Goal: Task Accomplishment & Management: Complete application form

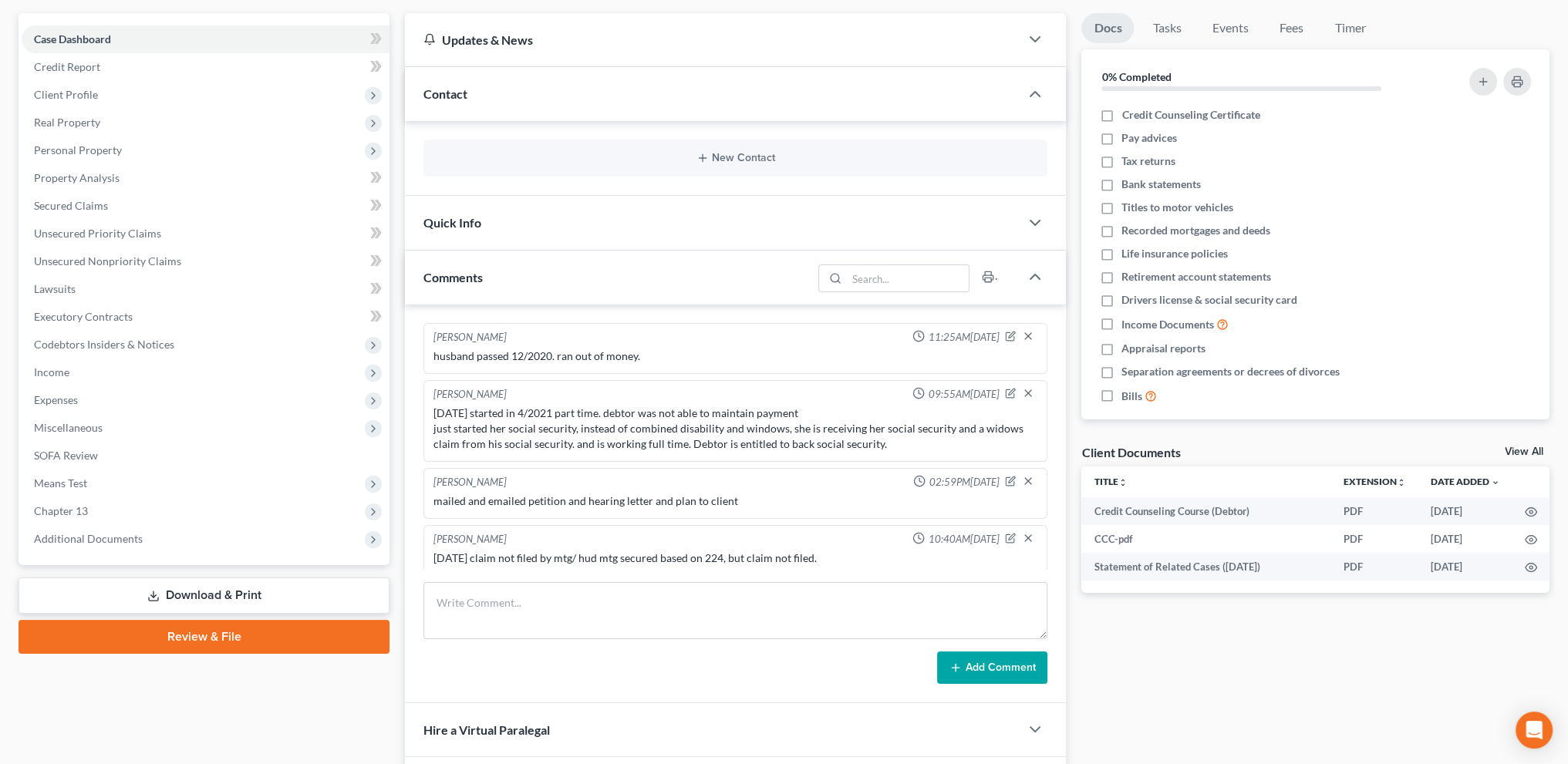
scroll to position [706, 0]
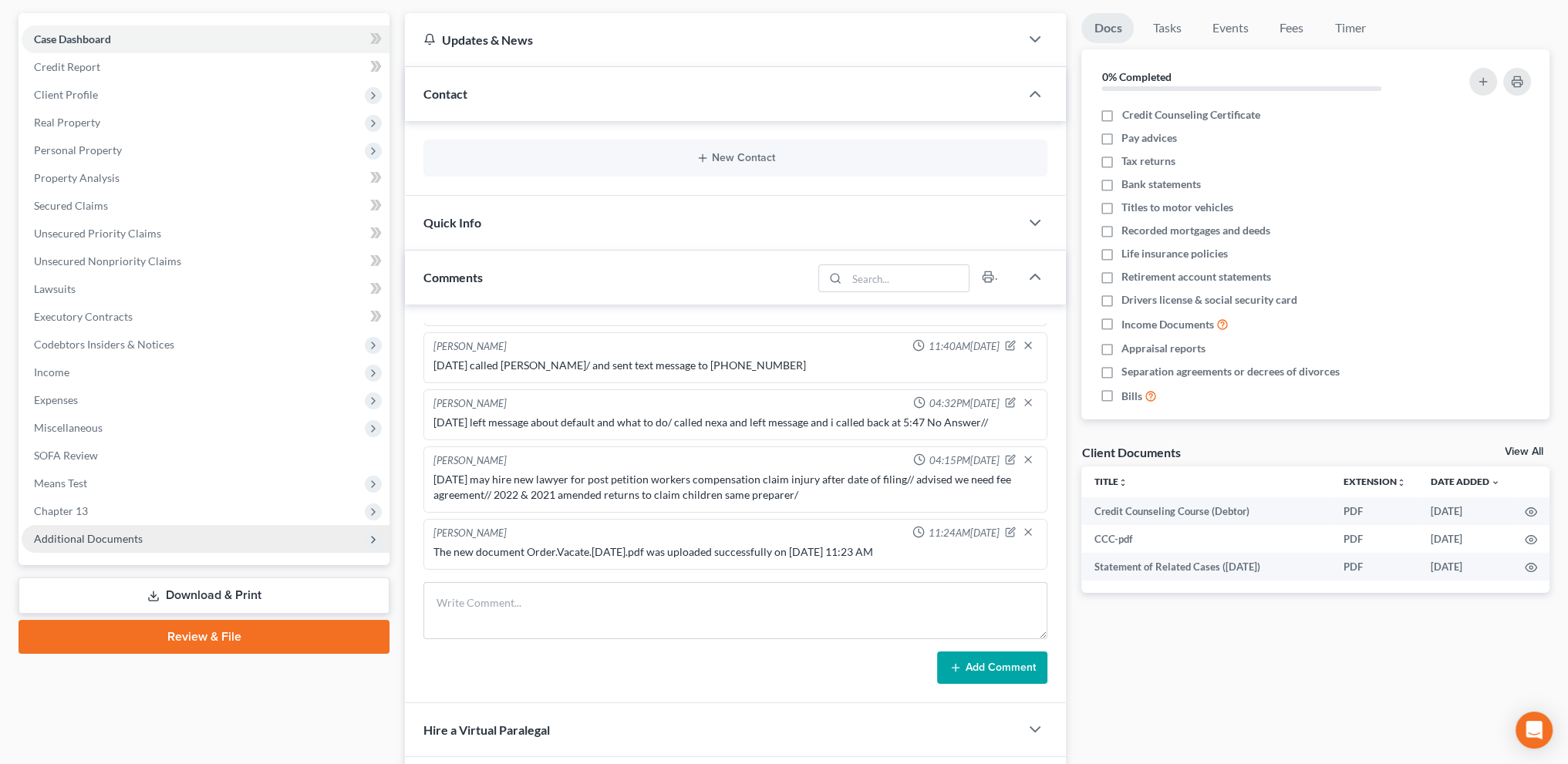
click at [115, 536] on span "Additional Documents" at bounding box center [88, 538] width 109 height 13
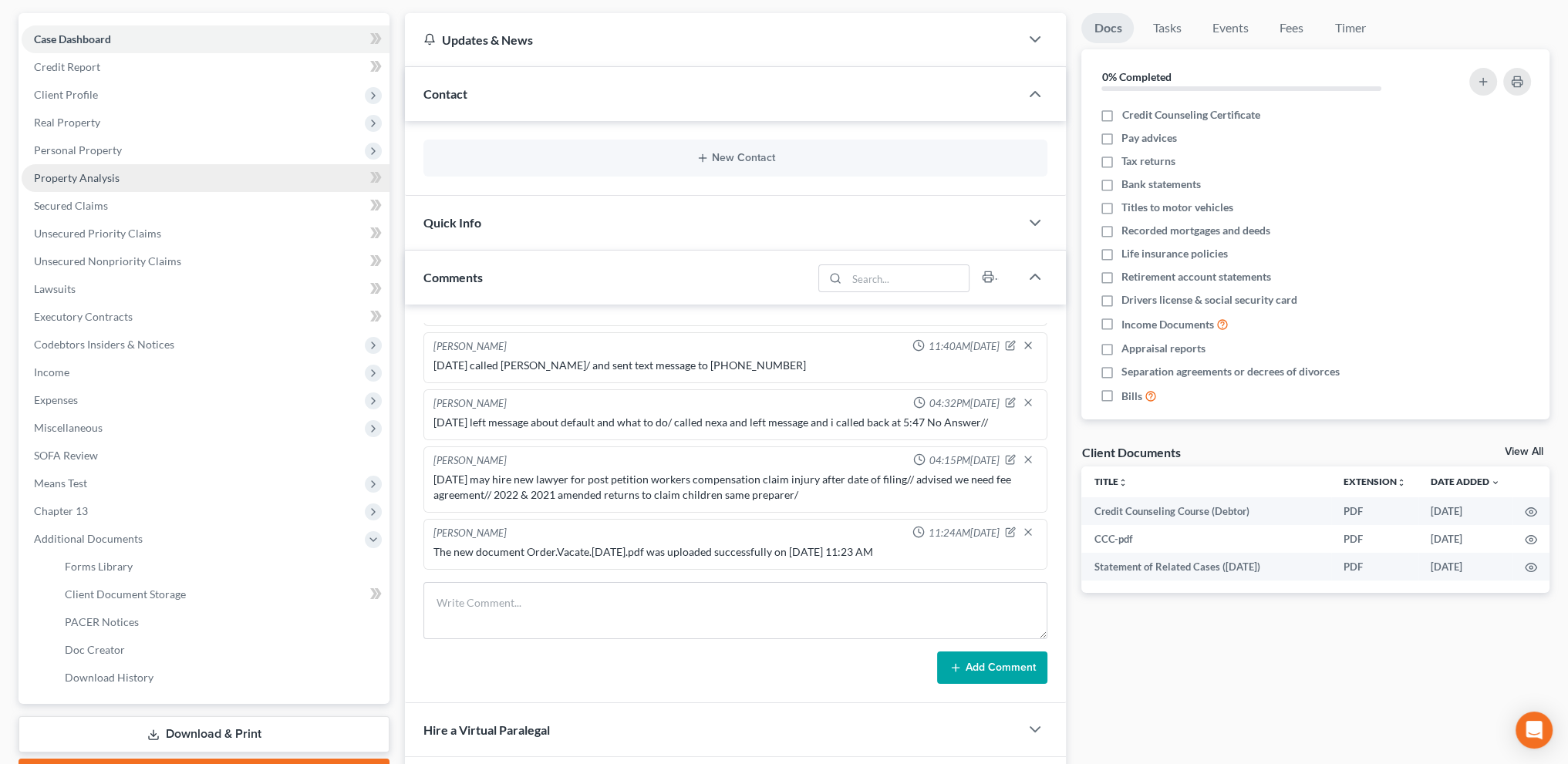
click at [70, 176] on span "Property Analysis" at bounding box center [76, 177] width 86 height 13
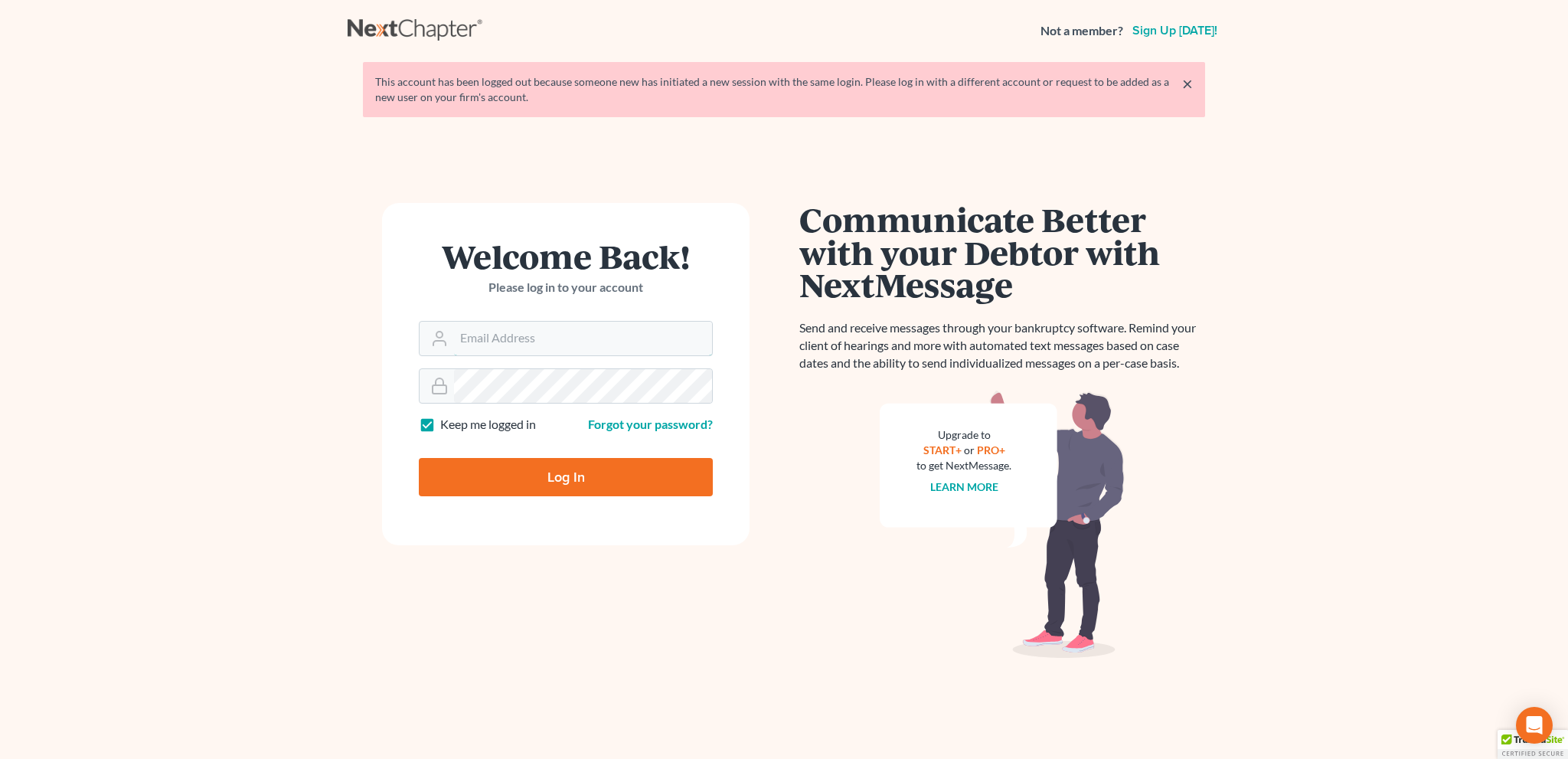
type input "[EMAIL_ADDRESS][DOMAIN_NAME]"
click at [588, 474] on input "Log In" at bounding box center [565, 477] width 294 height 38
type input "Thinking..."
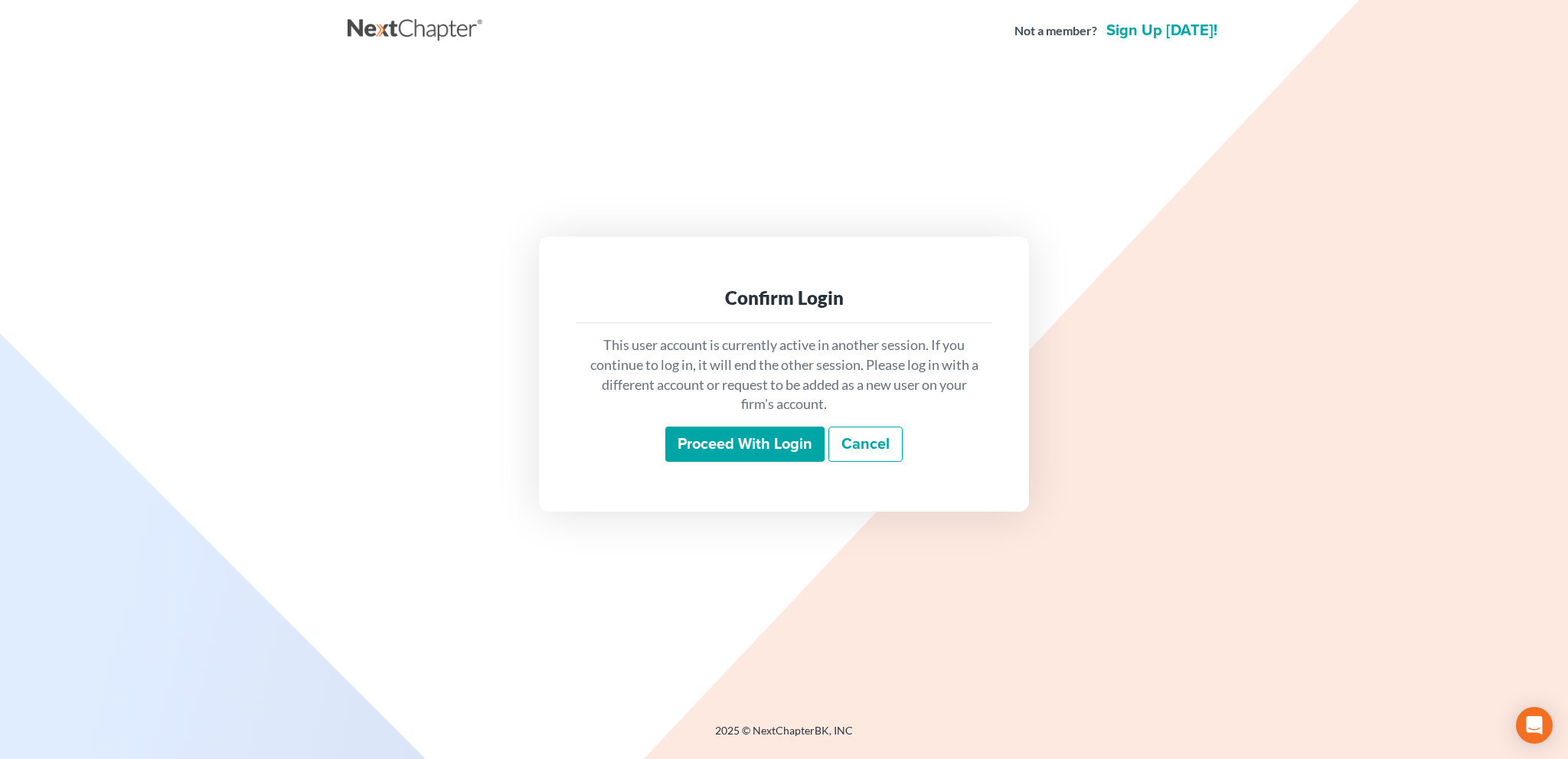
click at [734, 445] on input "Proceed with login" at bounding box center [745, 444] width 159 height 35
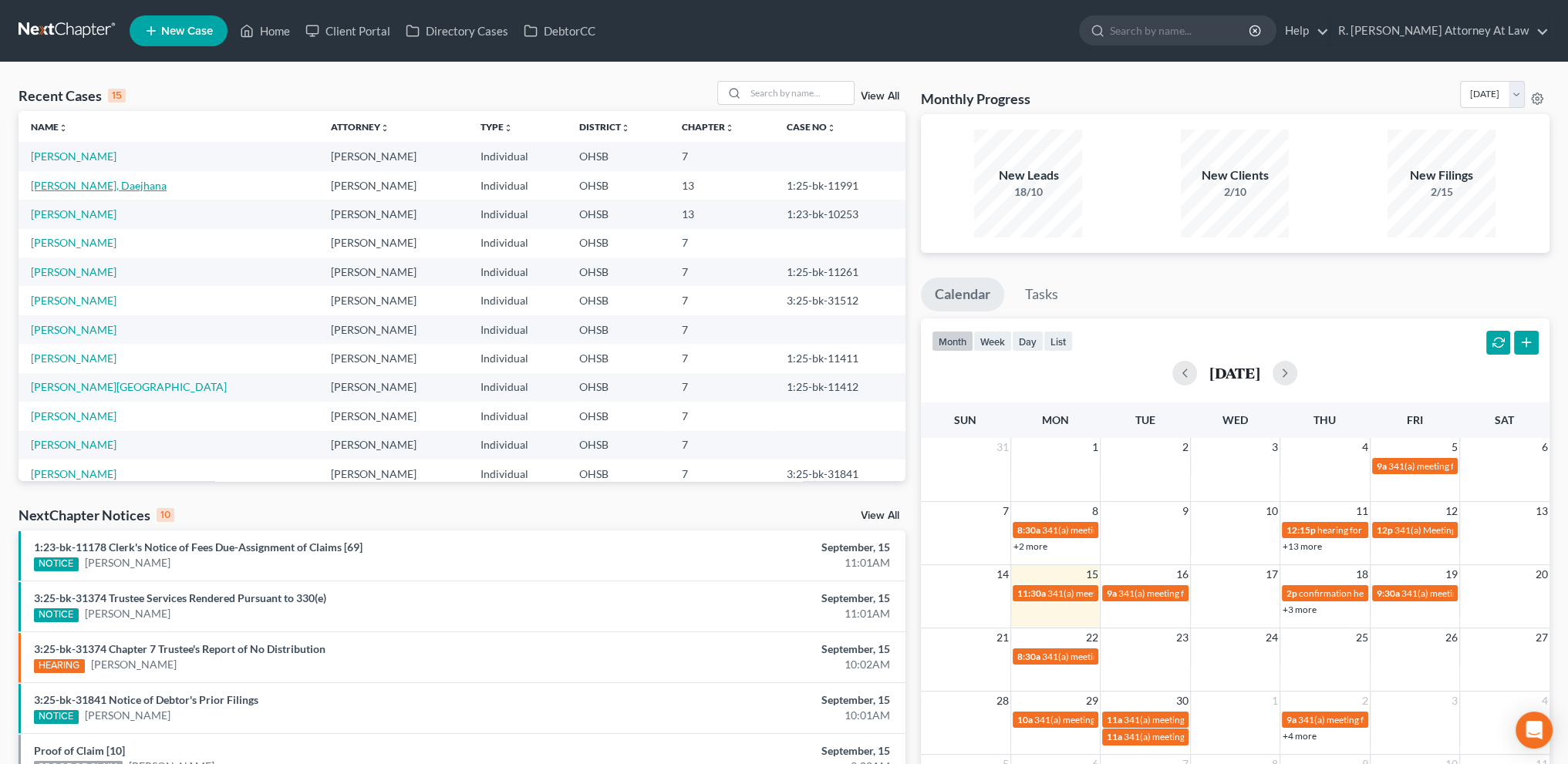
click at [55, 187] on link "Wright, Daejhana" at bounding box center [98, 185] width 136 height 13
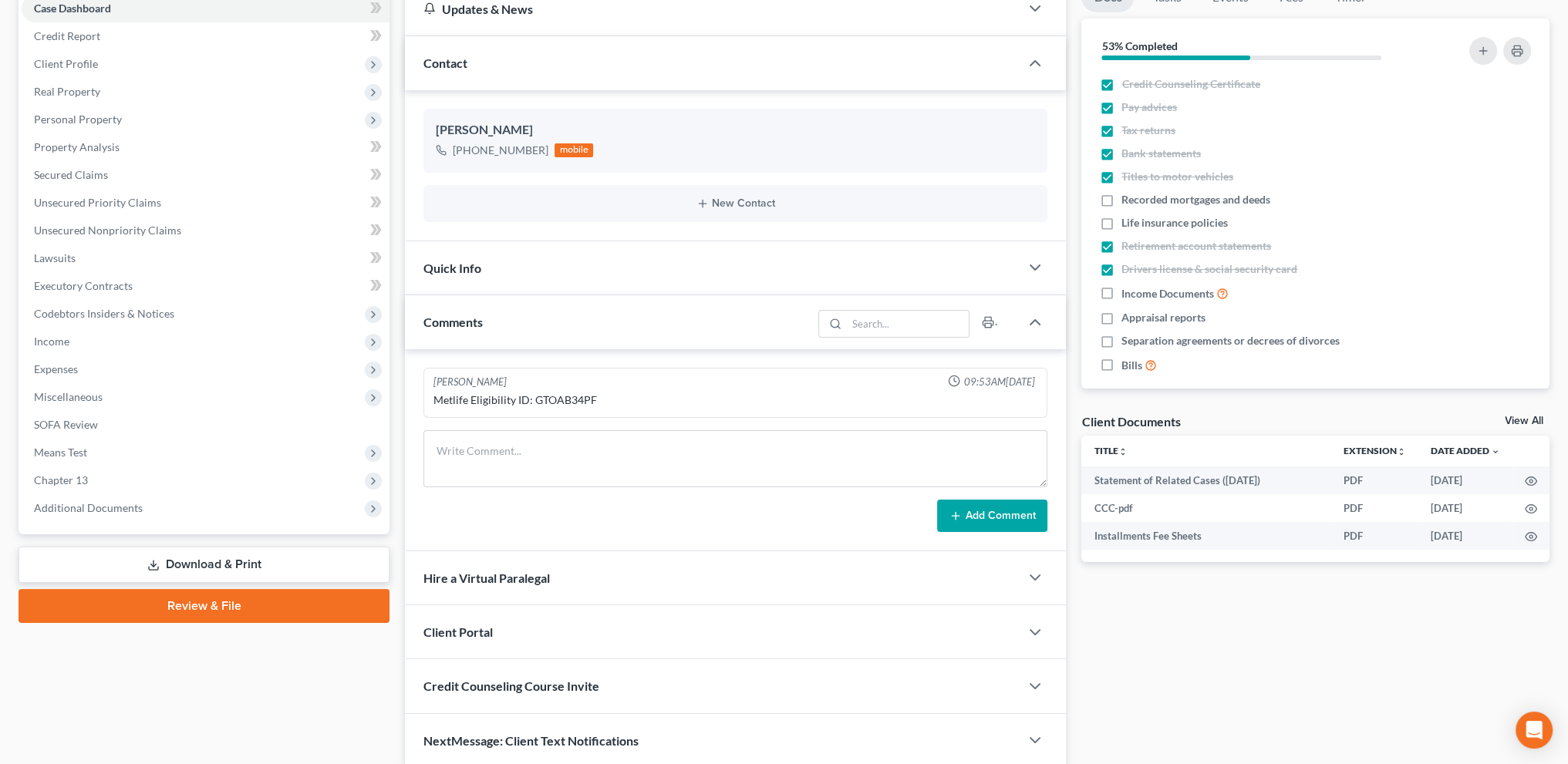
scroll to position [225, 0]
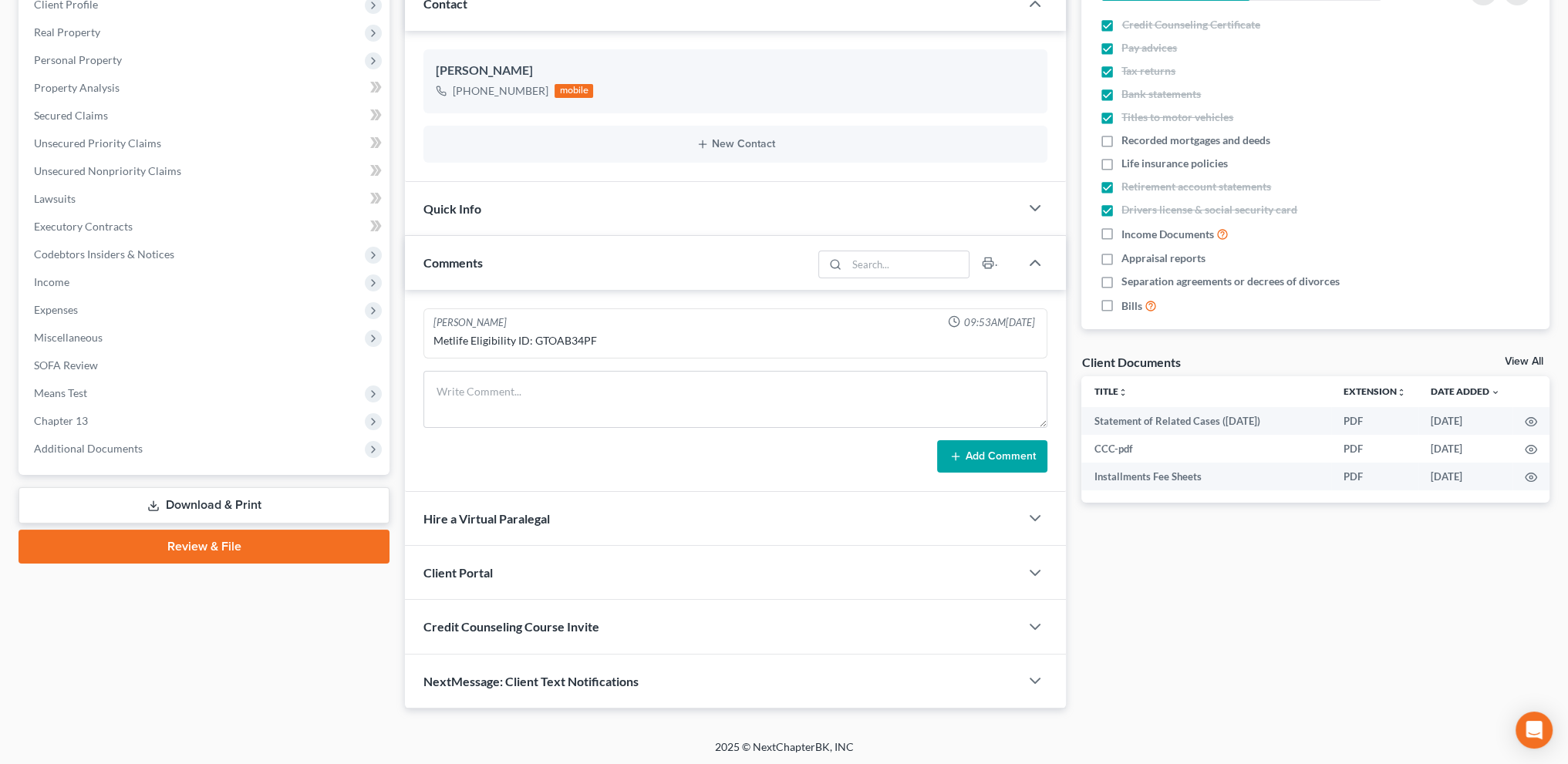
click at [164, 502] on link "Download & Print" at bounding box center [204, 505] width 371 height 36
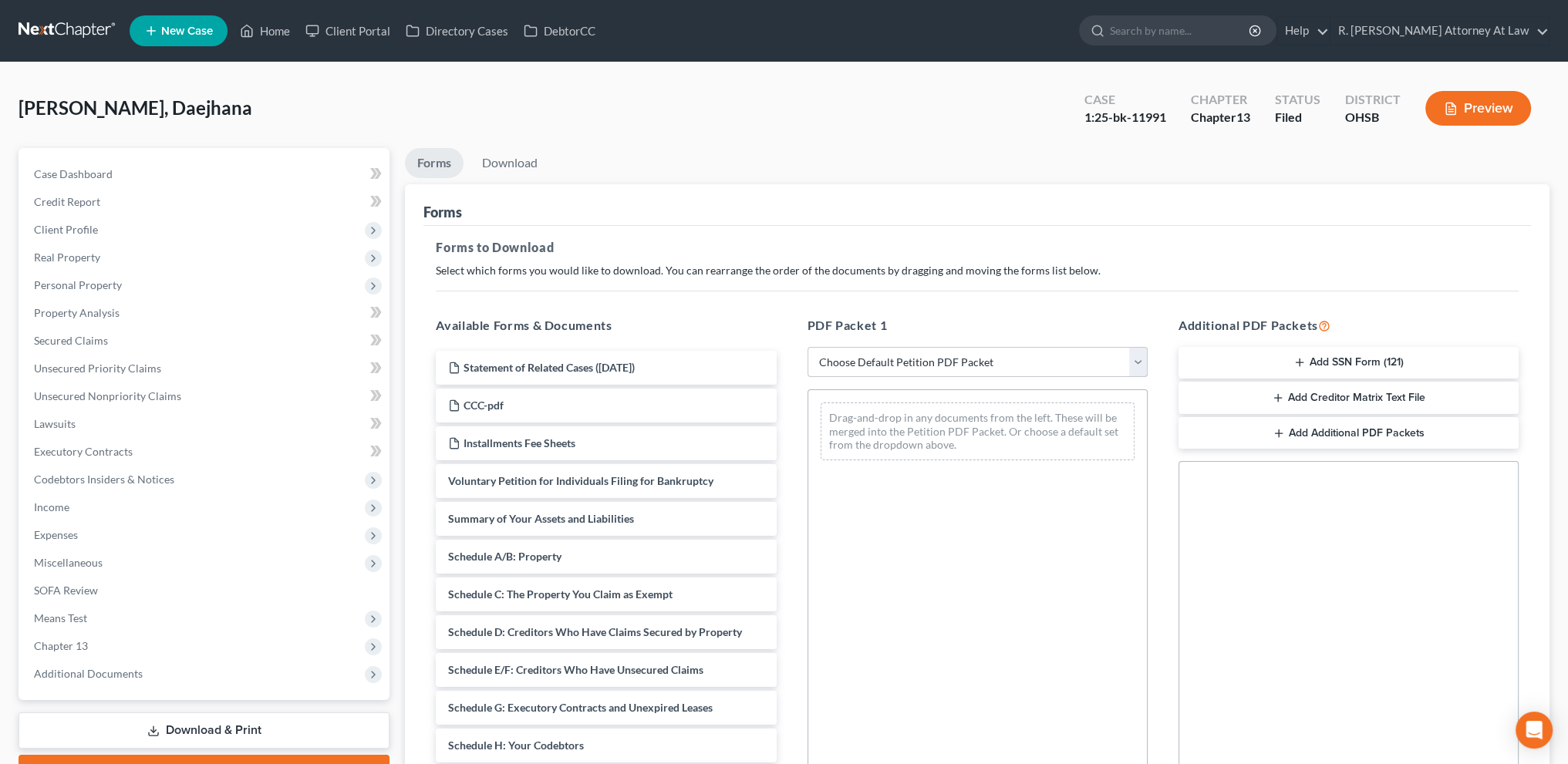
click at [882, 355] on select "Choose Default Petition PDF Packet Complete Bankruptcy Petition (all forms and …" at bounding box center [978, 362] width 340 height 30
select select "2"
click at [808, 347] on select "Choose Default Petition PDF Packet Complete Bankruptcy Petition (all forms and …" at bounding box center [978, 362] width 340 height 30
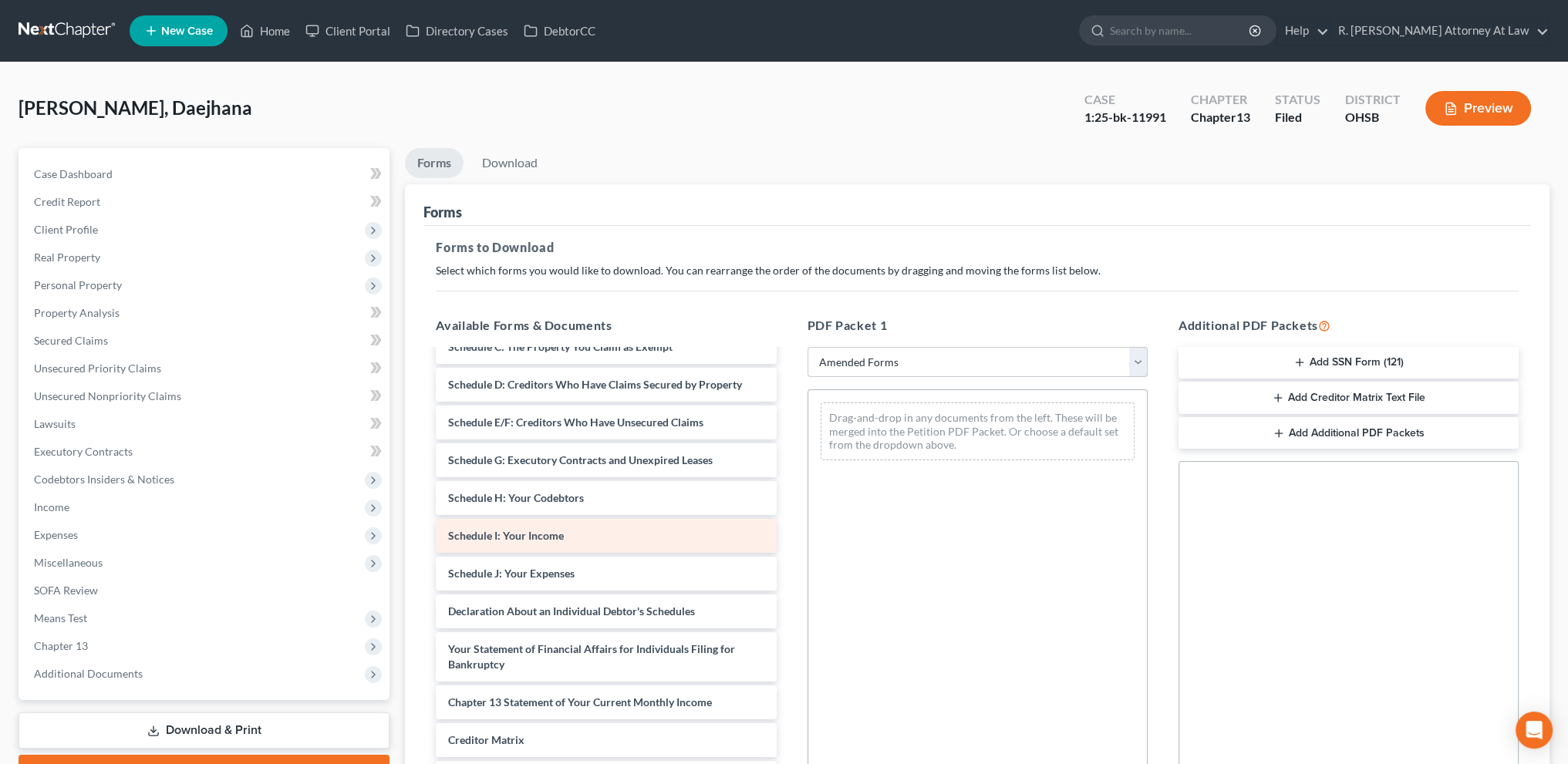
scroll to position [135, 0]
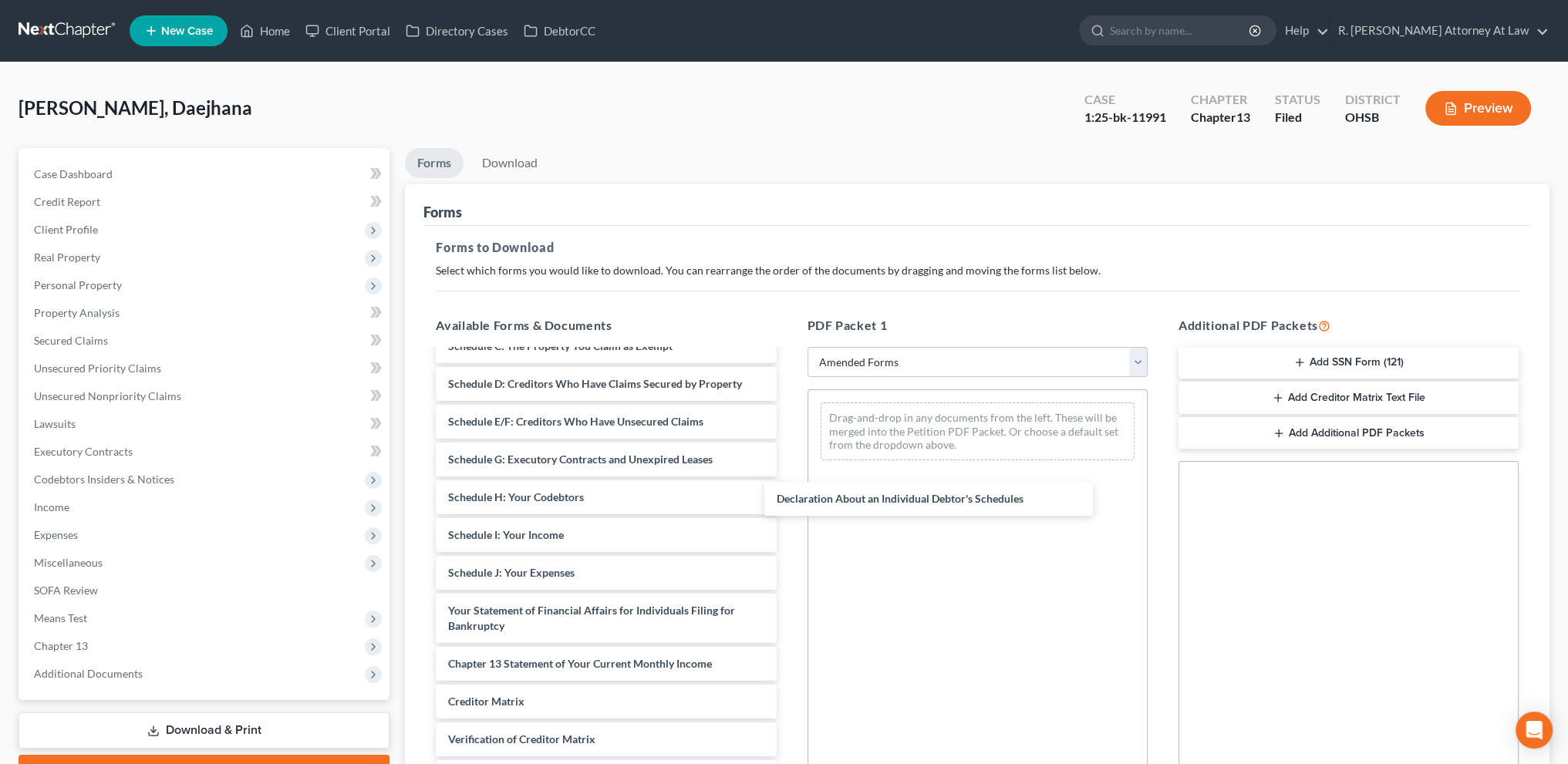
drag, startPoint x: 541, startPoint y: 608, endPoint x: 909, endPoint y: 448, distance: 401.3
click at [788, 460] on div "Declaration About an Individual Debtor's Schedules Voluntary Petition for Indiv…" at bounding box center [606, 532] width 365 height 632
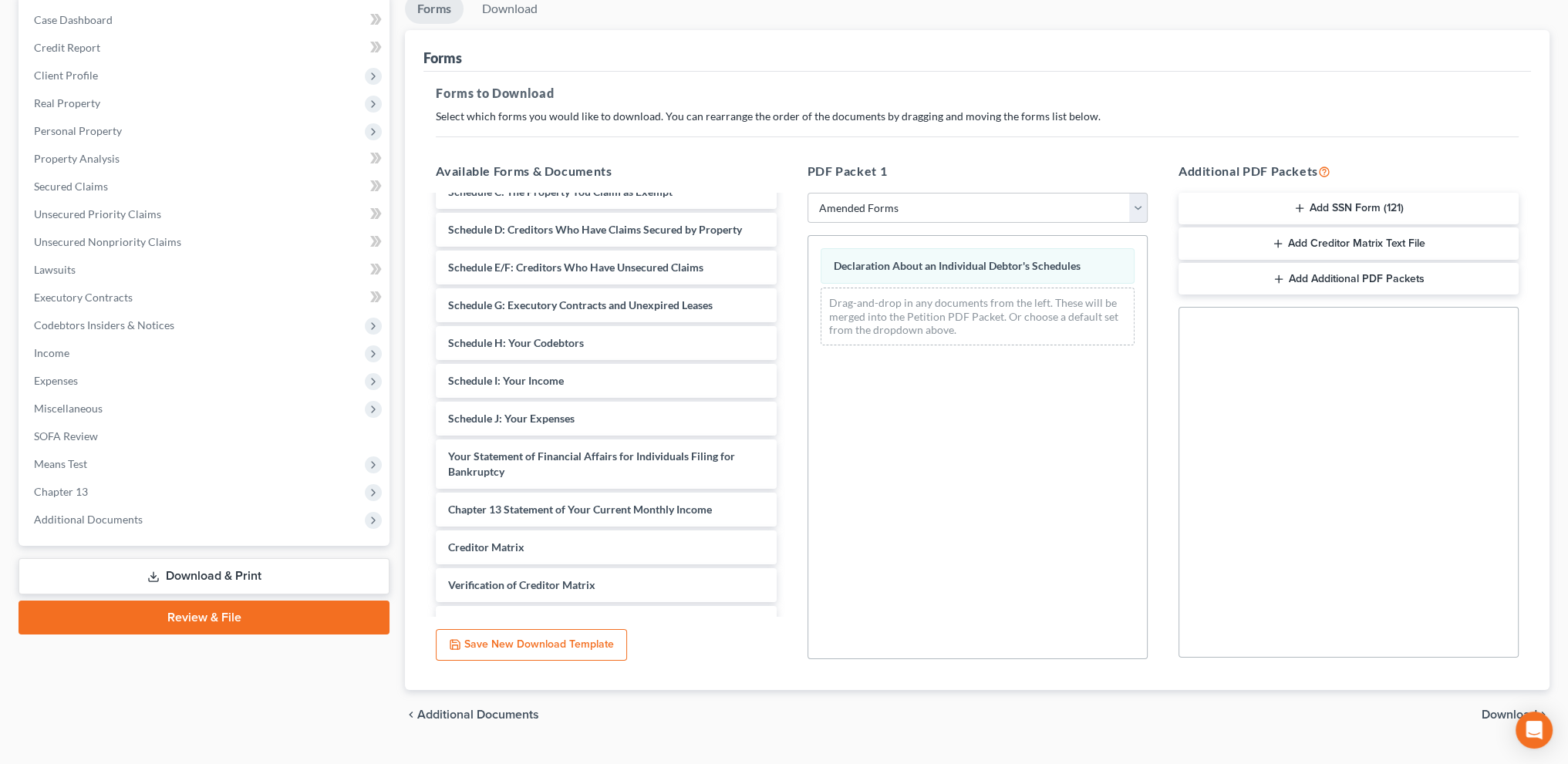
click at [1487, 710] on span "Download" at bounding box center [1509, 714] width 55 height 12
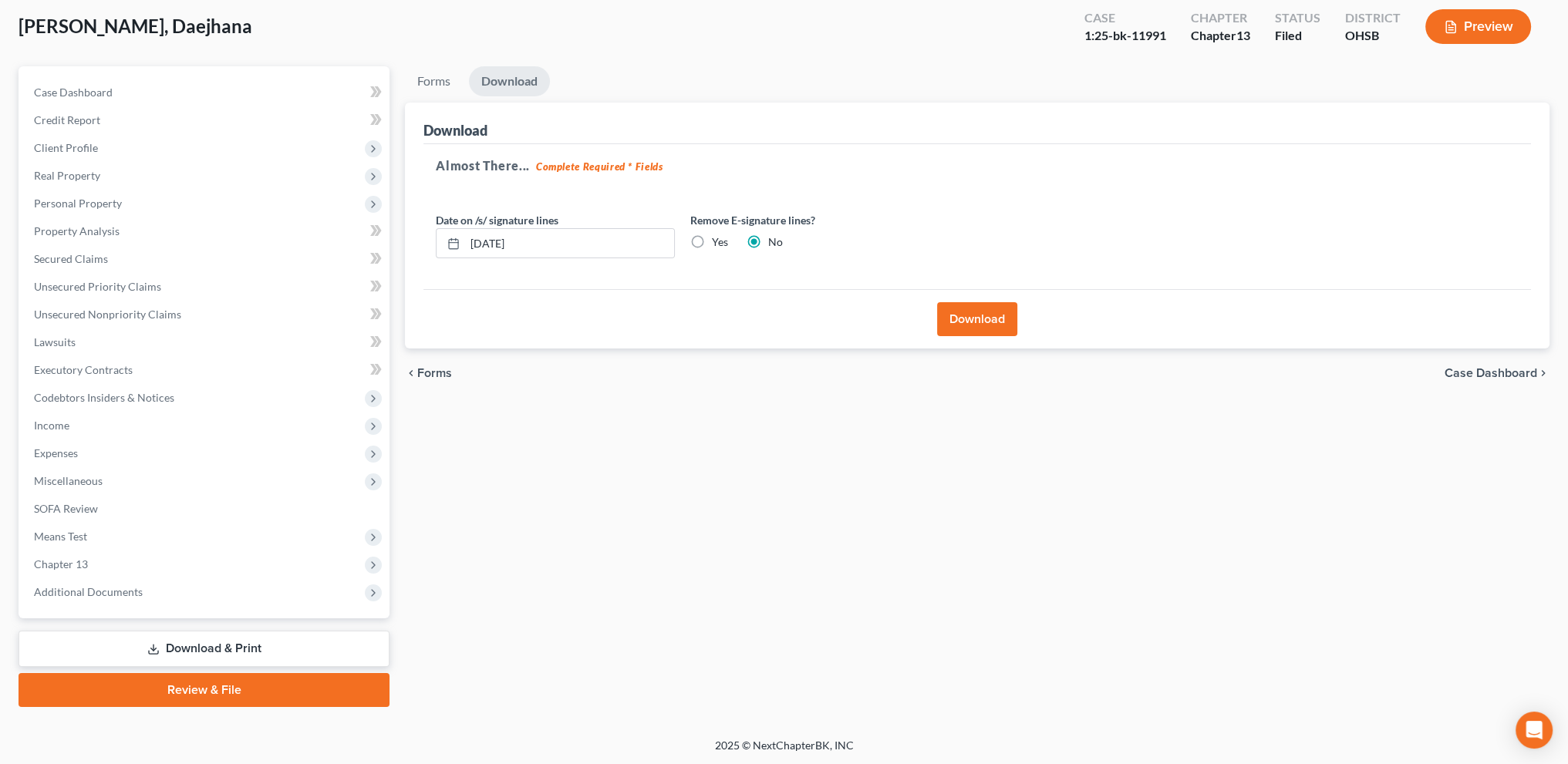
click at [980, 314] on button "Download" at bounding box center [977, 319] width 80 height 34
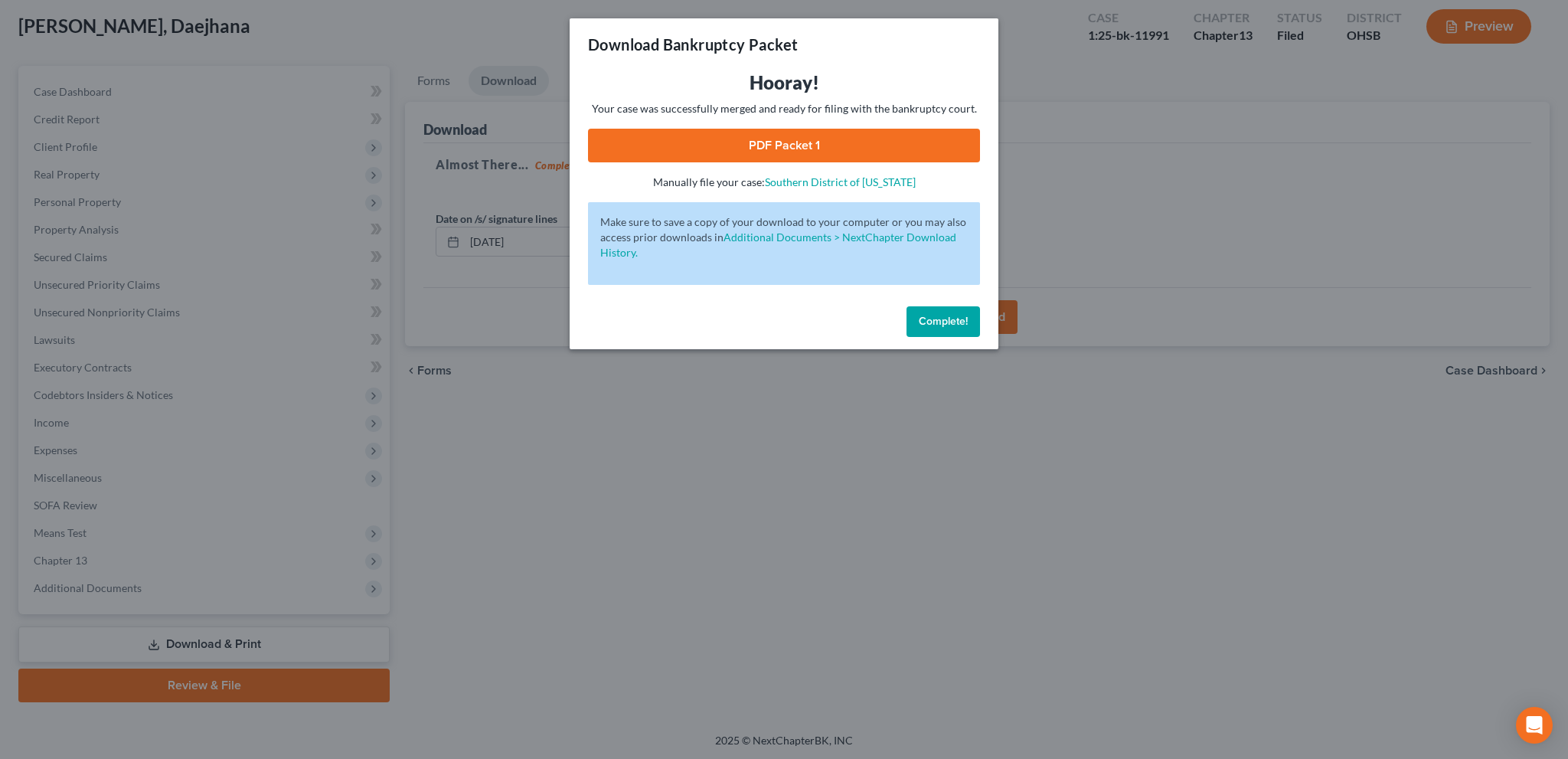
click at [784, 147] on link "PDF Packet 1" at bounding box center [784, 146] width 392 height 33
click at [772, 137] on link "PDF Packet 1" at bounding box center [784, 146] width 392 height 33
click at [959, 321] on span "Complete!" at bounding box center [944, 321] width 49 height 13
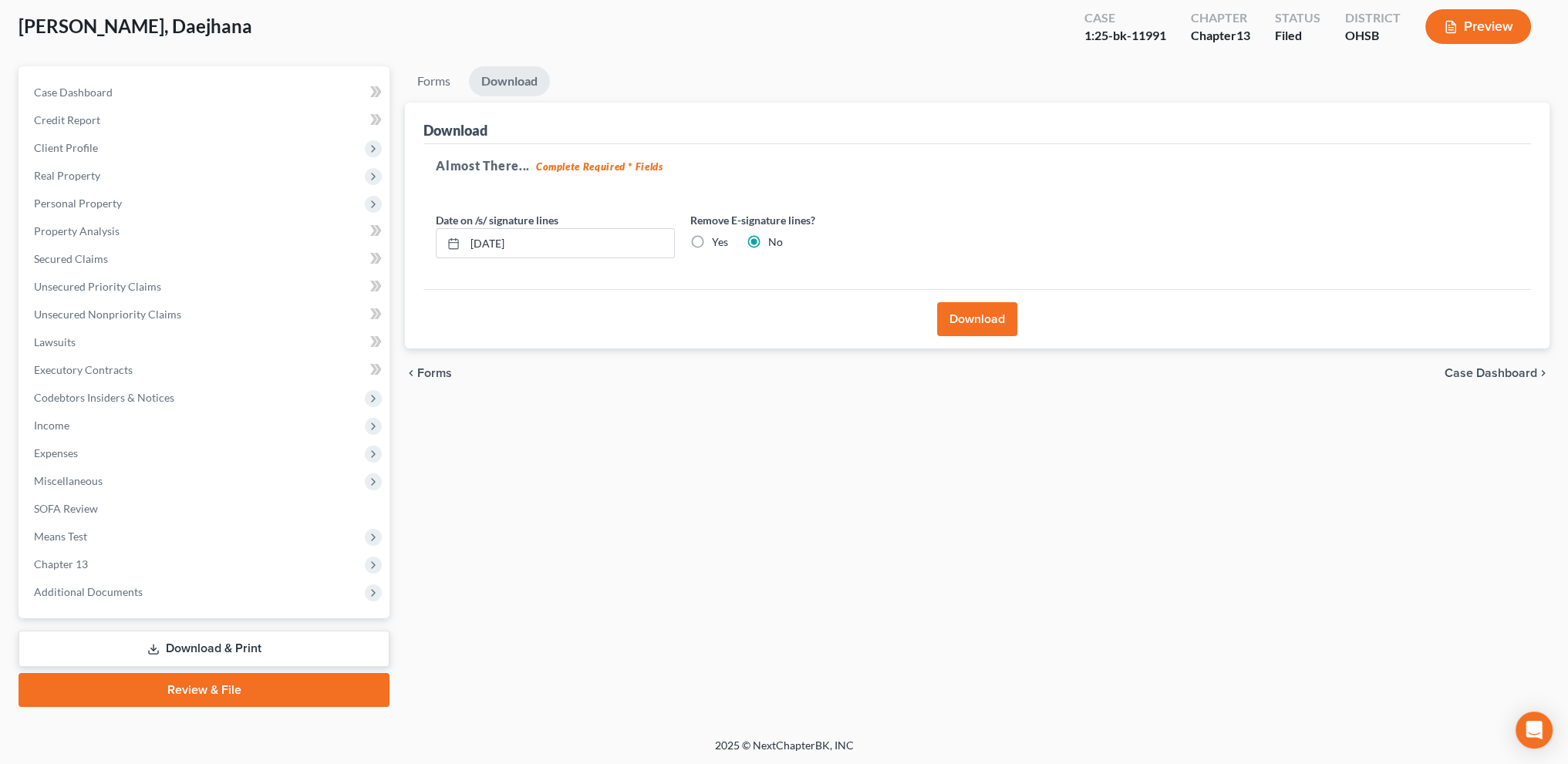
click at [196, 651] on link "Download & Print" at bounding box center [204, 649] width 371 height 36
click at [99, 580] on span "Additional Documents" at bounding box center [205, 592] width 368 height 28
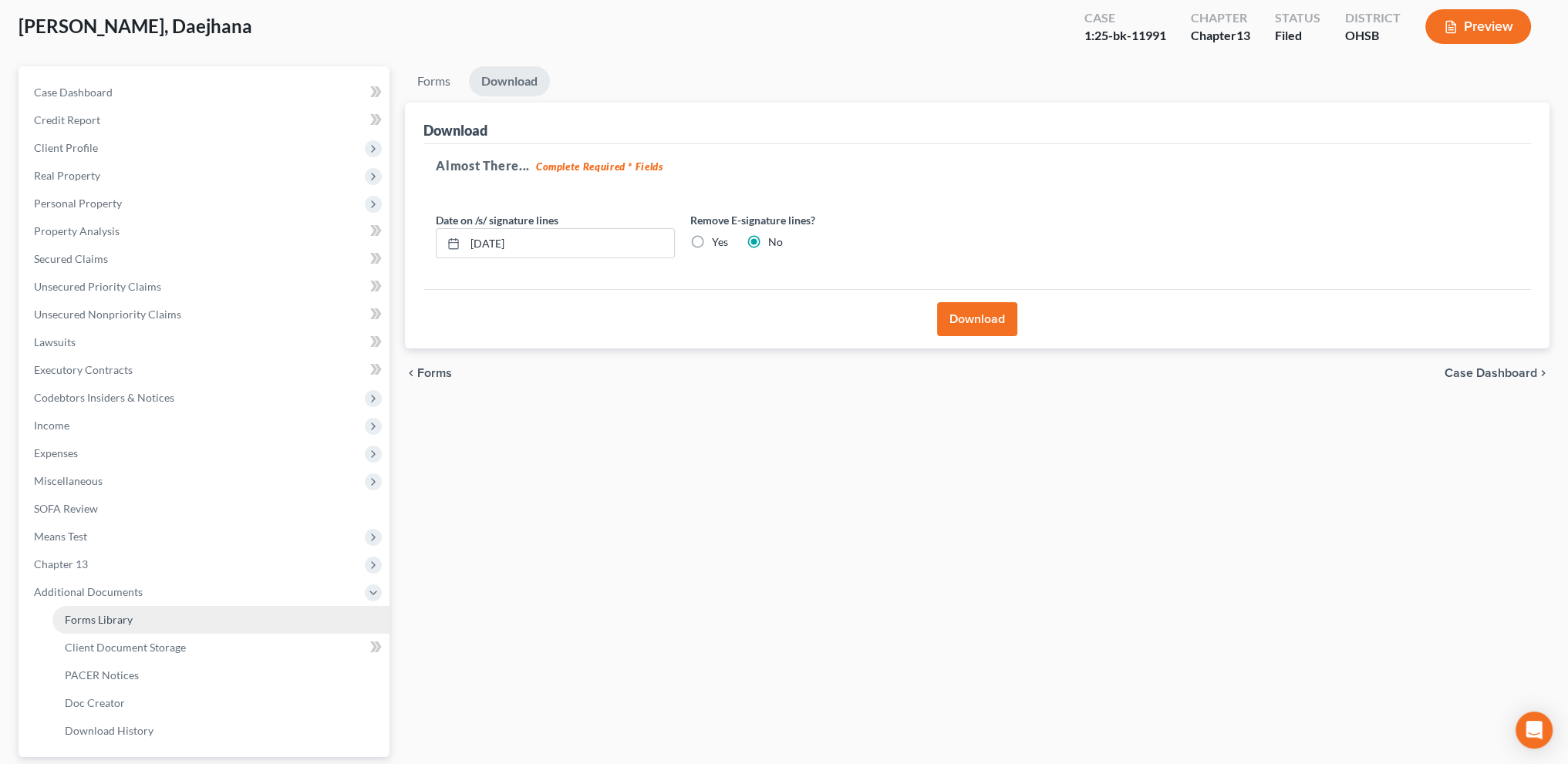
click at [111, 620] on span "Forms Library" at bounding box center [99, 619] width 68 height 13
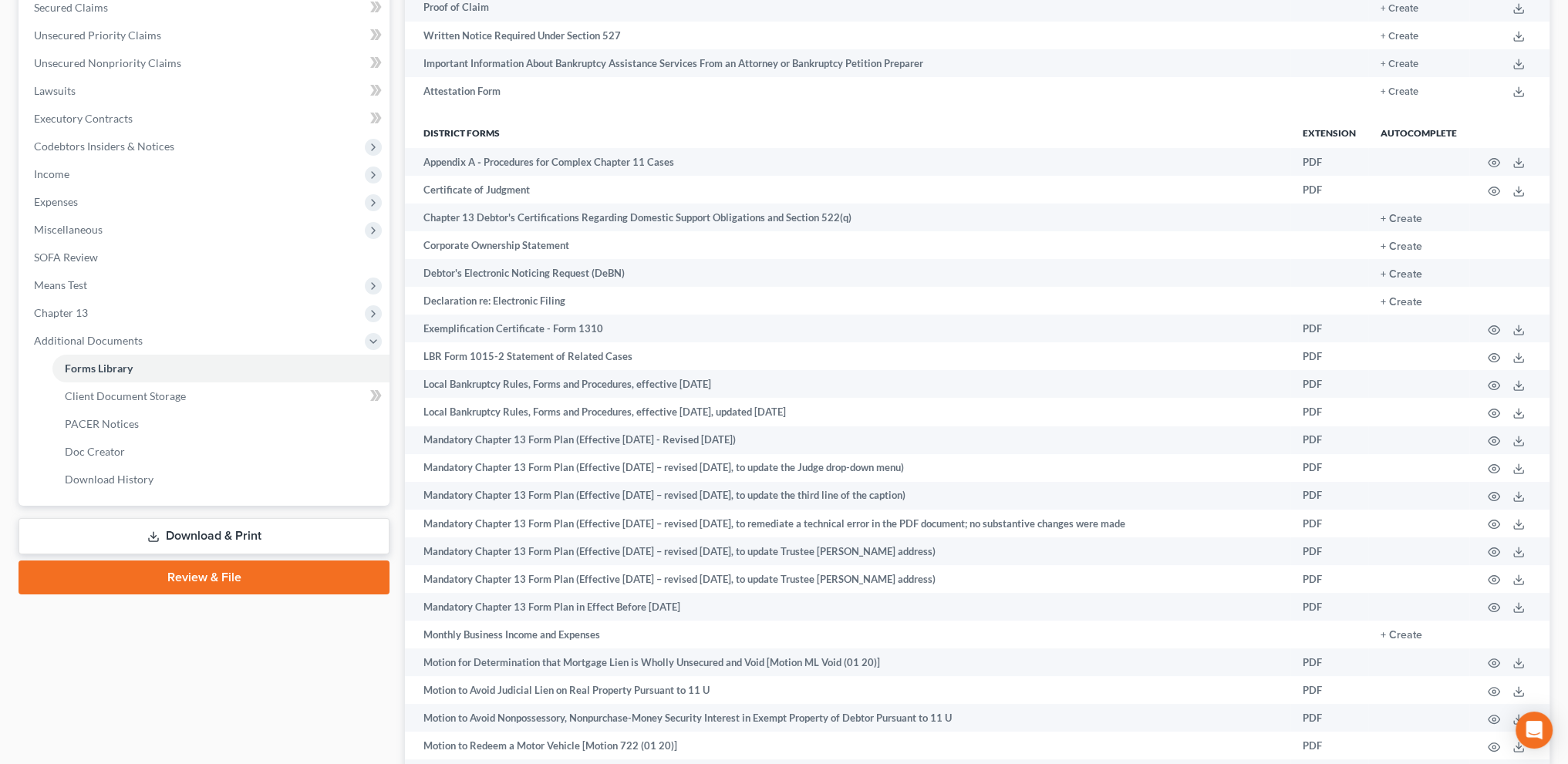
scroll to position [443, 0]
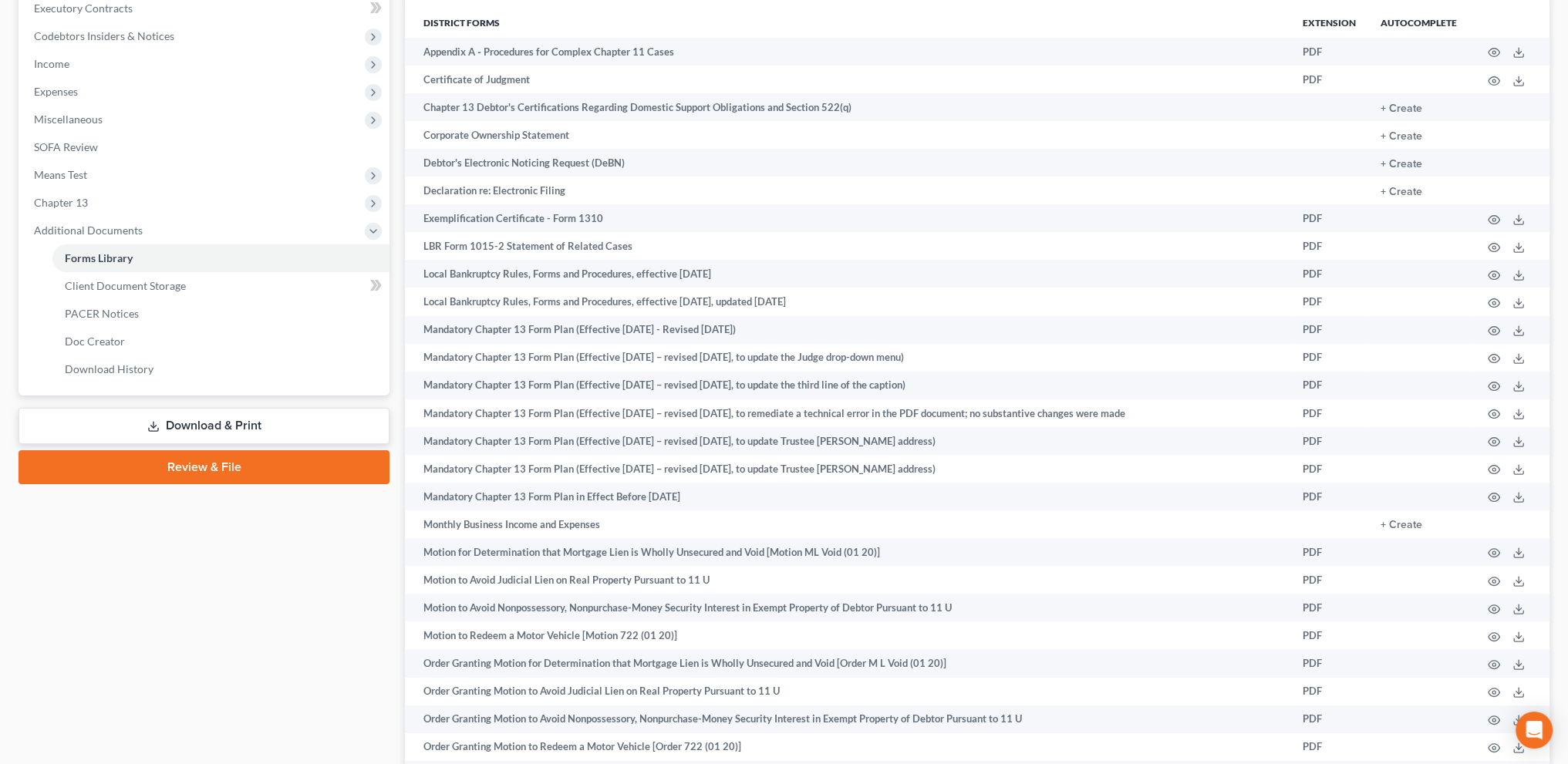
click at [191, 414] on link "Download & Print" at bounding box center [204, 426] width 371 height 36
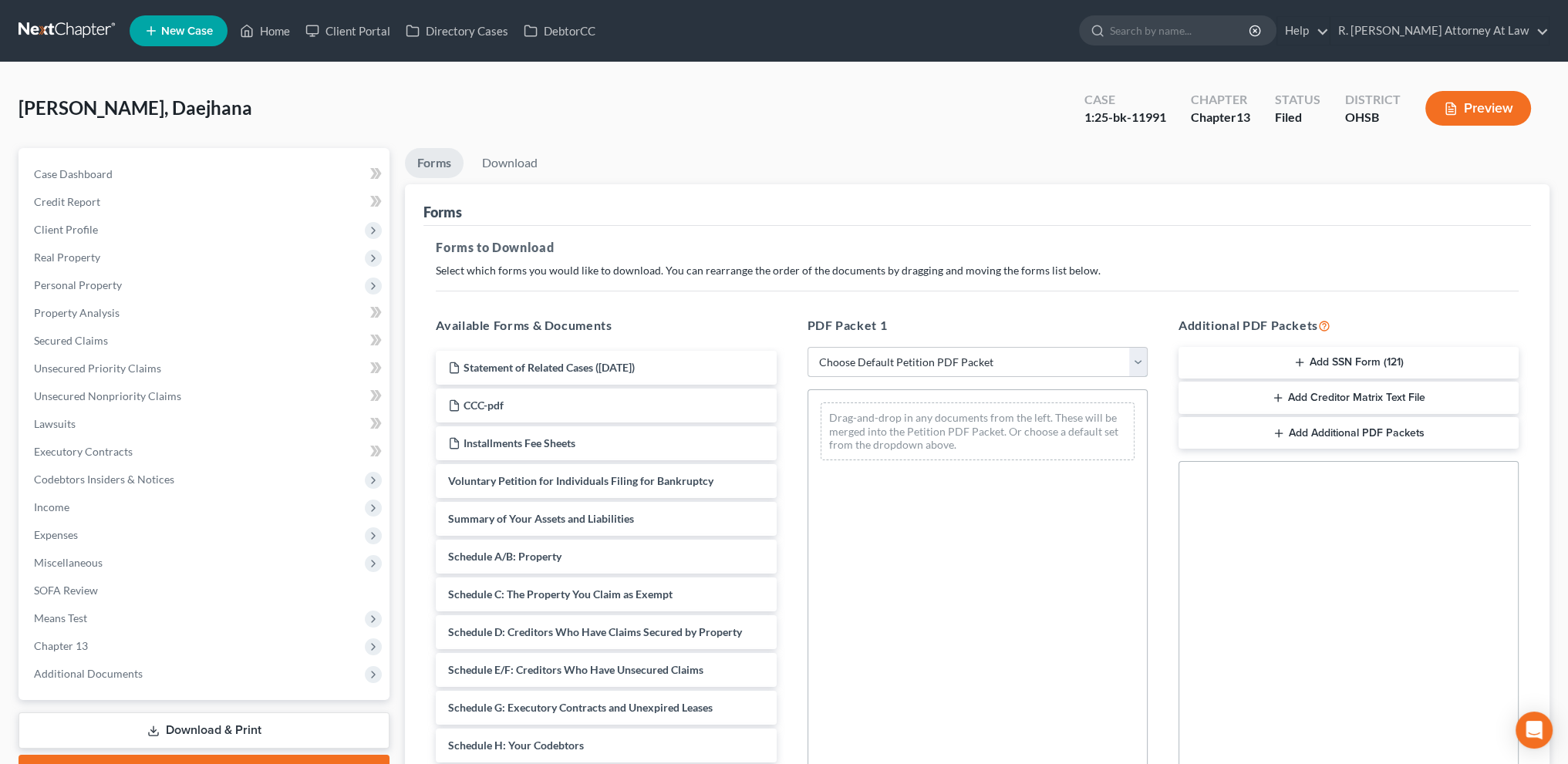
click at [864, 357] on select "Choose Default Petition PDF Packet Complete Bankruptcy Petition (all forms and …" at bounding box center [978, 362] width 340 height 30
select select "2"
click at [808, 347] on select "Choose Default Petition PDF Packet Complete Bankruptcy Petition (all forms and …" at bounding box center [978, 362] width 340 height 30
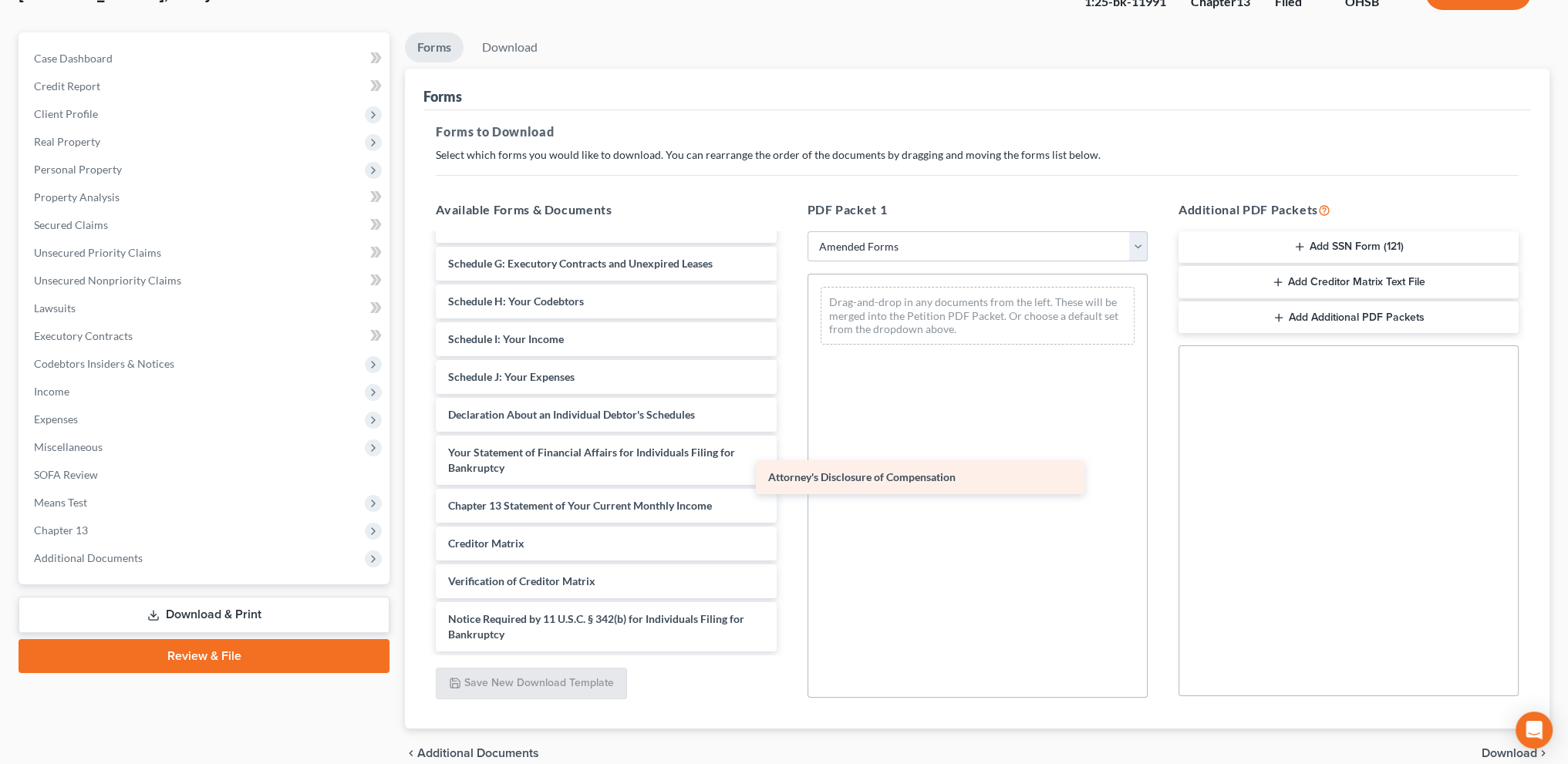
scroll to position [214, 0]
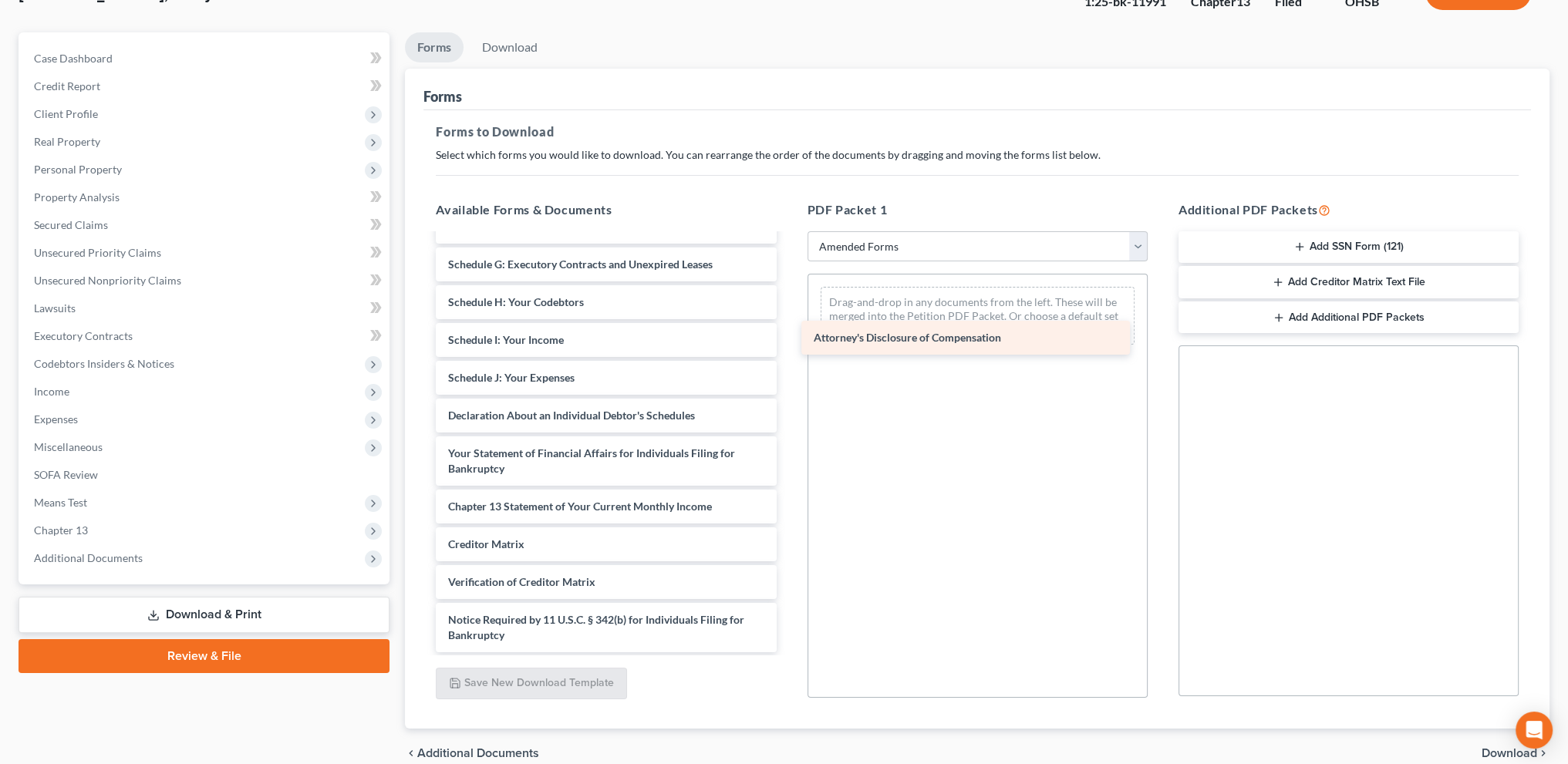
drag, startPoint x: 537, startPoint y: 628, endPoint x: 902, endPoint y: 332, distance: 469.9
click at [788, 332] on div "Attorney's Disclosure of Compensation Voluntary Petition for Individuals Filing…" at bounding box center [606, 337] width 365 height 632
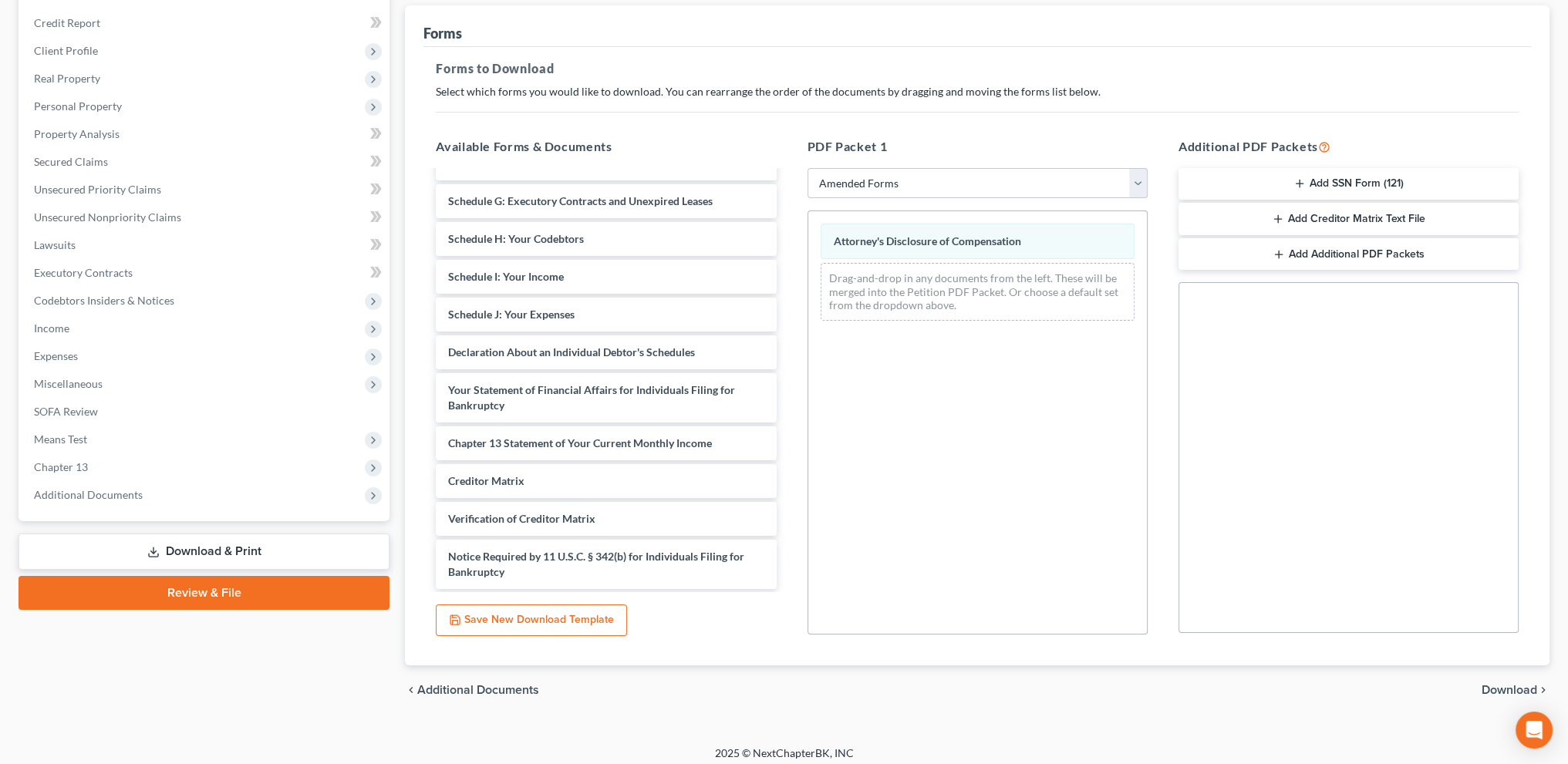
scroll to position [187, 0]
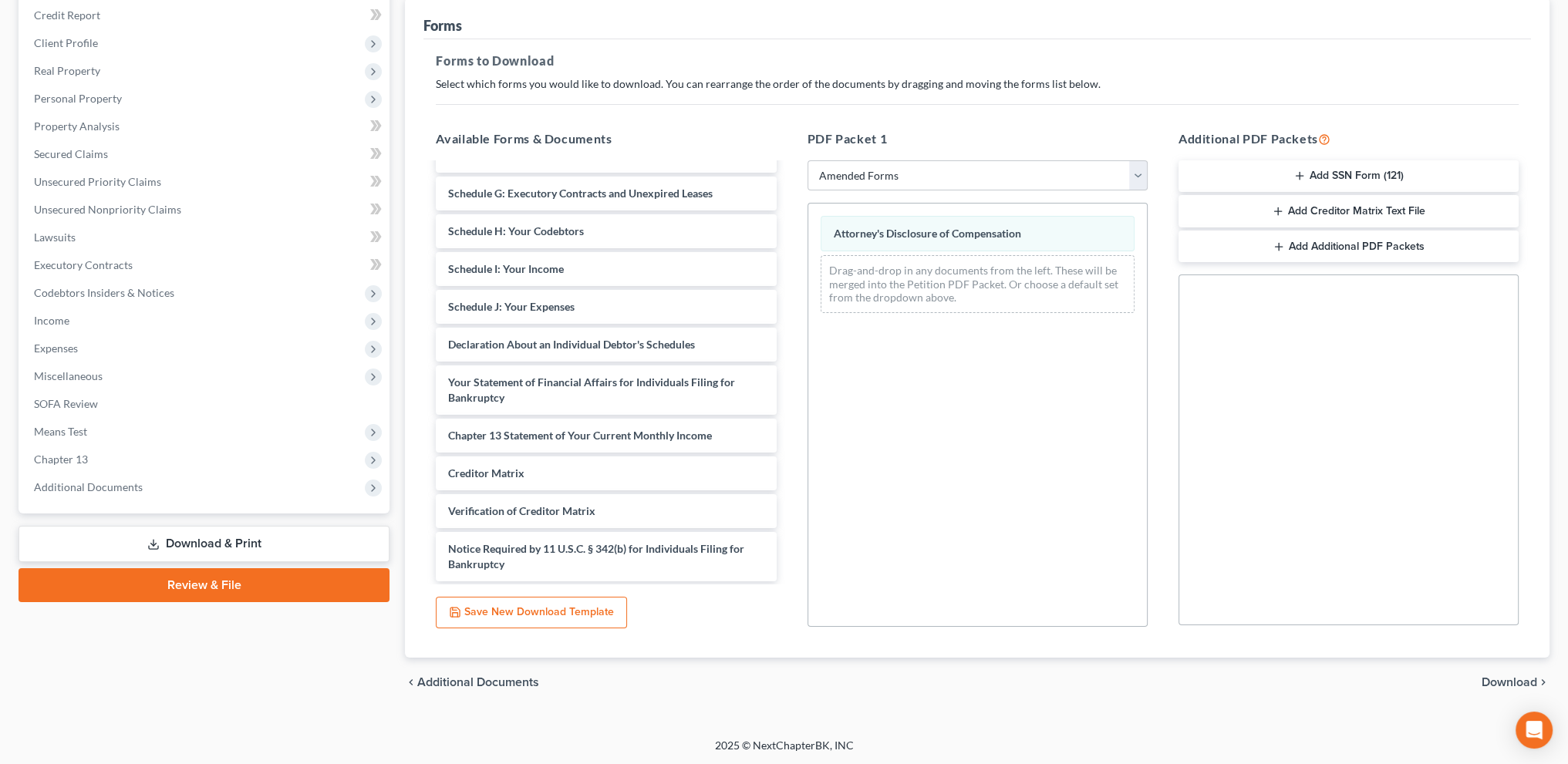
click at [1512, 685] on span "Download" at bounding box center [1509, 681] width 55 height 12
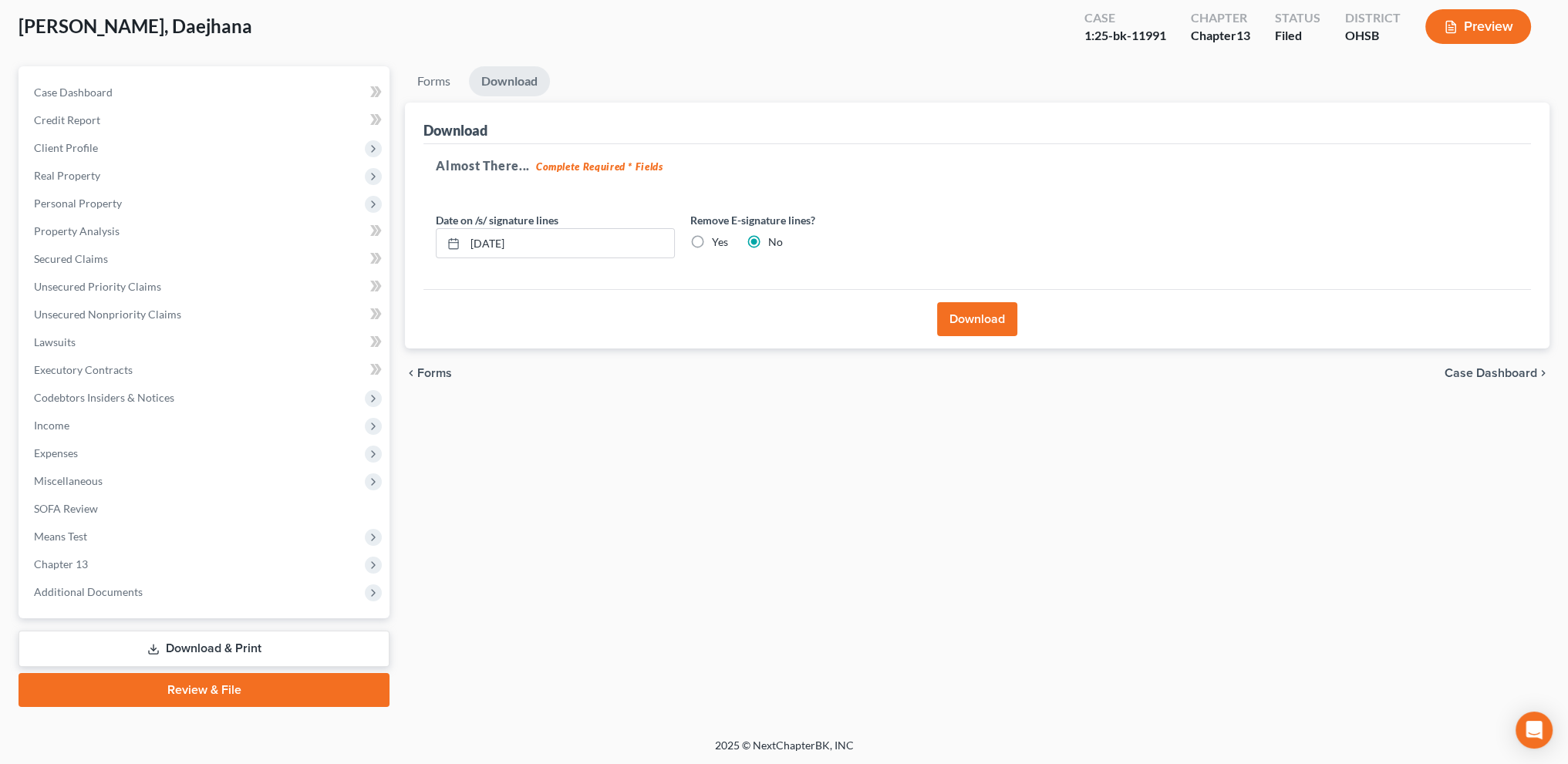
click at [984, 311] on button "Download" at bounding box center [977, 319] width 80 height 34
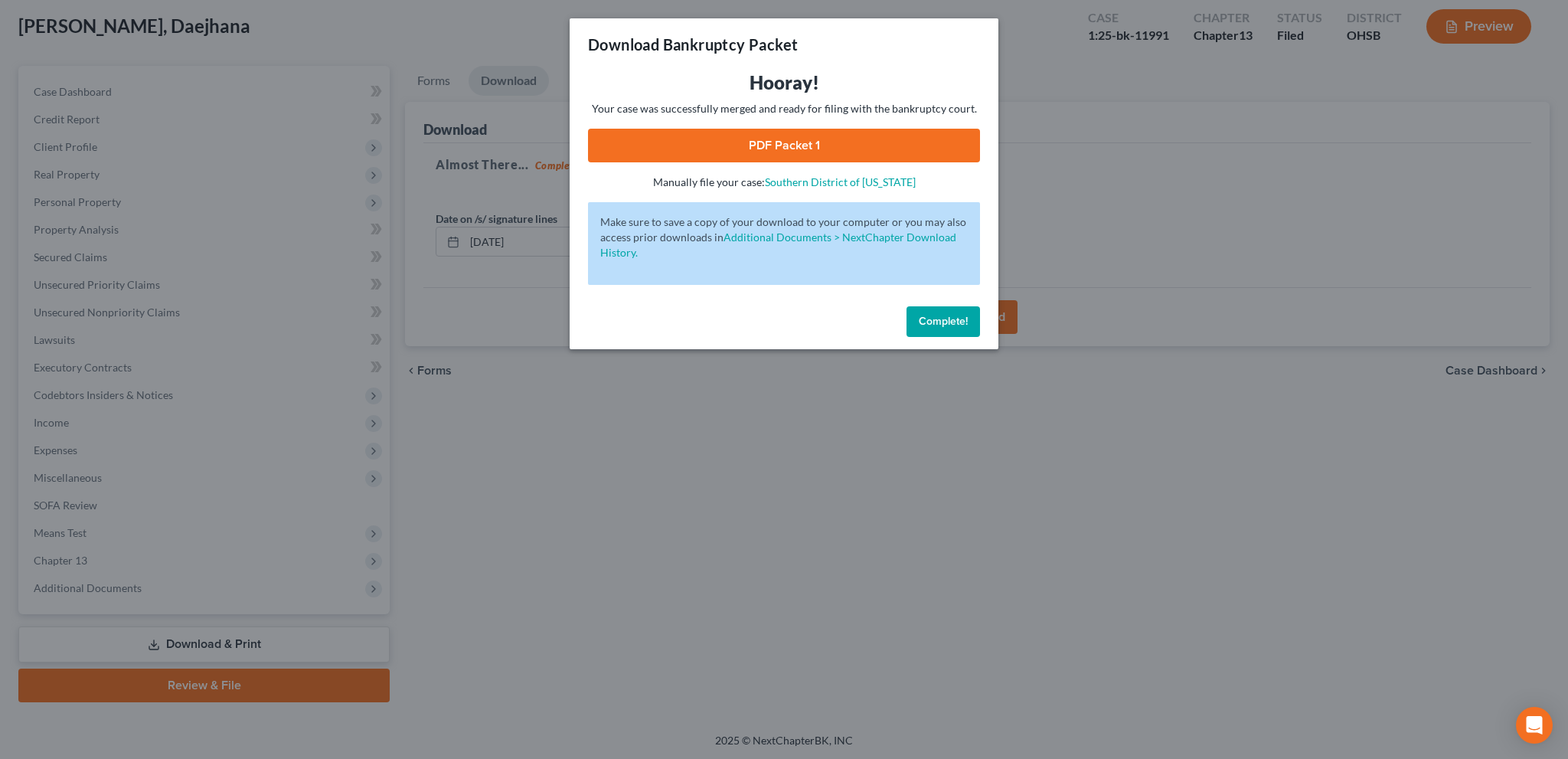
click at [773, 145] on link "PDF Packet 1" at bounding box center [784, 146] width 392 height 33
click at [940, 319] on span "Complete!" at bounding box center [944, 321] width 49 height 13
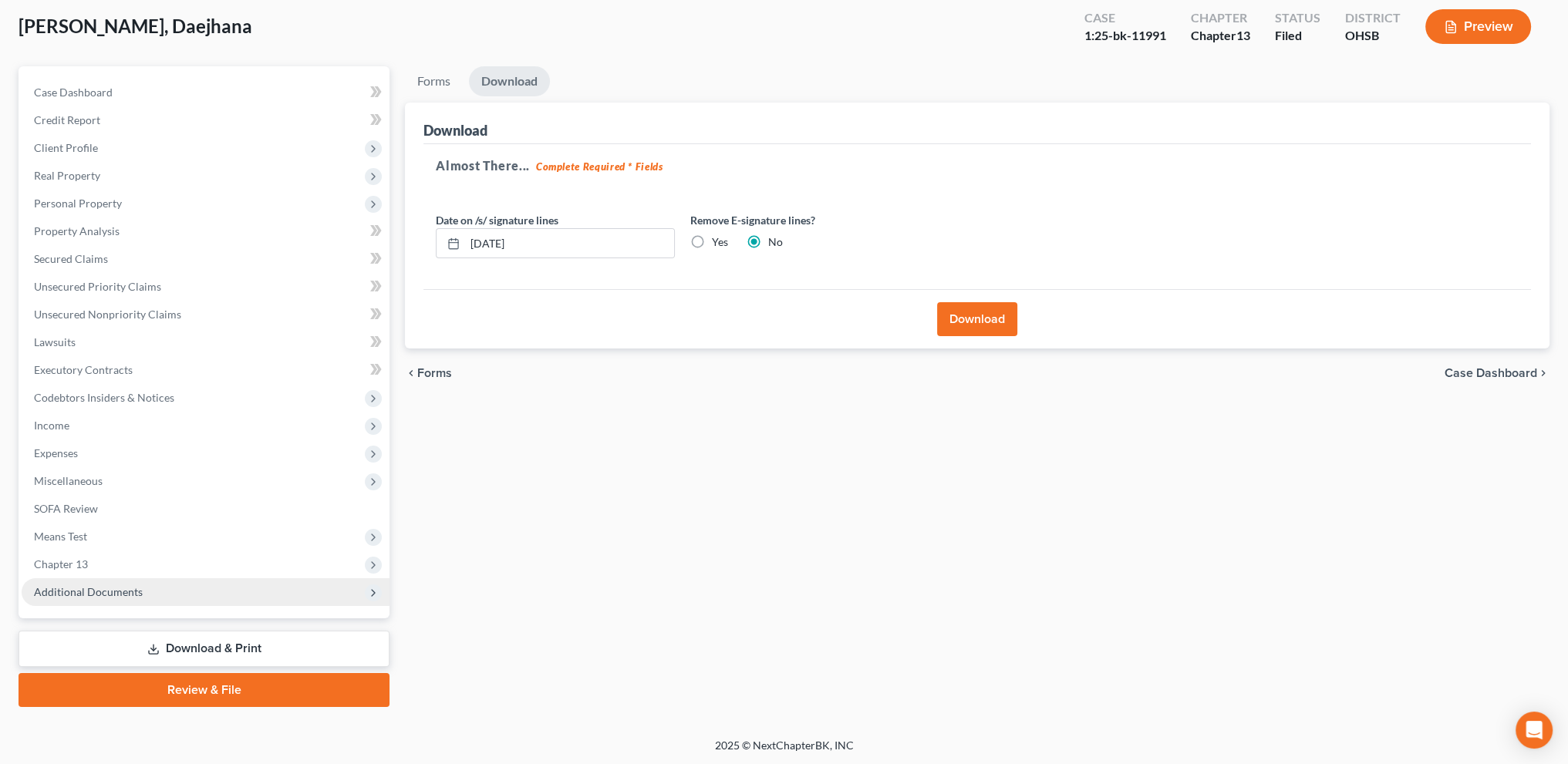
click at [74, 594] on span "Additional Documents" at bounding box center [88, 592] width 109 height 13
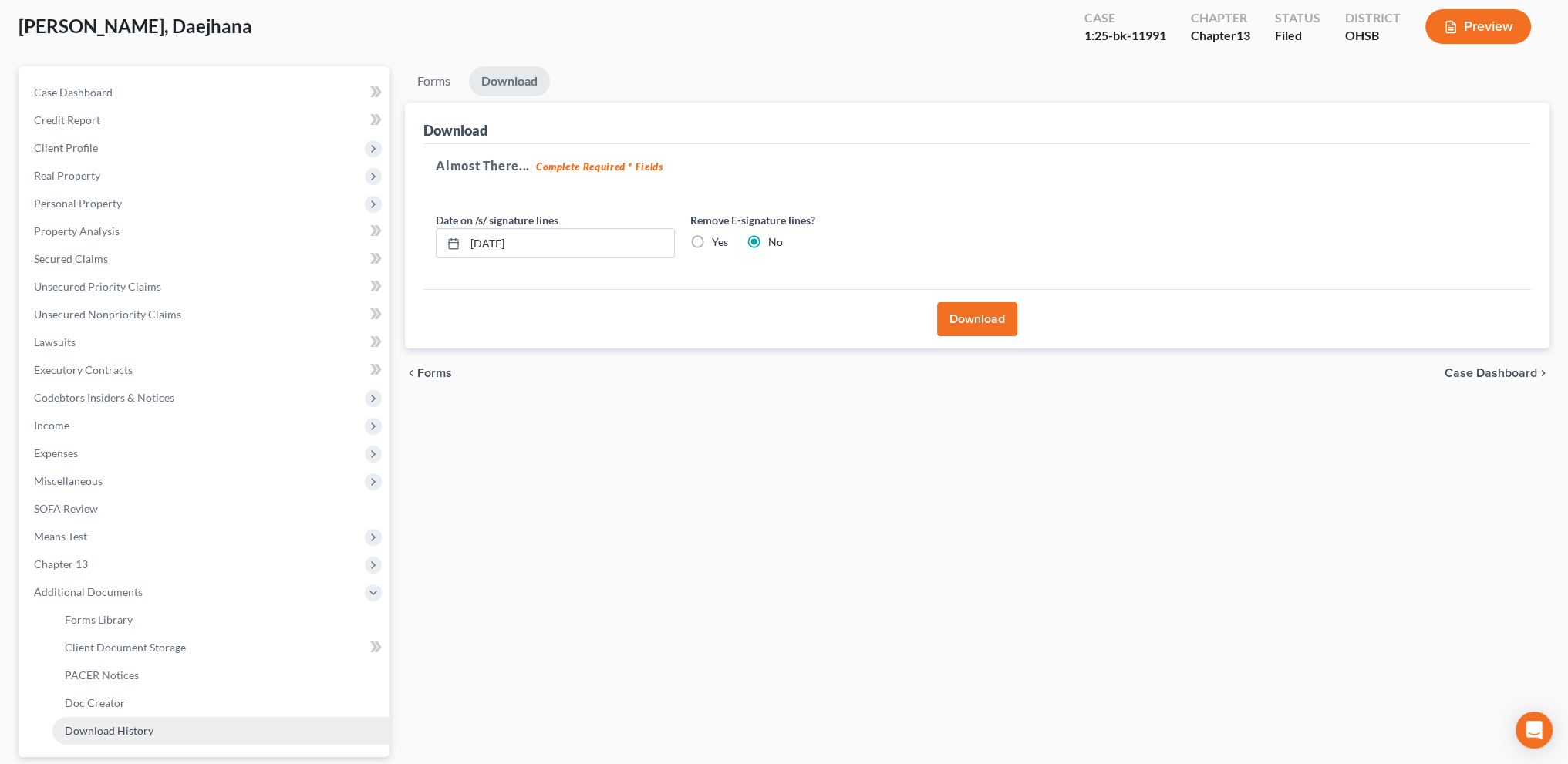
click at [91, 719] on link "Download History" at bounding box center [221, 730] width 337 height 28
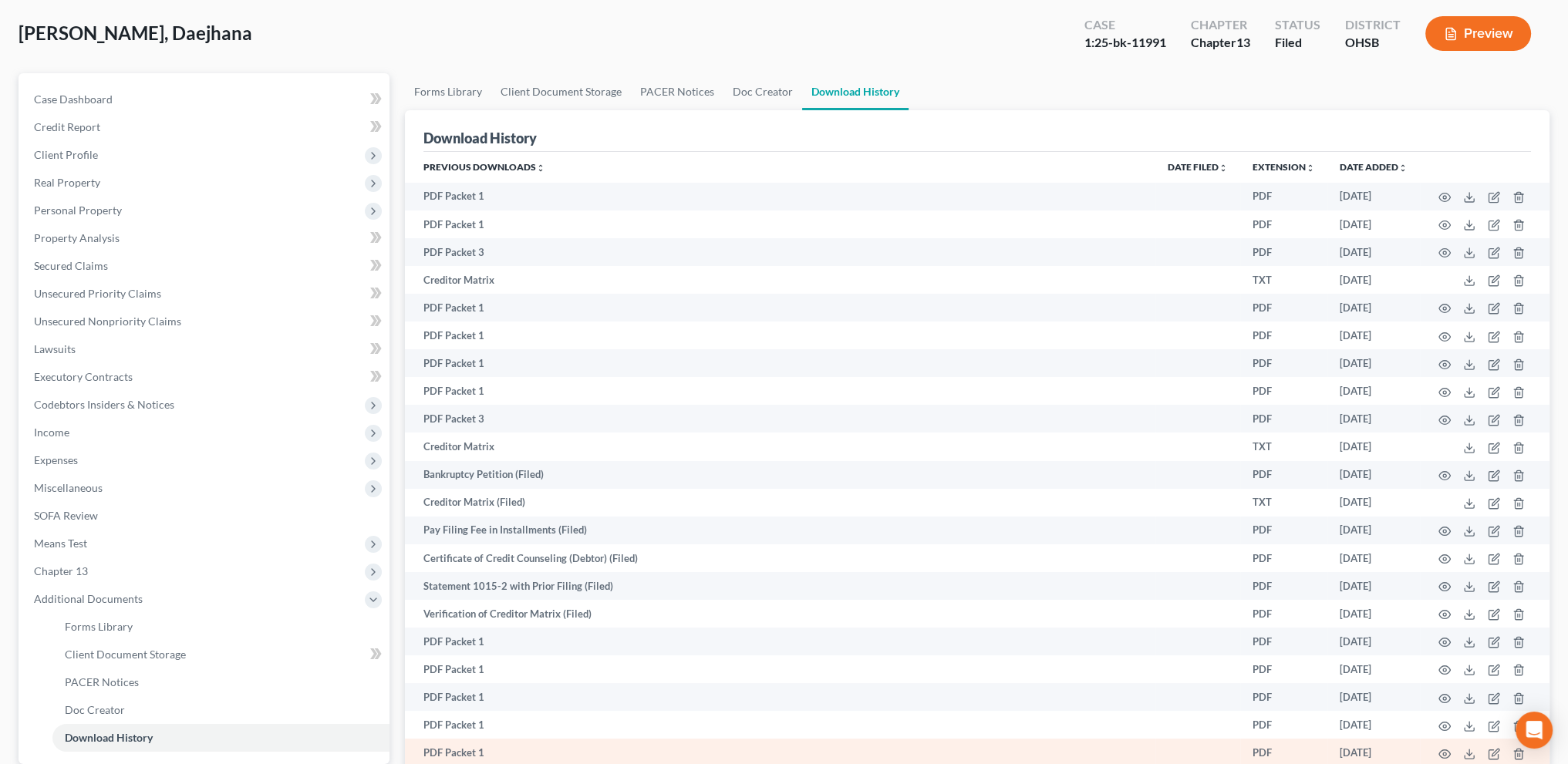
scroll to position [231, 0]
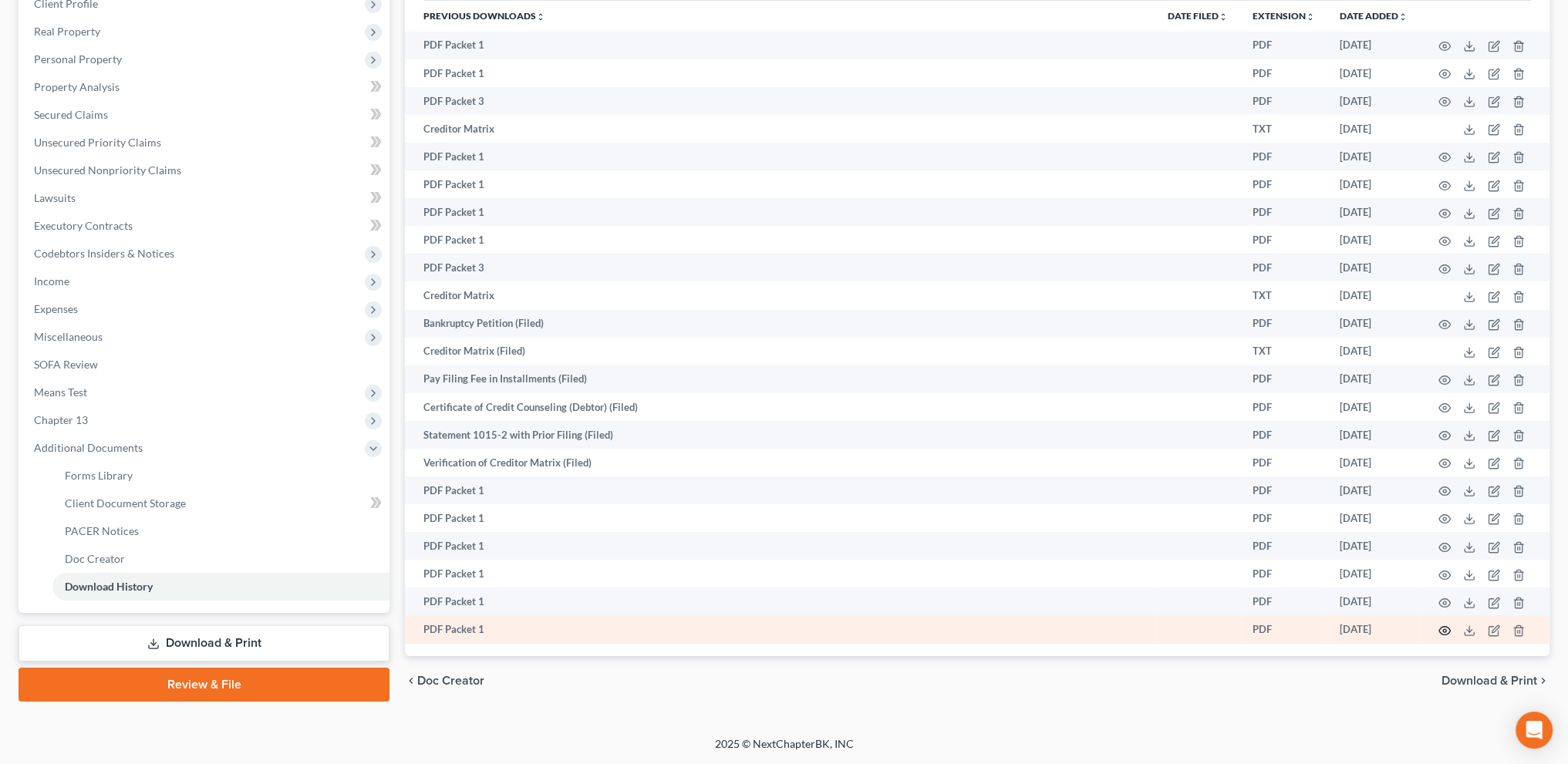
click at [1442, 629] on icon "button" at bounding box center [1444, 630] width 12 height 12
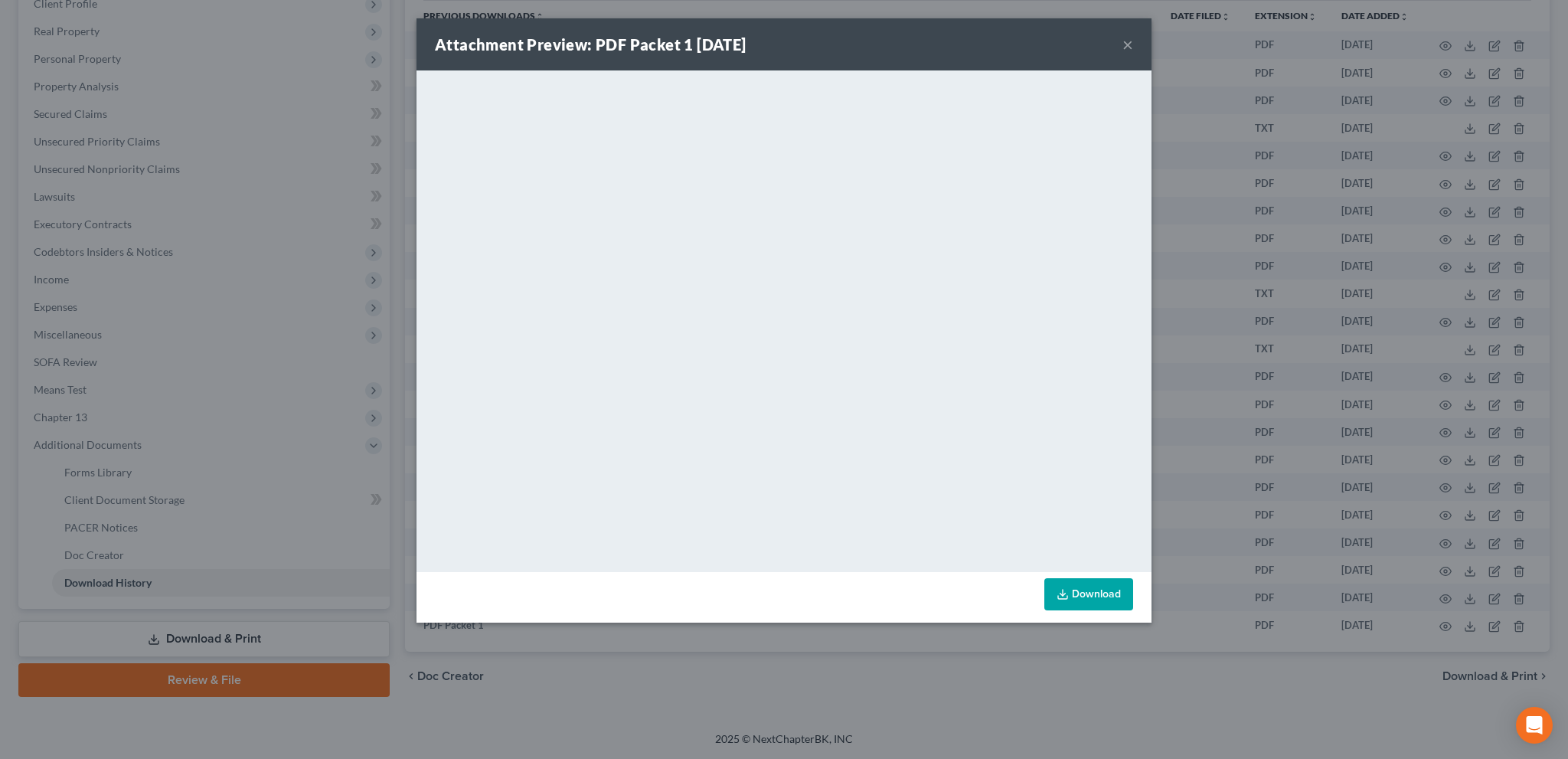
drag, startPoint x: 1131, startPoint y: 49, endPoint x: 1096, endPoint y: 39, distance: 36.4
click at [1130, 49] on button "×" at bounding box center [1128, 44] width 10 height 18
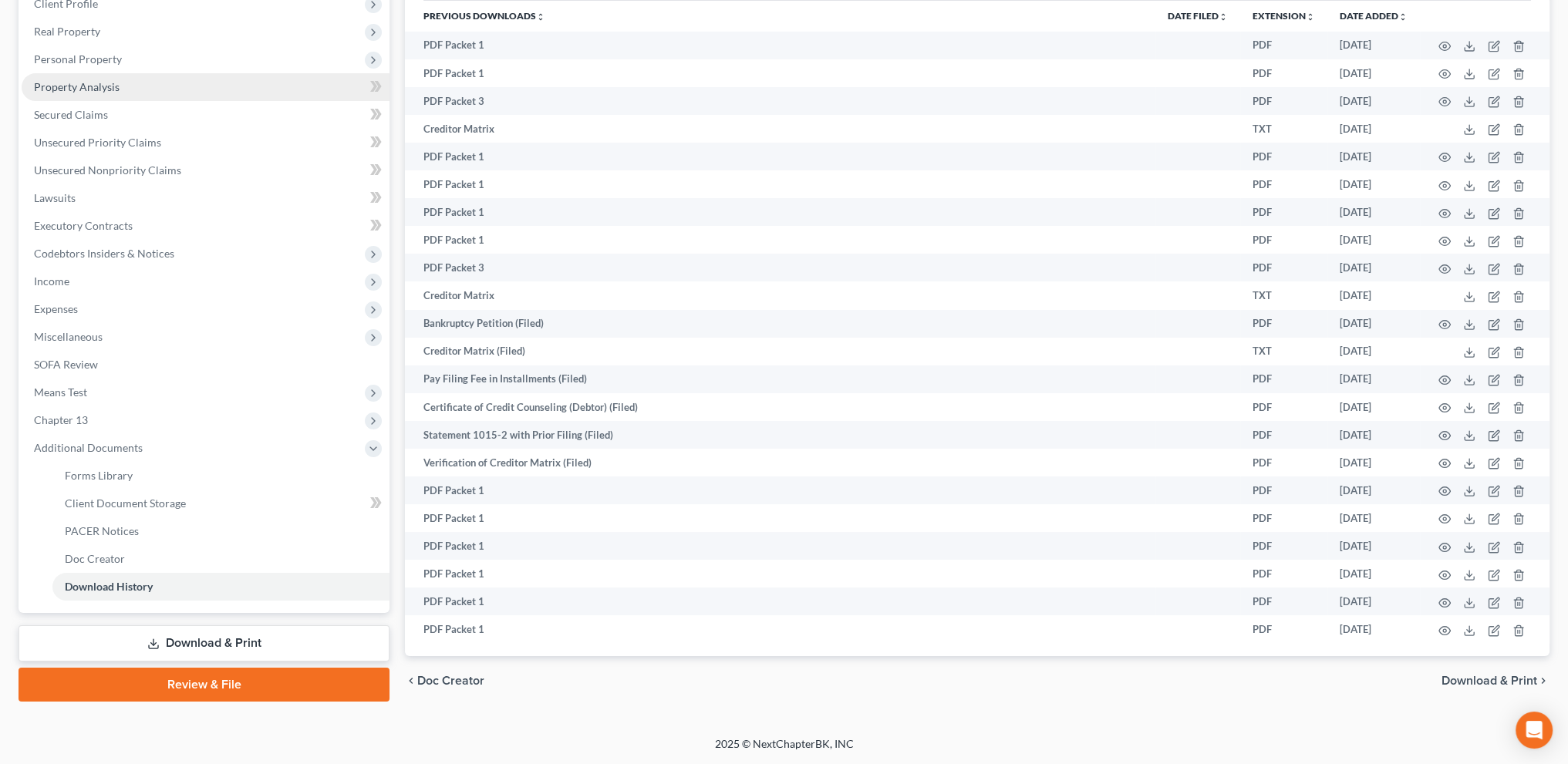
click at [74, 80] on span "Property Analysis" at bounding box center [76, 87] width 86 height 13
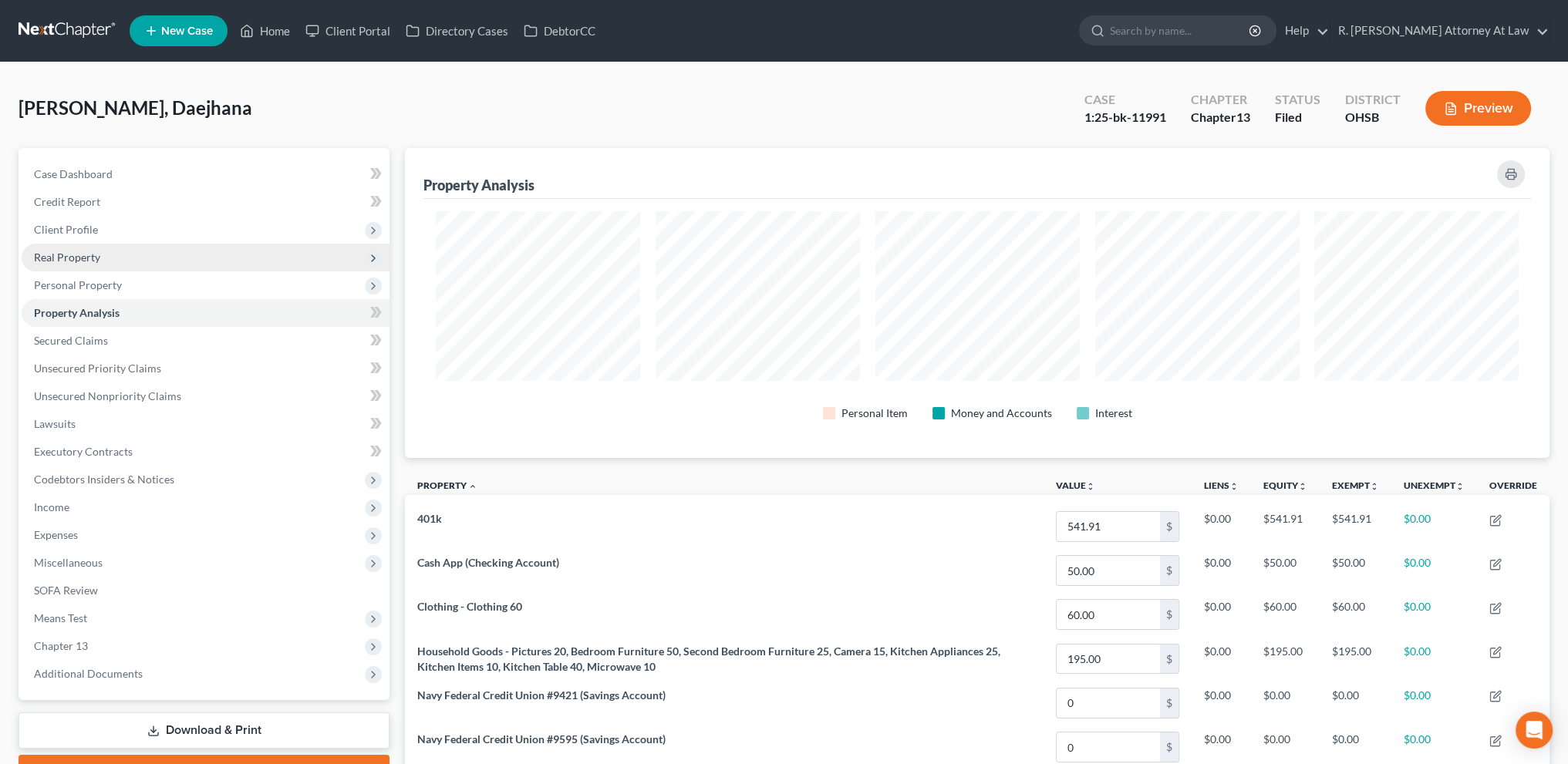
click at [75, 258] on span "Real Property" at bounding box center [67, 257] width 67 height 13
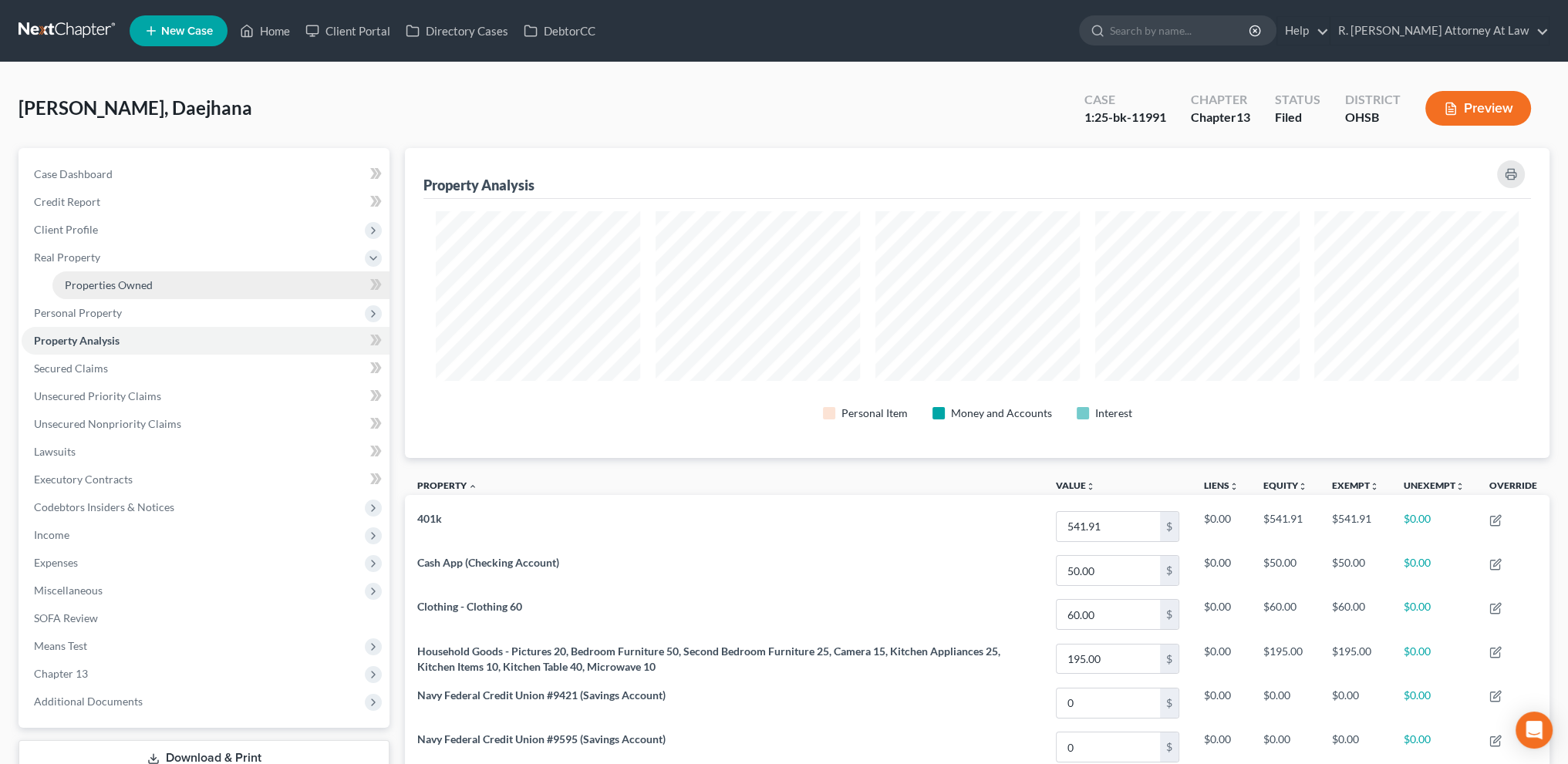
click at [89, 284] on span "Properties Owned" at bounding box center [109, 285] width 88 height 13
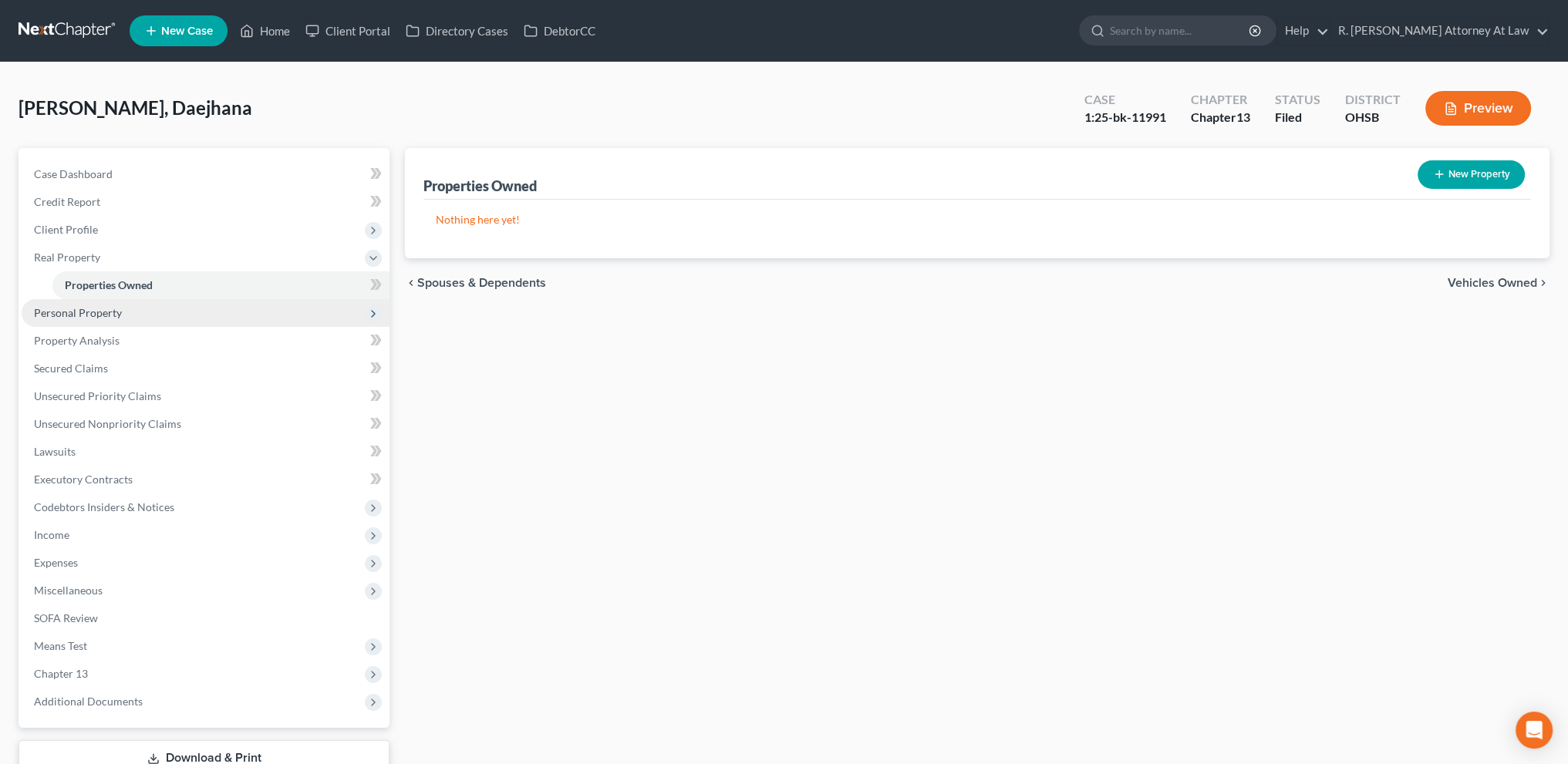
click at [93, 309] on span "Personal Property" at bounding box center [78, 313] width 88 height 13
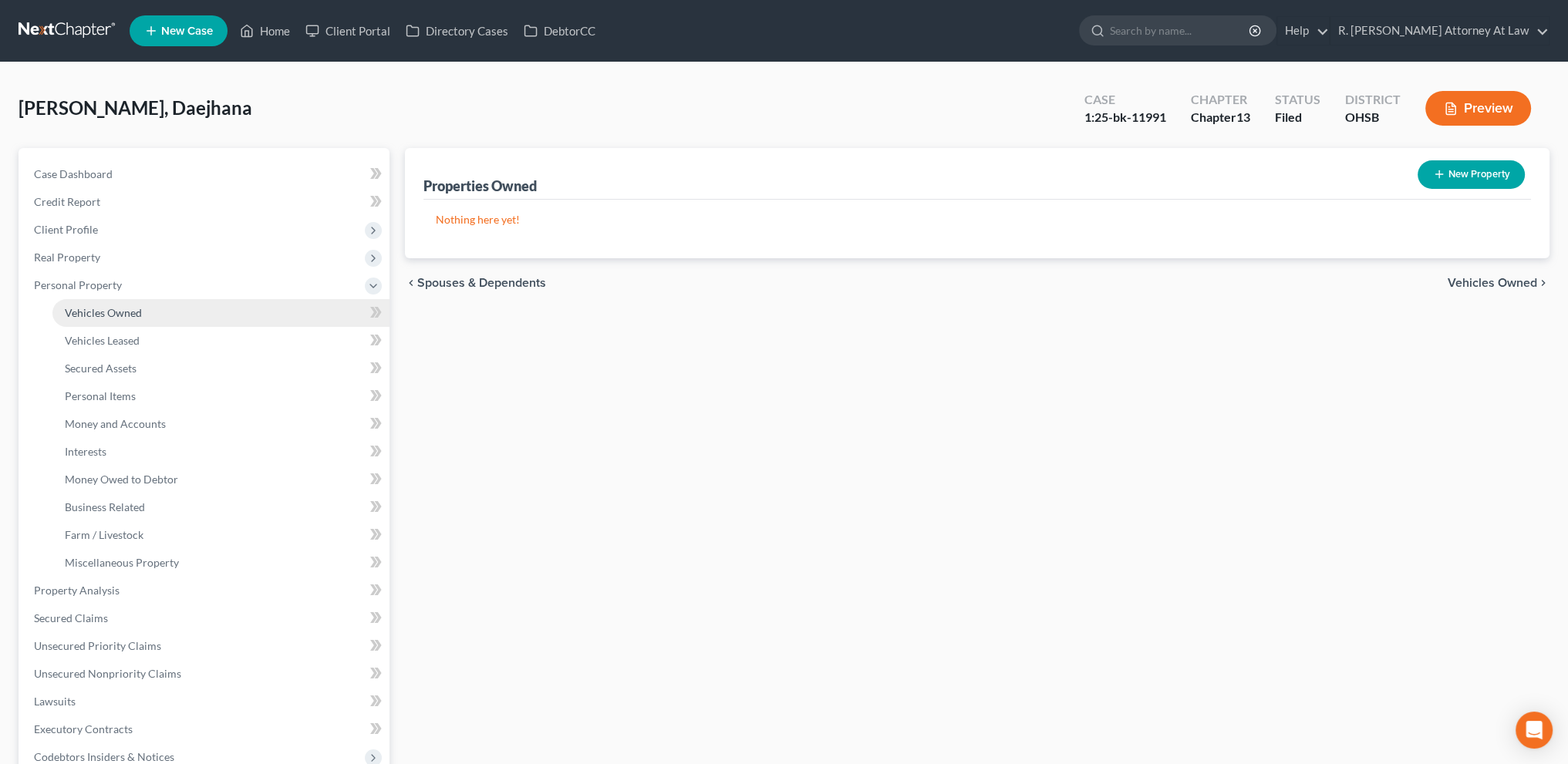
click at [97, 317] on span "Vehicles Owned" at bounding box center [103, 313] width 77 height 13
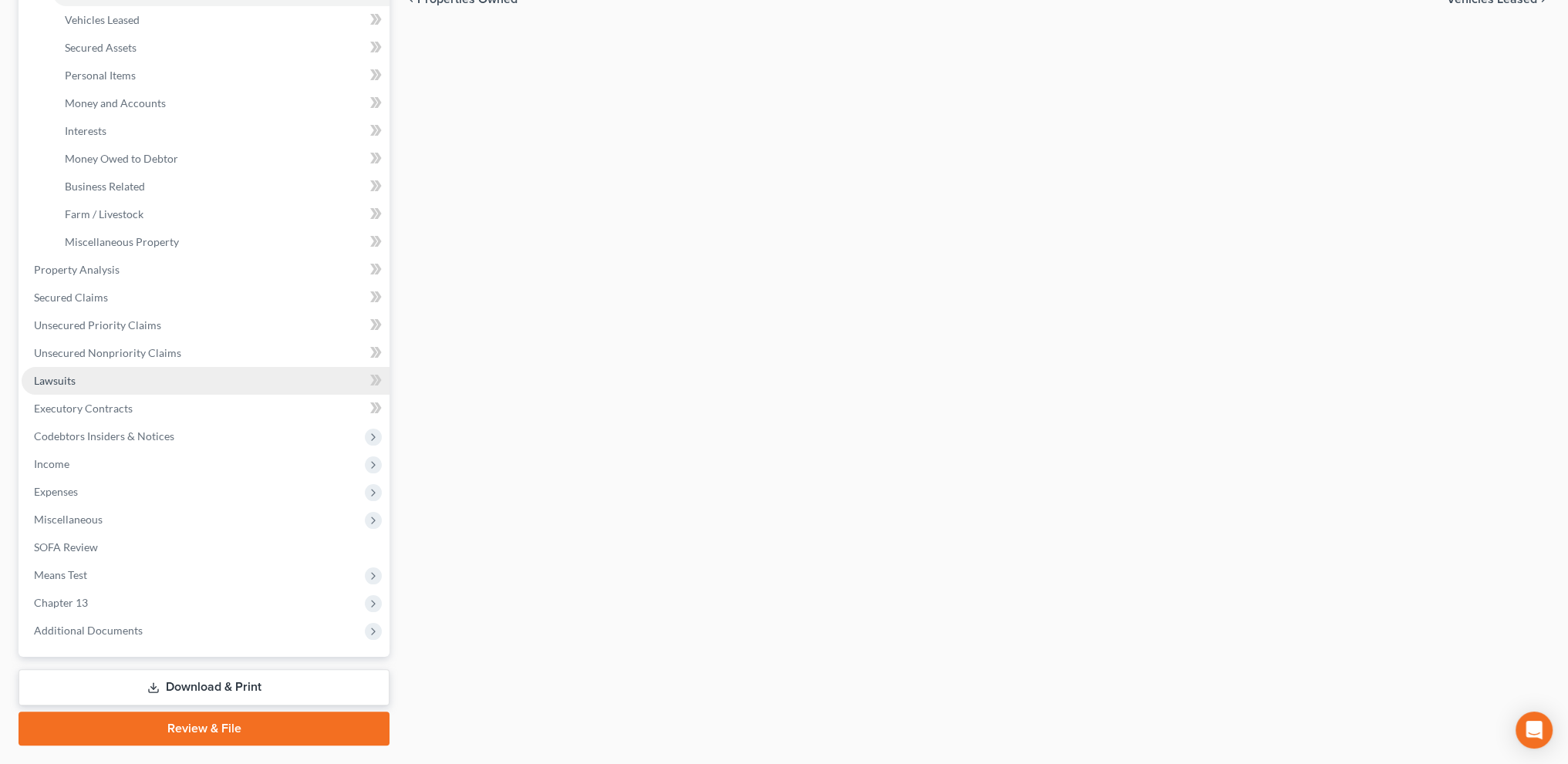
scroll to position [327, 0]
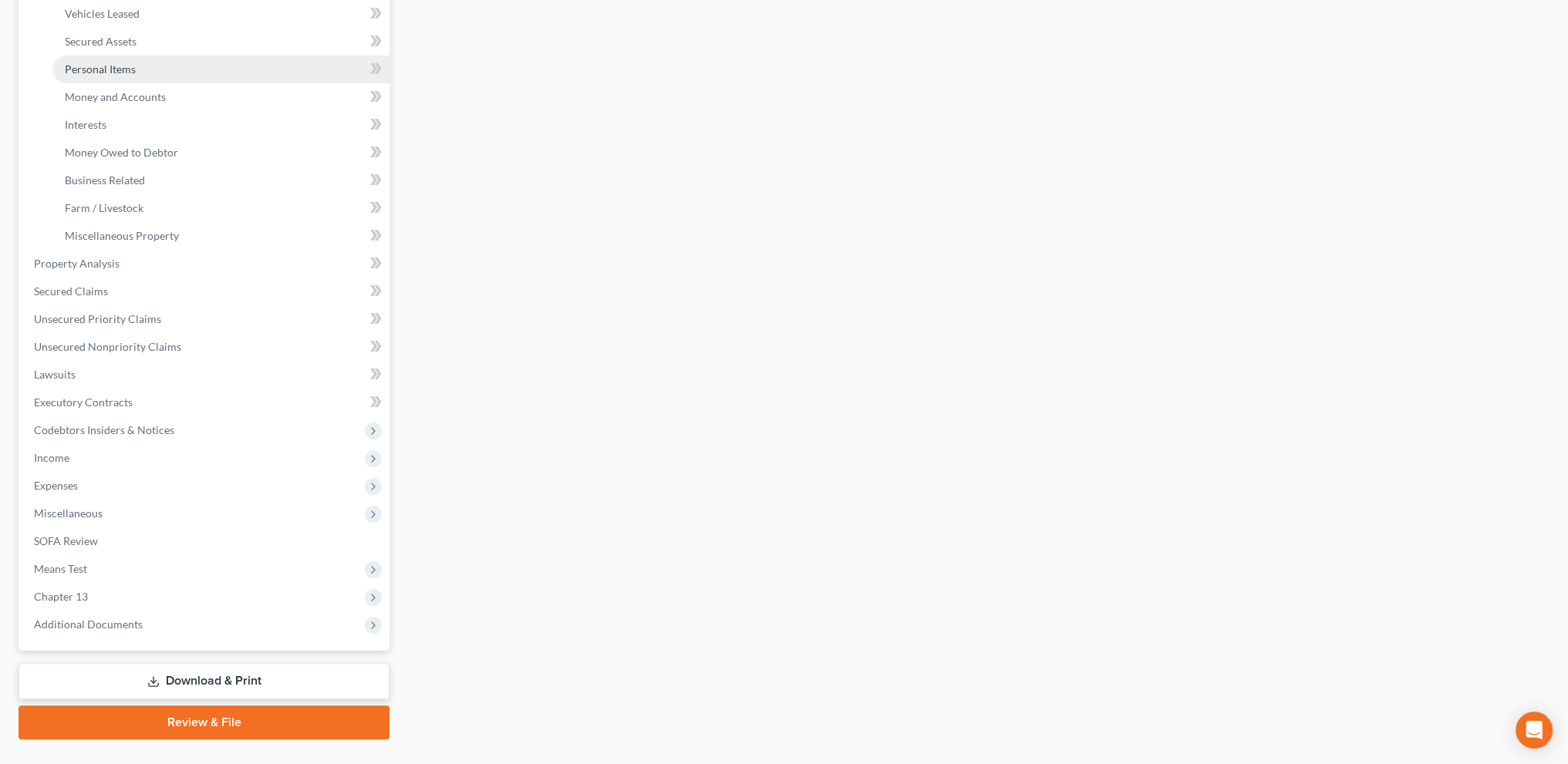
click at [109, 61] on link "Personal Items" at bounding box center [221, 69] width 337 height 28
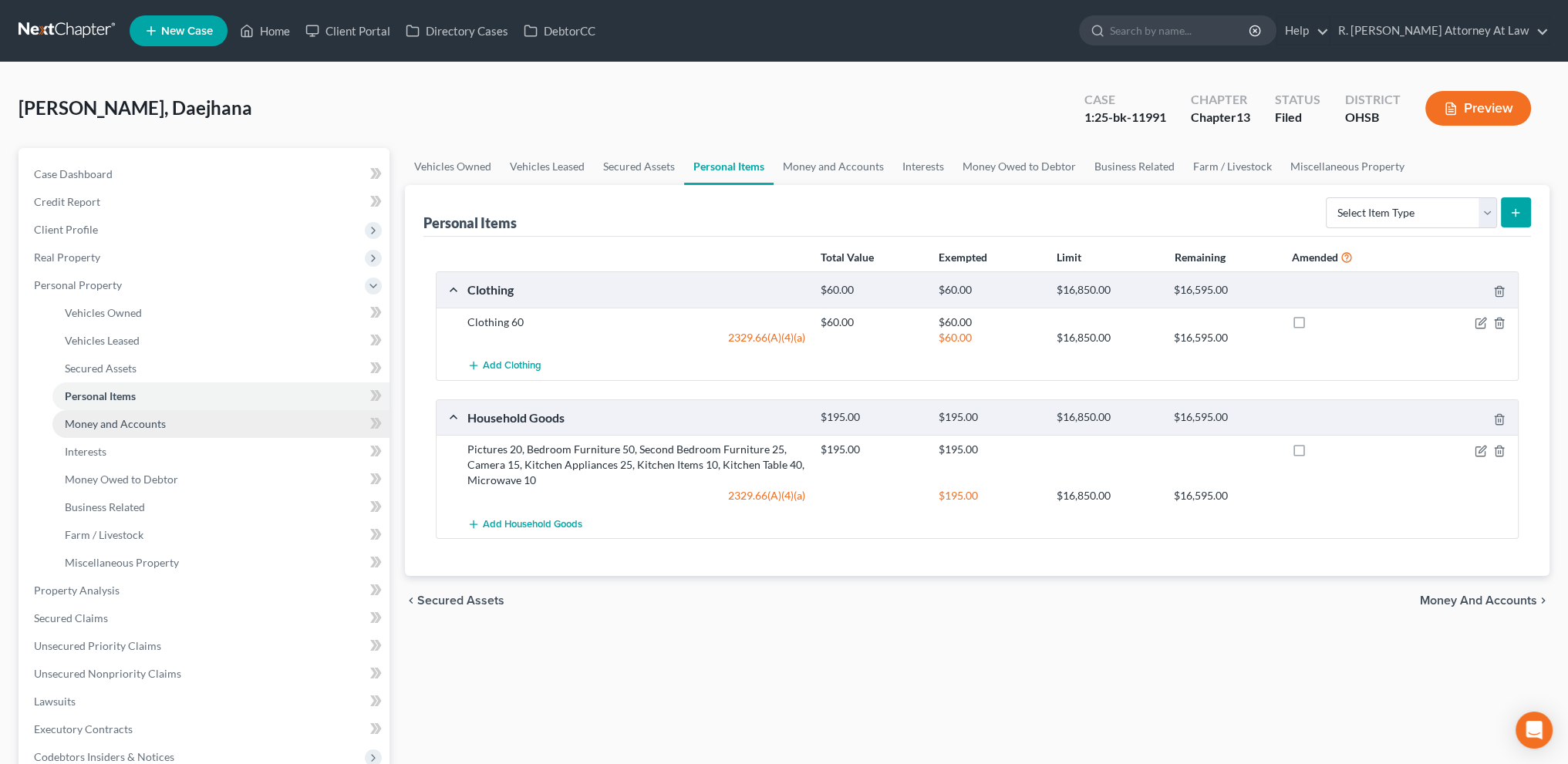
click at [128, 424] on span "Money and Accounts" at bounding box center [115, 423] width 101 height 13
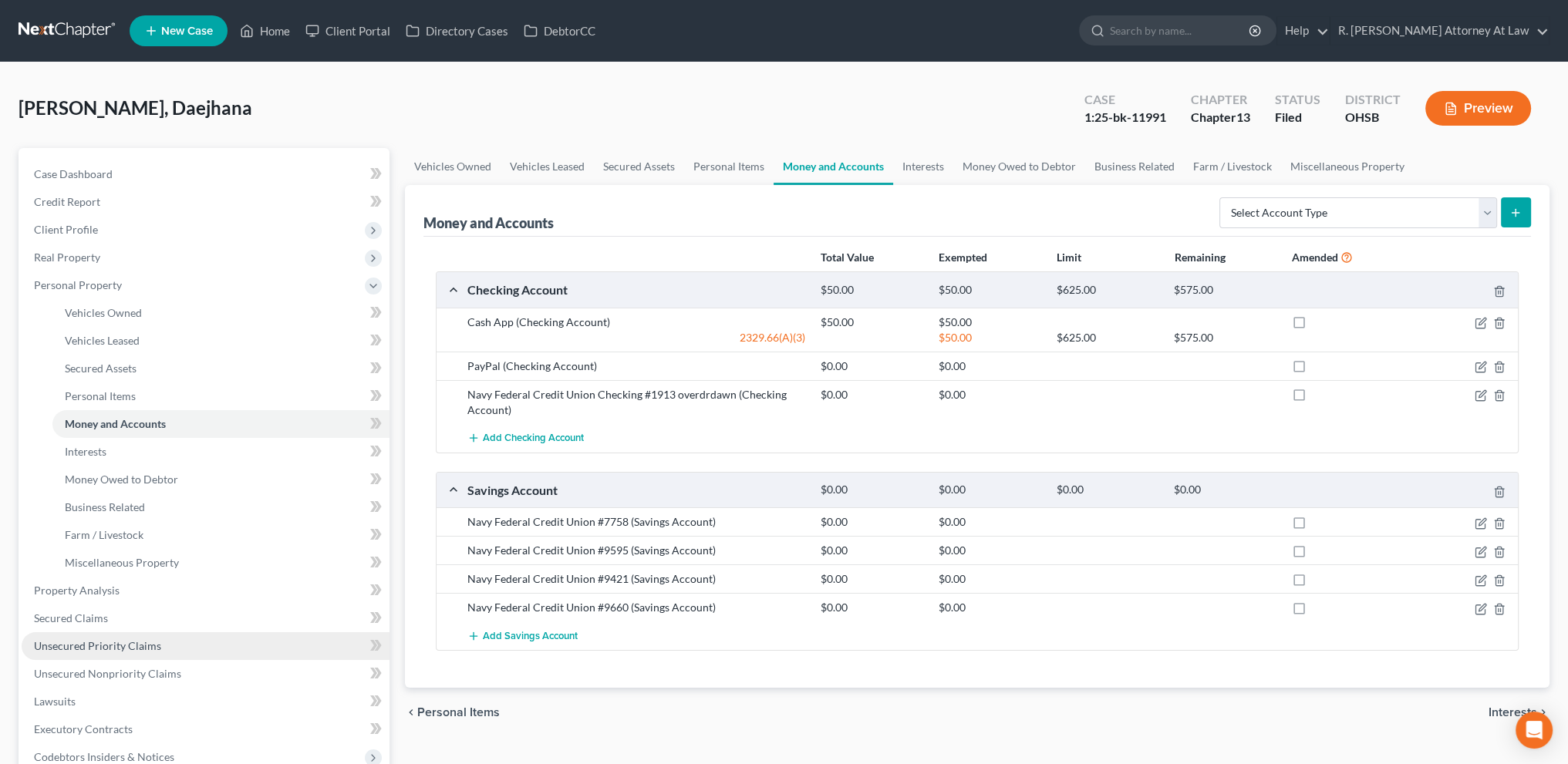
click at [111, 645] on span "Unsecured Priority Claims" at bounding box center [97, 645] width 128 height 13
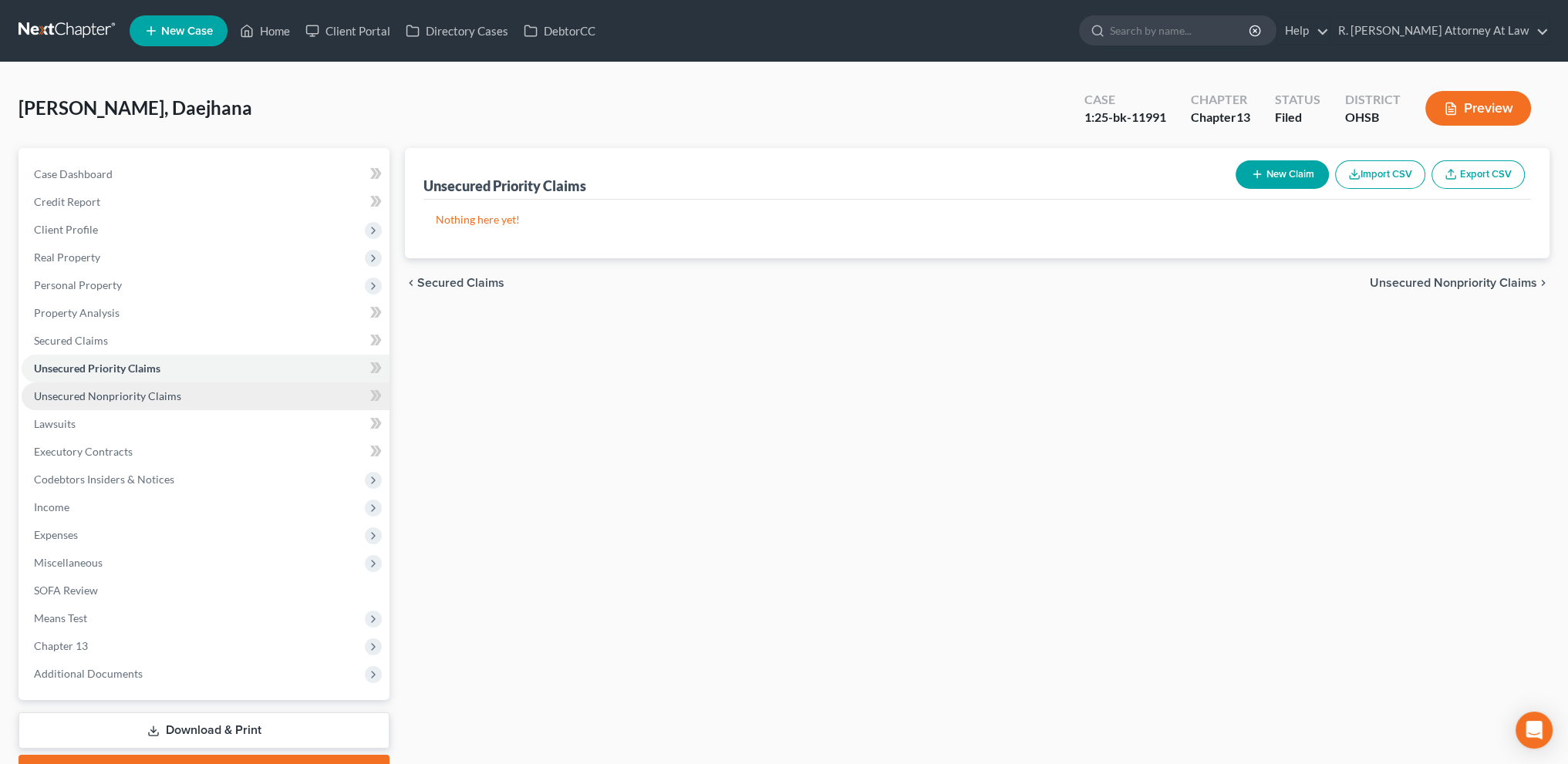
click at [115, 395] on span "Unsecured Nonpriority Claims" at bounding box center [107, 396] width 148 height 13
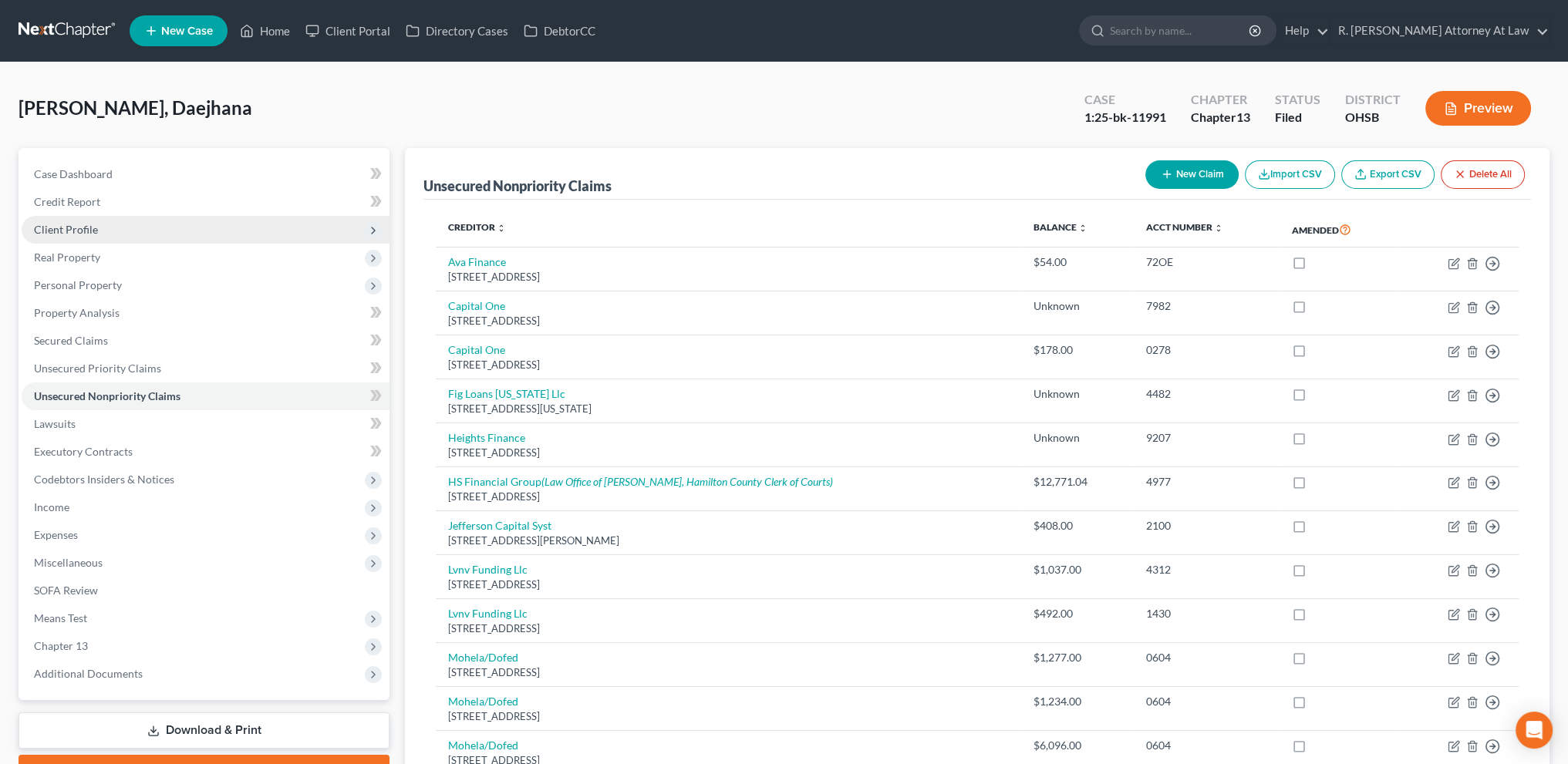
click at [72, 228] on span "Client Profile" at bounding box center [66, 229] width 64 height 13
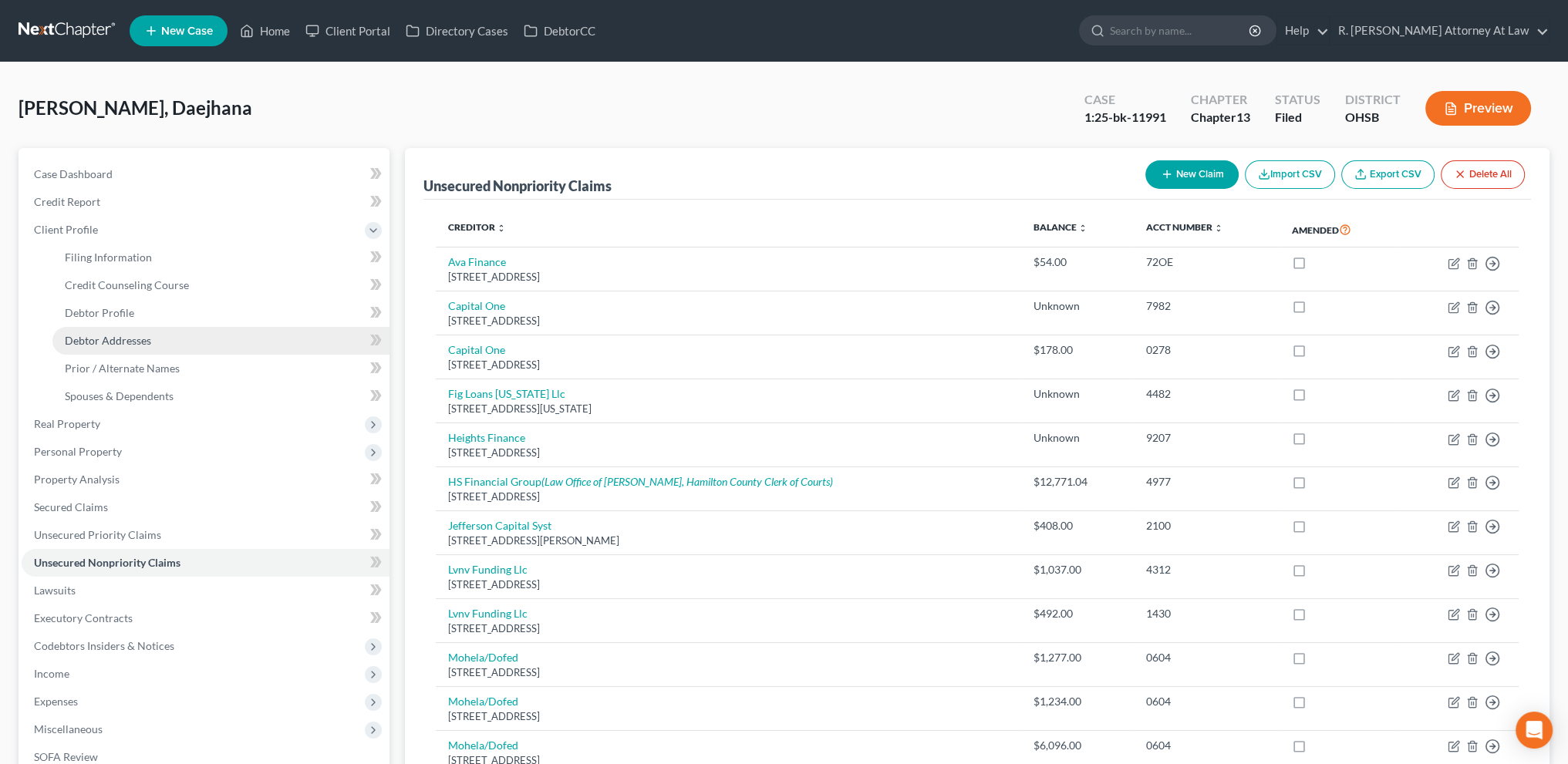
click at [104, 338] on span "Debtor Addresses" at bounding box center [108, 340] width 87 height 13
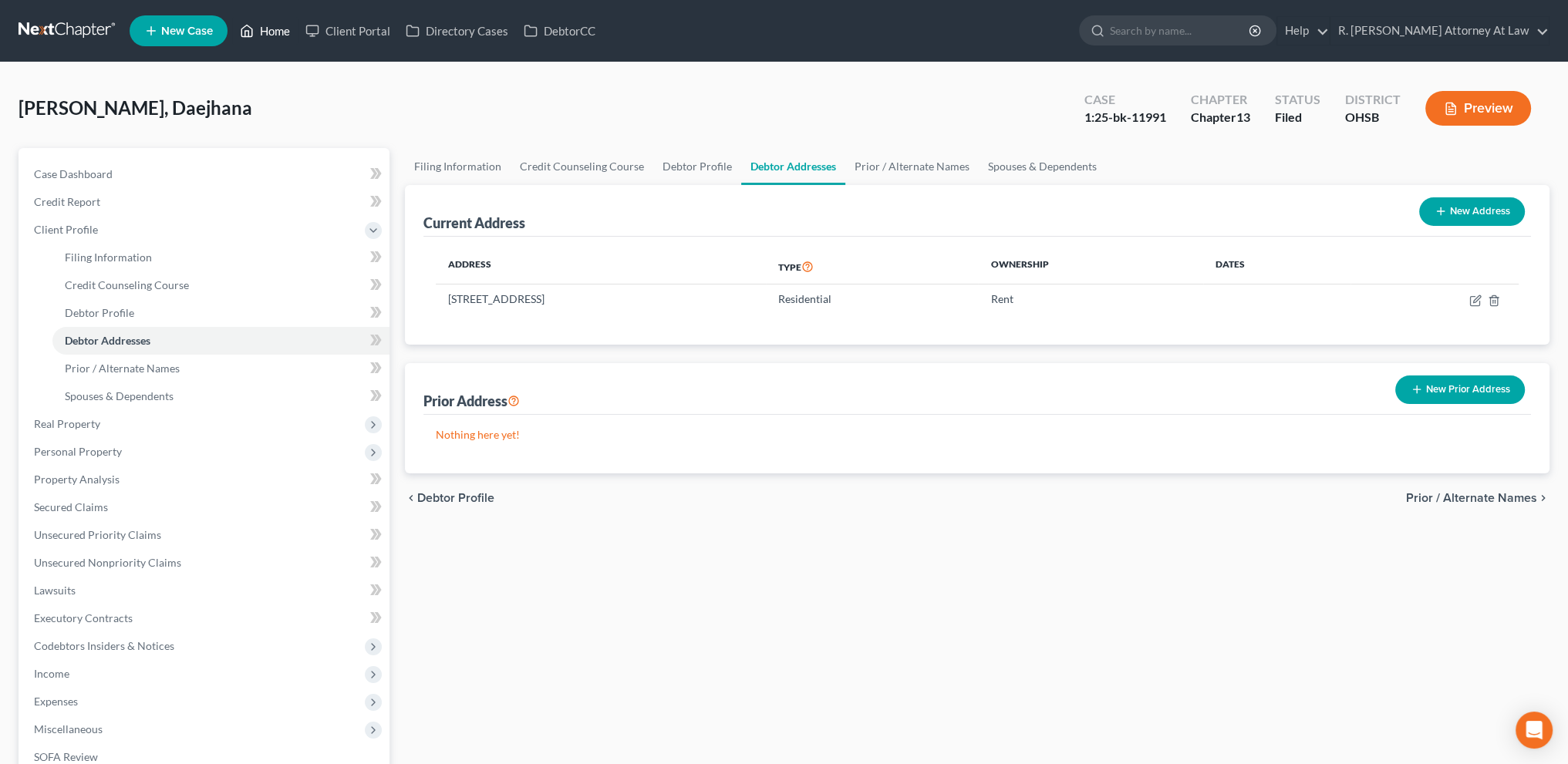
click at [275, 30] on link "Home" at bounding box center [265, 30] width 66 height 28
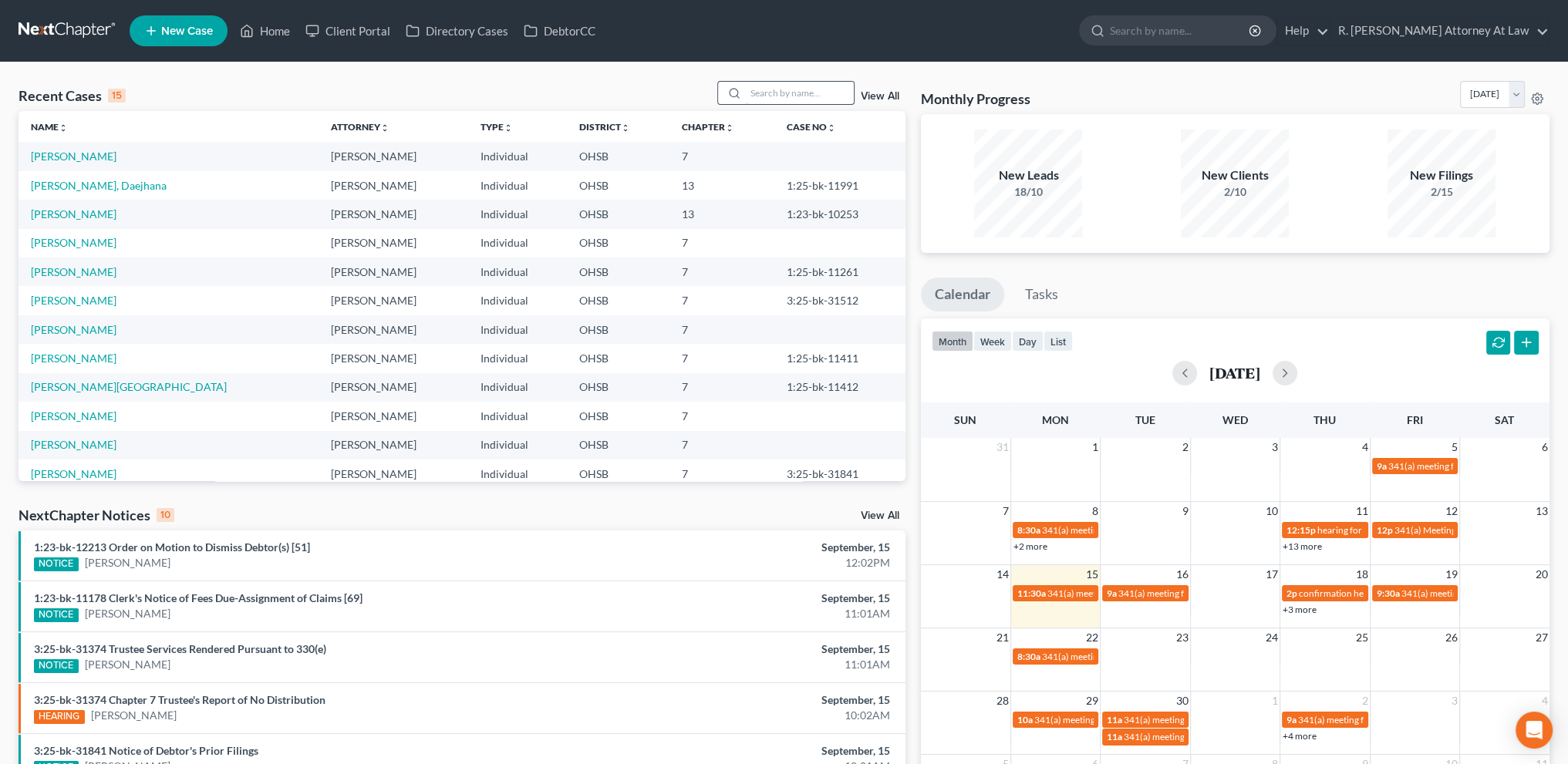
click at [796, 95] on input "search" at bounding box center [800, 93] width 108 height 22
type input "price"
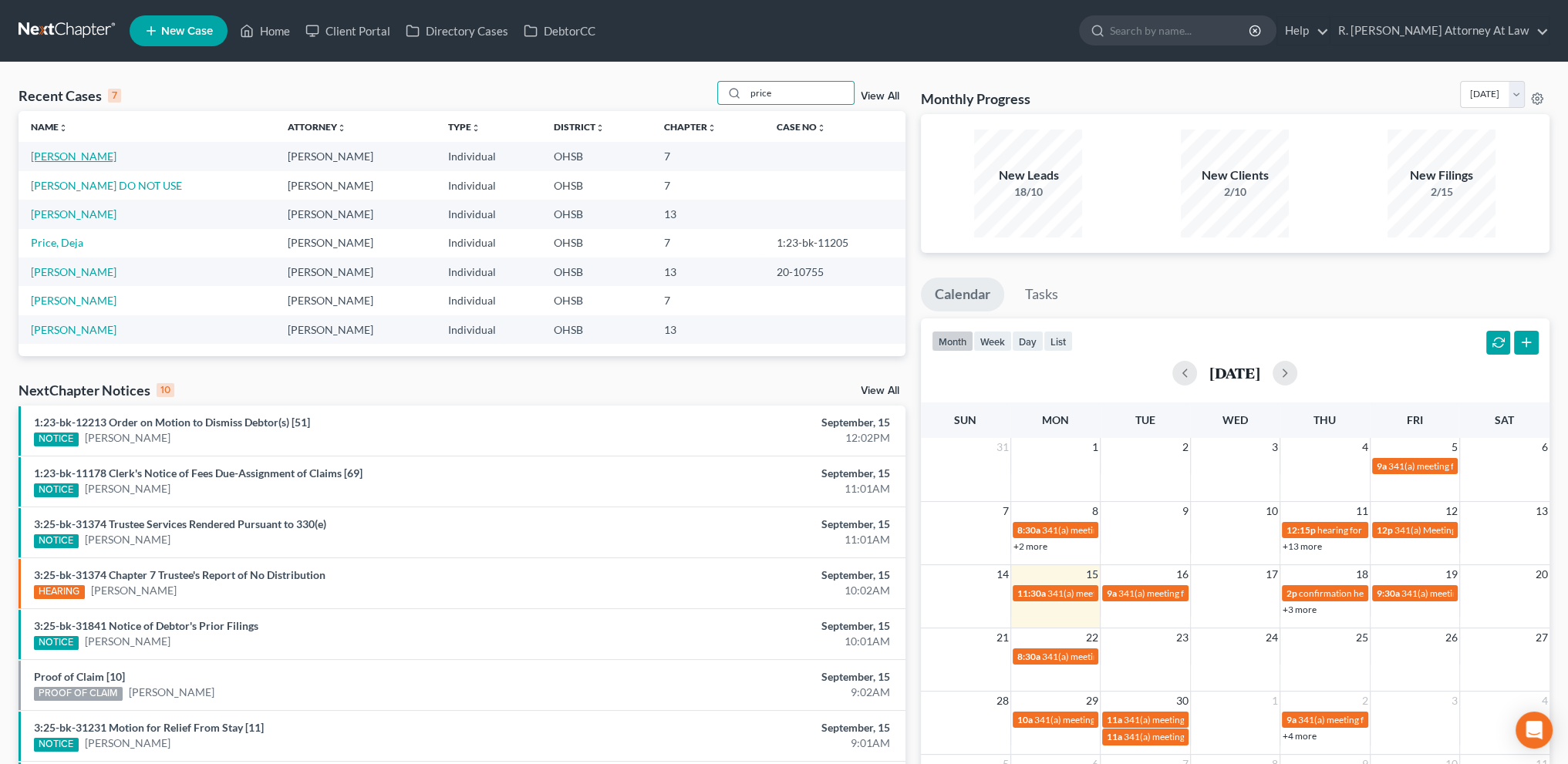
click at [51, 153] on link "Price, Emily" at bounding box center [73, 156] width 86 height 13
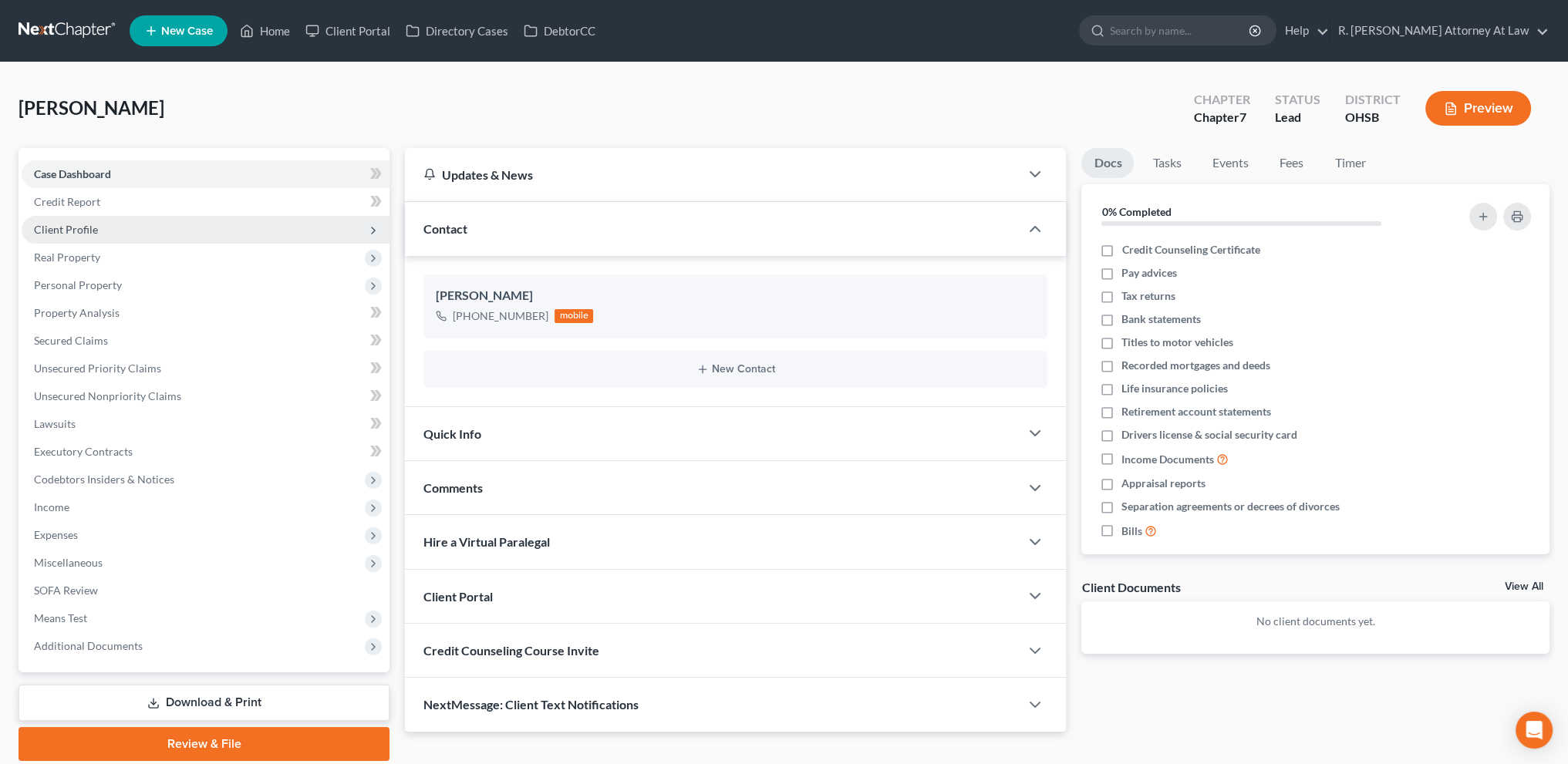
click at [74, 232] on span "Client Profile" at bounding box center [66, 229] width 64 height 13
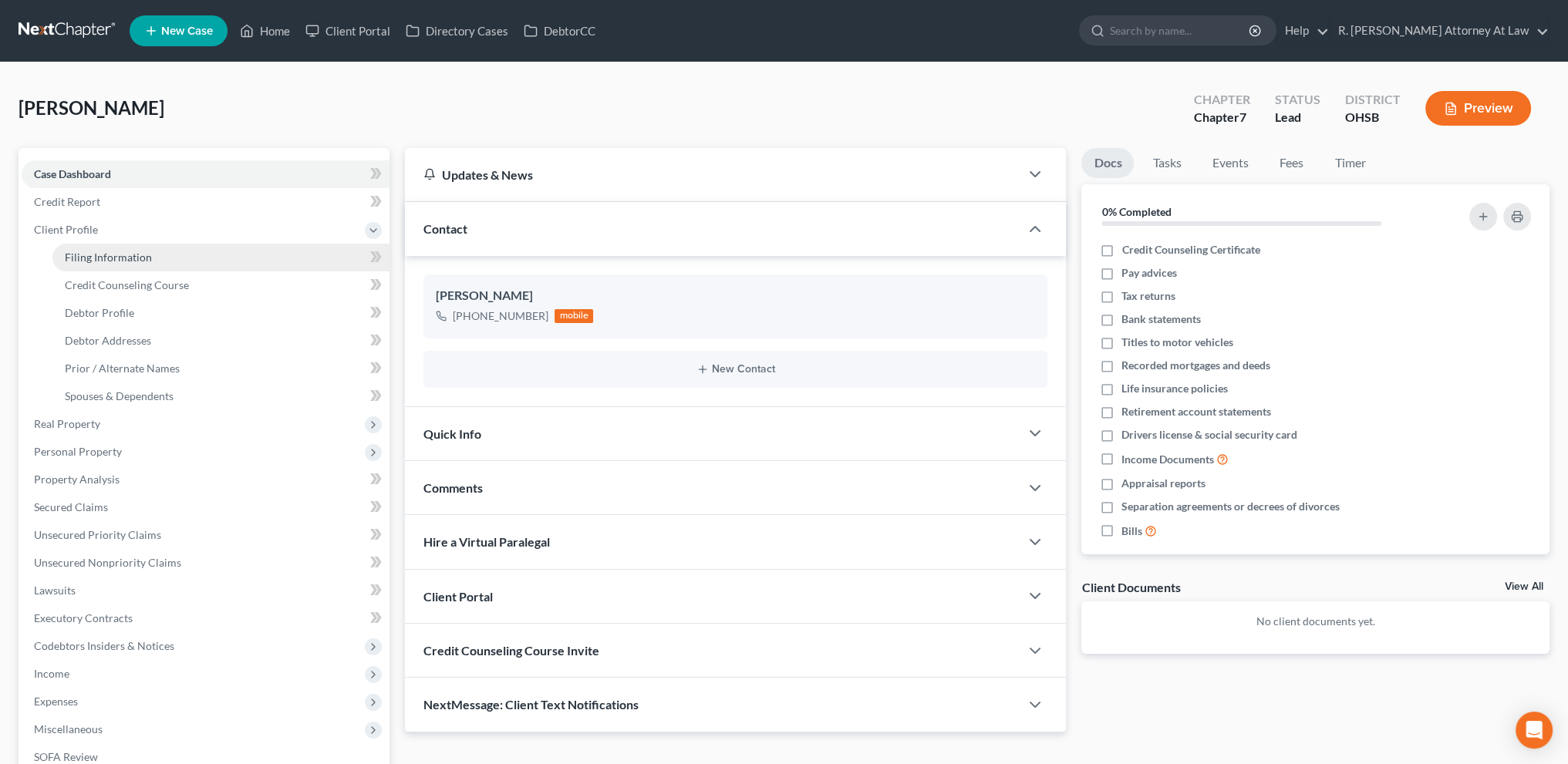
click at [92, 256] on span "Filing Information" at bounding box center [108, 257] width 87 height 13
select select "1"
select select "0"
select select "36"
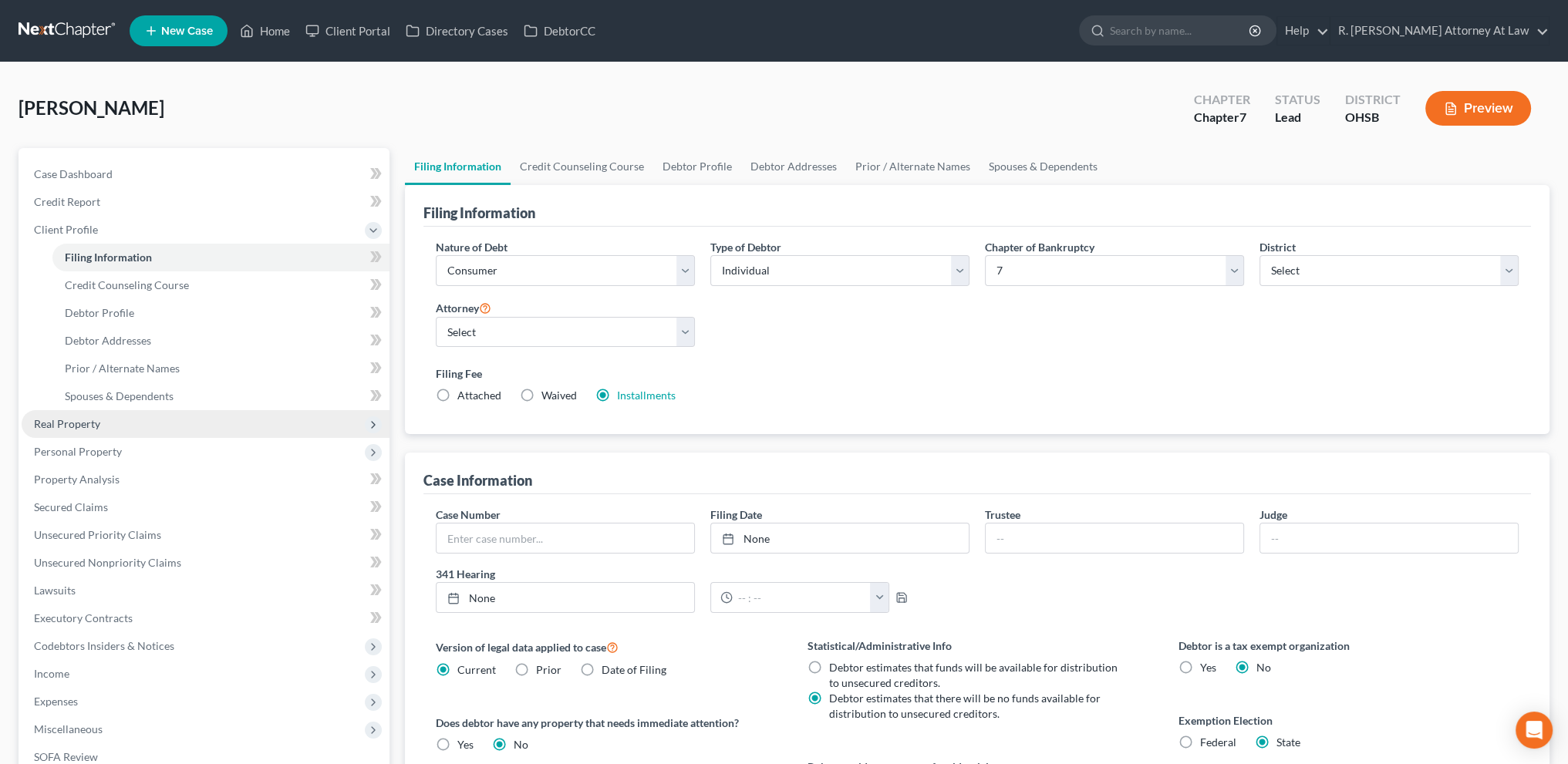
click at [64, 424] on span "Real Property" at bounding box center [67, 423] width 67 height 13
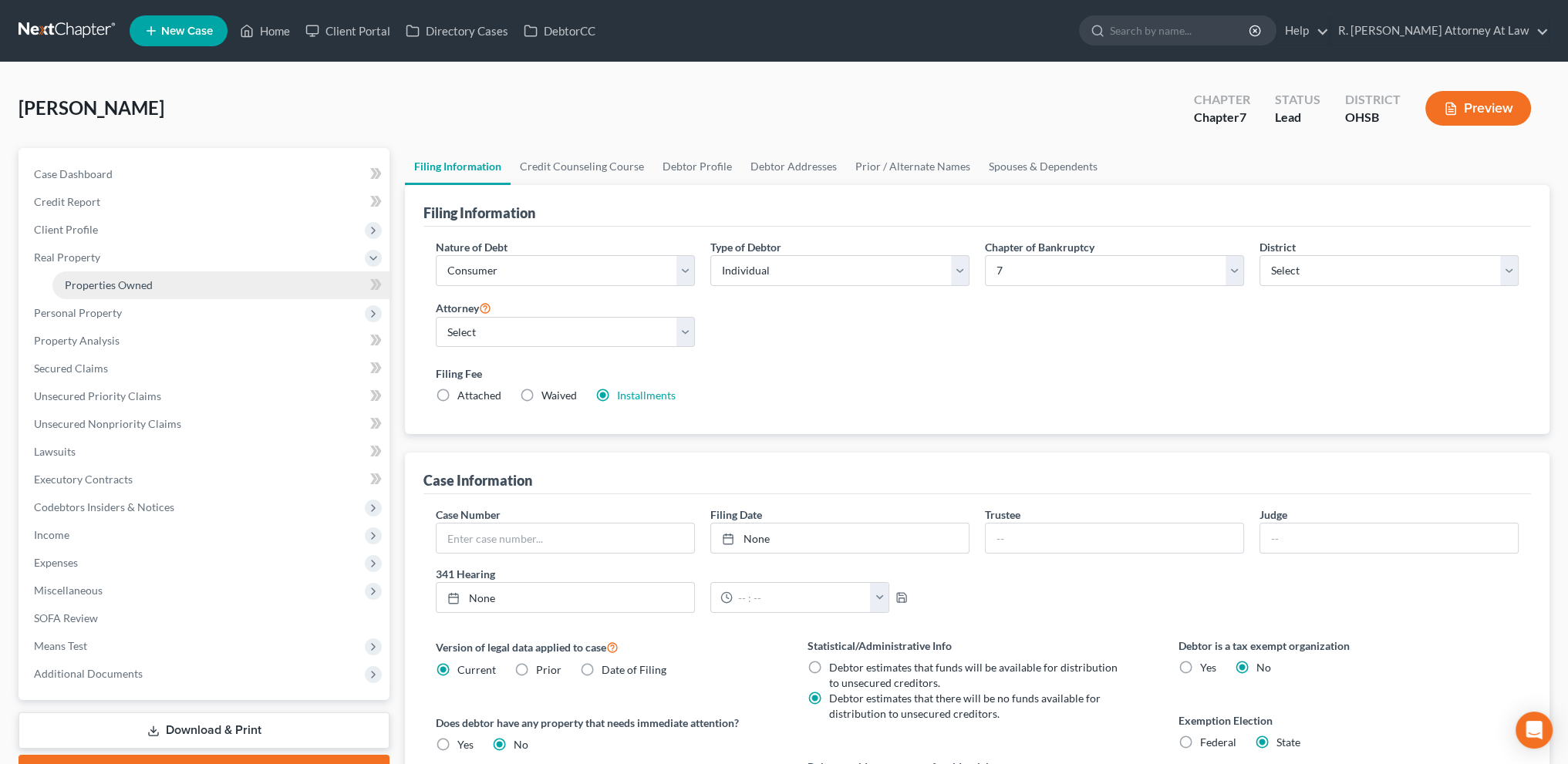
click at [102, 281] on span "Properties Owned" at bounding box center [109, 285] width 88 height 13
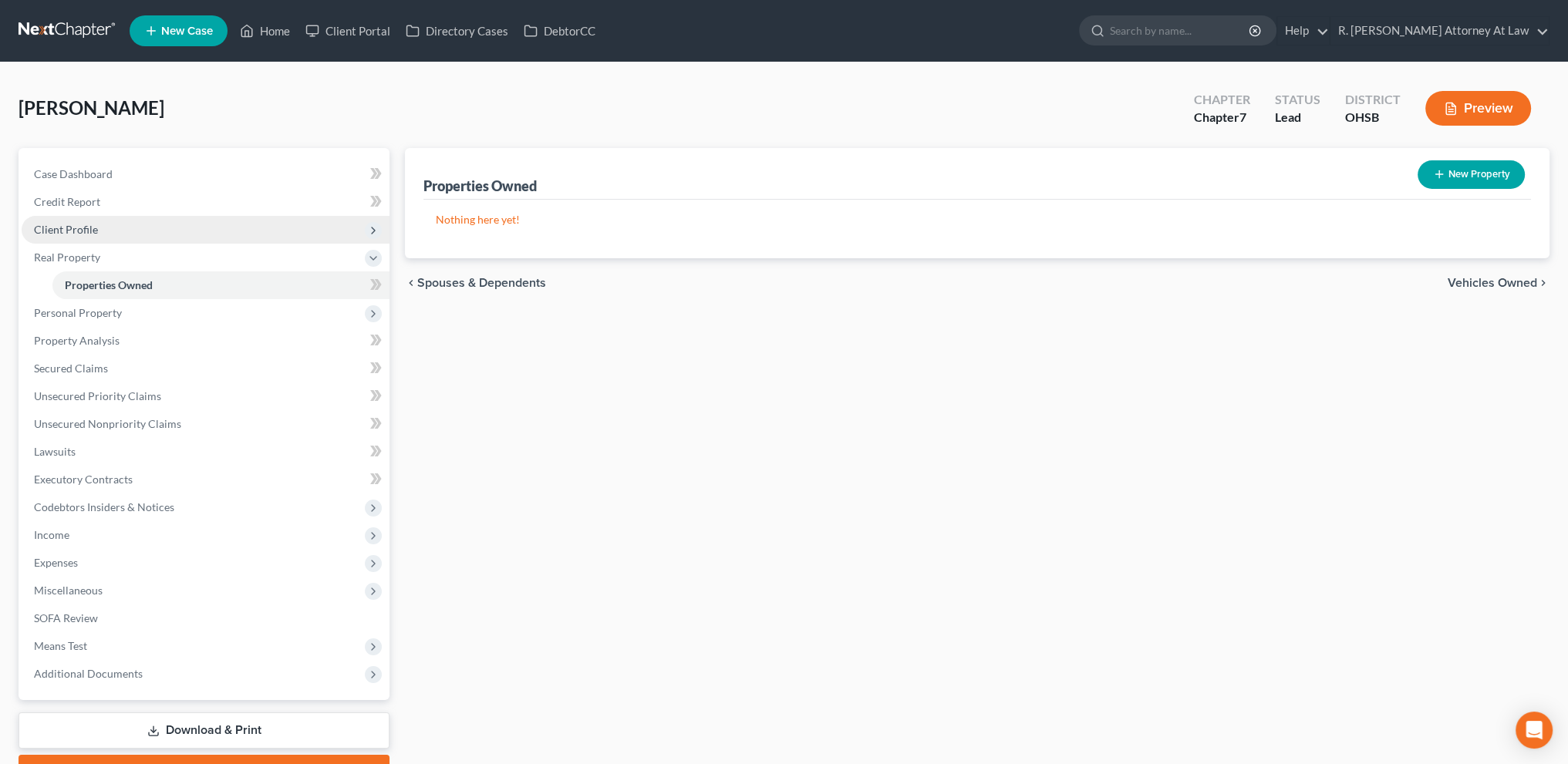
click at [83, 225] on span "Client Profile" at bounding box center [66, 229] width 64 height 13
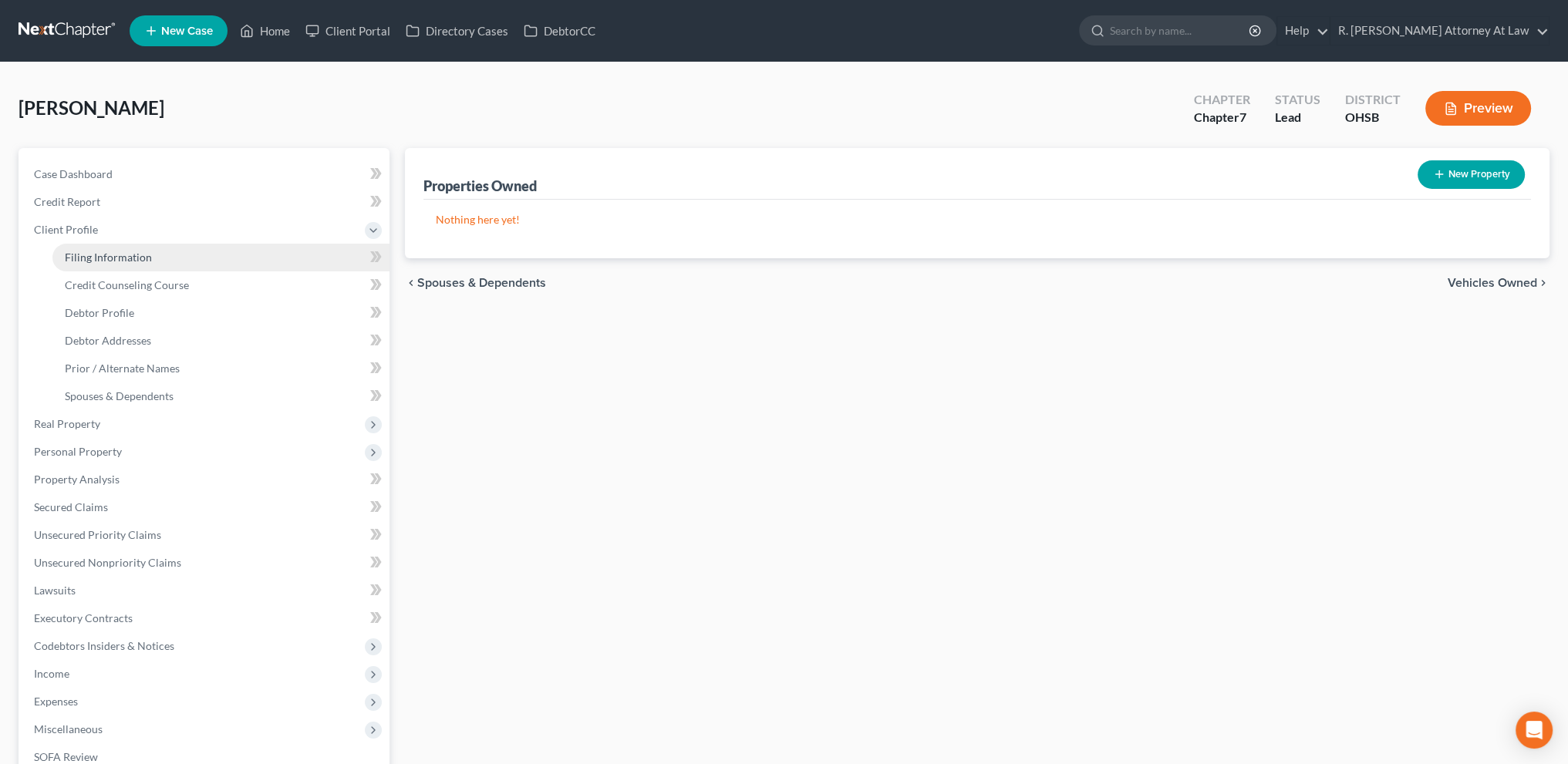
click at [95, 260] on span "Filing Information" at bounding box center [108, 257] width 87 height 13
select select "1"
select select "0"
select select "62"
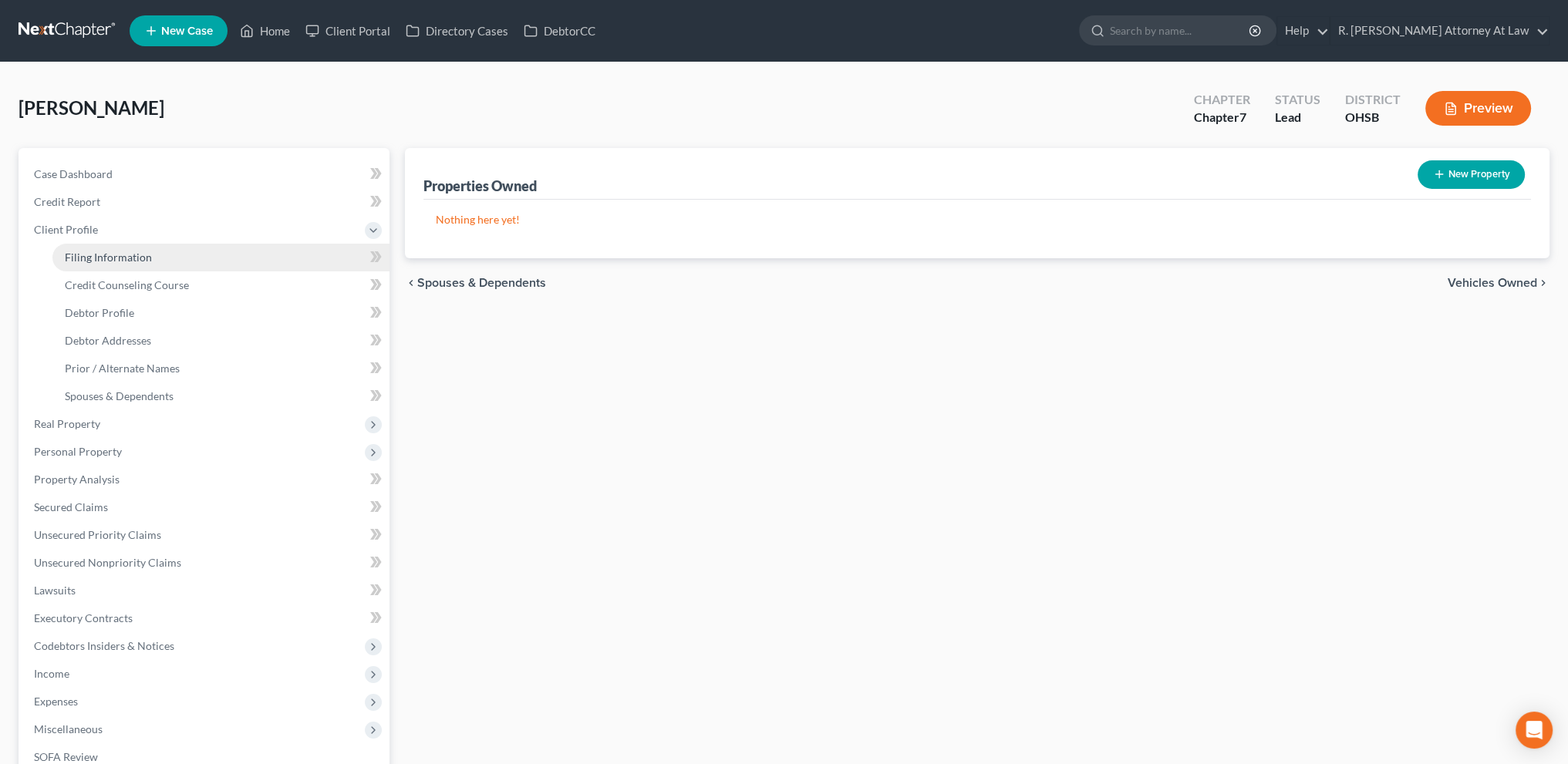
select select "0"
select select "36"
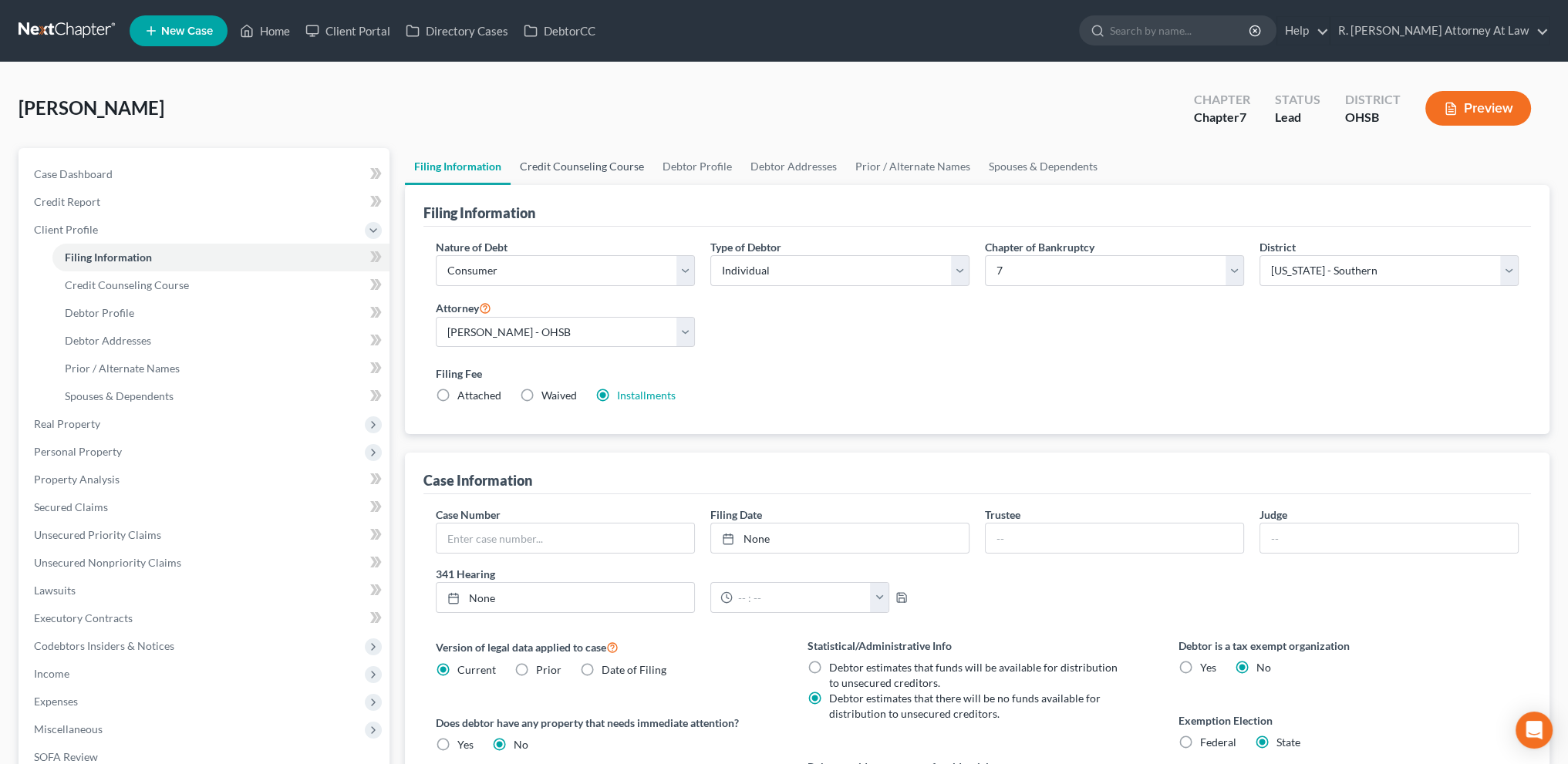
click at [558, 165] on link "Credit Counseling Course" at bounding box center [582, 167] width 143 height 37
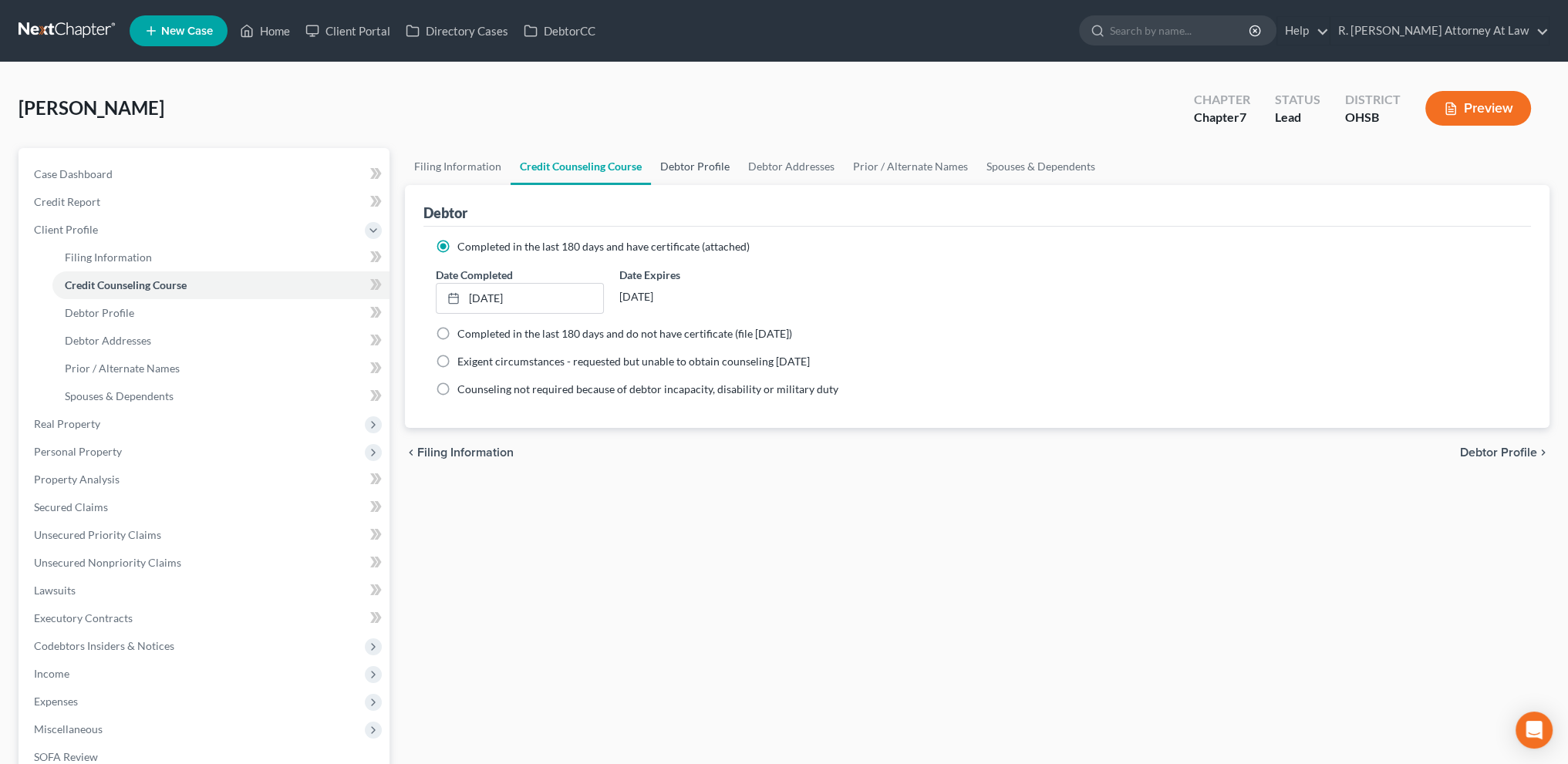
click at [687, 158] on link "Debtor Profile" at bounding box center [695, 167] width 88 height 37
select select "0"
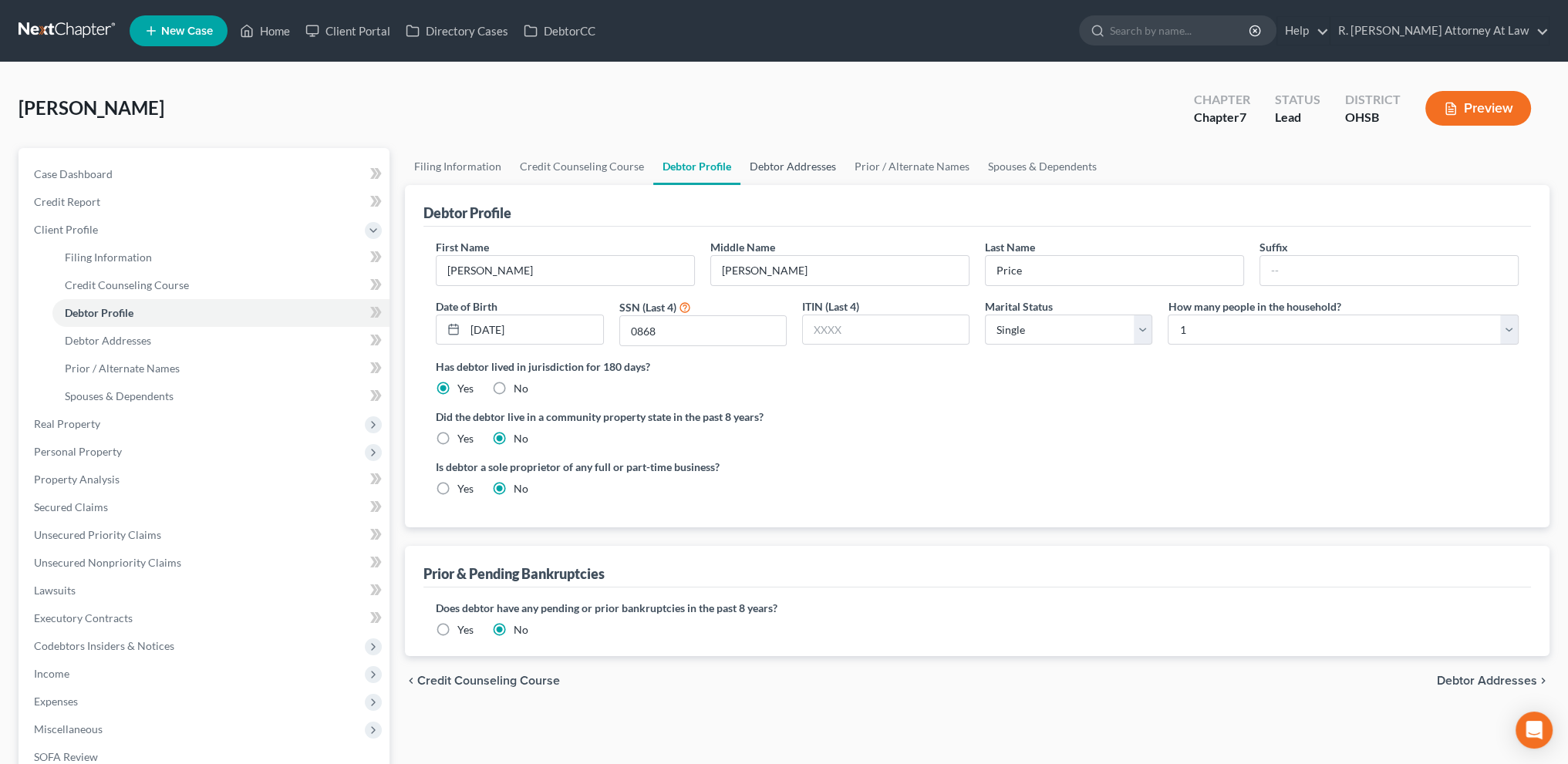
click at [784, 167] on link "Debtor Addresses" at bounding box center [792, 167] width 105 height 37
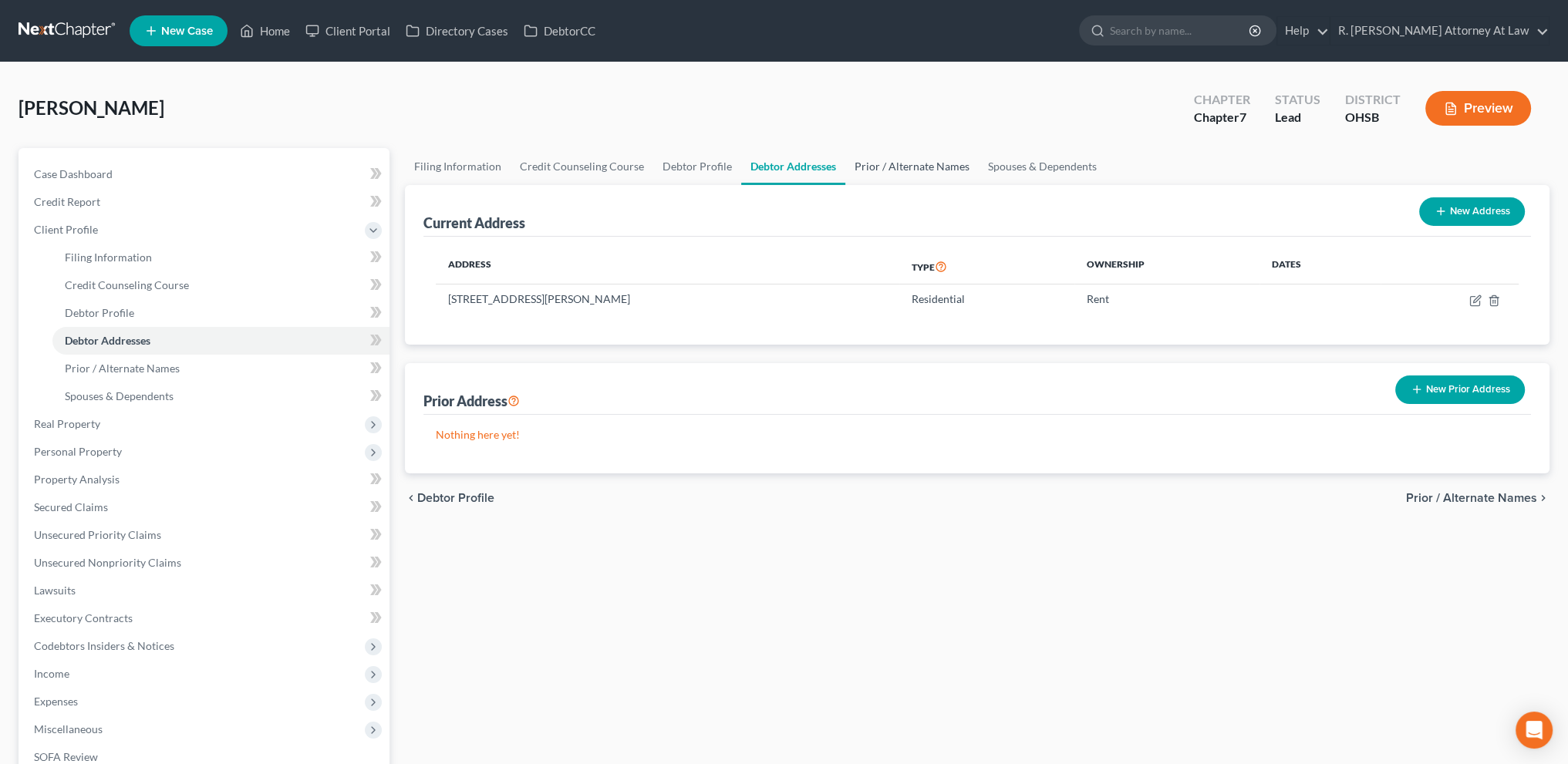
click at [895, 167] on link "Prior / Alternate Names" at bounding box center [912, 167] width 133 height 37
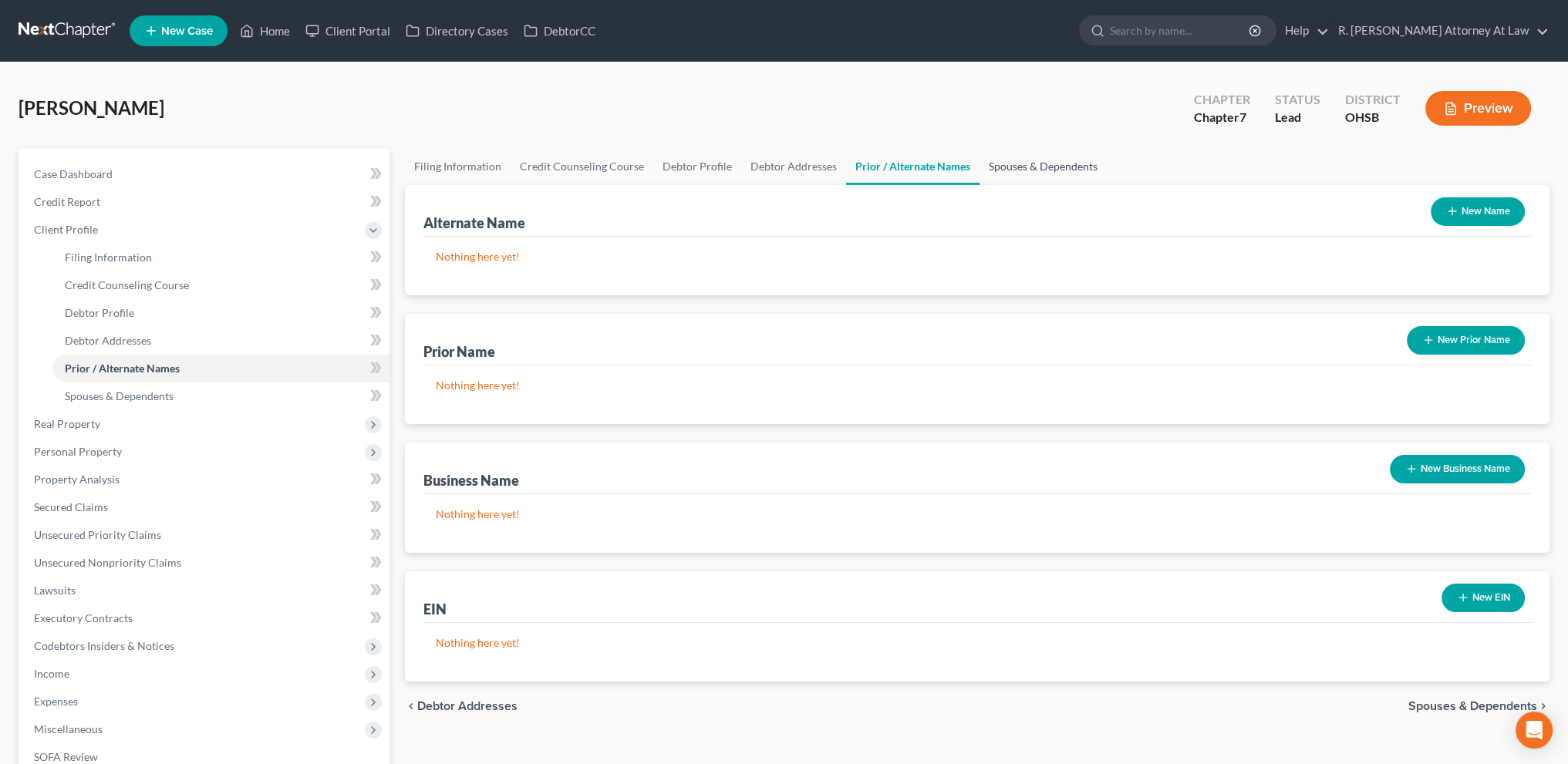
click at [1026, 167] on link "Spouses & Dependents" at bounding box center [1043, 167] width 128 height 37
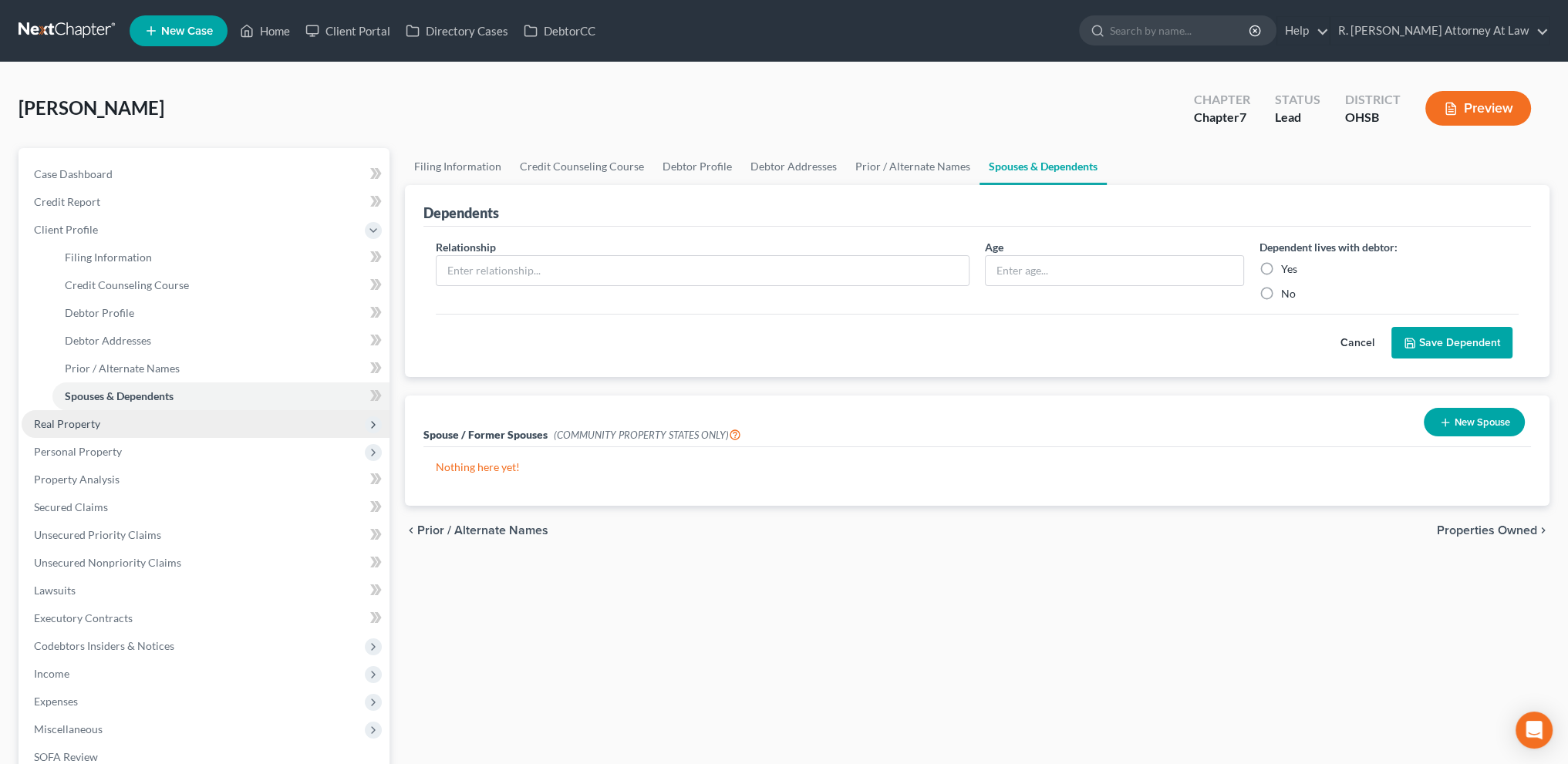
click at [92, 419] on span "Real Property" at bounding box center [67, 423] width 67 height 13
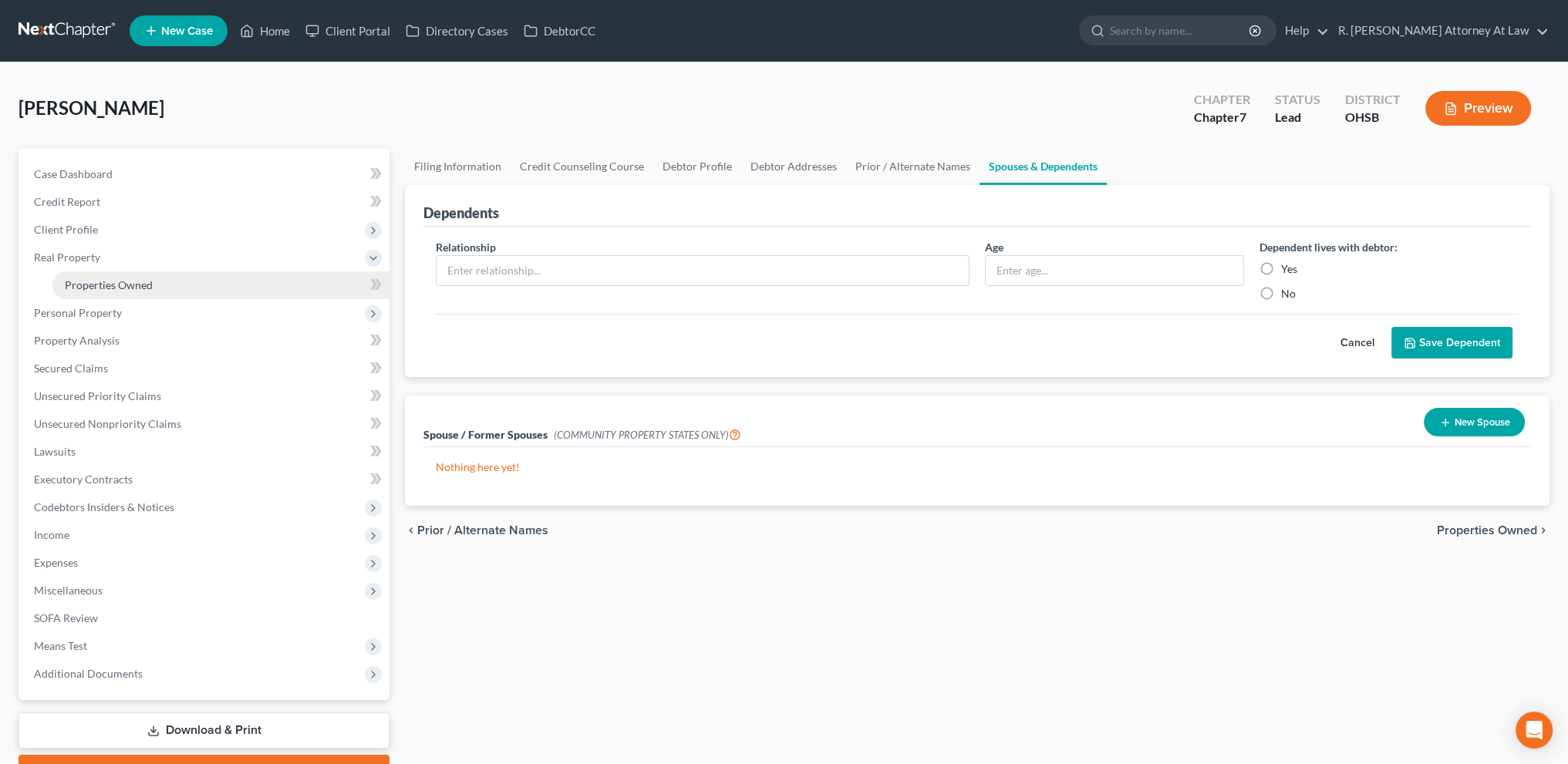
click at [124, 285] on span "Properties Owned" at bounding box center [109, 285] width 88 height 13
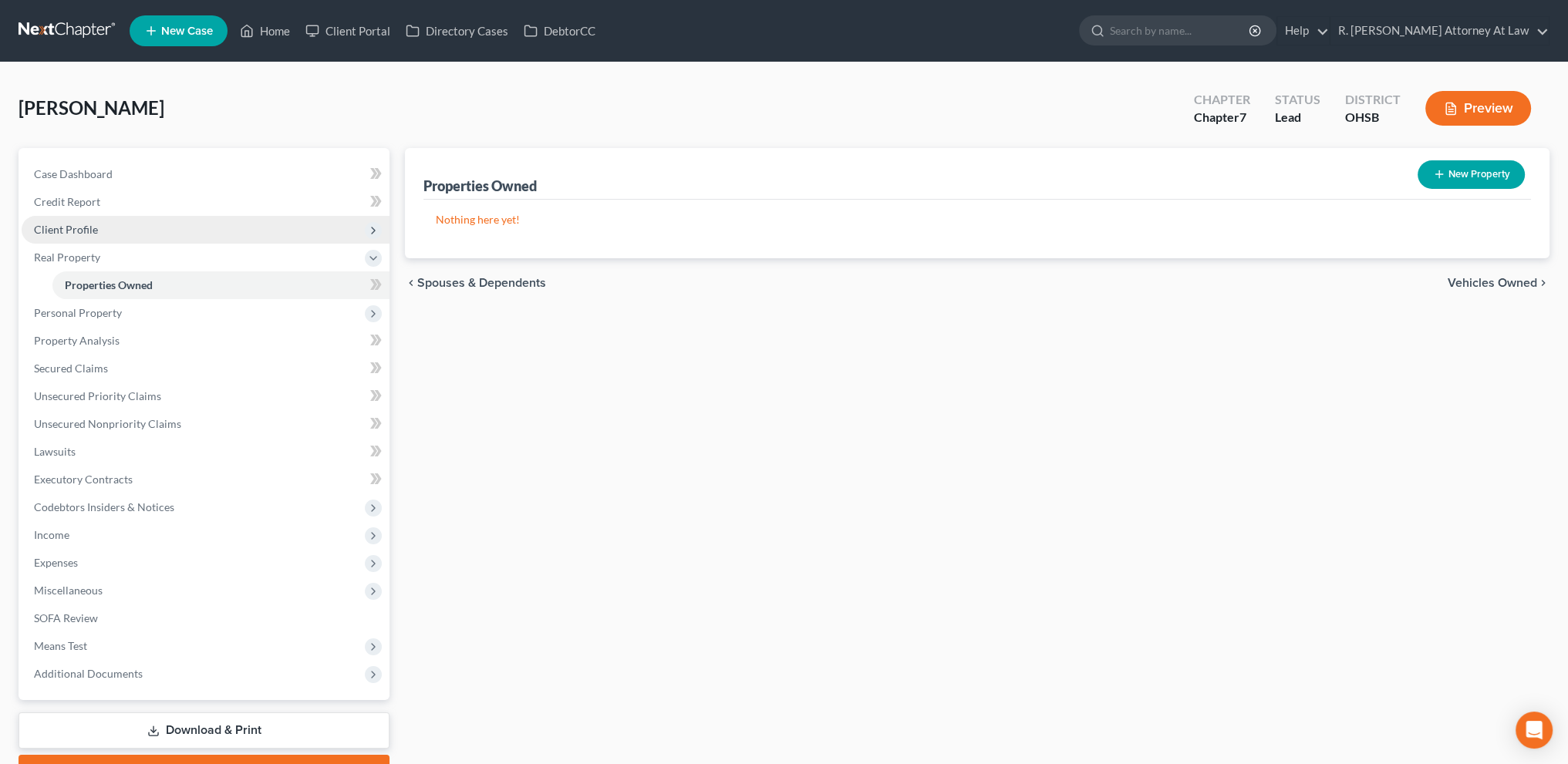
click at [78, 227] on span "Client Profile" at bounding box center [66, 229] width 64 height 13
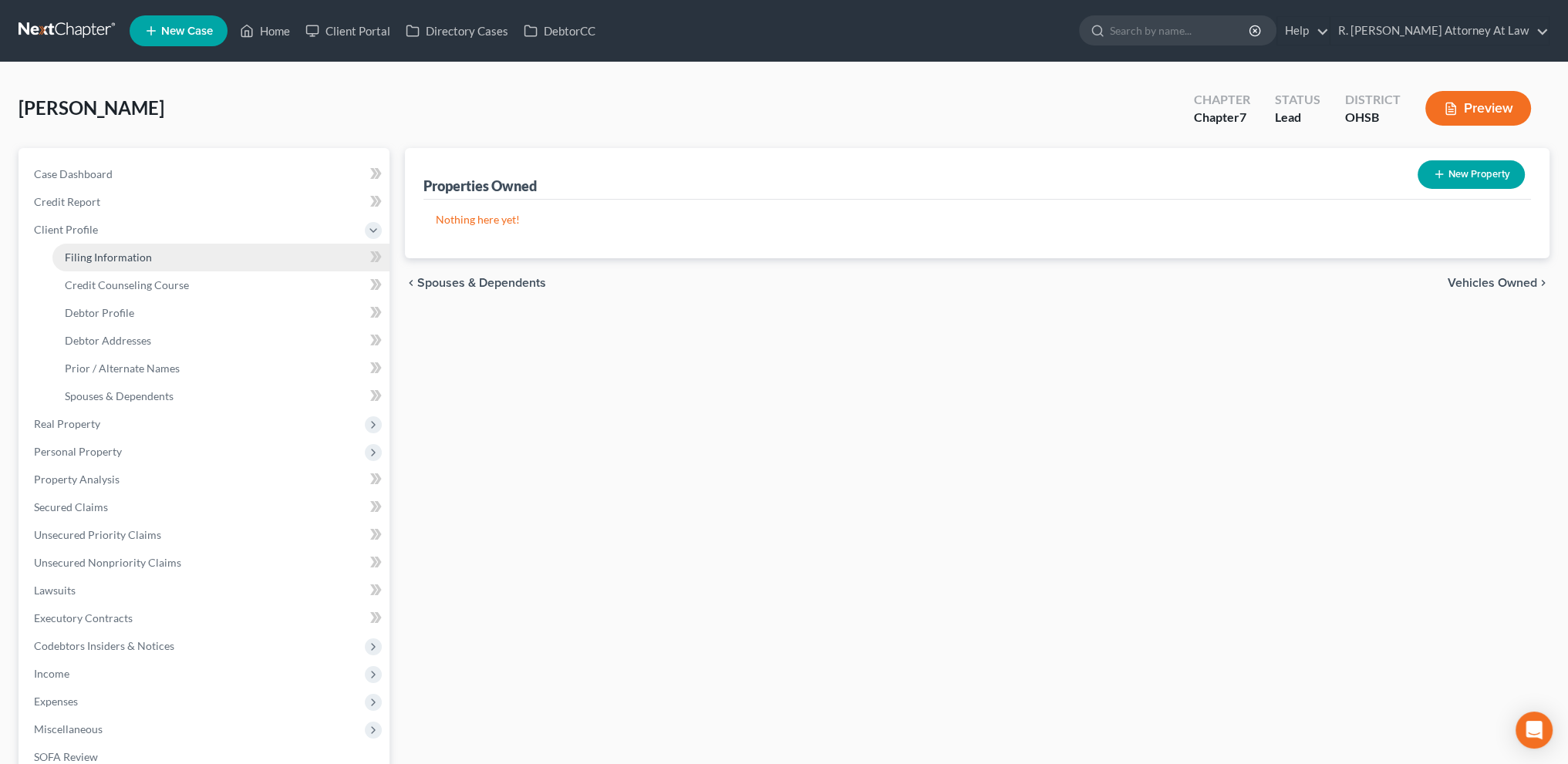
click at [77, 251] on span "Filing Information" at bounding box center [108, 257] width 87 height 13
select select "1"
select select "0"
select select "62"
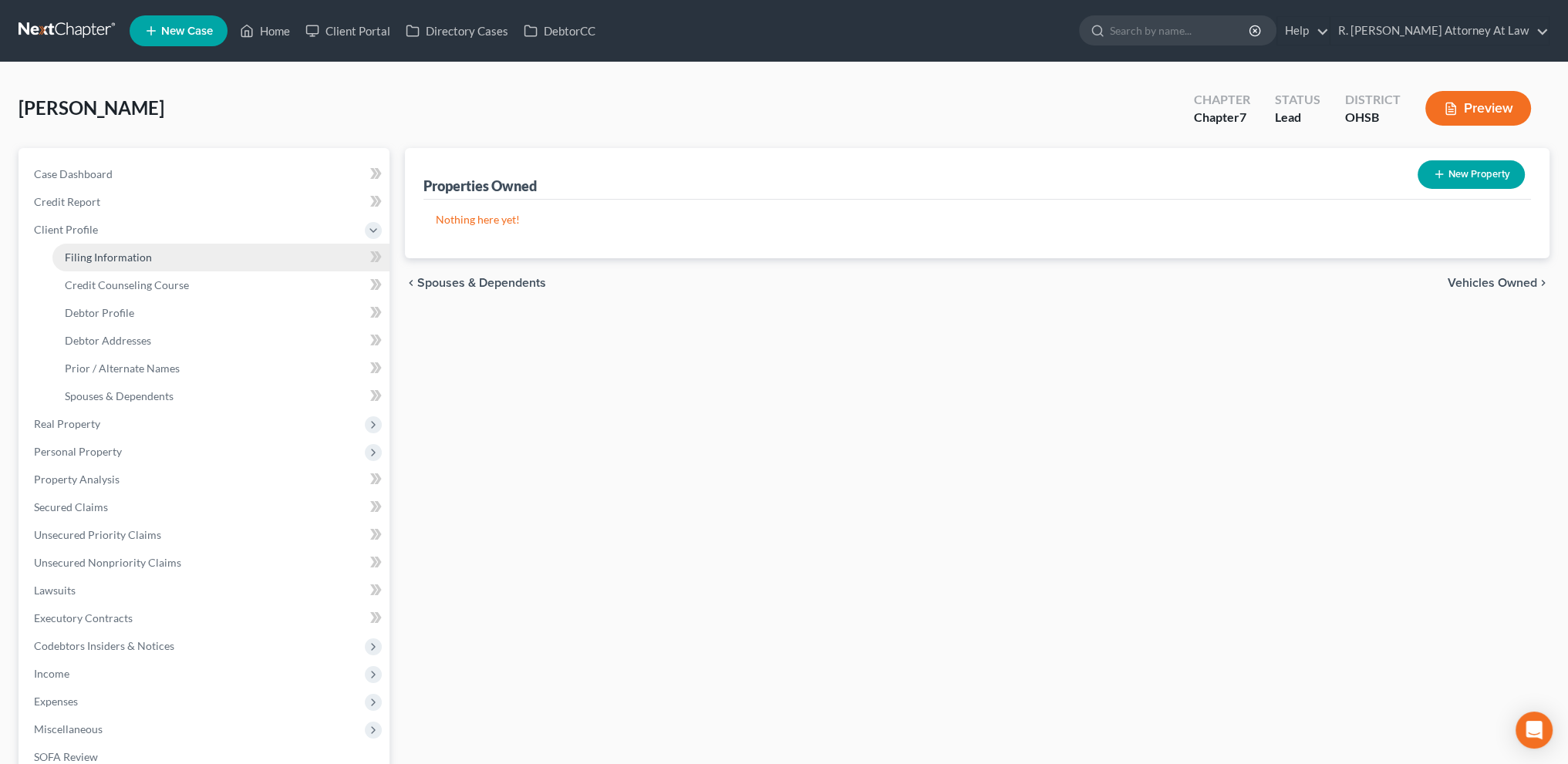
select select "0"
select select "36"
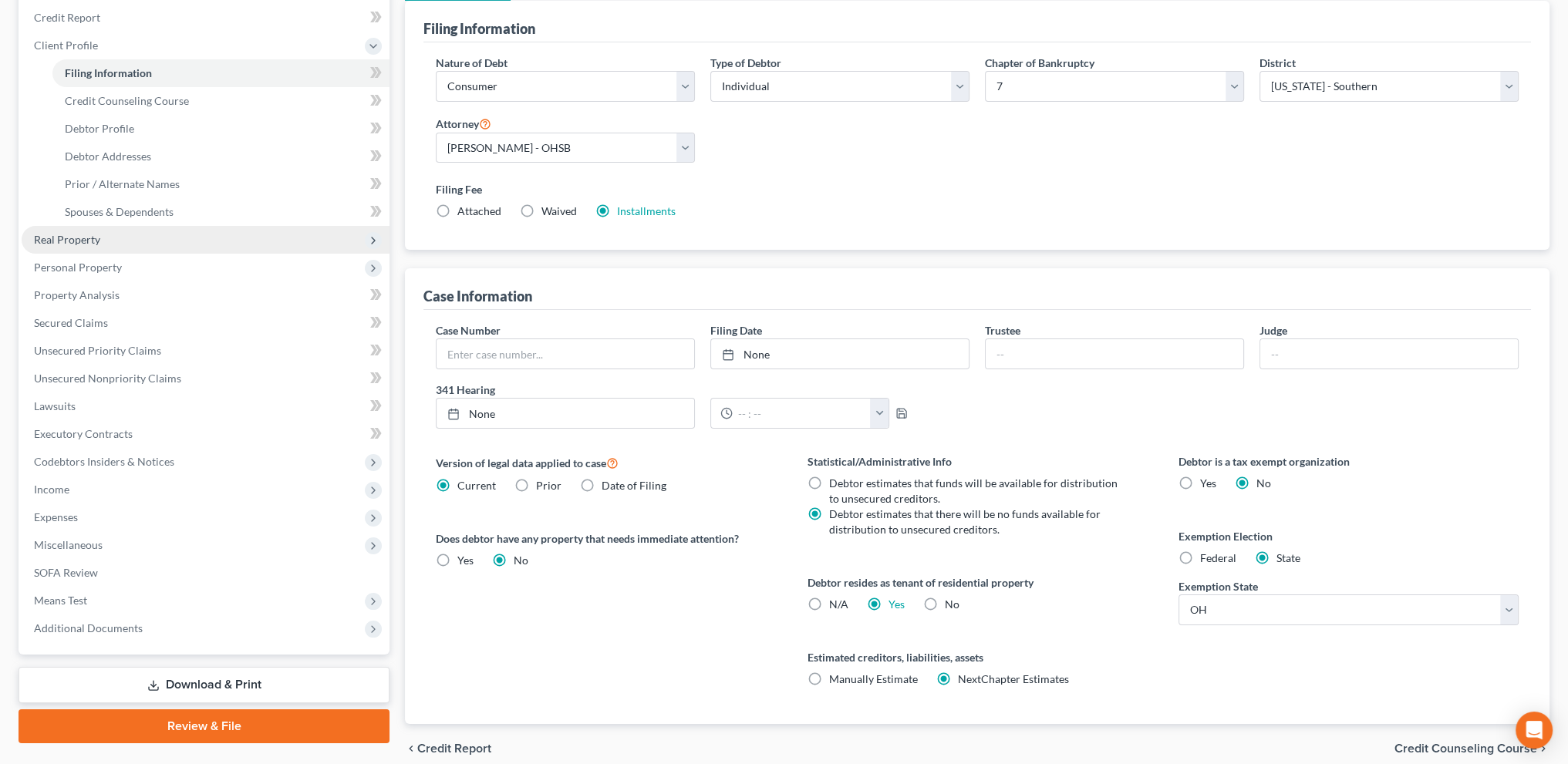
scroll to position [172, 0]
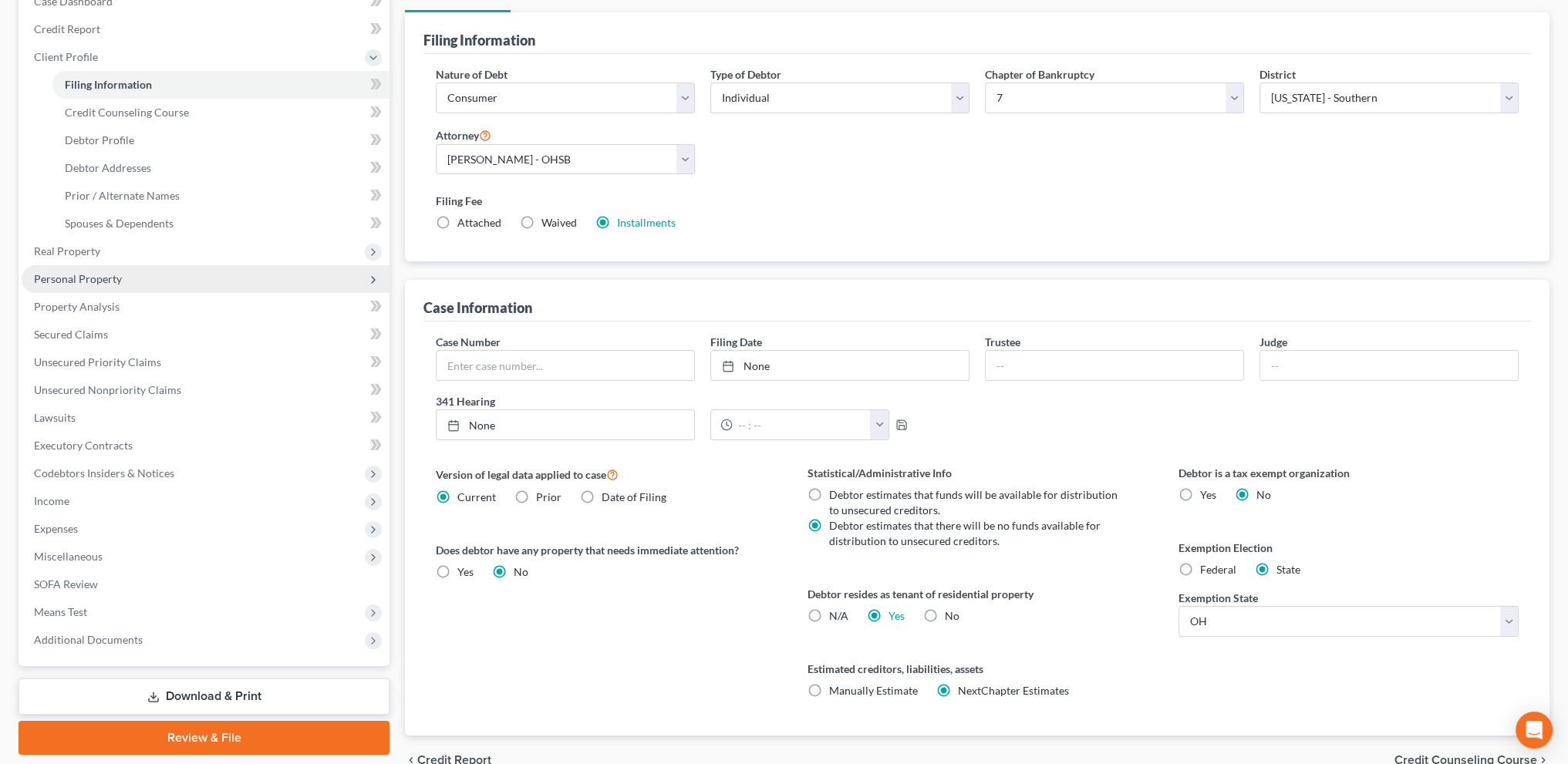
click at [70, 268] on span "Personal Property" at bounding box center [205, 279] width 368 height 28
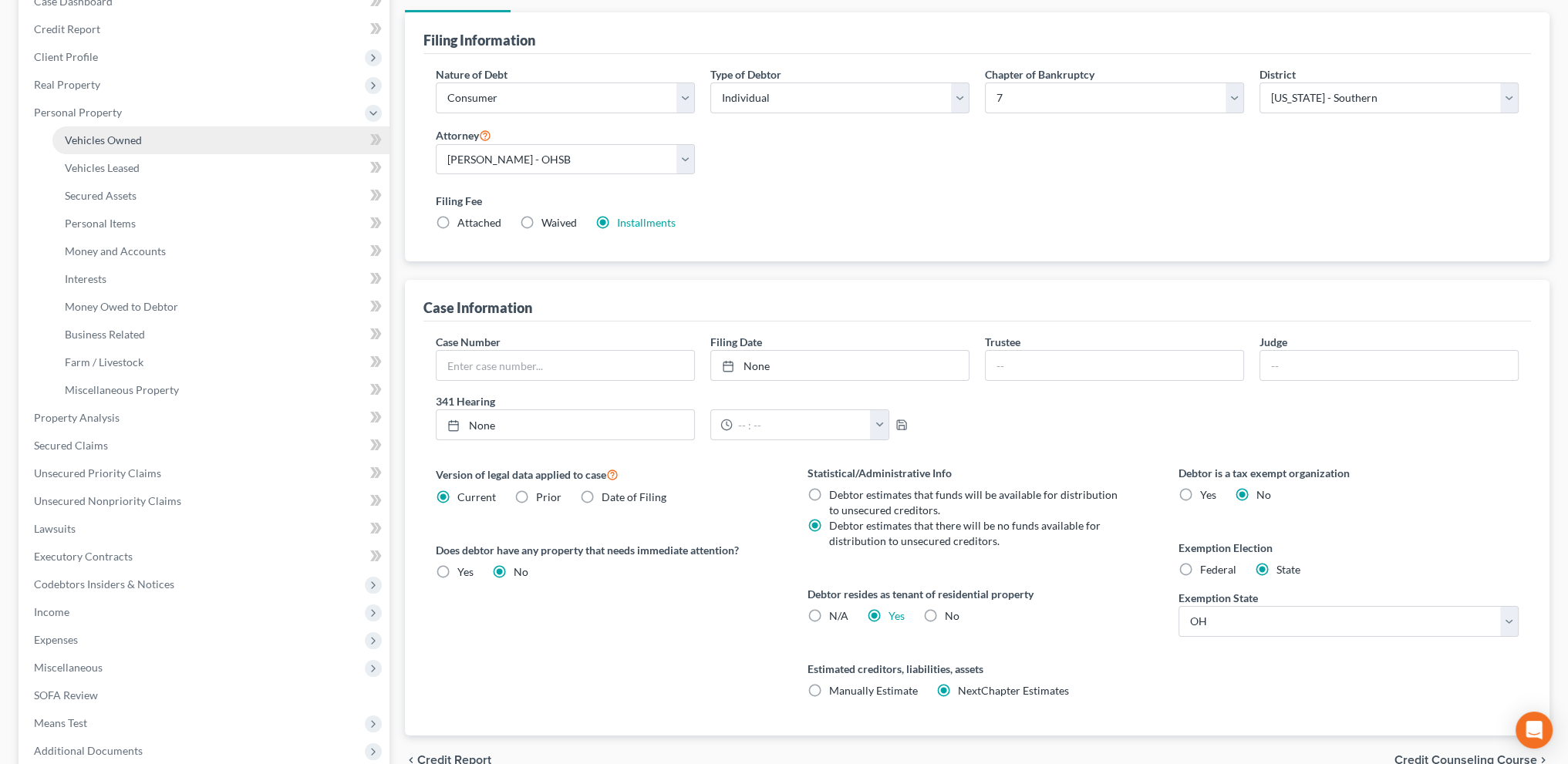
click at [104, 141] on span "Vehicles Owned" at bounding box center [103, 139] width 77 height 13
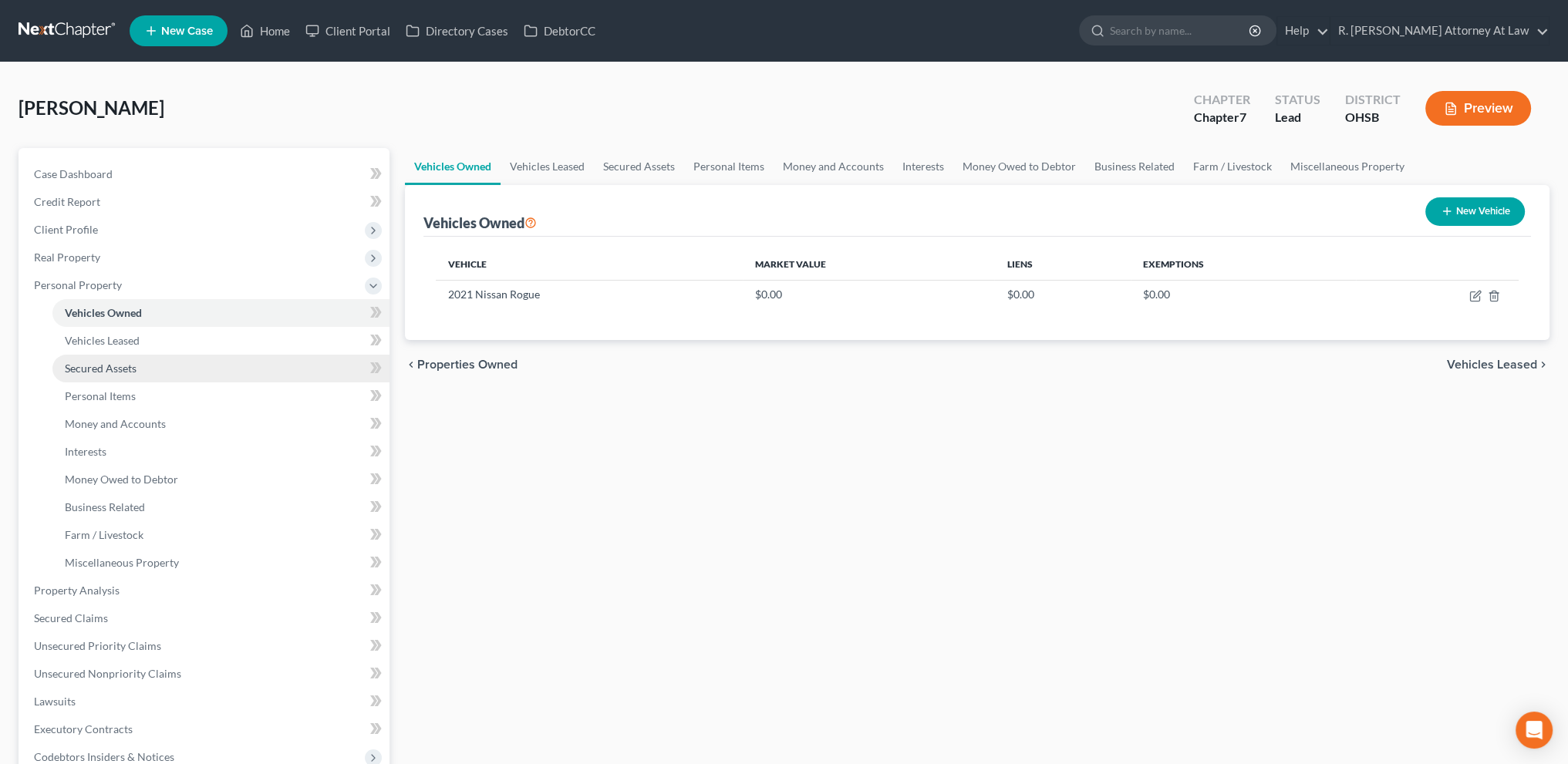
click at [102, 362] on span "Secured Assets" at bounding box center [100, 368] width 71 height 13
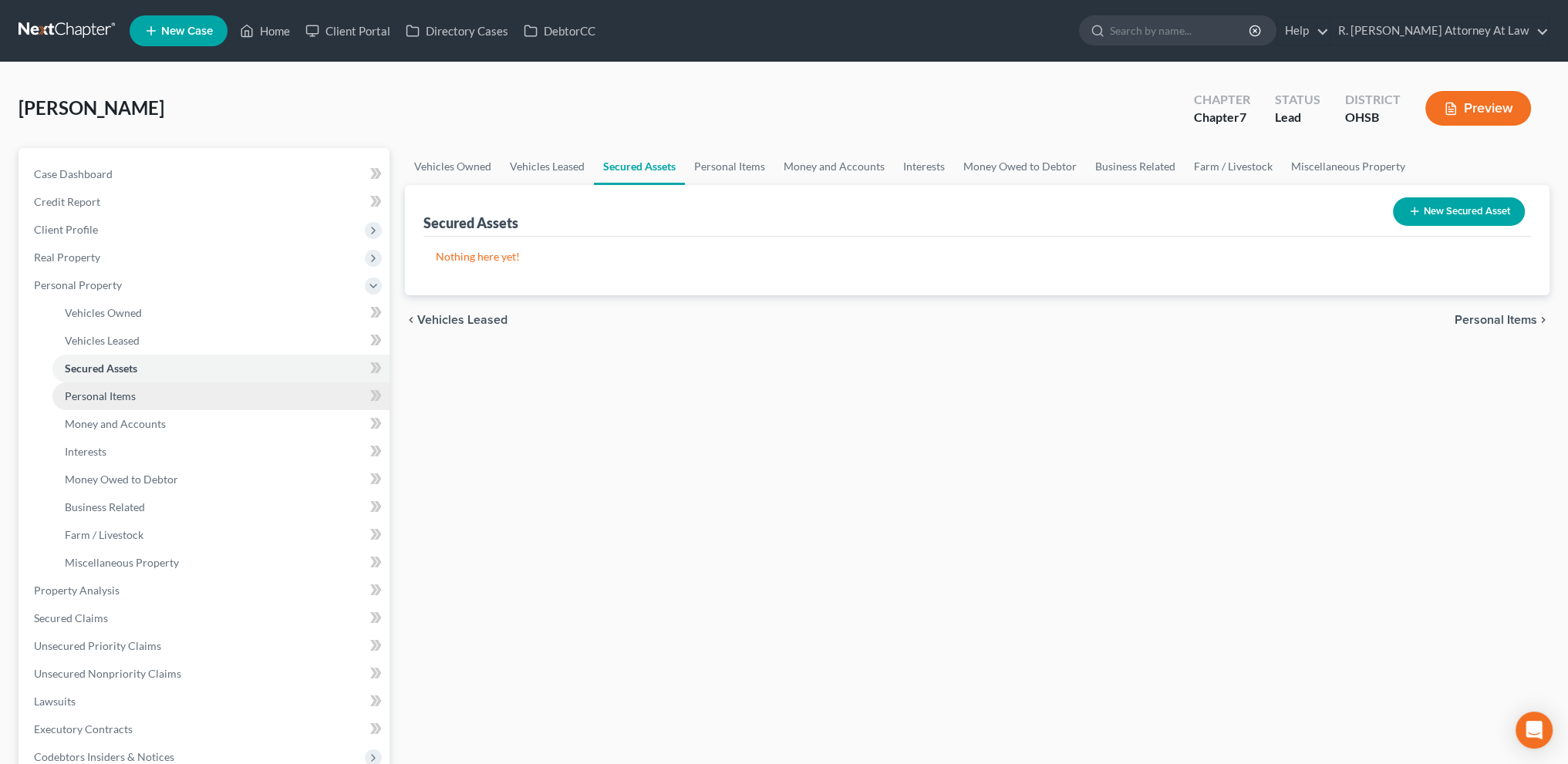
click at [108, 391] on span "Personal Items" at bounding box center [100, 396] width 71 height 13
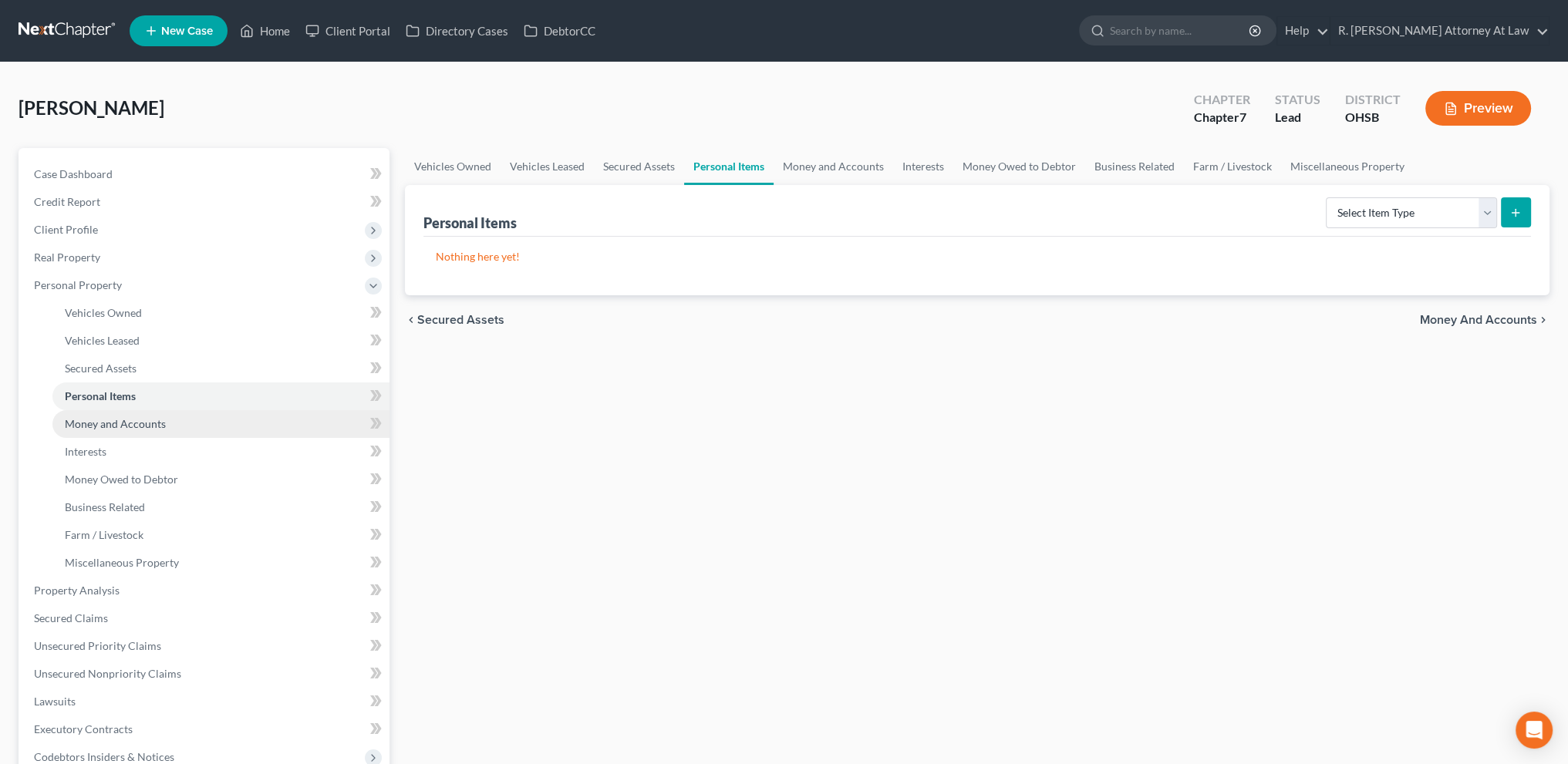
click at [83, 414] on link "Money and Accounts" at bounding box center [221, 424] width 337 height 28
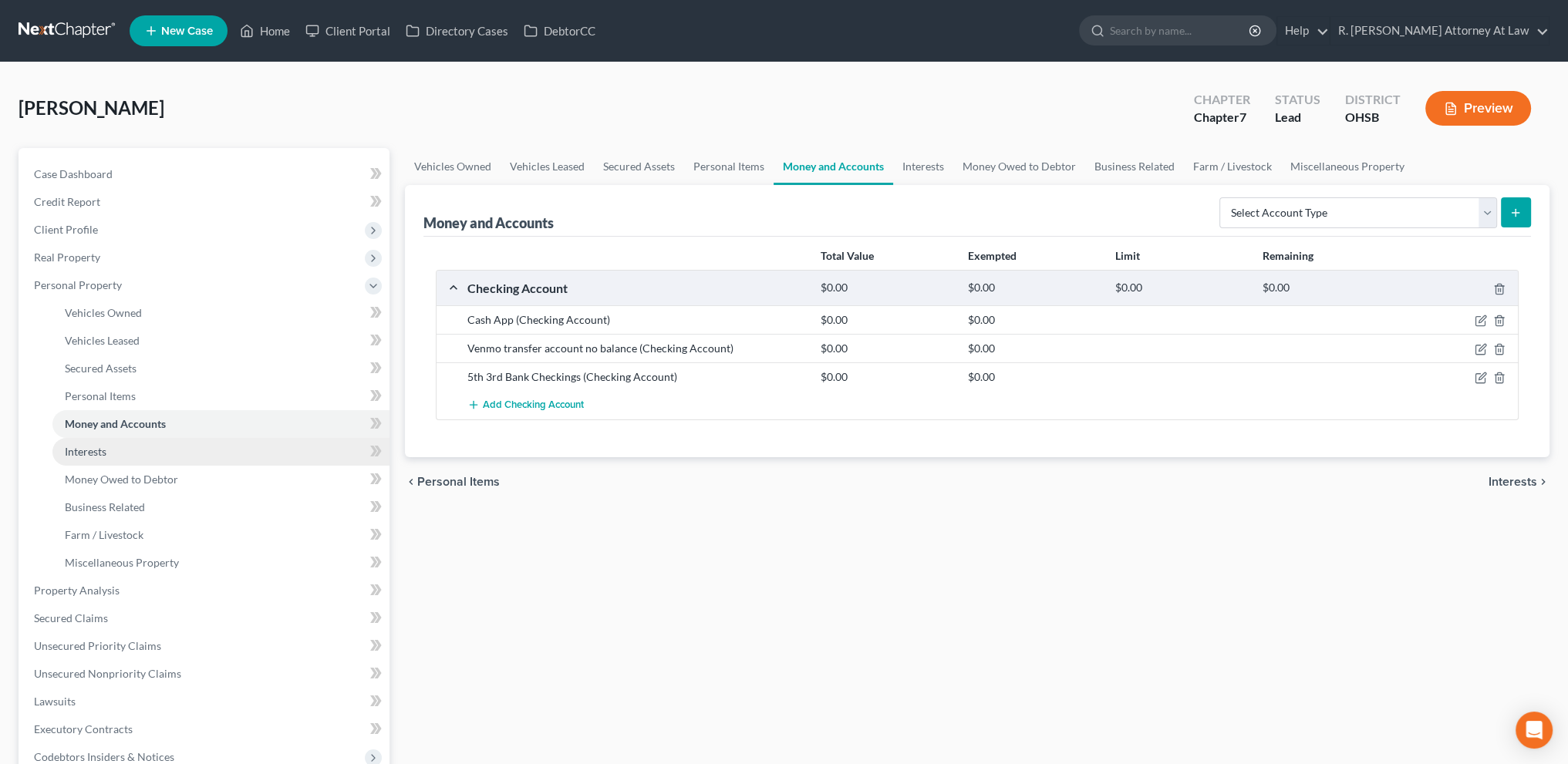
click at [85, 450] on span "Interests" at bounding box center [86, 451] width 42 height 13
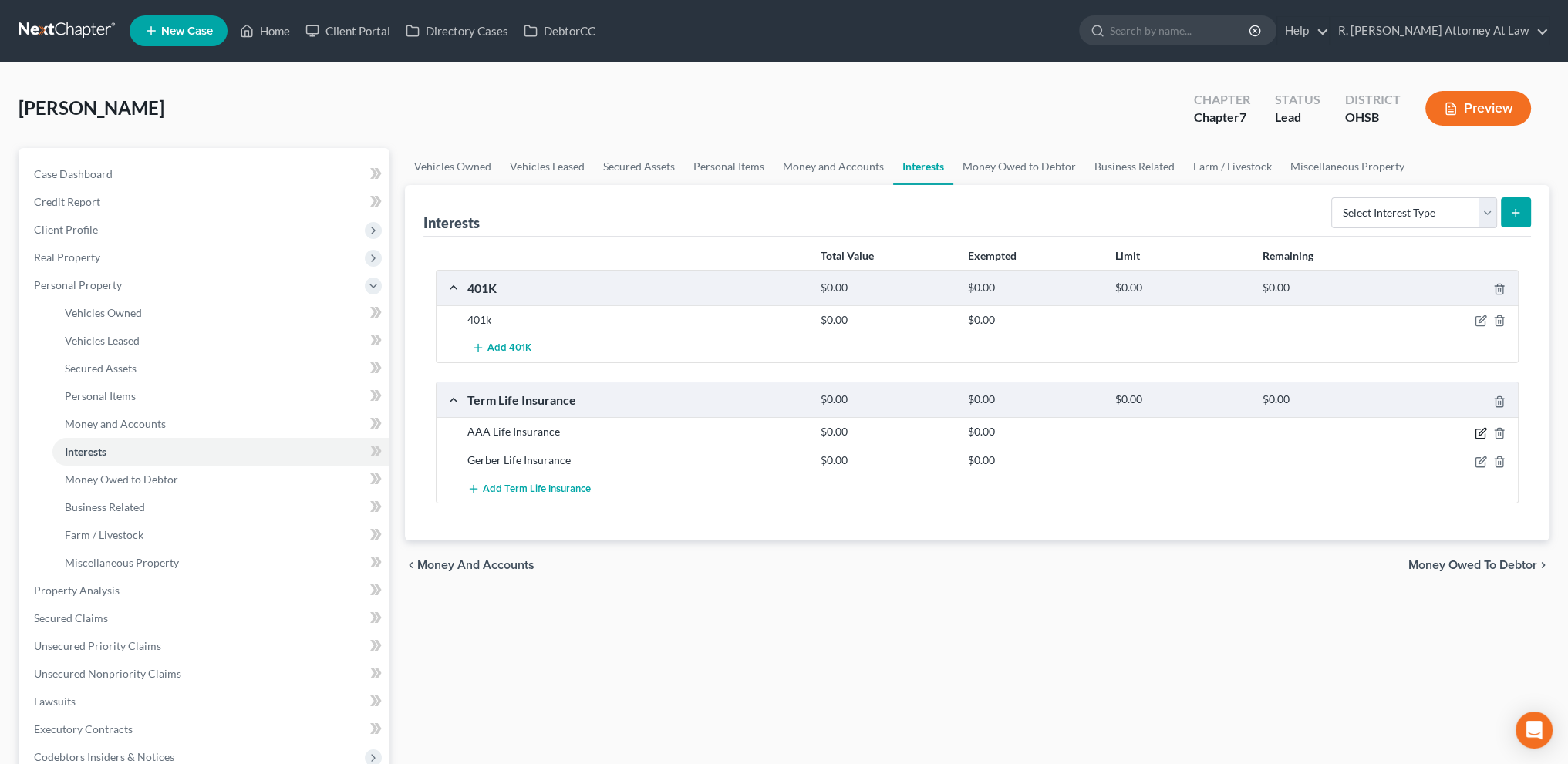
click at [1481, 434] on icon "button" at bounding box center [1481, 433] width 12 height 12
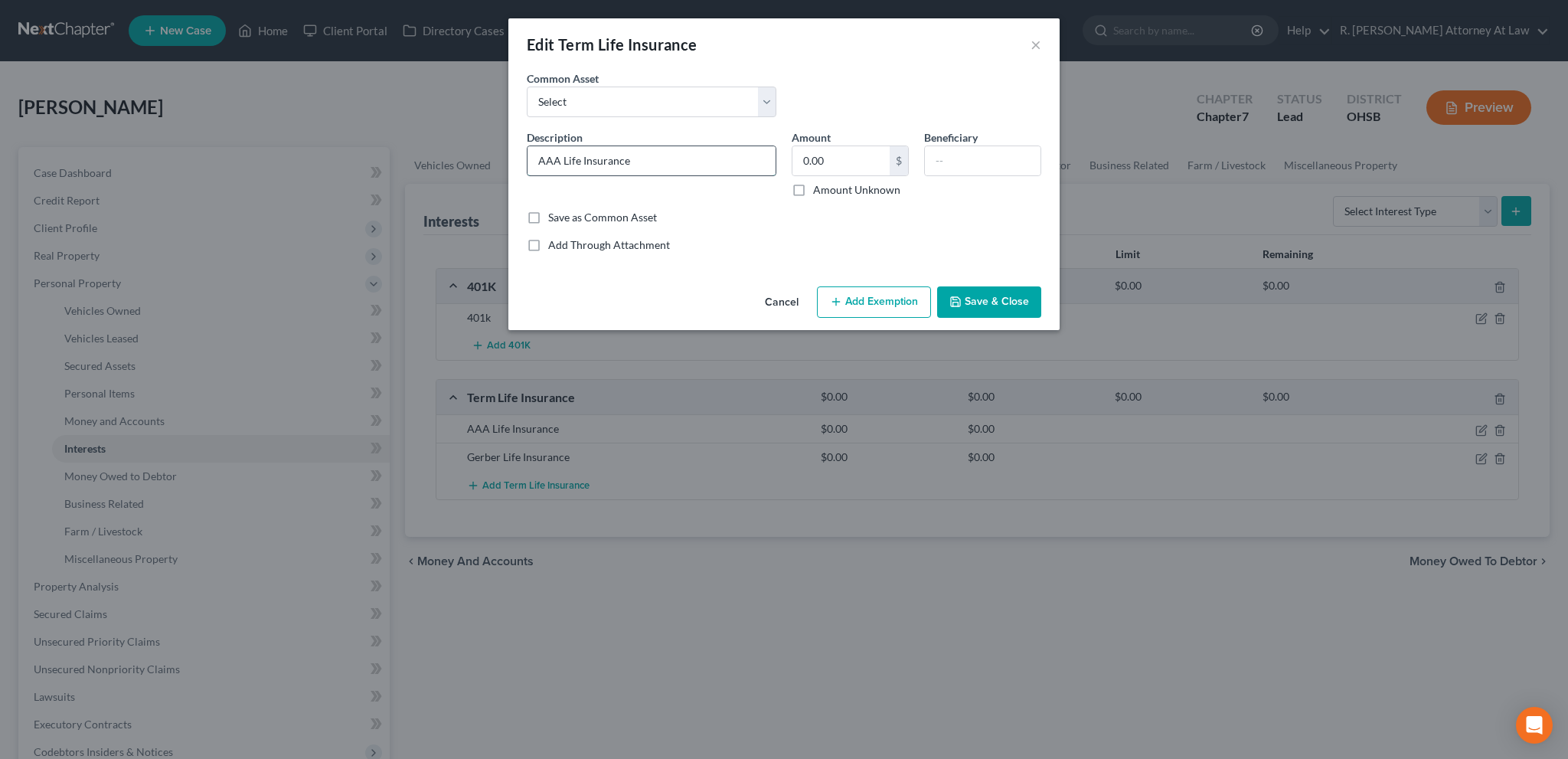
click at [633, 160] on input "AAA Life Insurance" at bounding box center [652, 161] width 248 height 29
click at [664, 159] on input "AAA Life Insurance # 3943" at bounding box center [652, 161] width 248 height 29
click at [563, 160] on input "AAA Life Insurance # 4913" at bounding box center [652, 161] width 248 height 29
type input "AAA Group Term Life Insurance # 4913"
click at [984, 296] on button "Save & Close" at bounding box center [989, 303] width 104 height 32
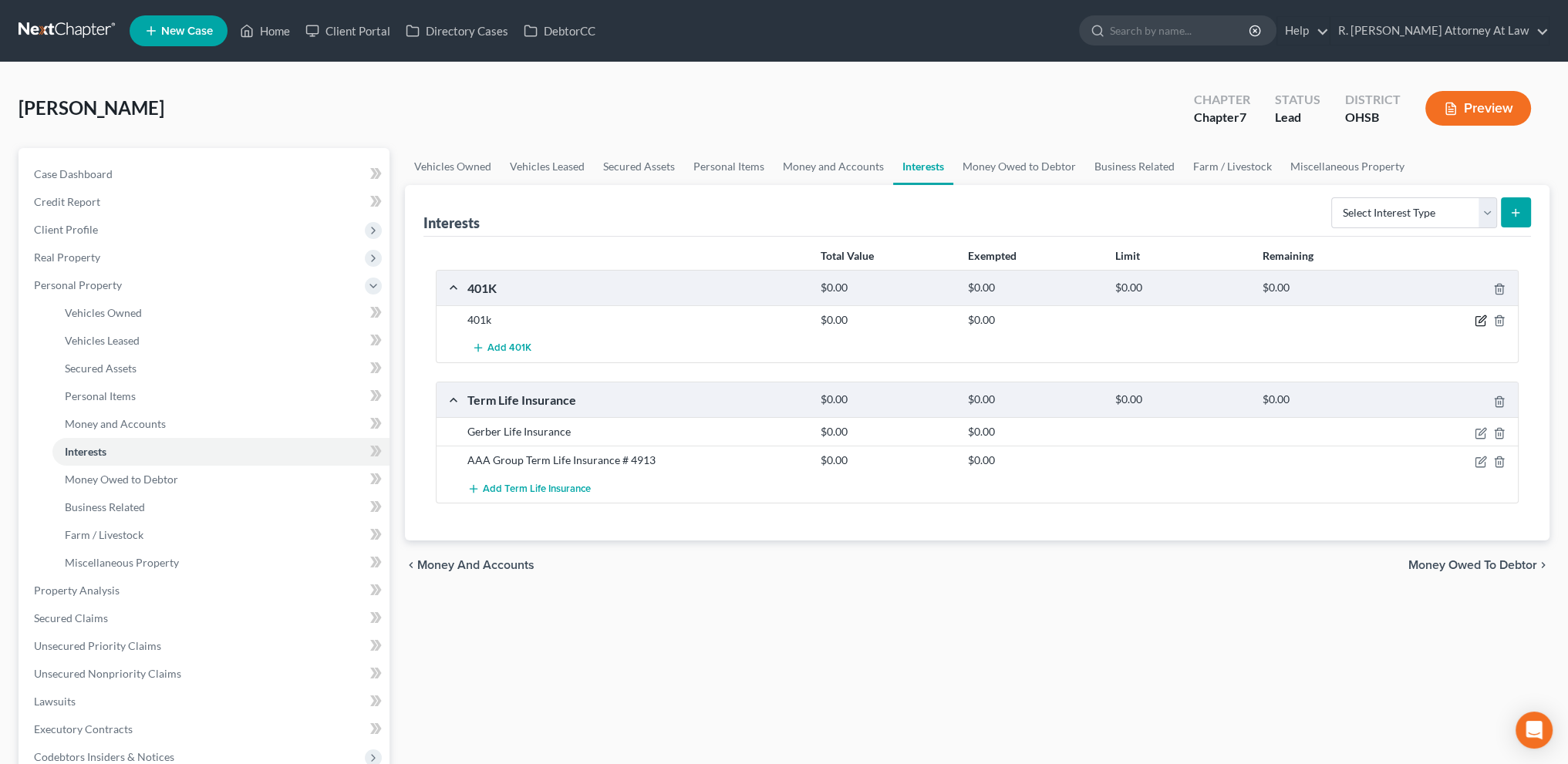
click at [1479, 318] on icon "button" at bounding box center [1481, 319] width 7 height 7
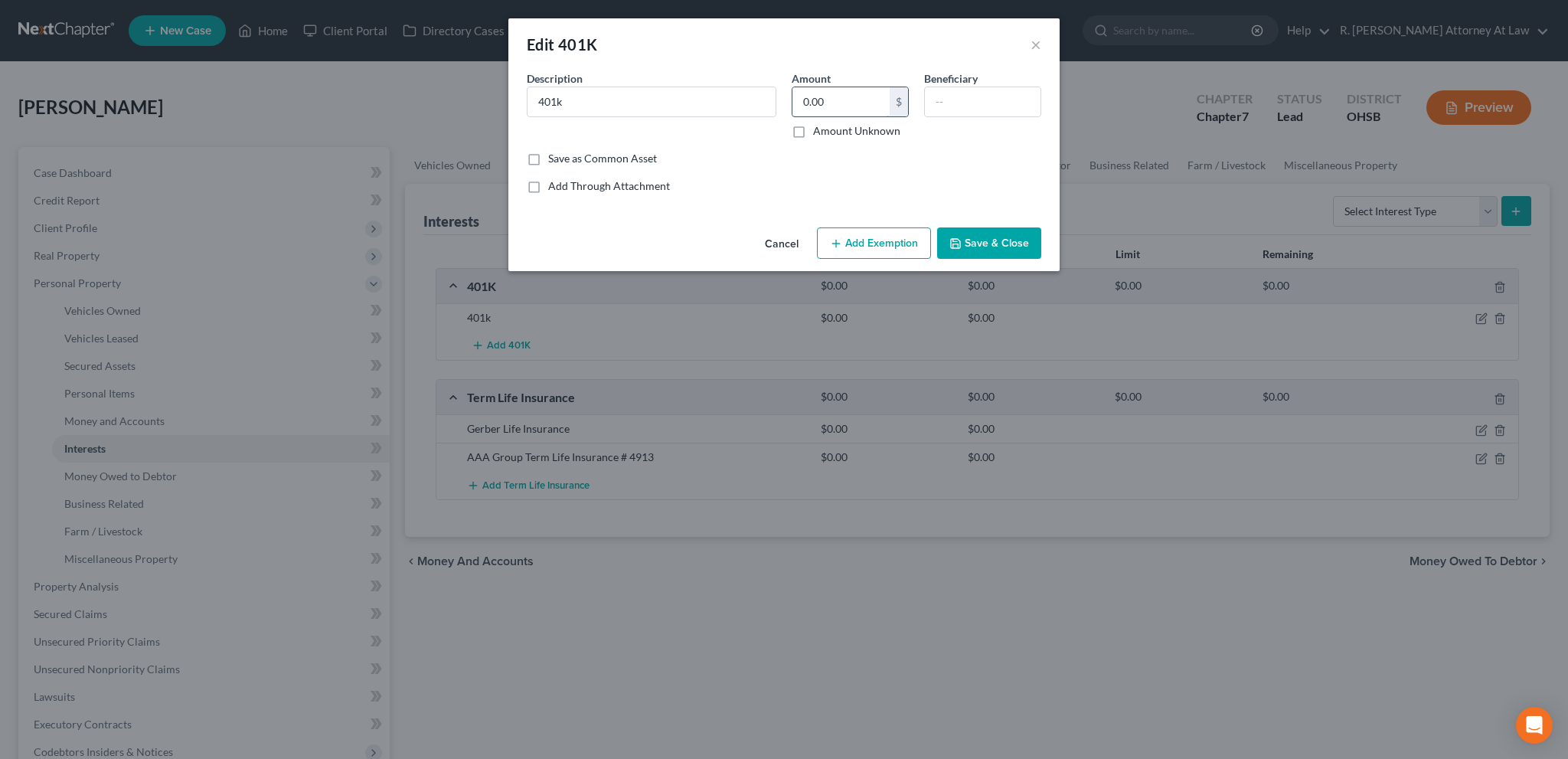
drag, startPoint x: 845, startPoint y: 100, endPoint x: 835, endPoint y: 92, distance: 12.8
click at [843, 100] on input "0.00" at bounding box center [841, 102] width 97 height 29
type input "33,304.04"
click at [893, 241] on button "Add Exemption" at bounding box center [874, 244] width 114 height 32
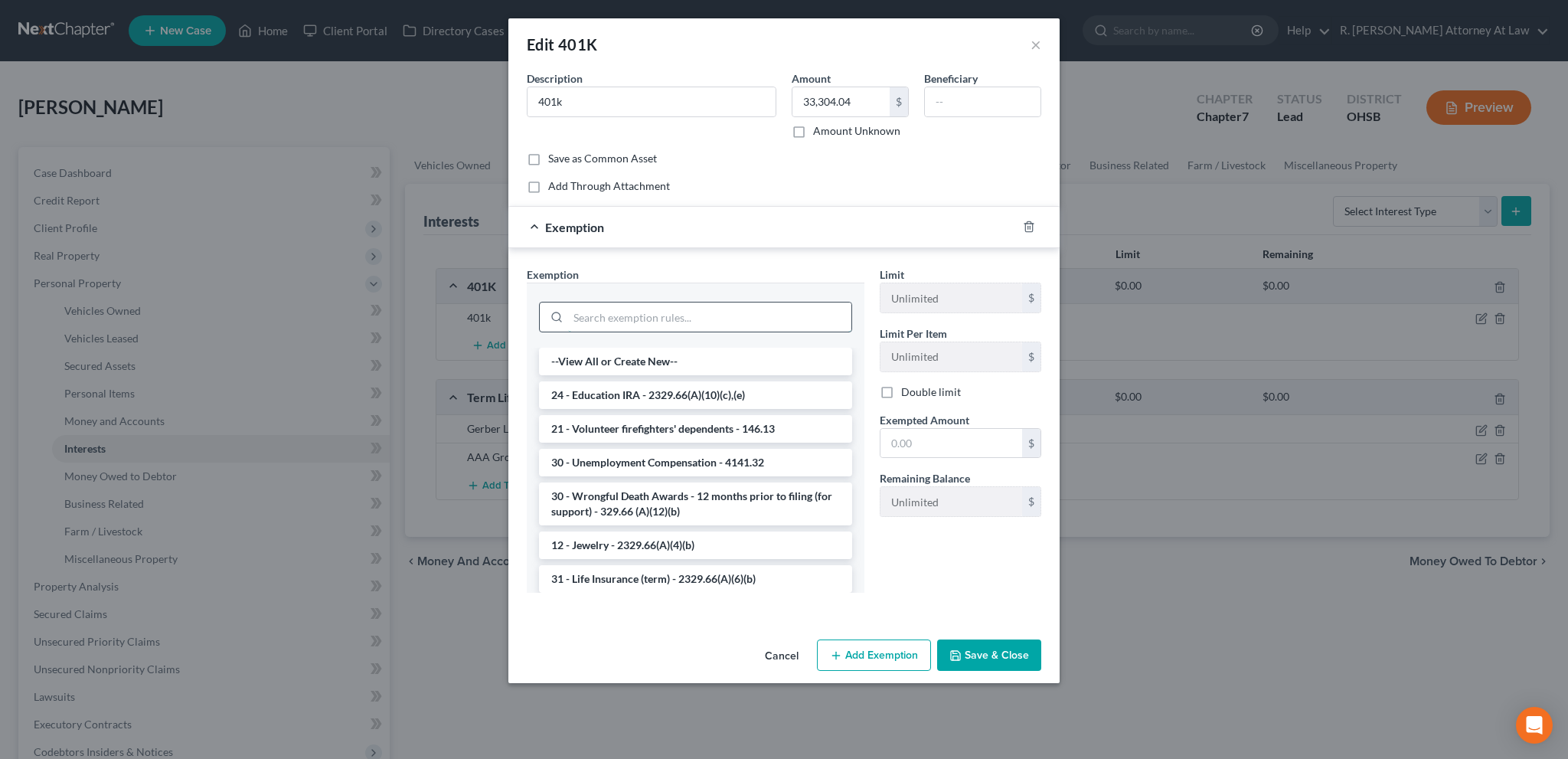
click at [587, 315] on input "search" at bounding box center [710, 317] width 283 height 29
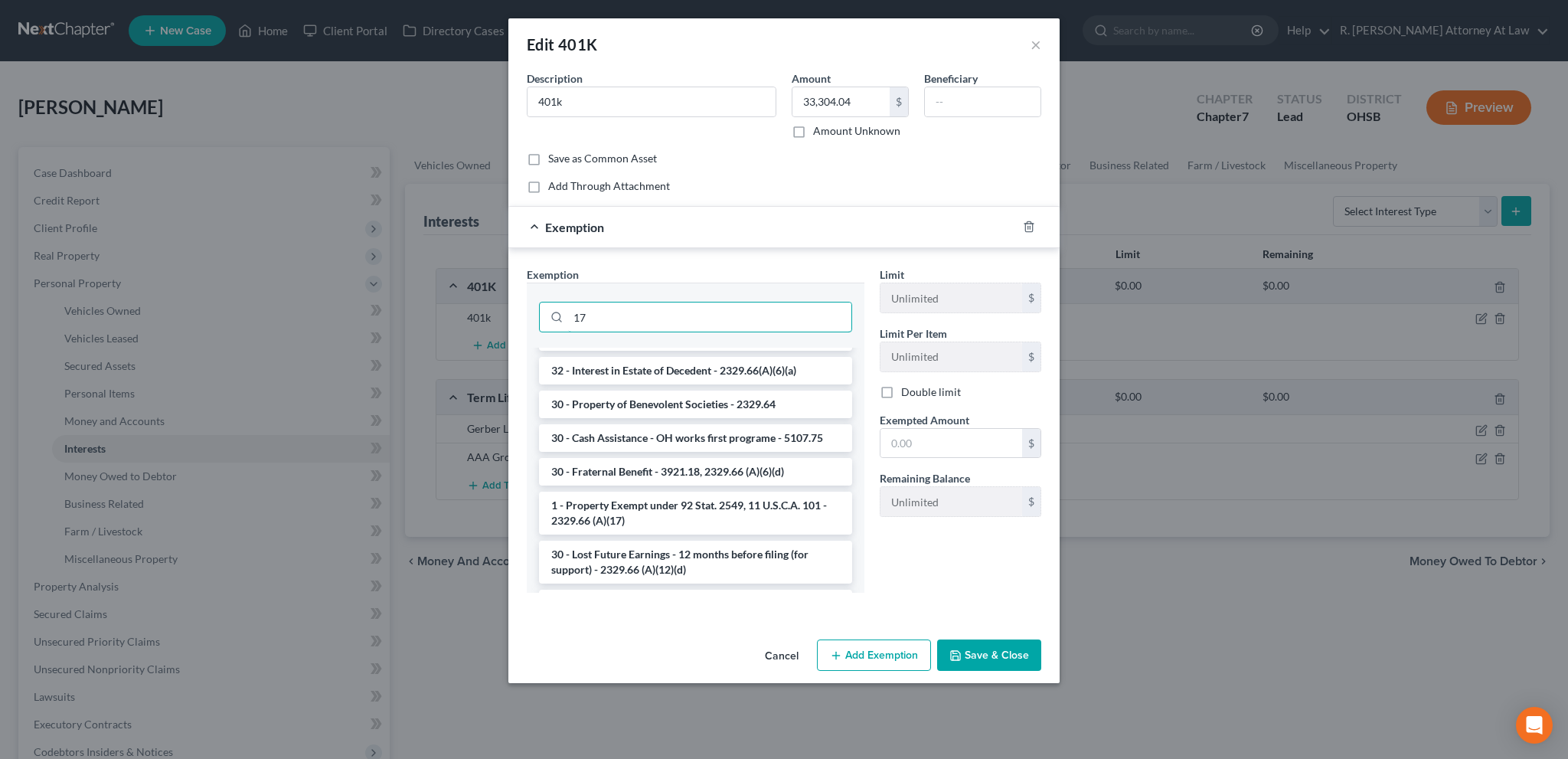
scroll to position [268, 0]
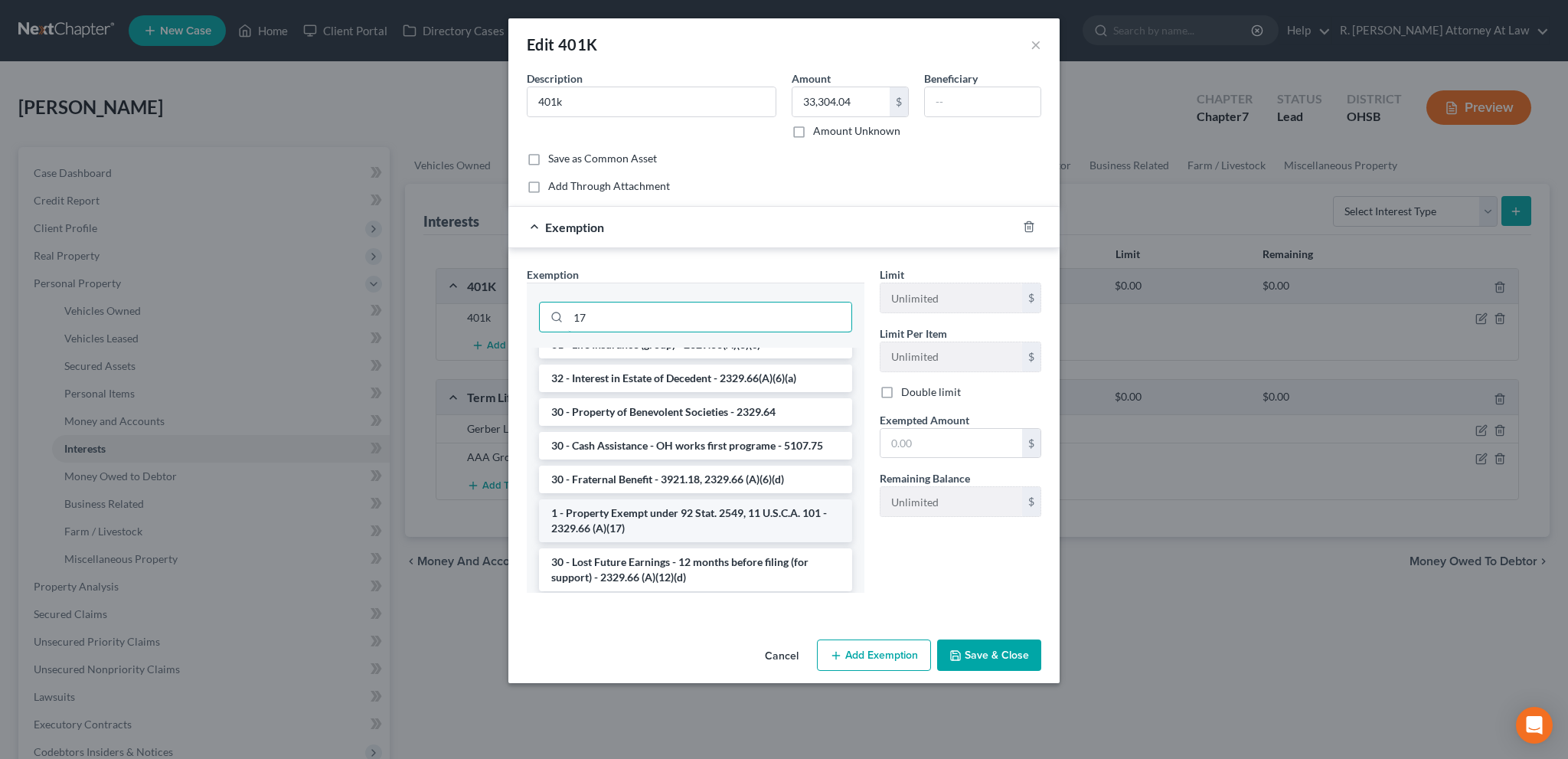
type input "17"
click at [637, 515] on li "1 - Property Exempt under 92 Stat. 2549, 11 U.S.C.A. 101 - 2329.66 (A)(17)" at bounding box center [695, 521] width 313 height 43
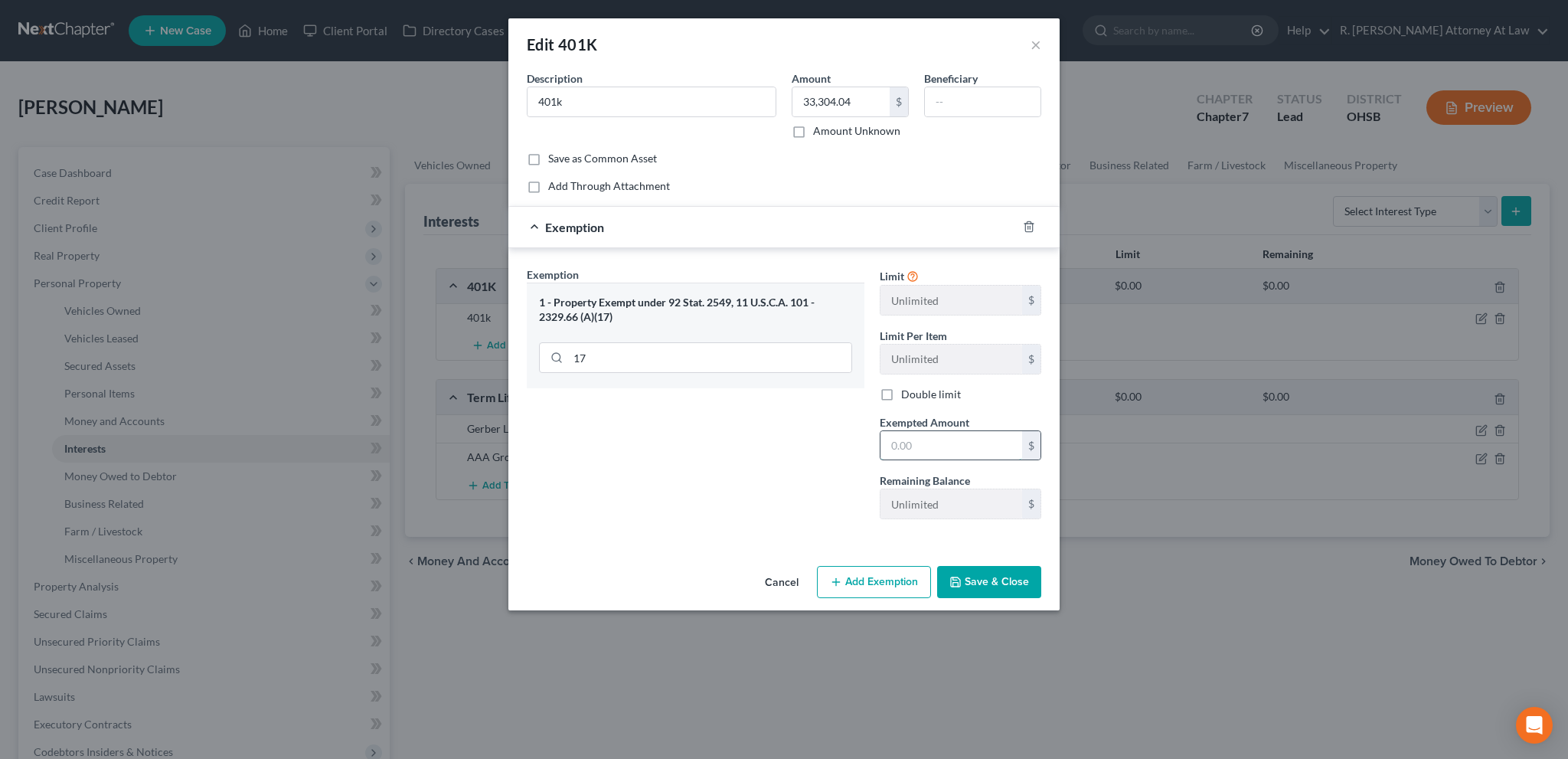
click at [898, 452] on input "text" at bounding box center [952, 445] width 142 height 29
type input "33,304.04"
click at [969, 578] on button "Save & Close" at bounding box center [989, 582] width 104 height 32
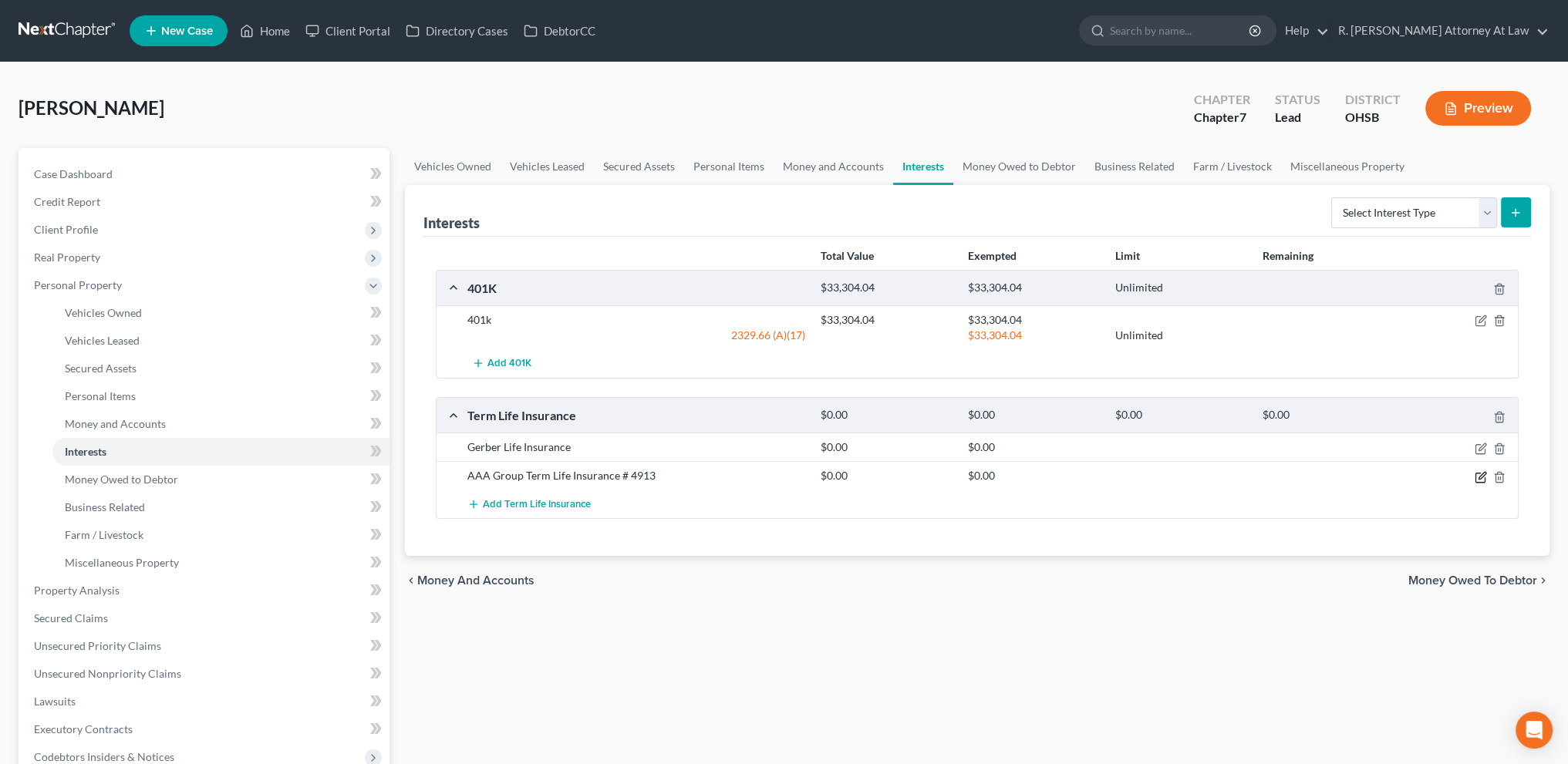
click at [1477, 477] on icon "button" at bounding box center [1481, 477] width 12 height 12
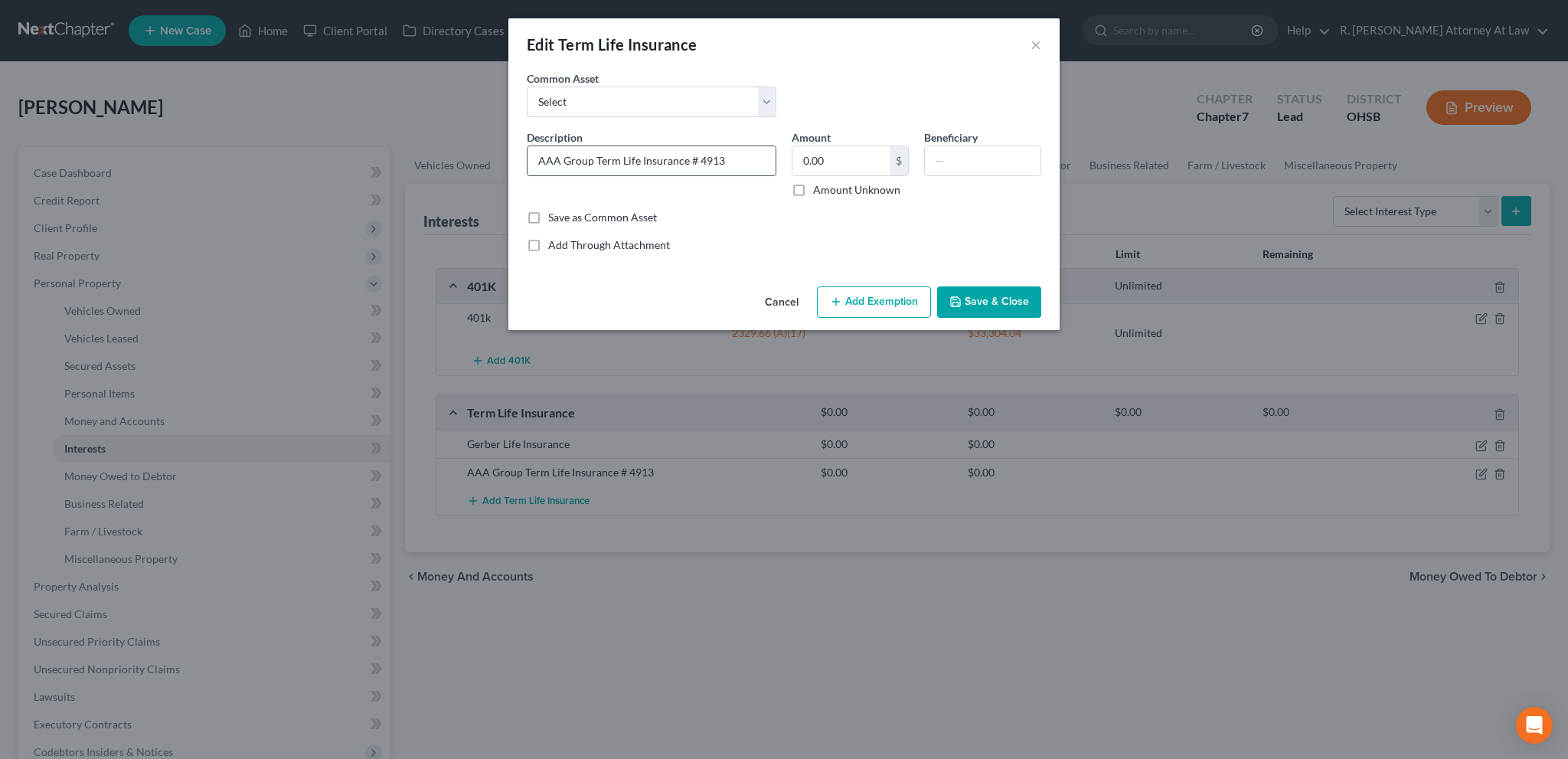
click at [725, 155] on input "AAA Group Term Life Insurance # 4913" at bounding box center [652, 161] width 248 height 29
type input "AAA Group Term Life Insurance"
click at [967, 296] on button "Save & Close" at bounding box center [989, 303] width 104 height 32
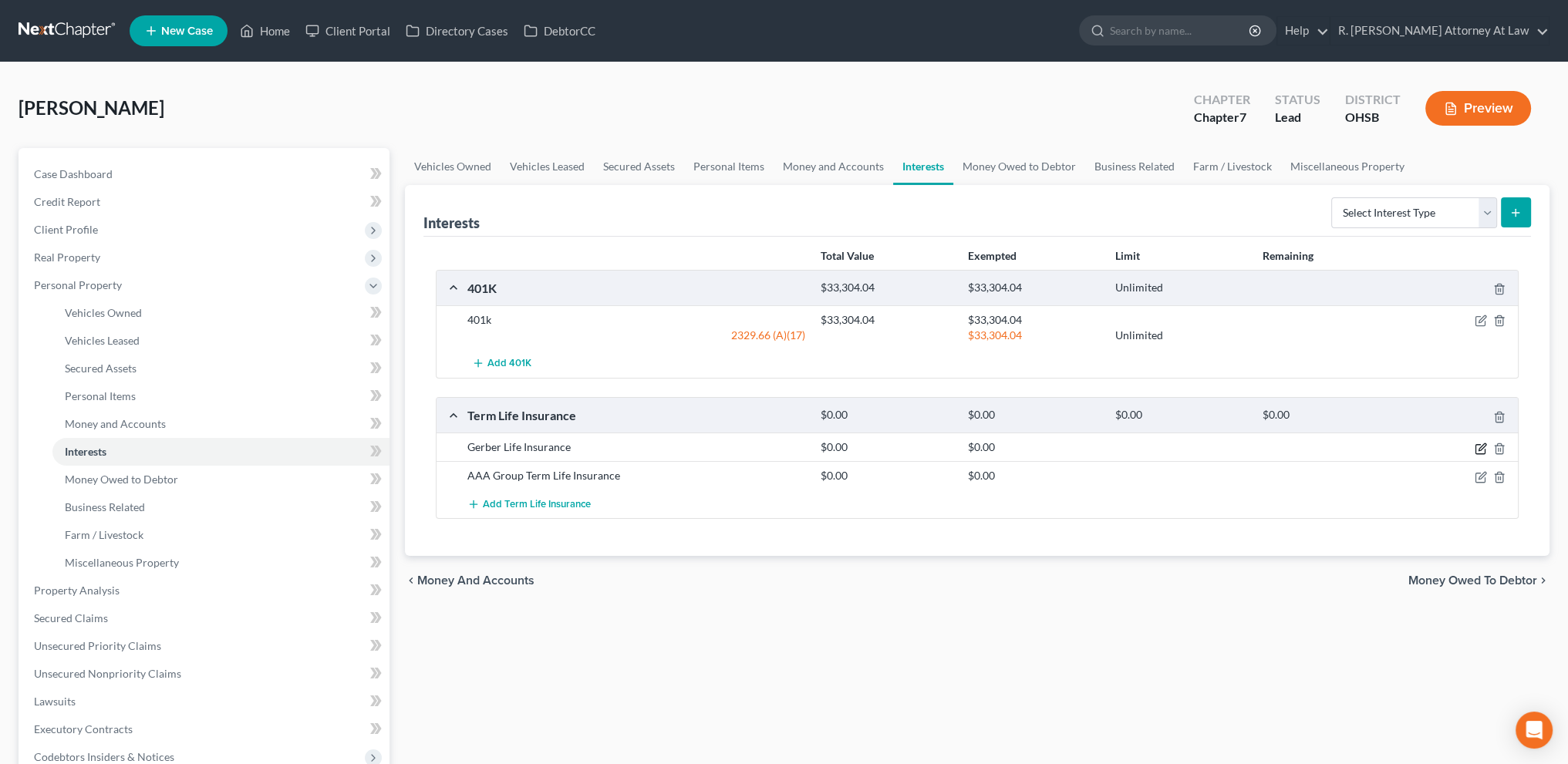
drag, startPoint x: 1479, startPoint y: 445, endPoint x: 1467, endPoint y: 440, distance: 13.0
click at [1478, 445] on icon "button" at bounding box center [1481, 448] width 12 height 12
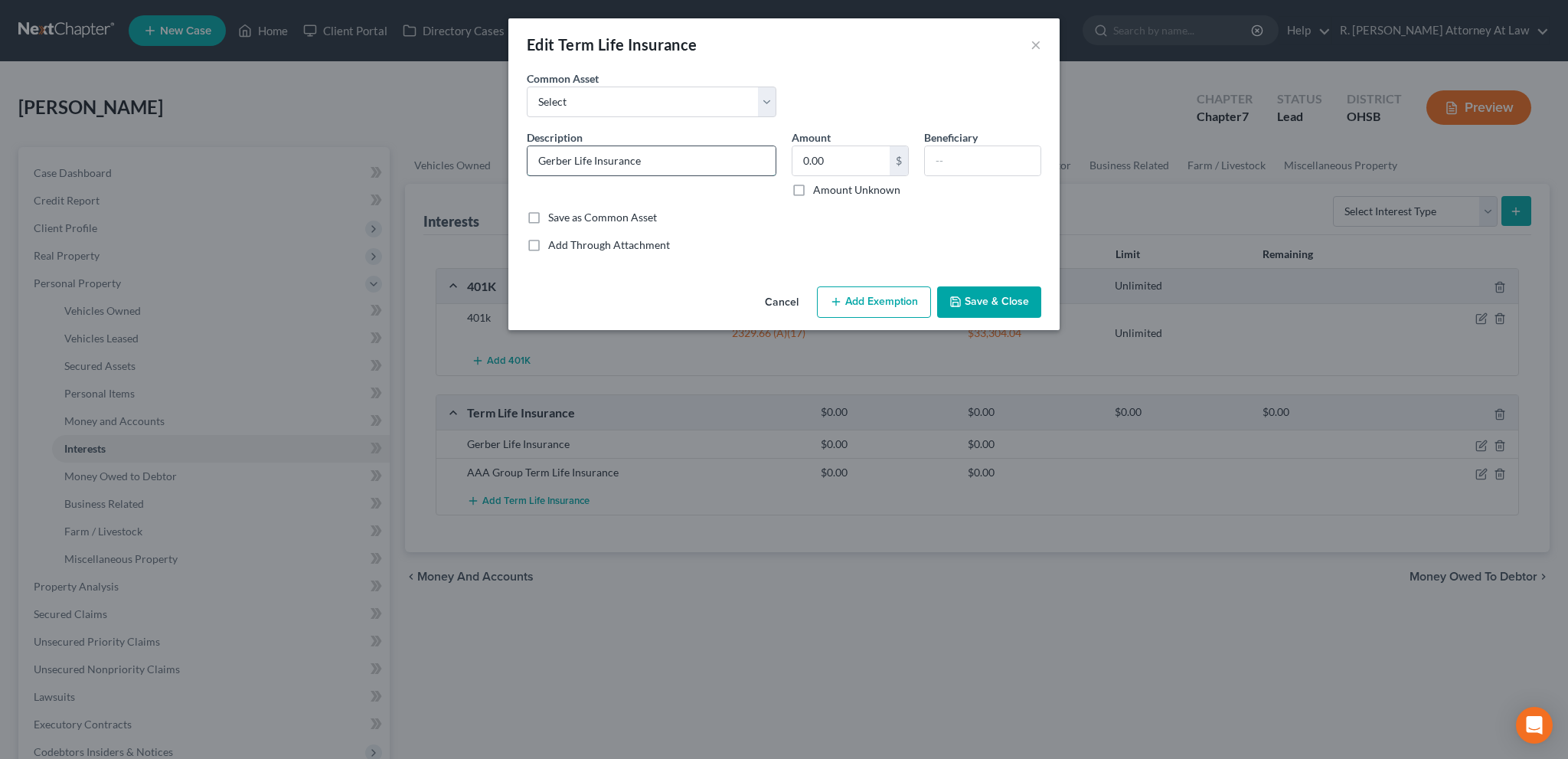
click at [661, 157] on input "Gerber Life Insurance" at bounding box center [652, 161] width 248 height 29
type input "Gerber Life Insurance # 3808 Son Insured /Debtor owner and beneficiary"
type input "Debtor"
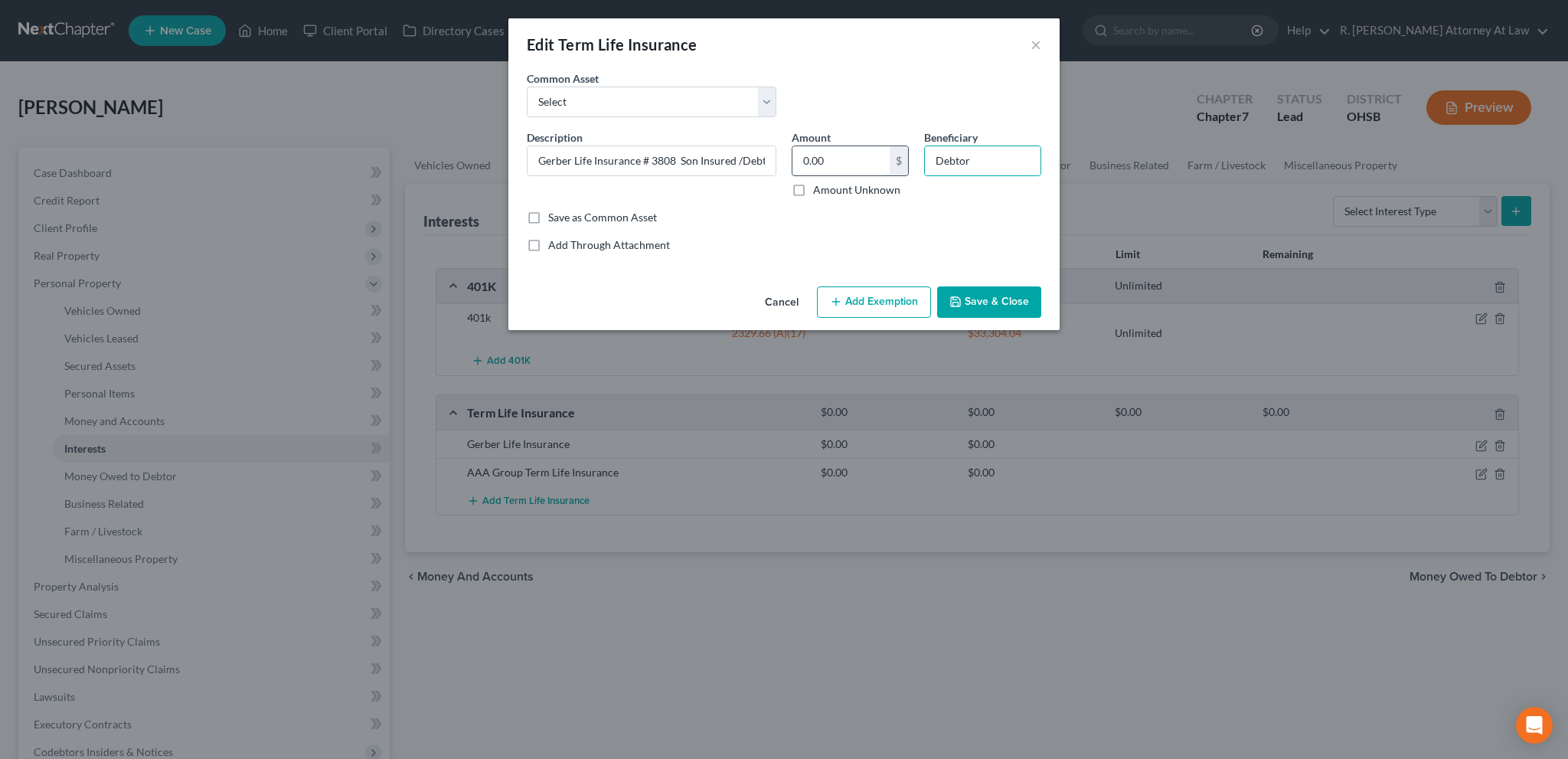
click at [827, 155] on input "0.00" at bounding box center [841, 161] width 97 height 29
type input "9"
type input "30.48"
click at [887, 295] on button "Add Exemption" at bounding box center [874, 303] width 114 height 32
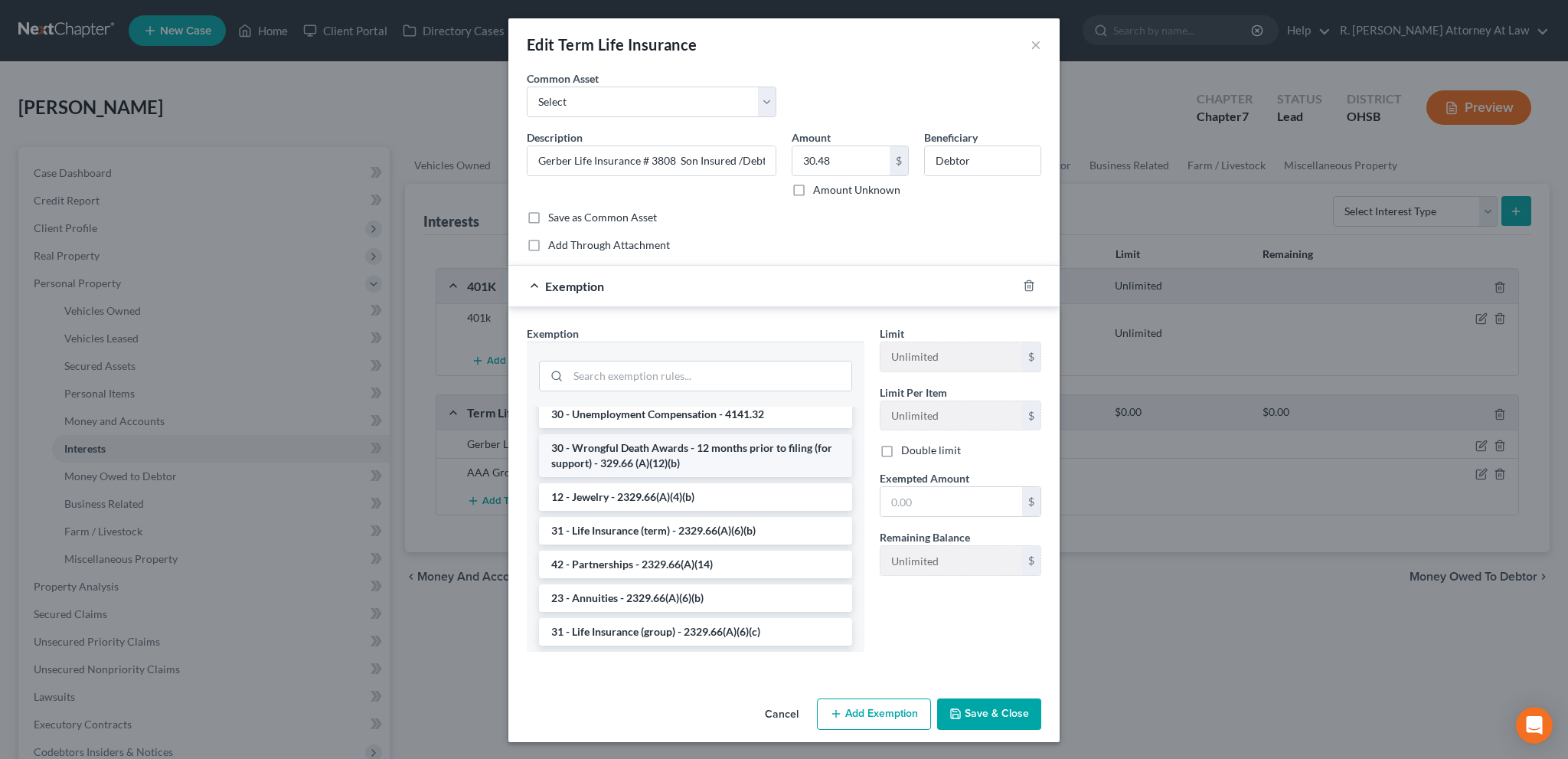
scroll to position [115, 0]
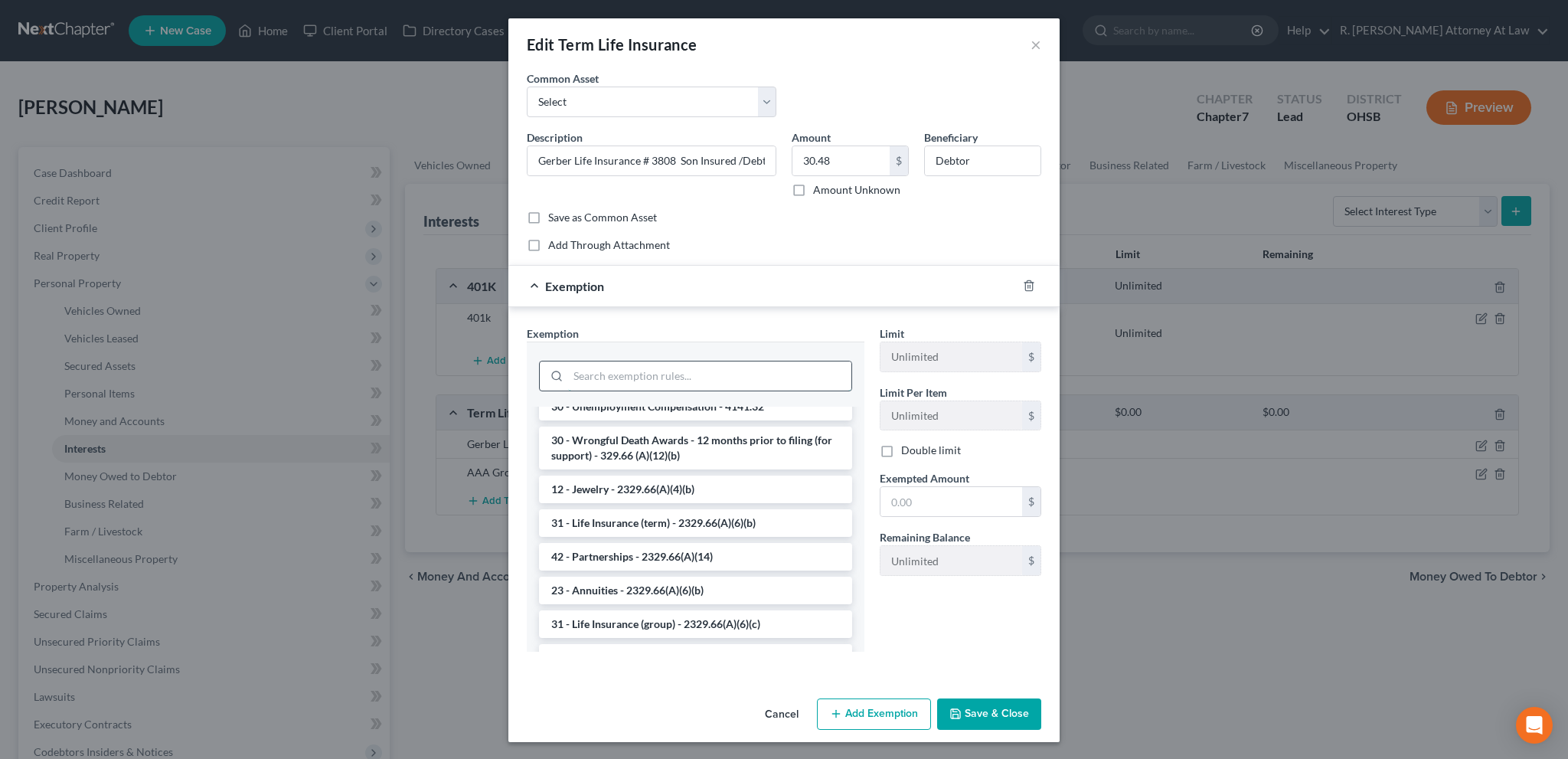
click at [584, 371] on input "search" at bounding box center [710, 376] width 283 height 29
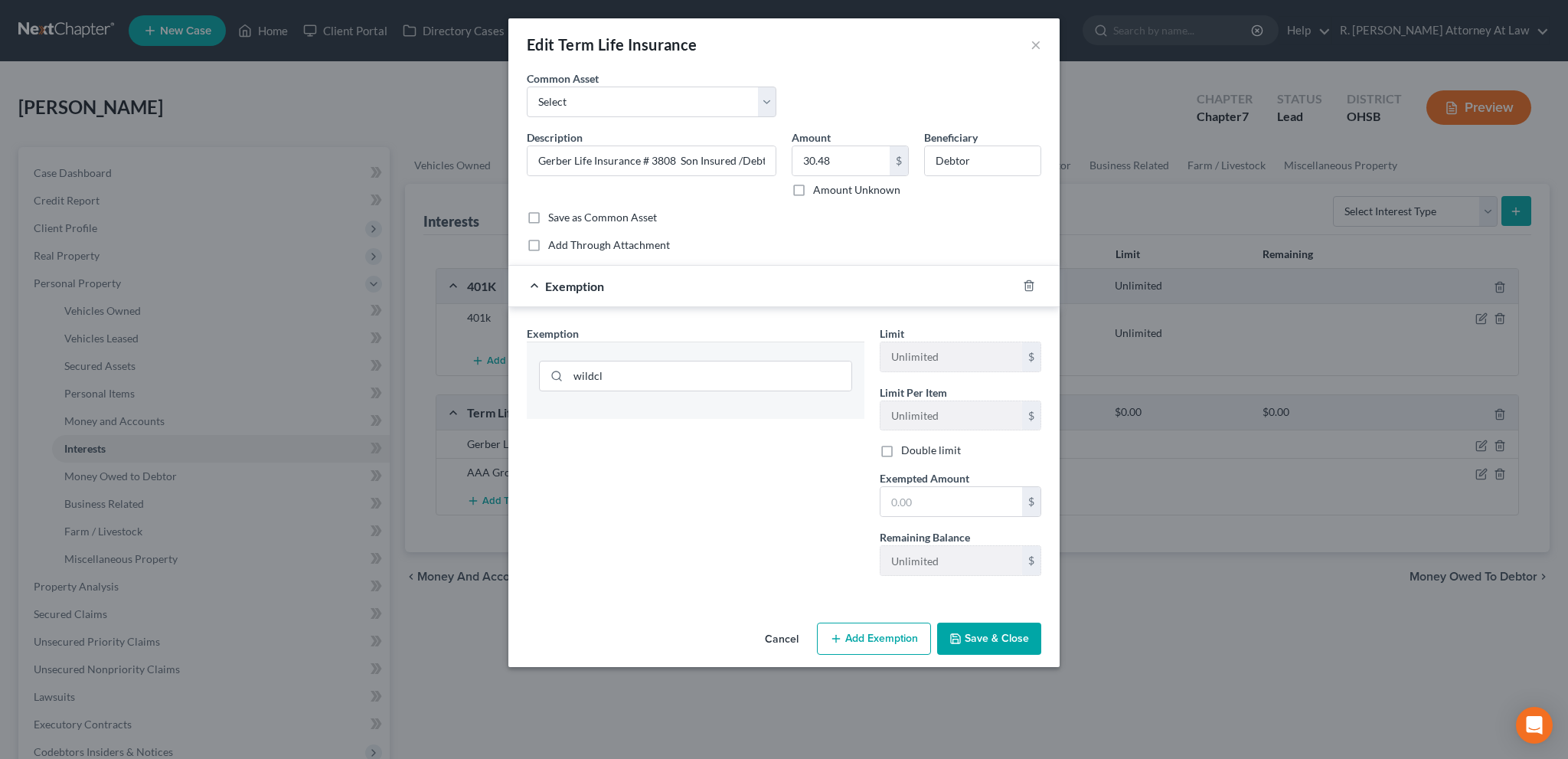
click at [639, 415] on div at bounding box center [696, 413] width 338 height 12
click at [647, 374] on input "wildcl" at bounding box center [710, 376] width 283 height 29
type input "wild"
click at [676, 418] on li "14 - Wildcard Exemption - 2329.66(A)(18)" at bounding box center [695, 421] width 313 height 28
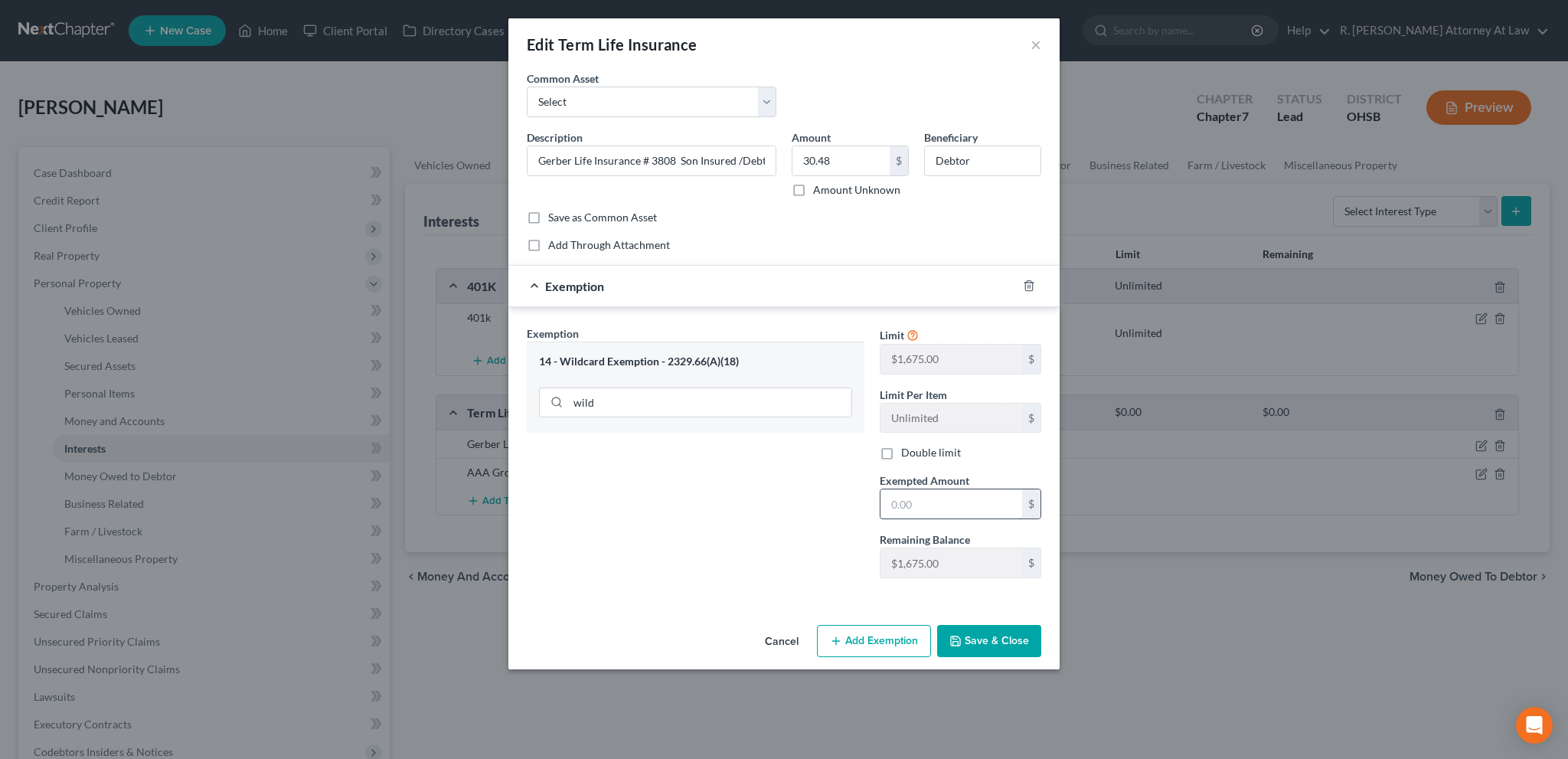
click at [916, 513] on input "text" at bounding box center [952, 503] width 142 height 29
type input "30.48"
click at [976, 628] on button "Save & Close" at bounding box center [989, 641] width 104 height 32
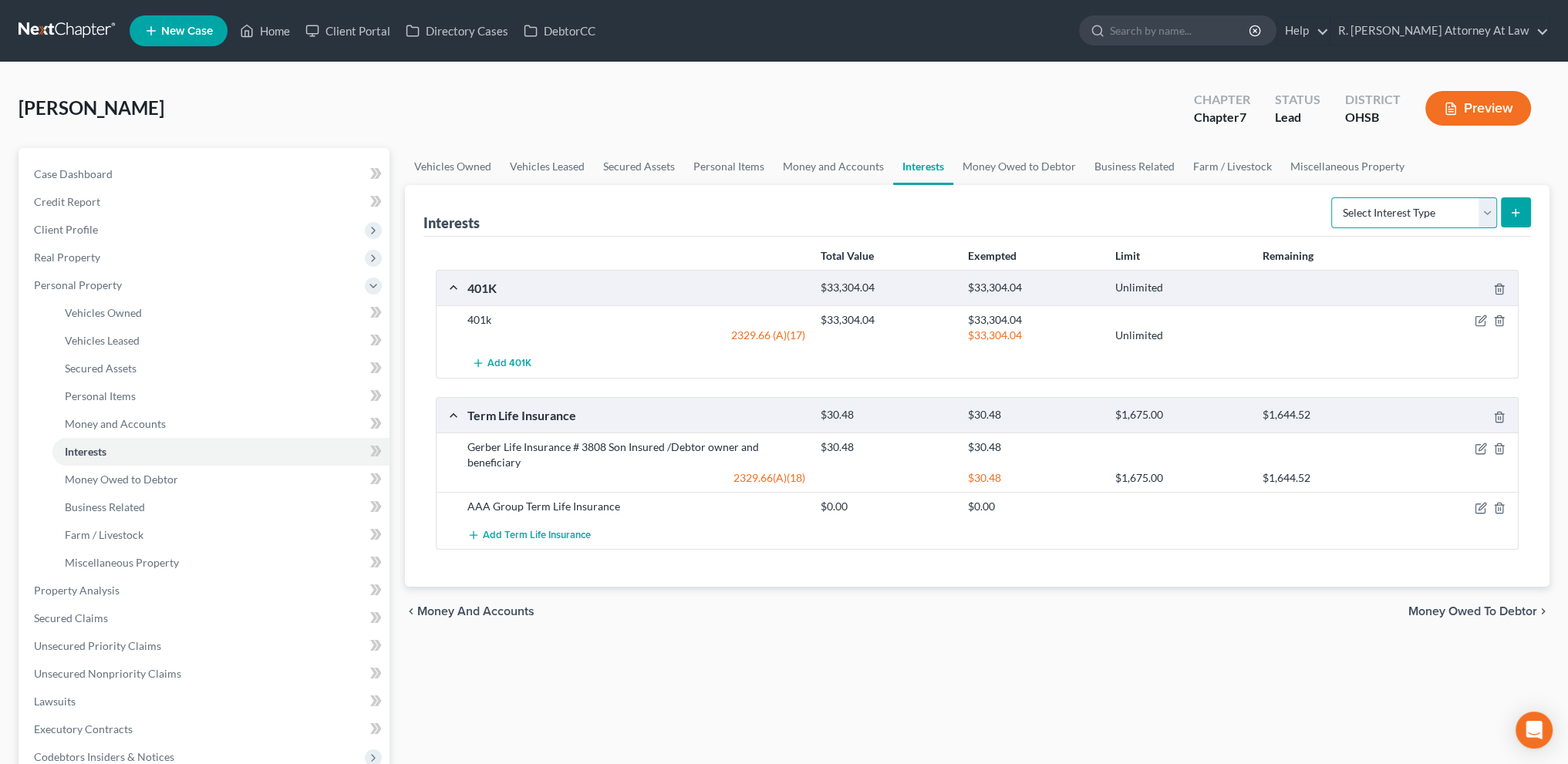
drag, startPoint x: 1489, startPoint y: 211, endPoint x: 1481, endPoint y: 208, distance: 8.5
click at [1489, 211] on select "Select Interest Type 401K Annuity Bond Education IRA Government Bond Government…" at bounding box center [1414, 212] width 166 height 30
select select "whole_life_insurance"
click at [1333, 197] on select "Select Interest Type 401K Annuity Bond Education IRA Government Bond Government…" at bounding box center [1414, 212] width 166 height 30
click at [1521, 212] on icon "submit" at bounding box center [1515, 212] width 12 height 12
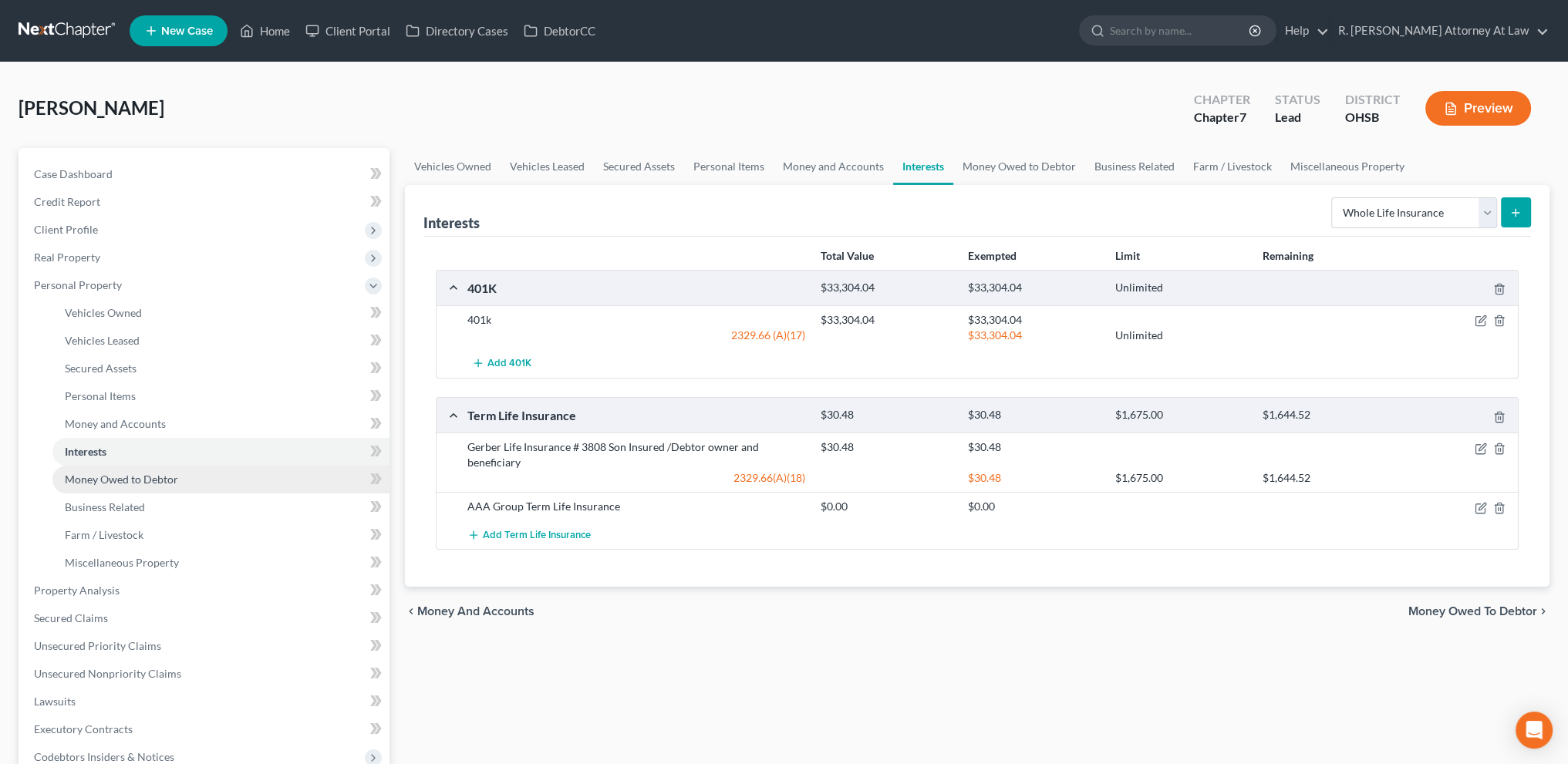
click at [117, 471] on link "Money Owed to Debtor" at bounding box center [221, 479] width 337 height 28
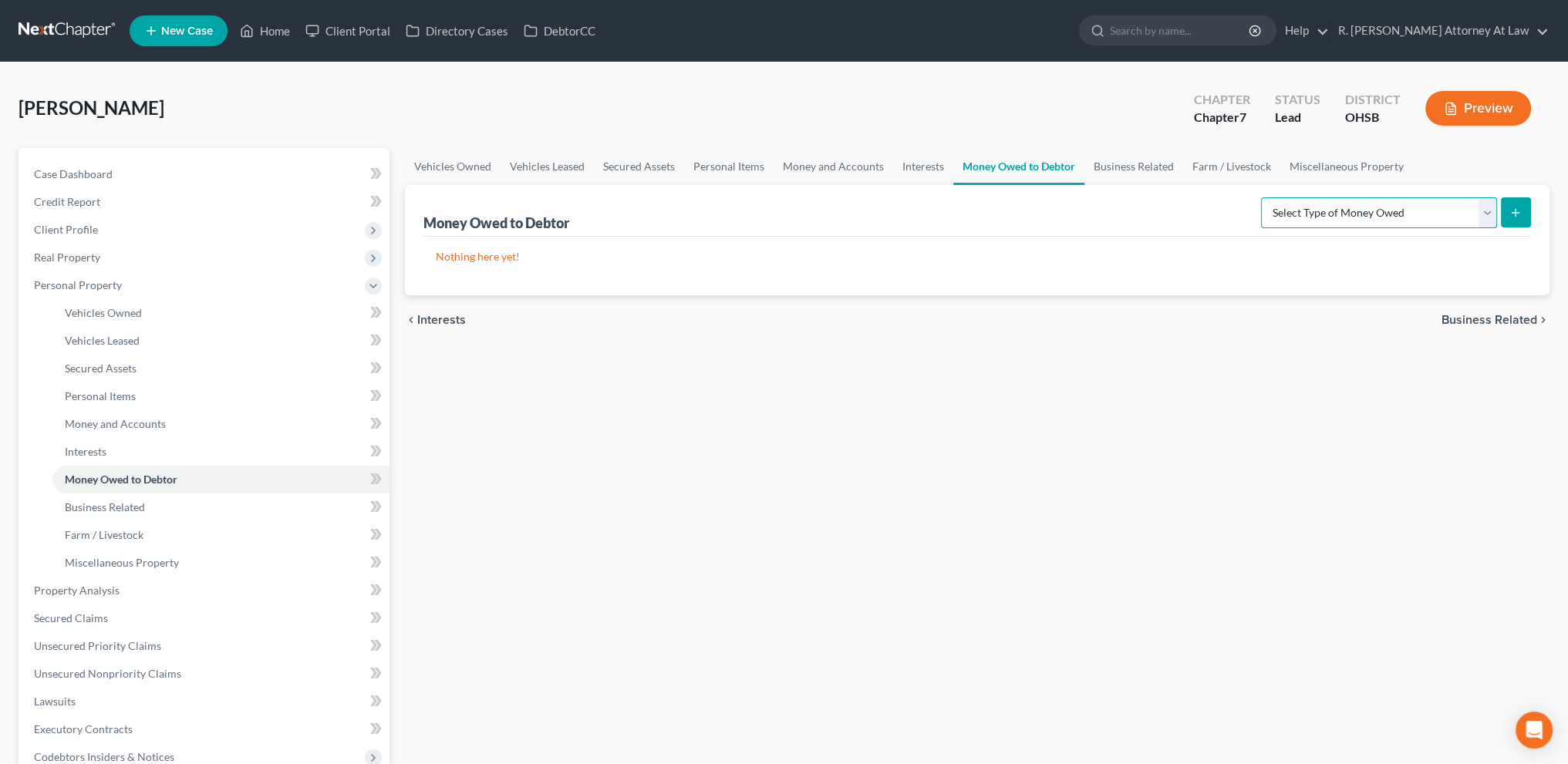
click at [1481, 215] on select "Select Type of Money Owed Accounts Receivable Alimony Child Support Claims Agai…" at bounding box center [1379, 212] width 236 height 30
click at [1049, 228] on div "Money Owed to Debtor Select Type of Money Owed Accounts Receivable Alimony Chil…" at bounding box center [977, 211] width 1108 height 51
click at [83, 477] on span "Money Owed to Debtor" at bounding box center [121, 479] width 112 height 13
click at [83, 452] on span "Interests" at bounding box center [86, 451] width 42 height 13
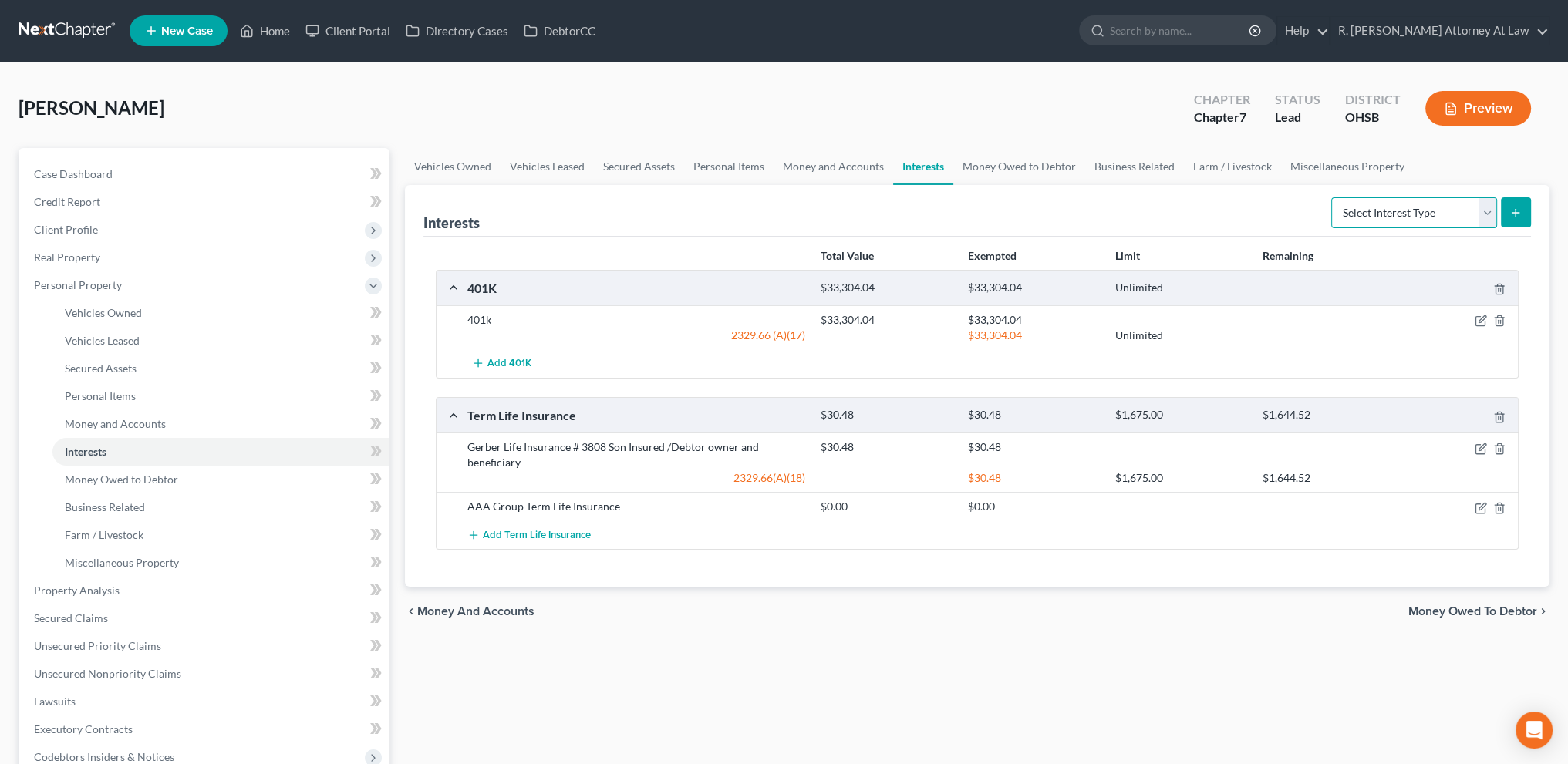
click at [1388, 209] on select "Select Interest Type 401K Annuity Bond Education IRA Government Bond Government…" at bounding box center [1414, 212] width 166 height 30
click at [647, 471] on div "2329.66(A)(18)" at bounding box center [636, 478] width 353 height 15
drag, startPoint x: 464, startPoint y: 447, endPoint x: 530, endPoint y: 465, distance: 68.4
click at [530, 465] on div "Gerber Life Insurance # 3808 Son Insured /Debtor owner and beneficiary" at bounding box center [636, 455] width 353 height 30
copy div "Gerber Life Insurance # 3808 Son Insured /Debtor owner and beneficiary"
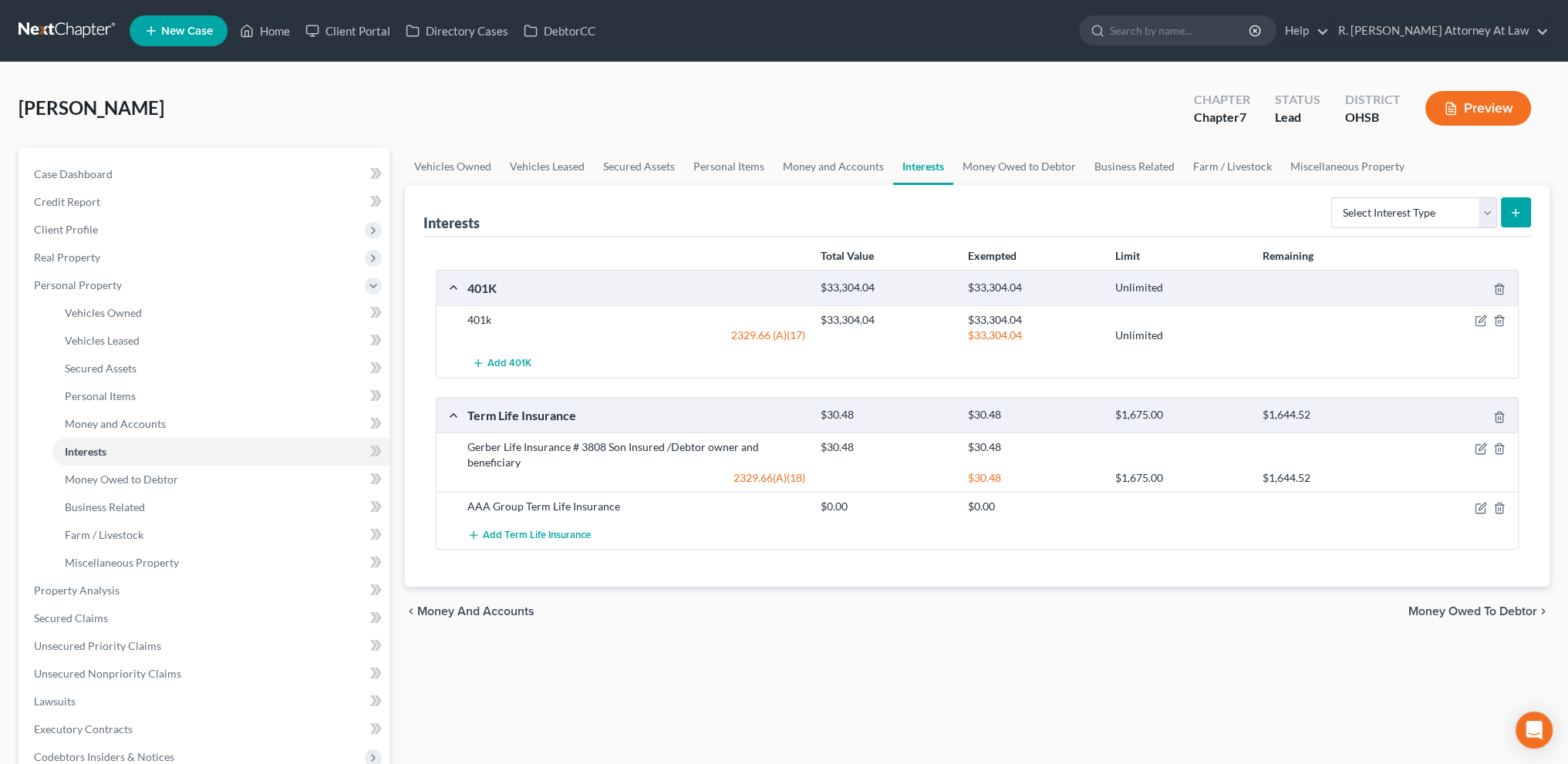
click at [917, 458] on div "$30.48 $30.48" at bounding box center [1165, 455] width 707 height 30
drag, startPoint x: 1486, startPoint y: 208, endPoint x: 1476, endPoint y: 208, distance: 10.0
click at [1486, 208] on select "Select Interest Type 401K Annuity Bond Education IRA Government Bond Government…" at bounding box center [1414, 212] width 166 height 30
select select "whole_life_insurance"
click at [1333, 197] on select "Select Interest Type 401K Annuity Bond Education IRA Government Bond Government…" at bounding box center [1414, 212] width 166 height 30
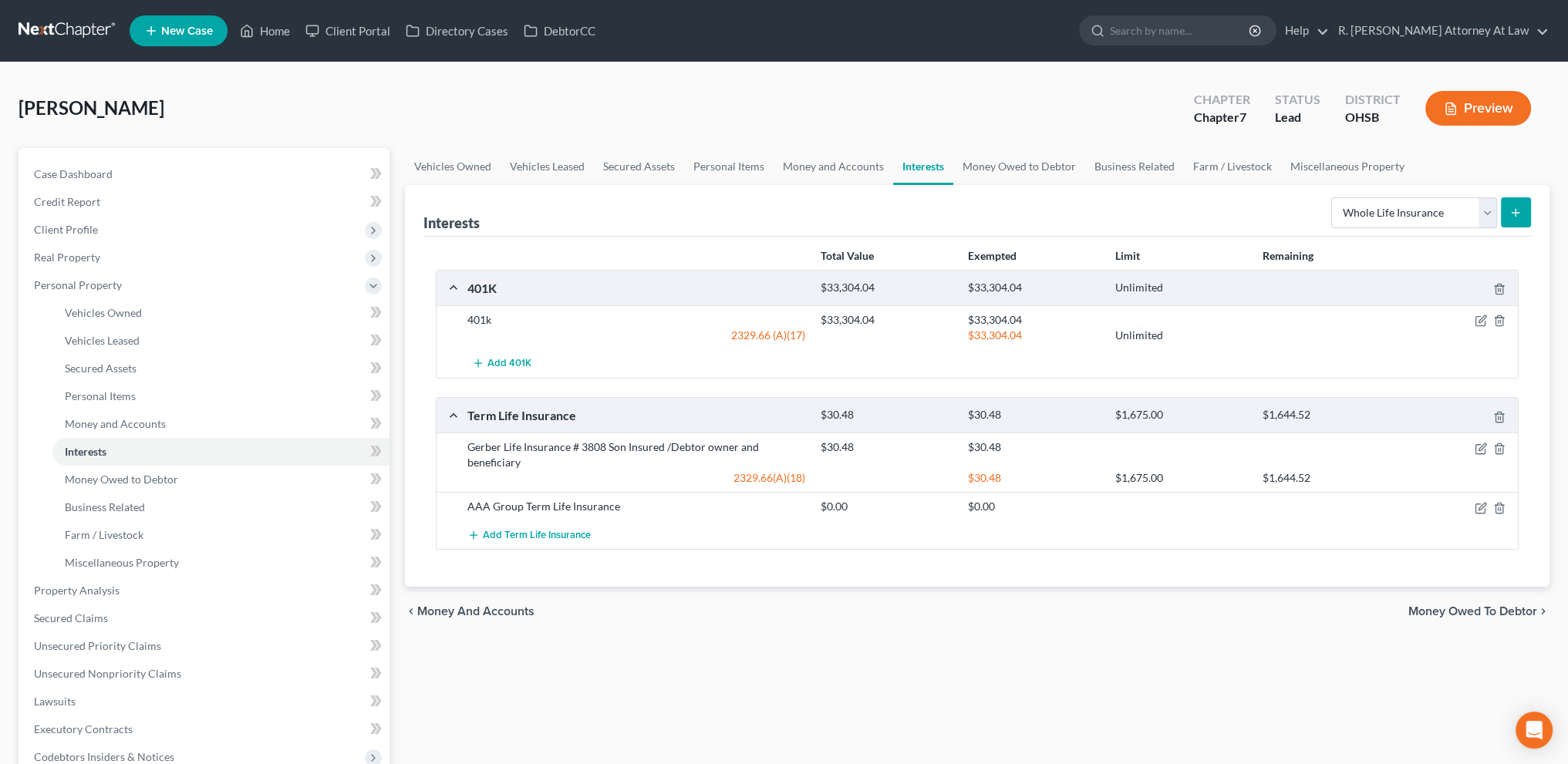
click at [1524, 212] on button "submit" at bounding box center [1516, 212] width 30 height 30
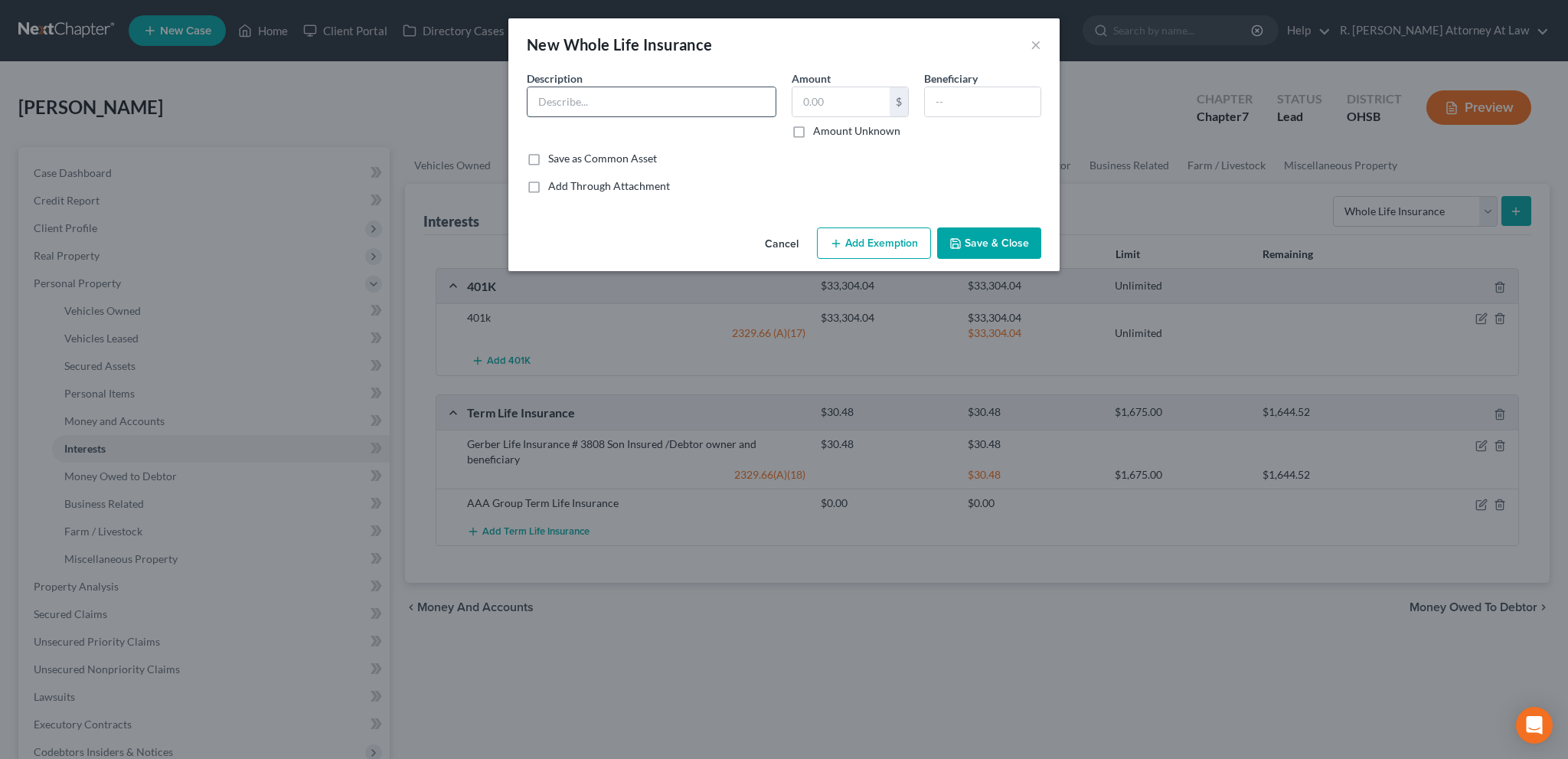
paste input "Gerber Life Insurance # 3808 Son Insured /Debtor owner and beneficiary"
type input "Gerber Life Insurance # 3808 Son Insured /Debtor owner and beneficiary"
click at [808, 100] on input "text" at bounding box center [841, 102] width 97 height 29
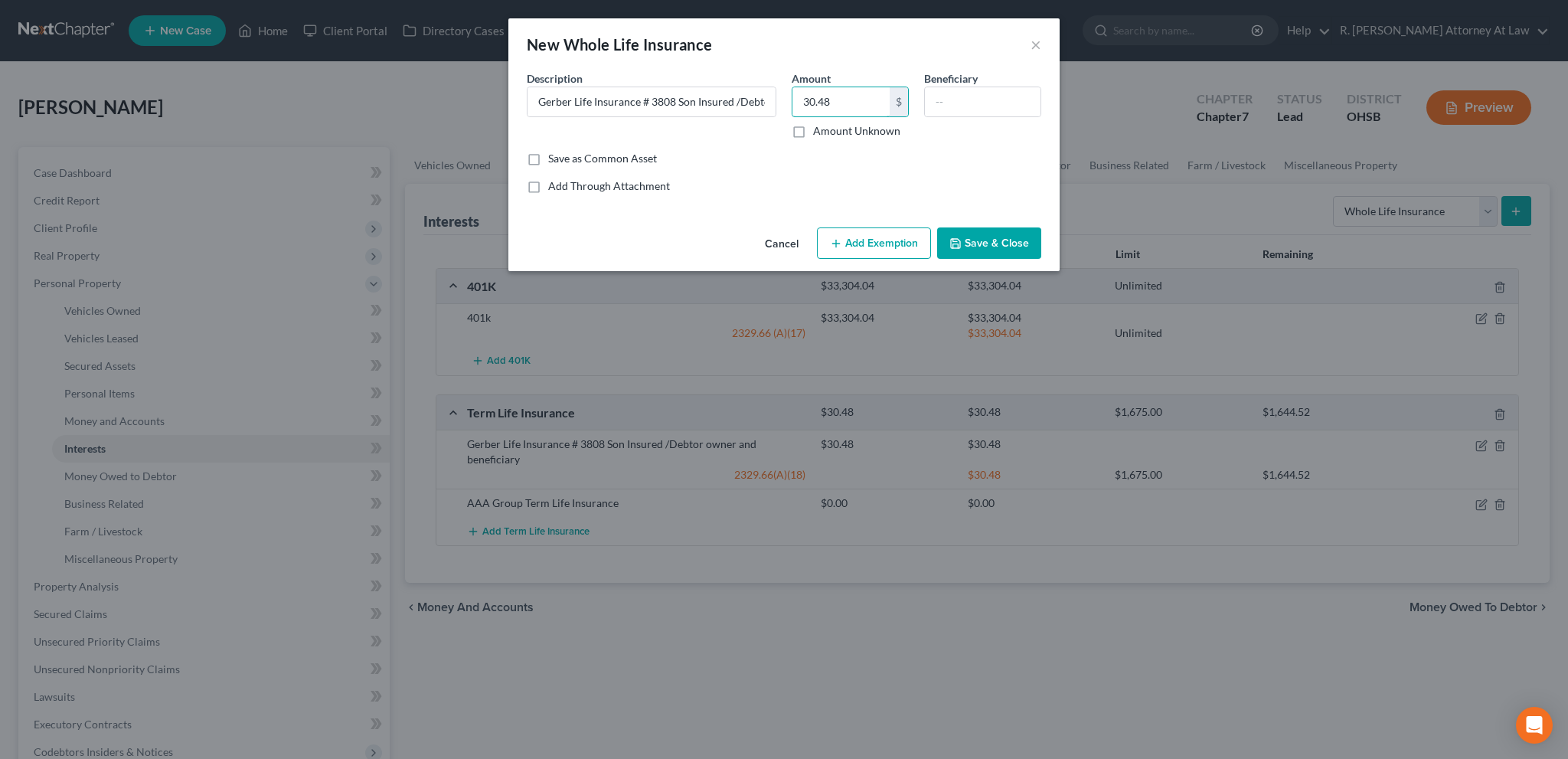
type input "30.48"
click at [866, 246] on button "Add Exemption" at bounding box center [874, 244] width 114 height 32
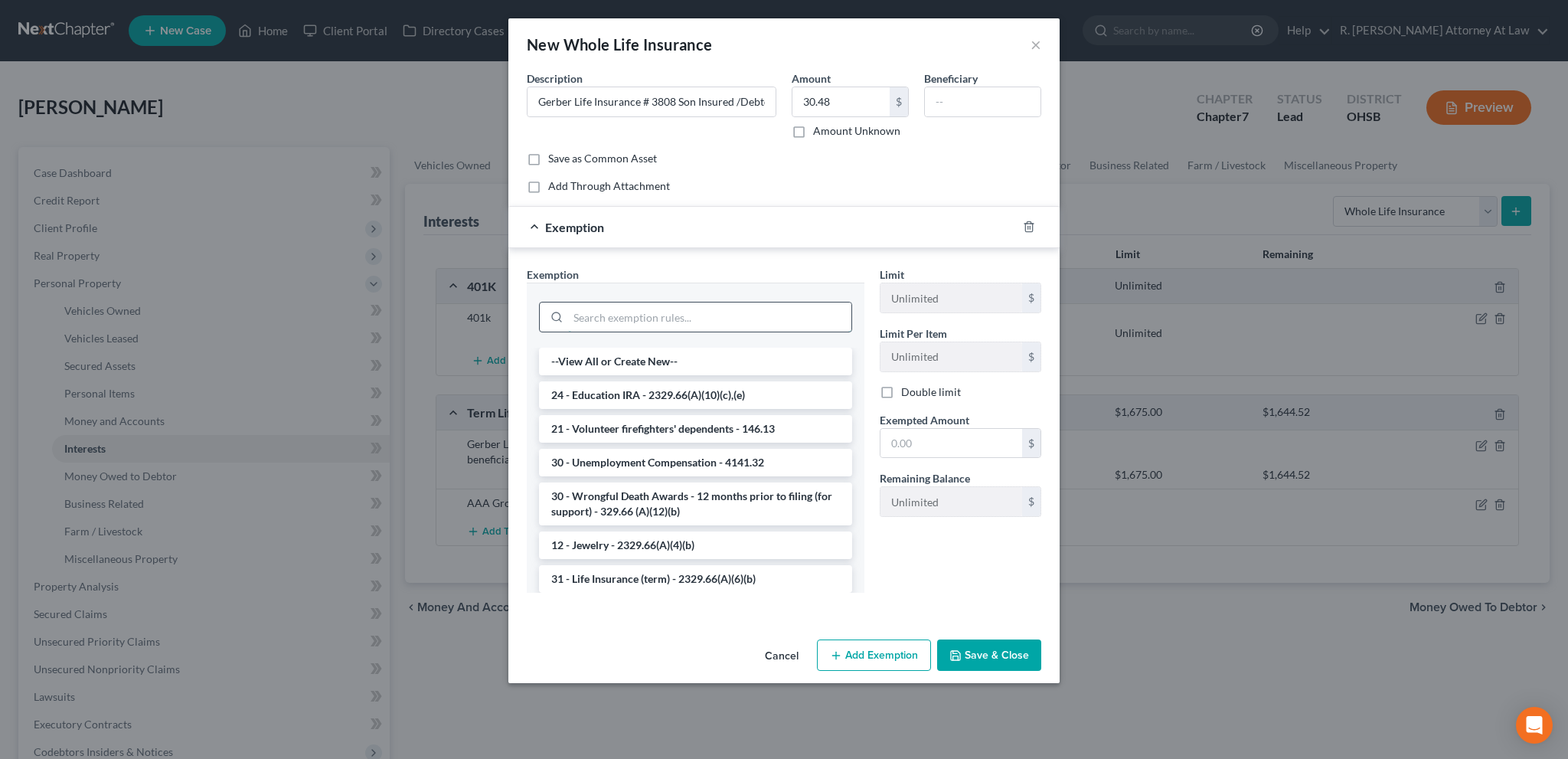
click at [585, 309] on input "search" at bounding box center [710, 317] width 283 height 29
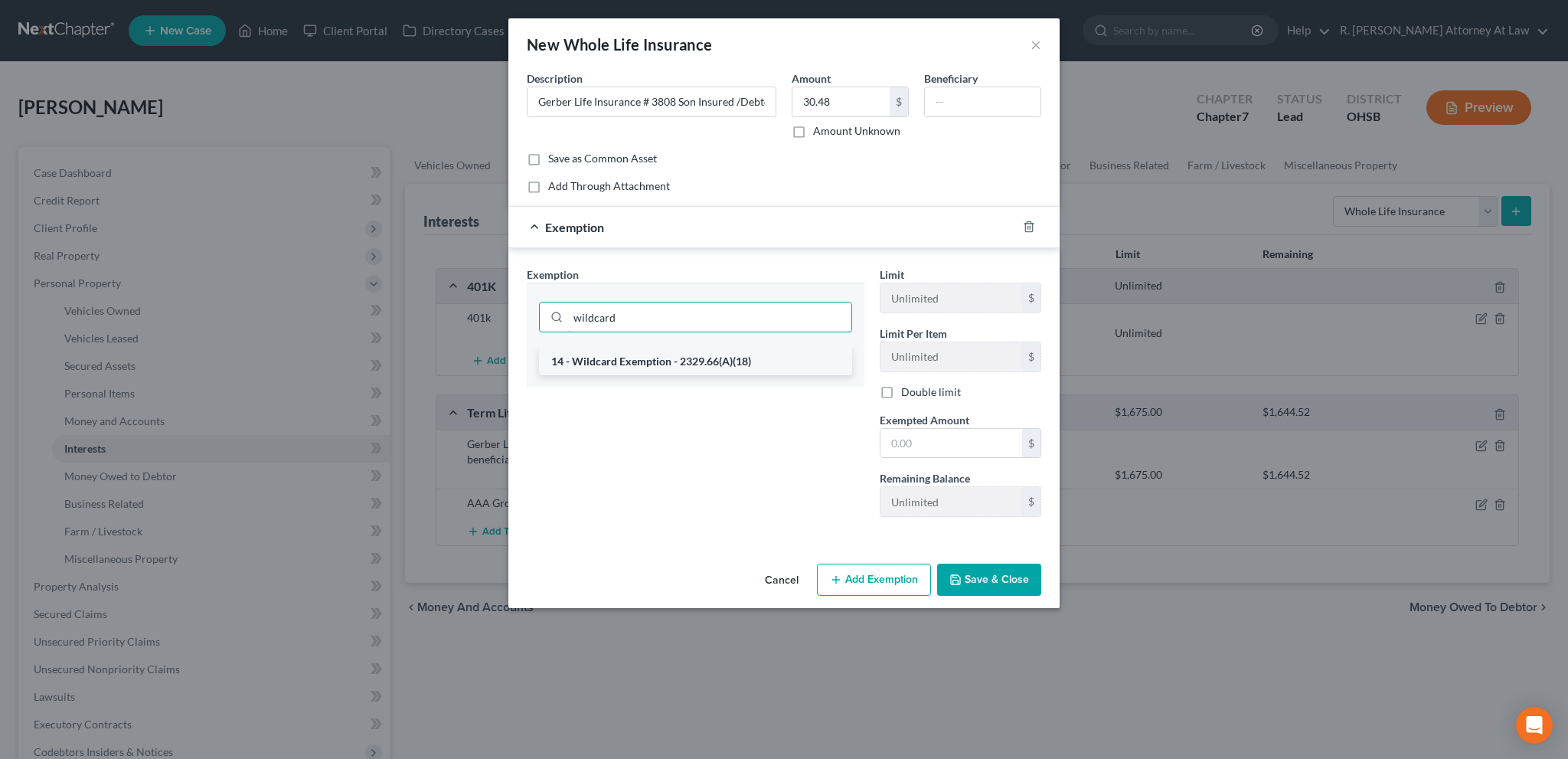
type input "wildcard"
click at [647, 360] on li "14 - Wildcard Exemption - 2329.66(A)(18)" at bounding box center [695, 362] width 313 height 28
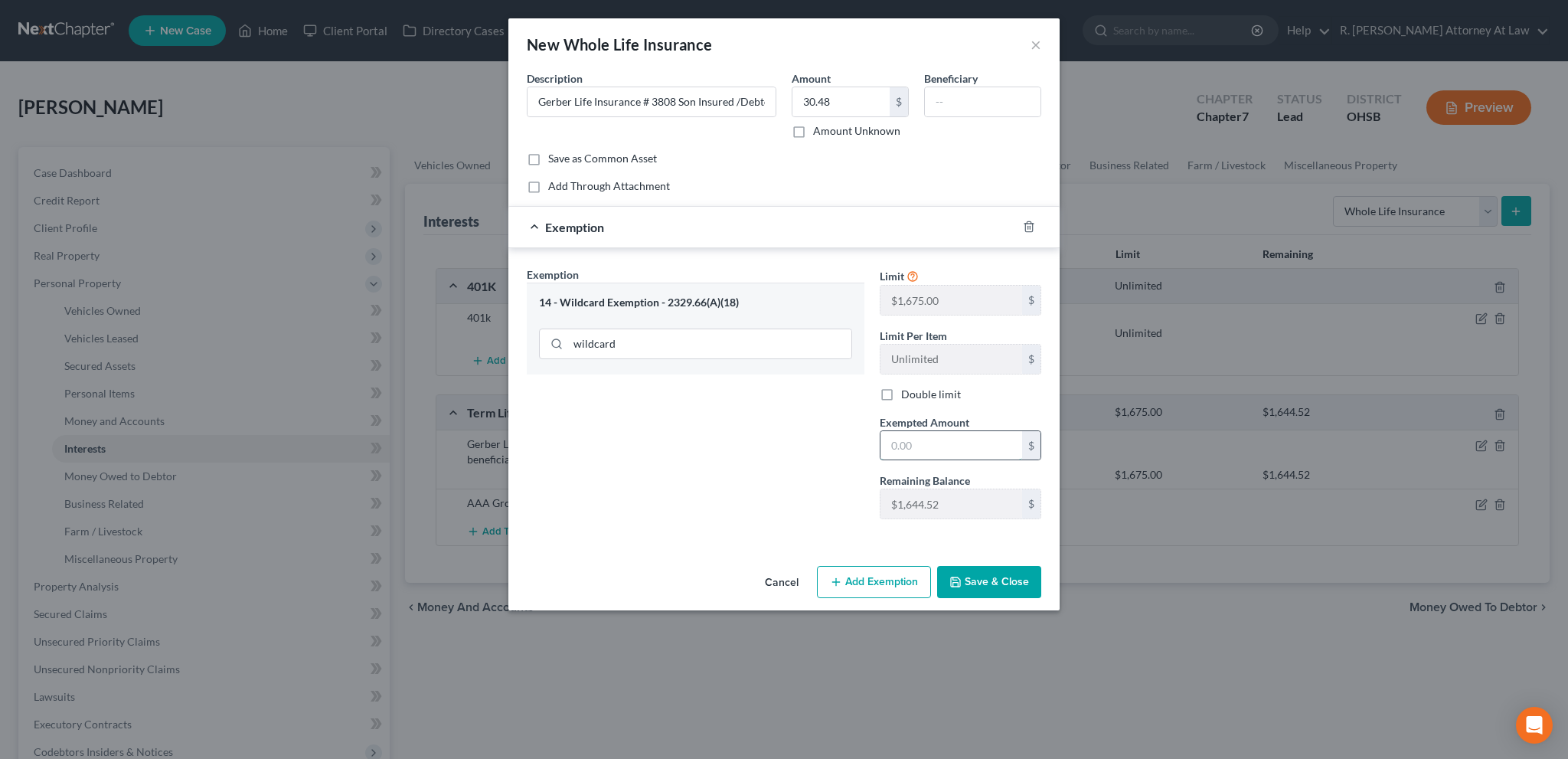
click at [891, 444] on input "text" at bounding box center [952, 445] width 142 height 29
type input "30.48"
click at [974, 572] on button "Save & Close" at bounding box center [989, 582] width 104 height 32
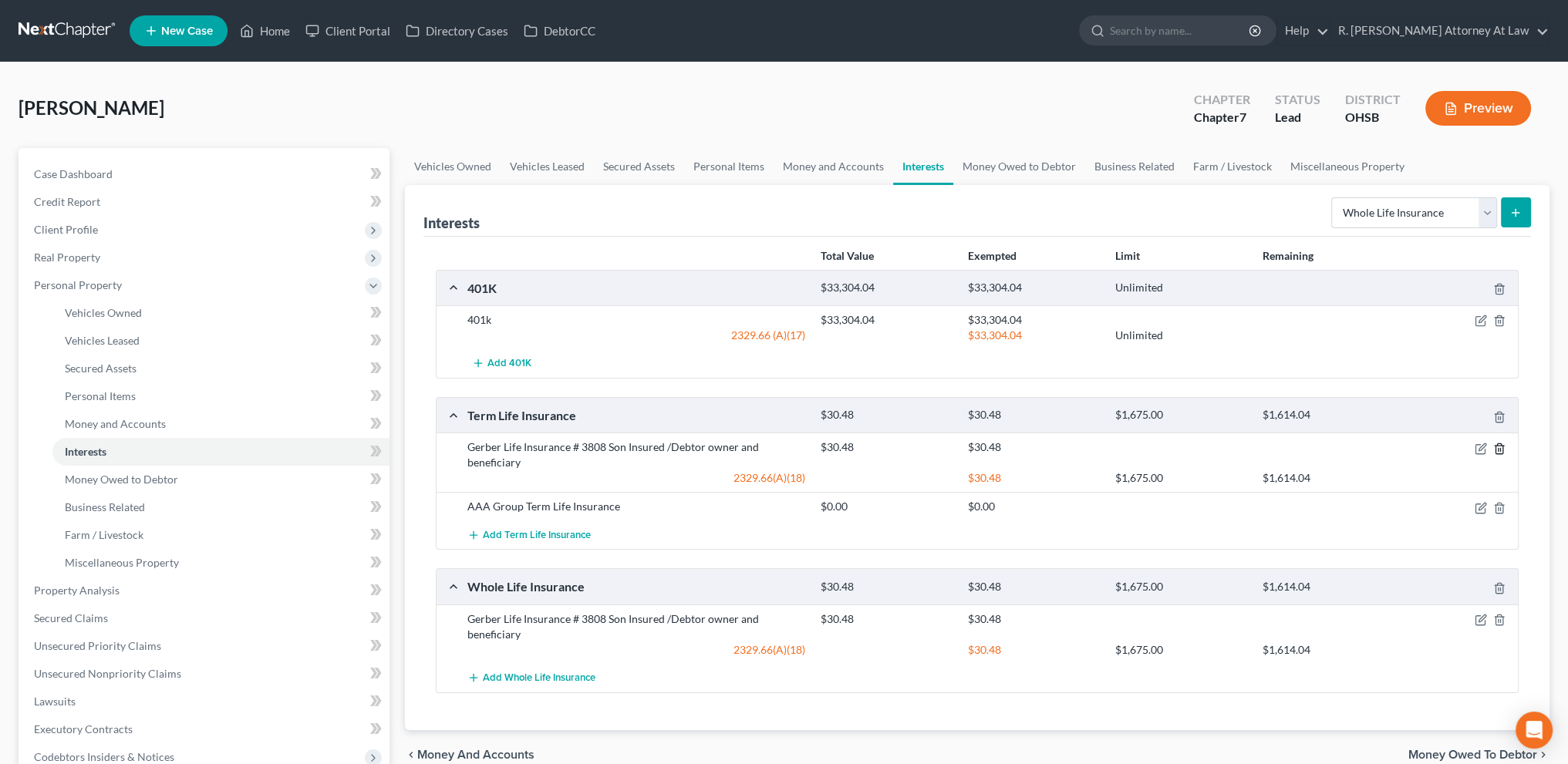
click at [1495, 447] on icon "button" at bounding box center [1498, 448] width 7 height 10
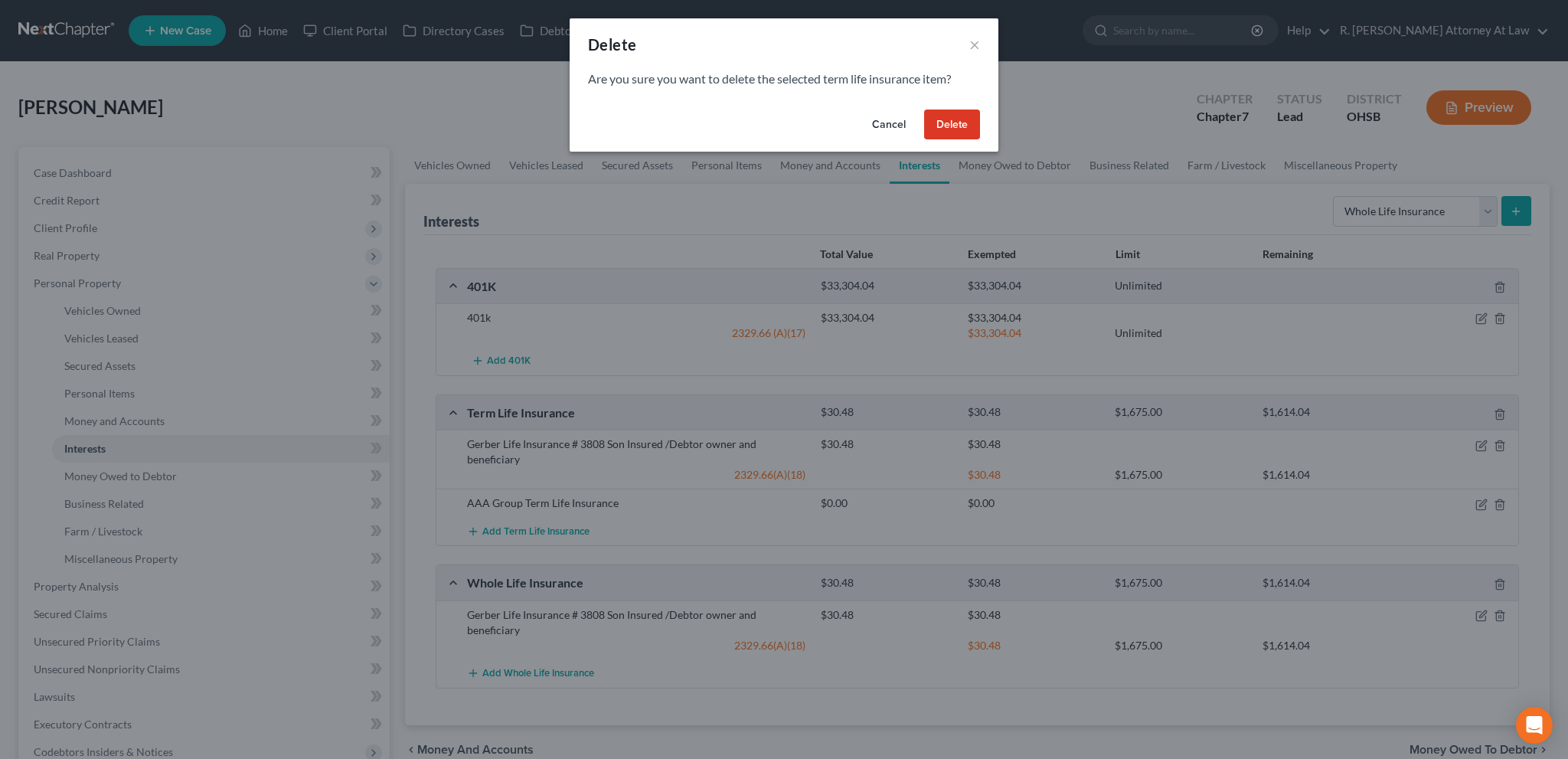
click at [937, 117] on button "Delete" at bounding box center [952, 125] width 56 height 30
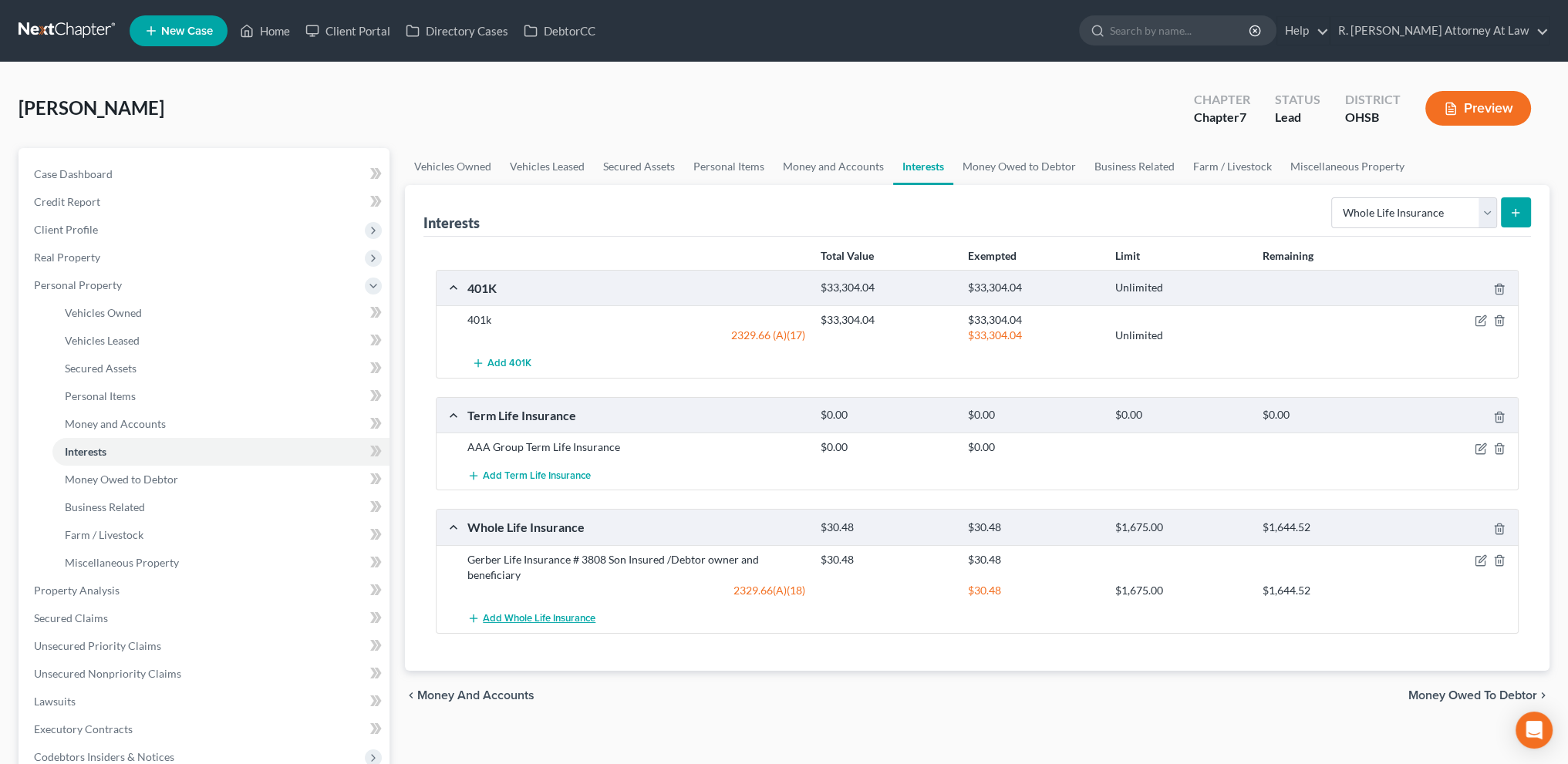
click at [513, 613] on span "Add Whole Life Insurance" at bounding box center [539, 617] width 112 height 12
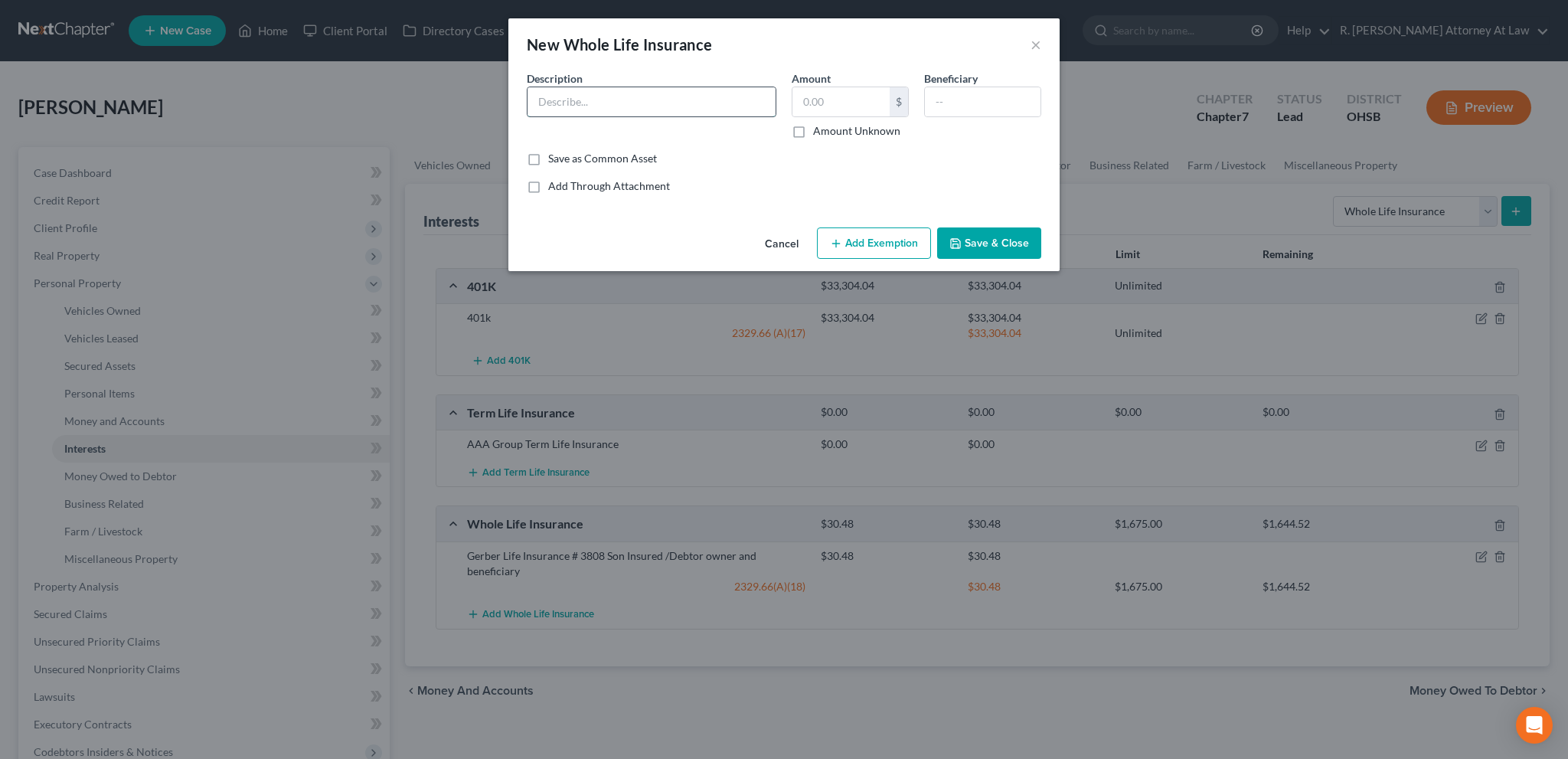
click at [588, 108] on input "text" at bounding box center [652, 102] width 248 height 29
type input "Gerber Life Insurance # 0079 Daughter insured/ Debtor owner and beneficiary"
type input "0"
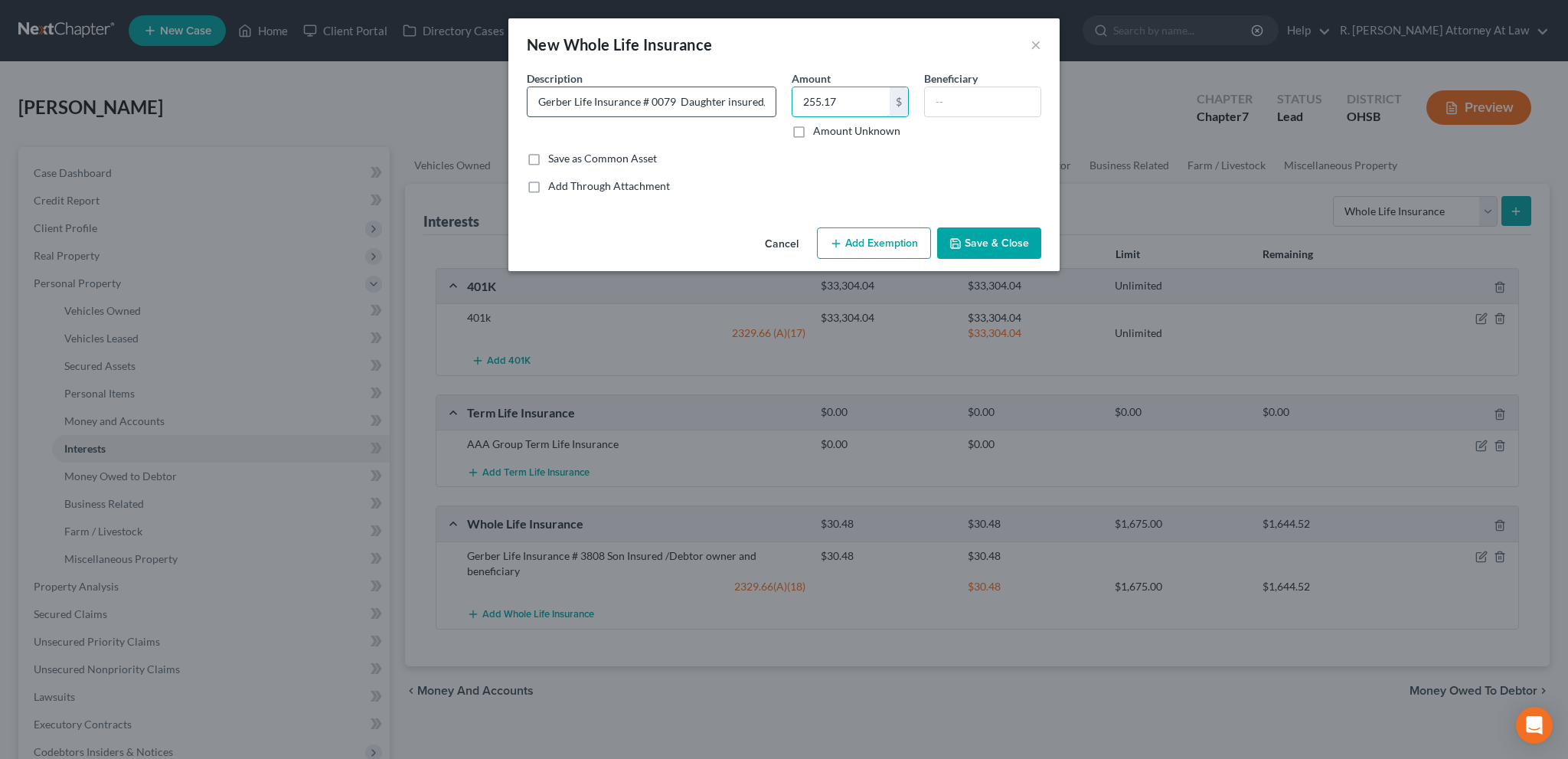
type input "255.17"
type input "Debtor"
click at [905, 245] on button "Add Exemption" at bounding box center [874, 244] width 114 height 32
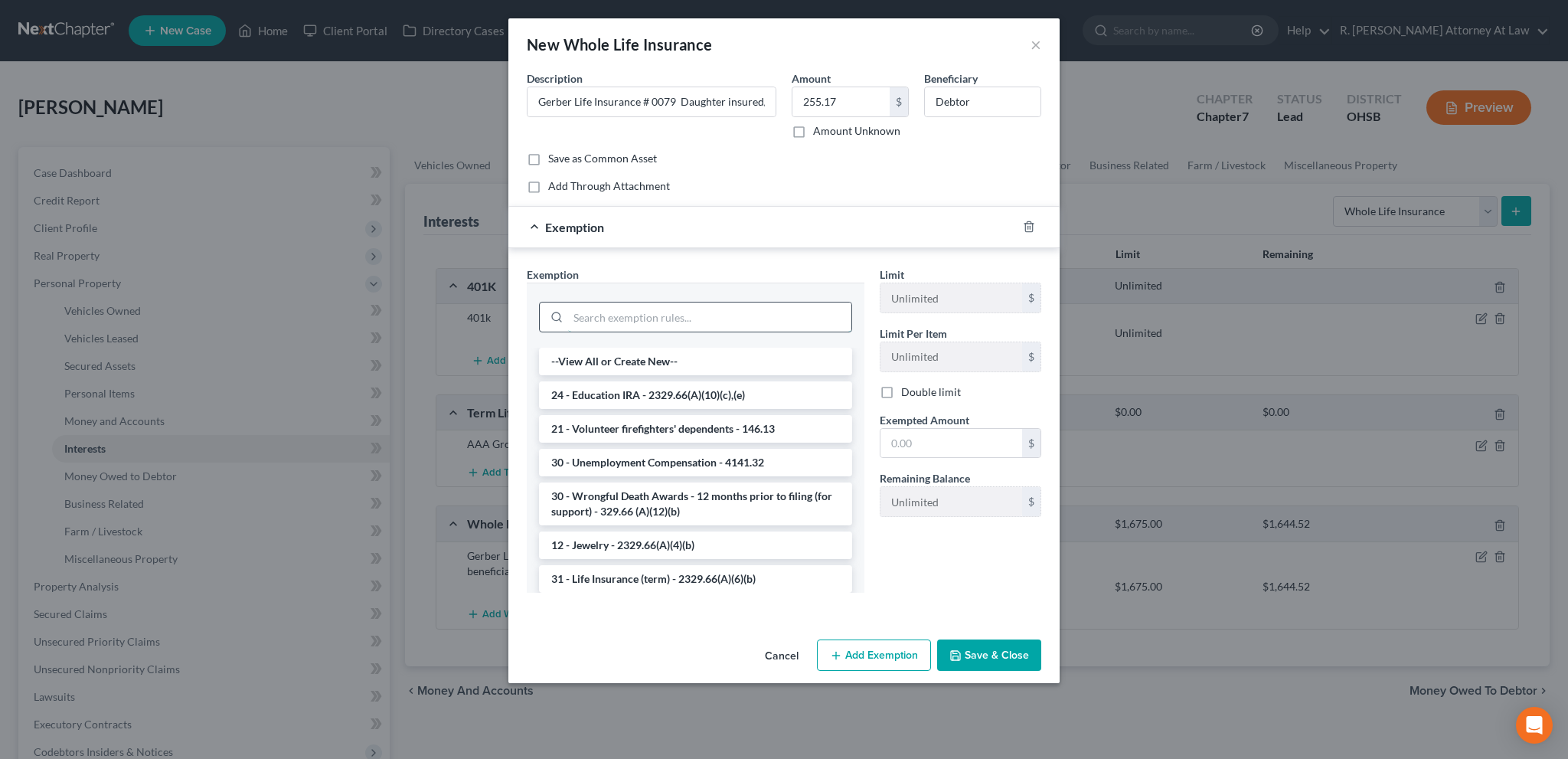
click at [614, 311] on input "search" at bounding box center [710, 317] width 283 height 29
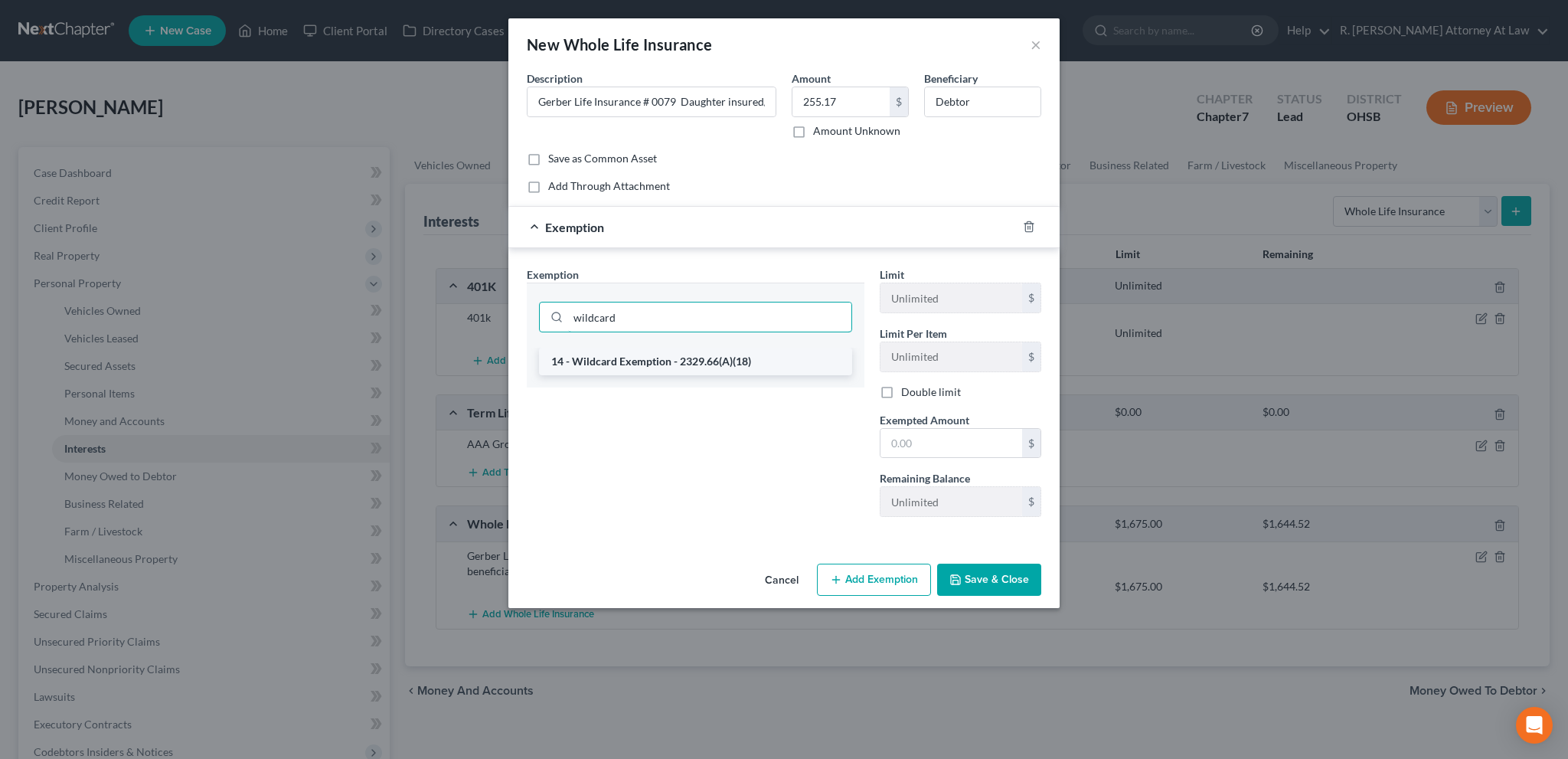
type input "wildcard"
click at [661, 364] on li "14 - Wildcard Exemption - 2329.66(A)(18)" at bounding box center [695, 362] width 313 height 28
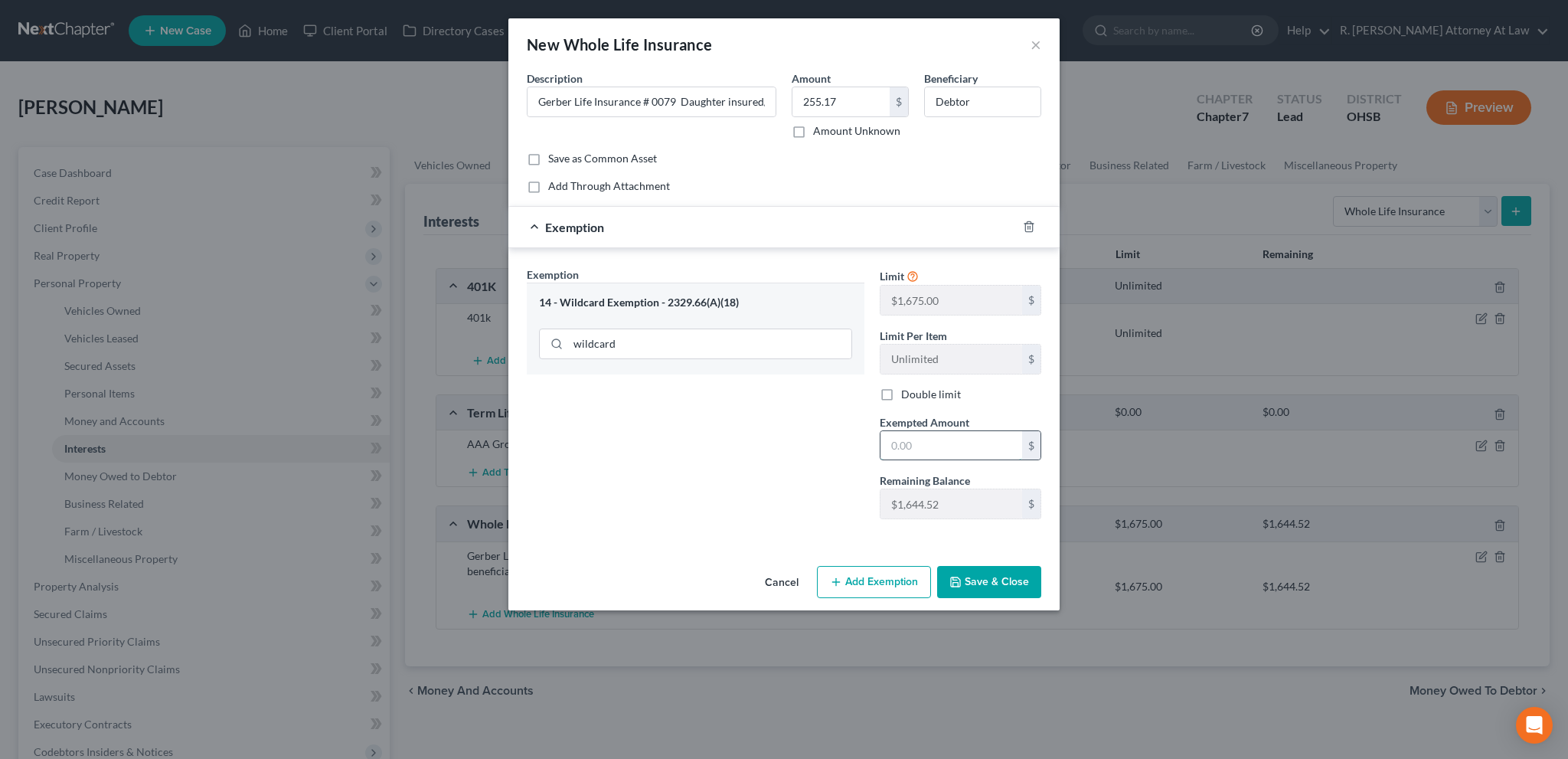
drag, startPoint x: 930, startPoint y: 448, endPoint x: 924, endPoint y: 441, distance: 9.2
click at [930, 448] on input "text" at bounding box center [952, 445] width 142 height 29
type input "255.17"
click at [982, 585] on button "Save & Close" at bounding box center [989, 582] width 104 height 32
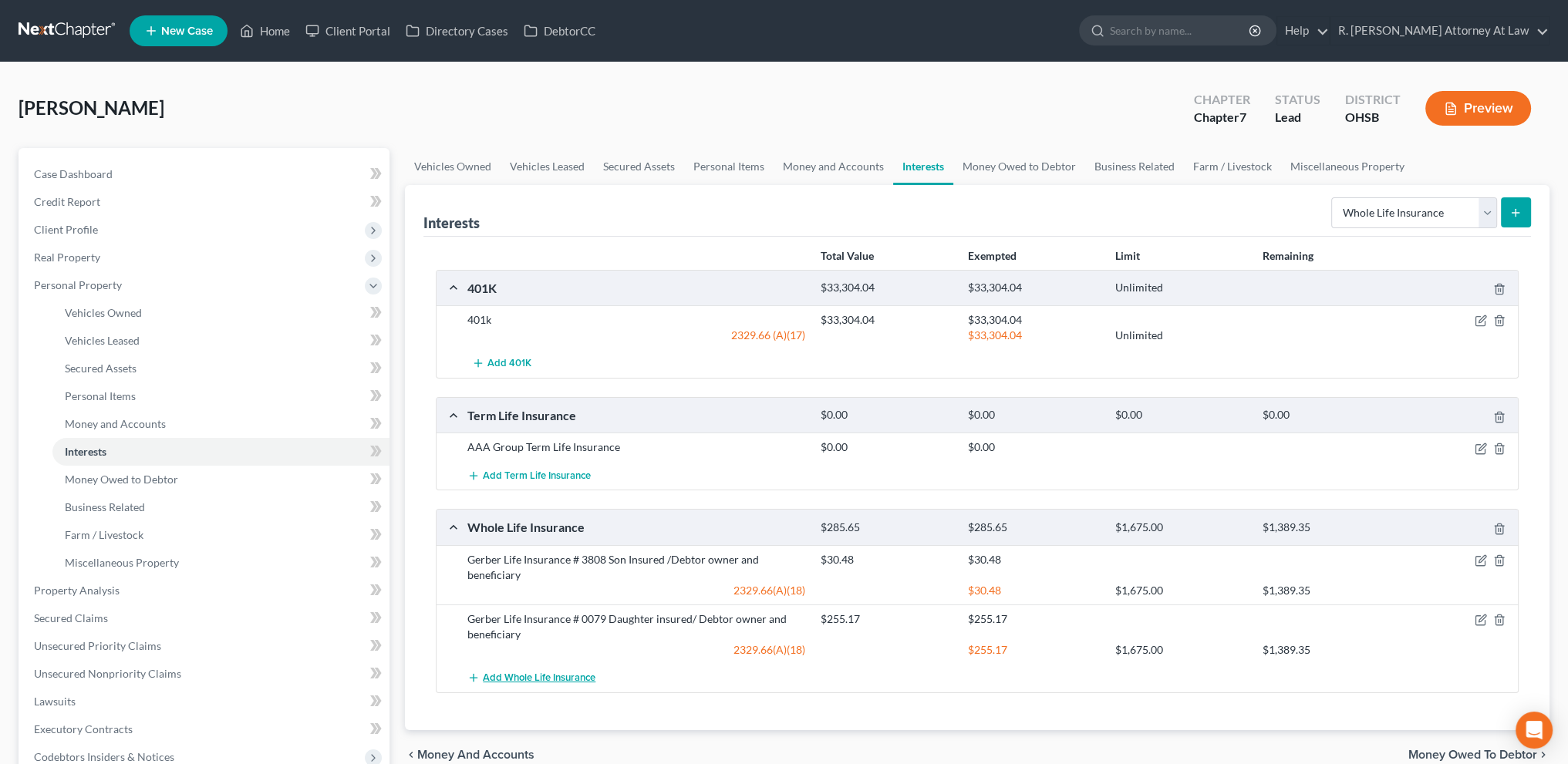
click at [572, 672] on span "Add Whole Life Insurance" at bounding box center [539, 677] width 112 height 12
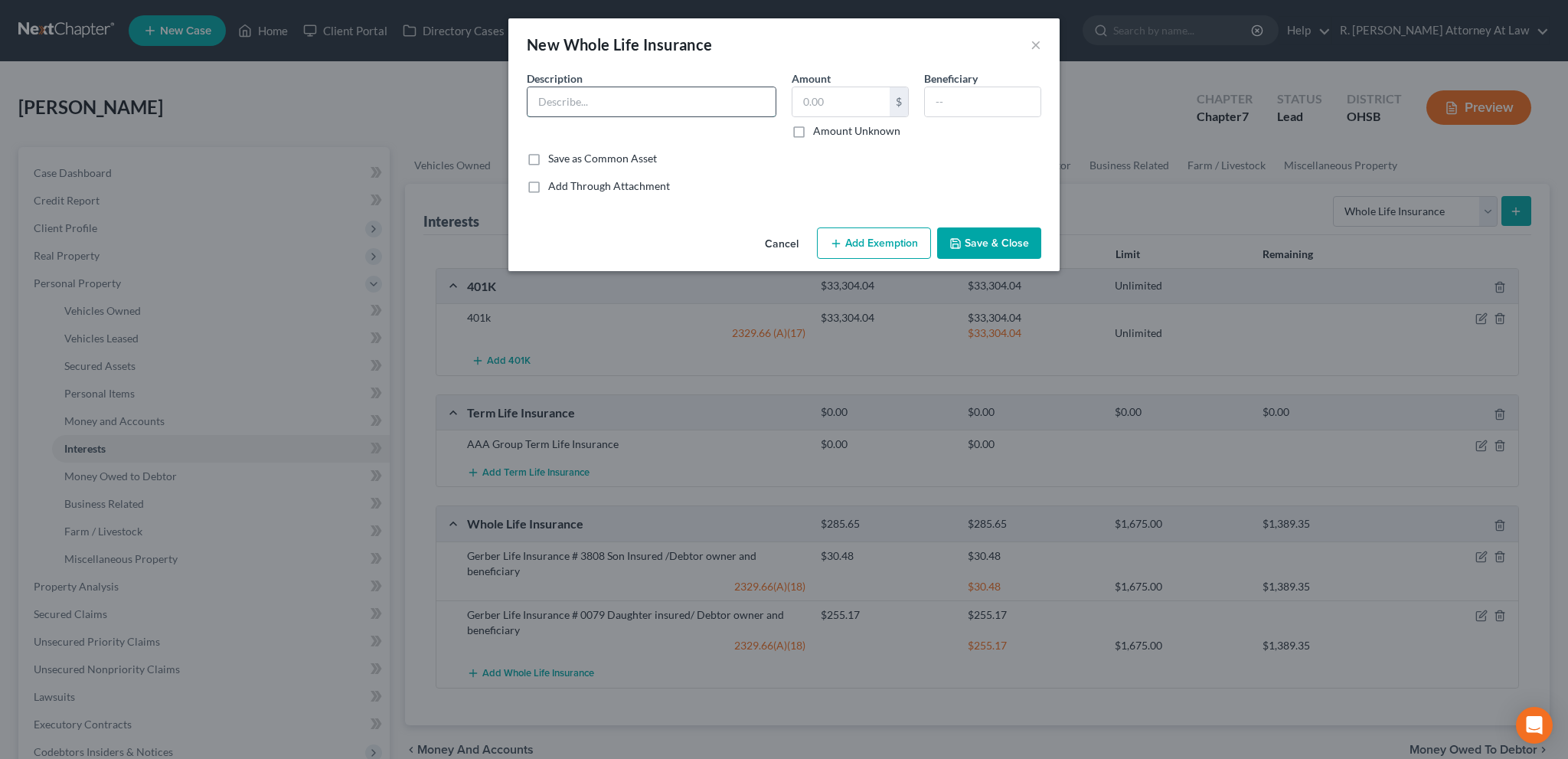
click at [582, 105] on input "text" at bounding box center [652, 102] width 248 height 29
click at [686, 107] on input "Gerber Life Insurance # 0569" at bounding box center [652, 102] width 248 height 29
type input "Gerber Life Insurance # 0569 Debtor owner/insured Children as beneficiaries"
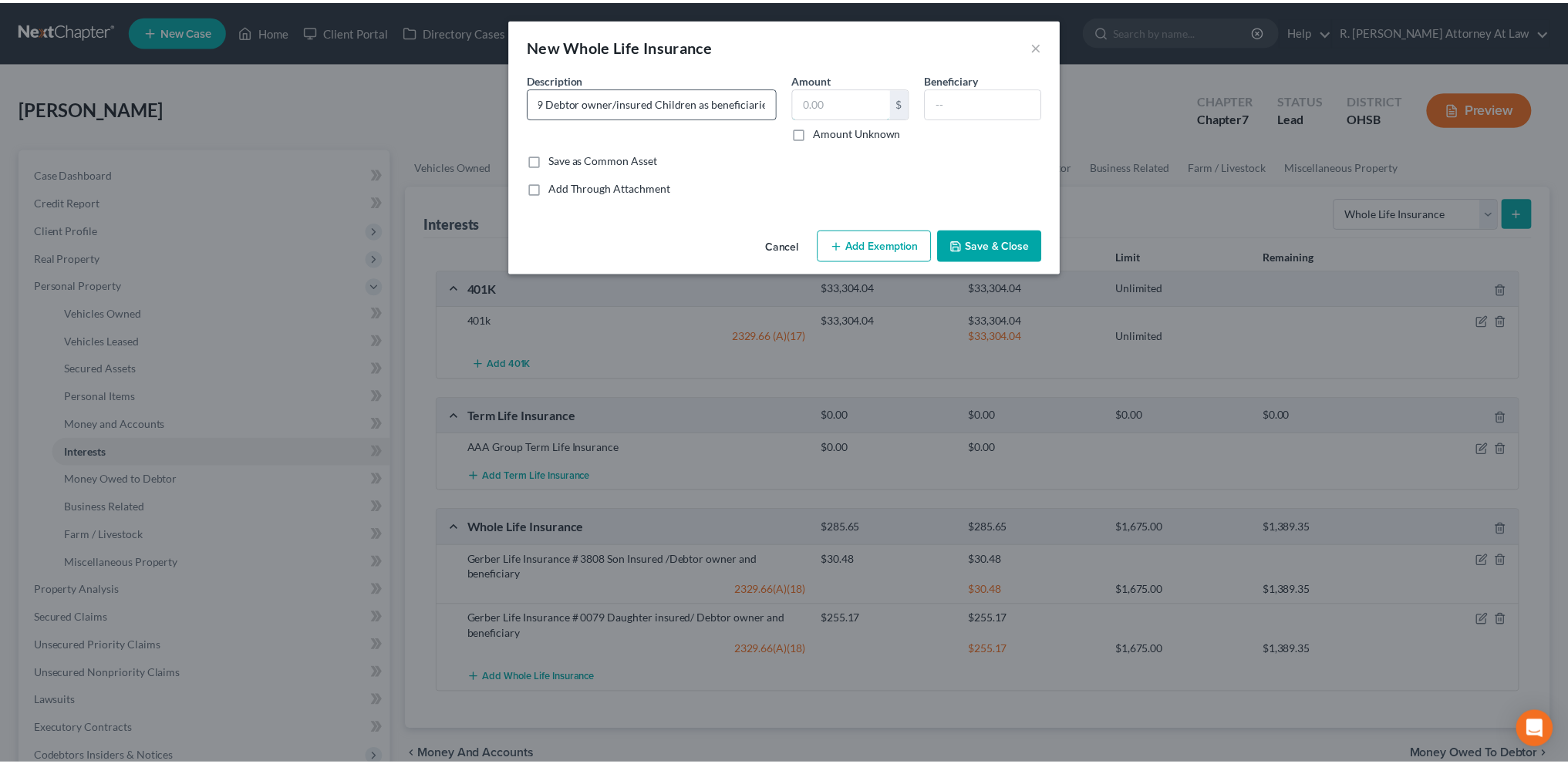
scroll to position [0, 0]
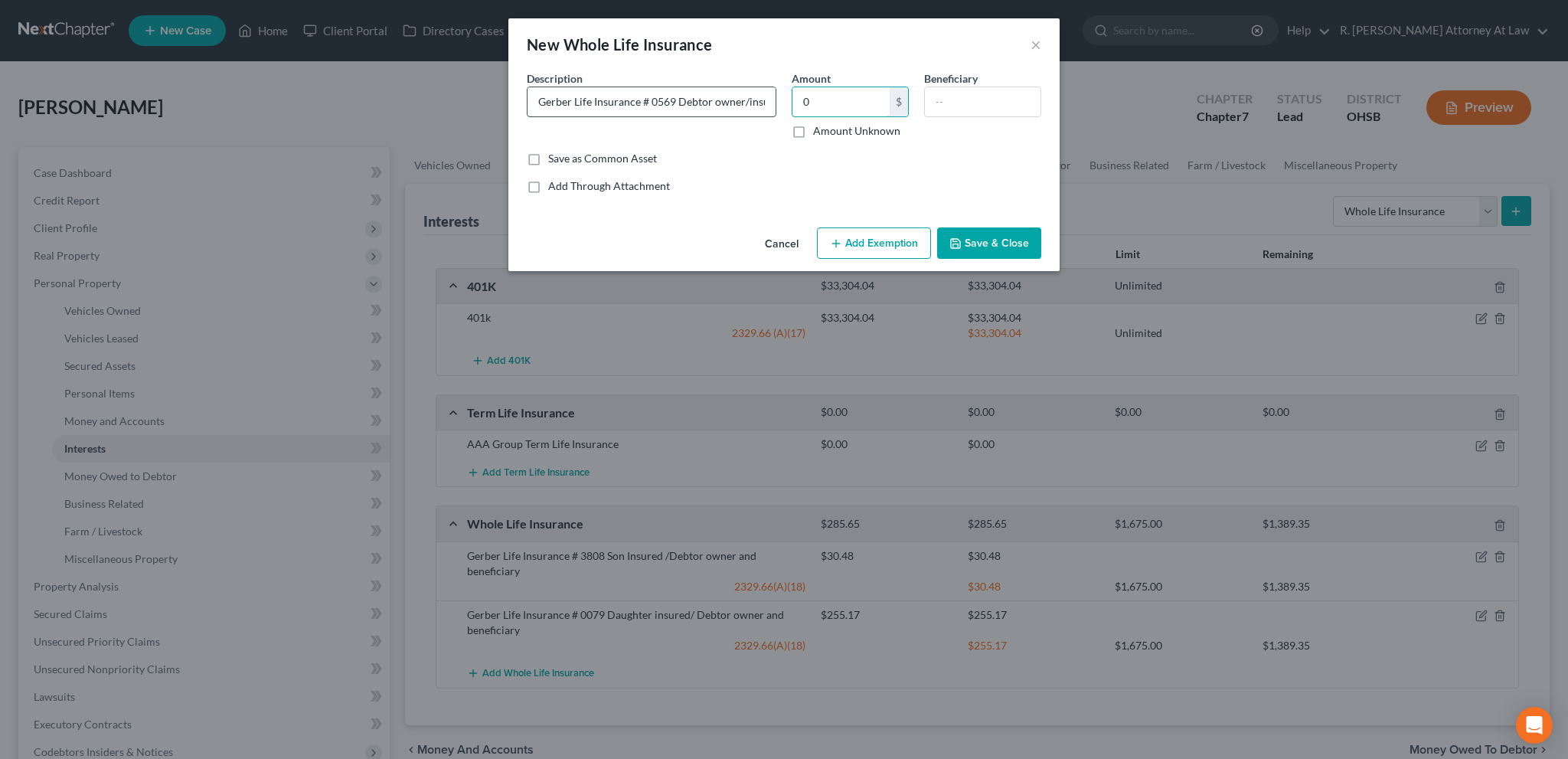
type input "0"
type input "Debtor"
click at [883, 238] on button "Add Exemption" at bounding box center [874, 244] width 114 height 32
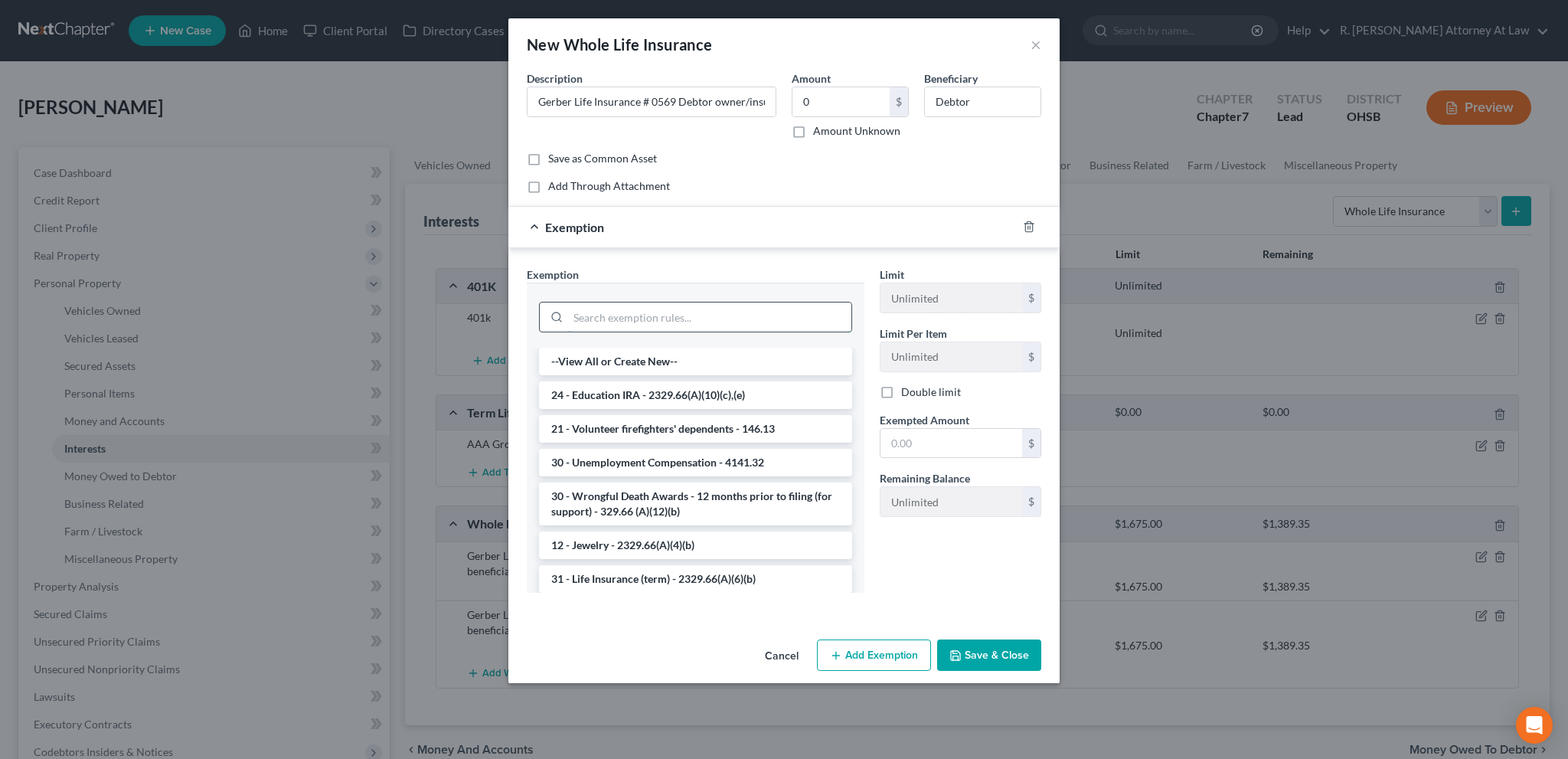
click at [607, 312] on input "search" at bounding box center [710, 317] width 283 height 29
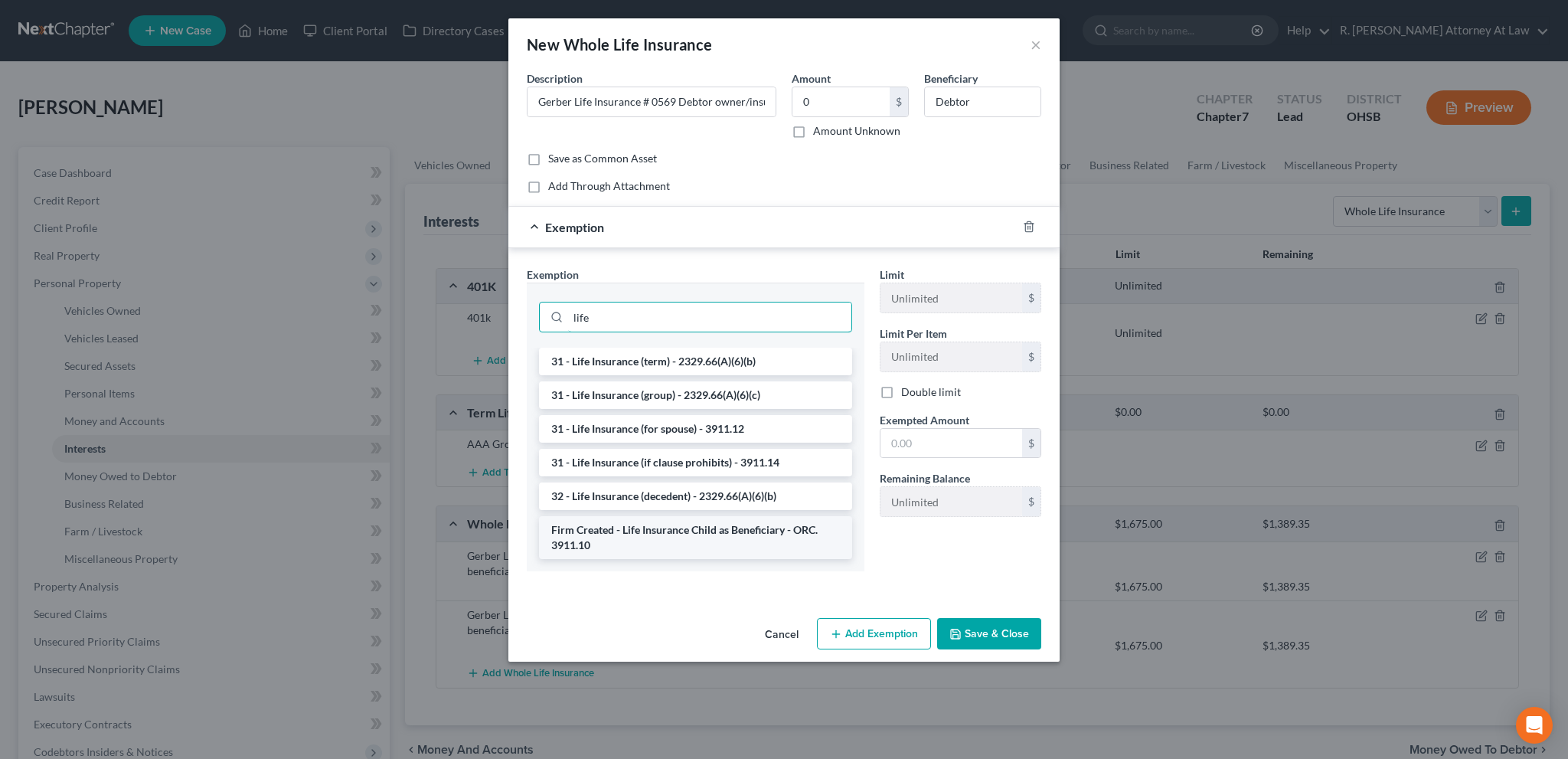
type input "life"
click at [660, 533] on li "Firm Created - Life Insurance Child as Beneficiary - ORC. 3911.10" at bounding box center [695, 538] width 313 height 43
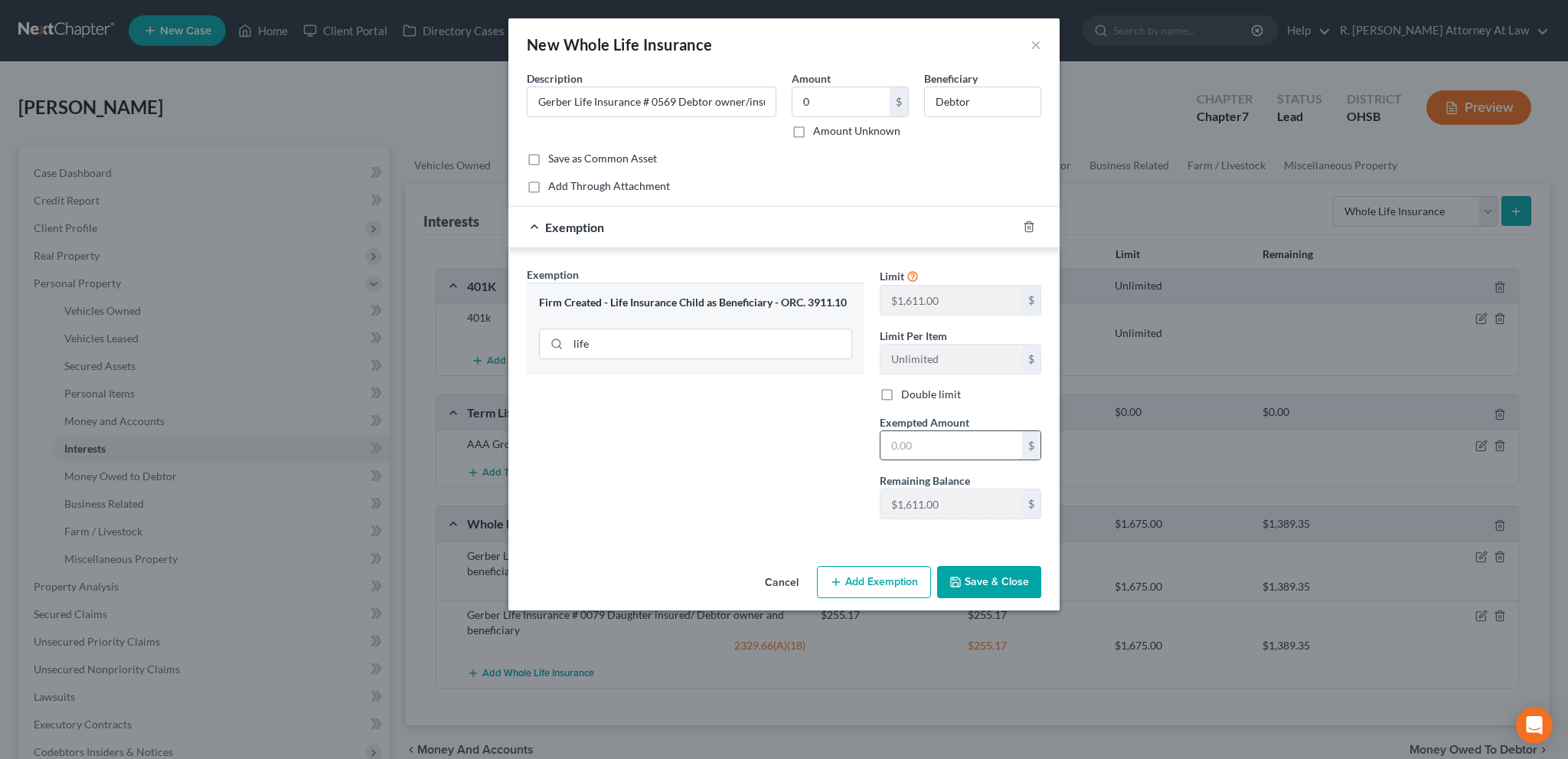
click at [901, 448] on input "text" at bounding box center [952, 445] width 142 height 29
type input "0"
drag, startPoint x: 749, startPoint y: 459, endPoint x: 757, endPoint y: 462, distance: 8.5
click at [749, 459] on div "Exemption Set must be selected for CA. Exemption * Firm Created - Life Insuranc…" at bounding box center [695, 399] width 353 height 265
click at [981, 585] on button "Save & Close" at bounding box center [989, 582] width 104 height 32
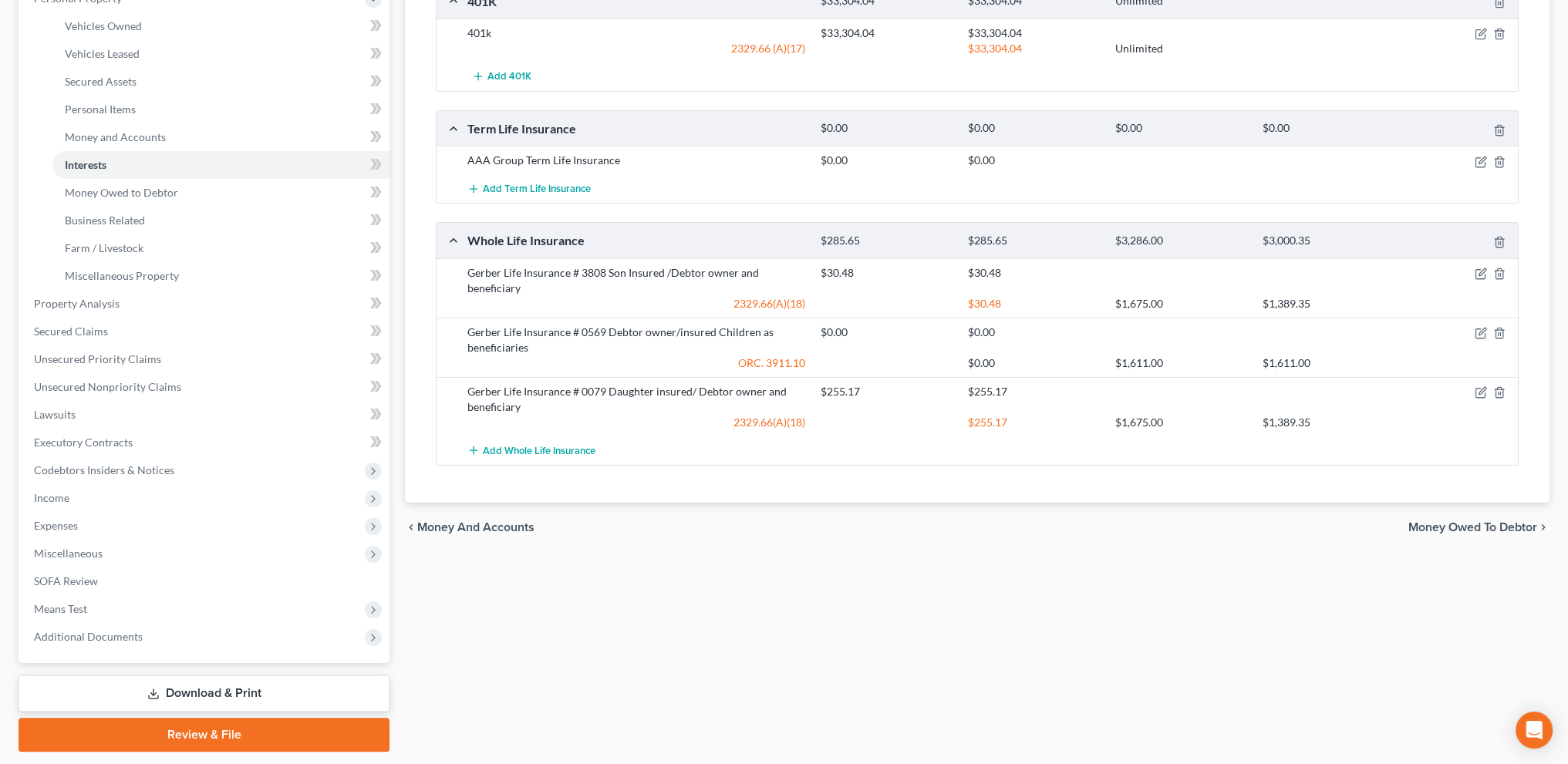
scroll to position [289, 0]
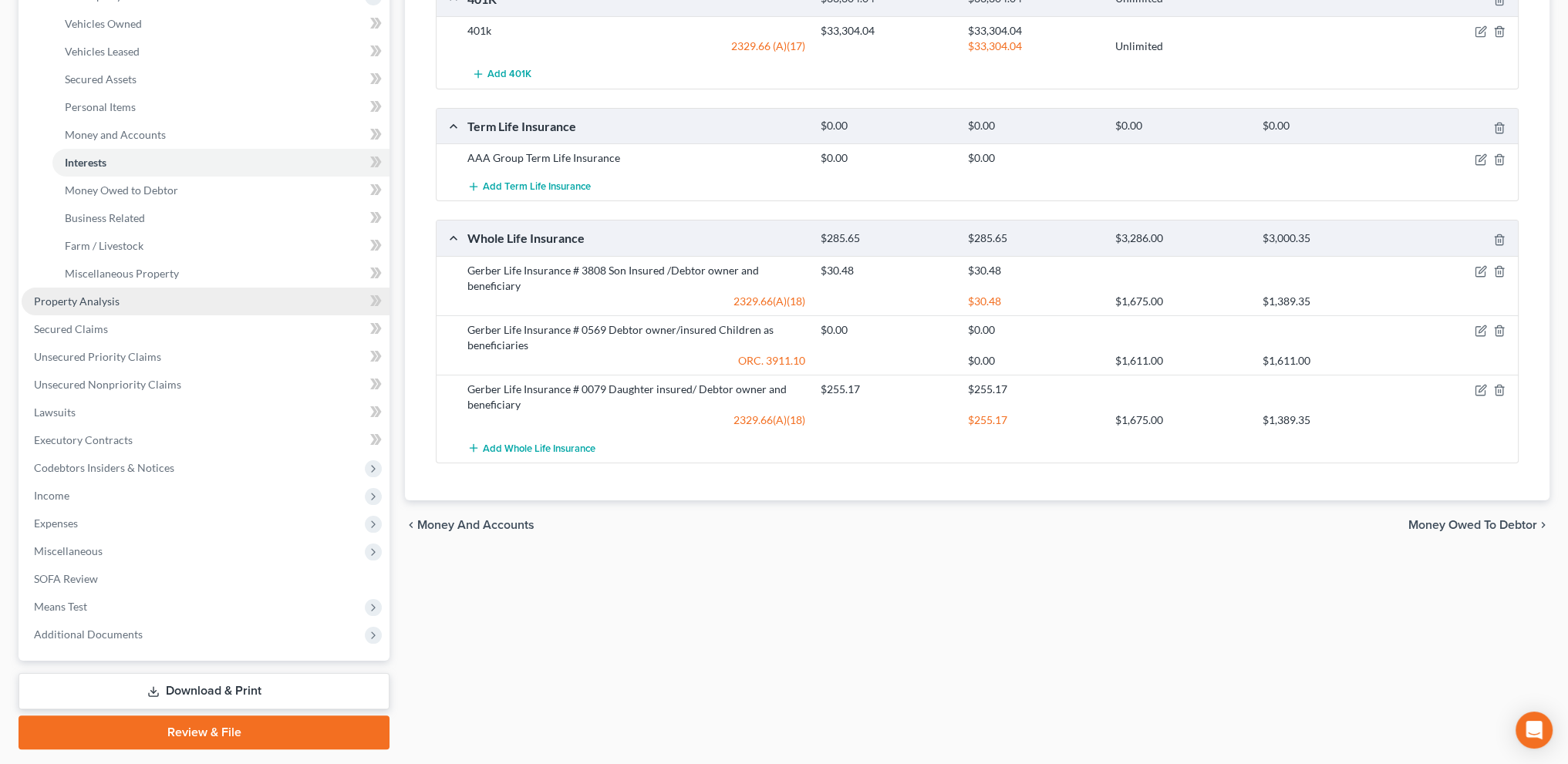
click at [60, 298] on span "Property Analysis" at bounding box center [76, 301] width 86 height 13
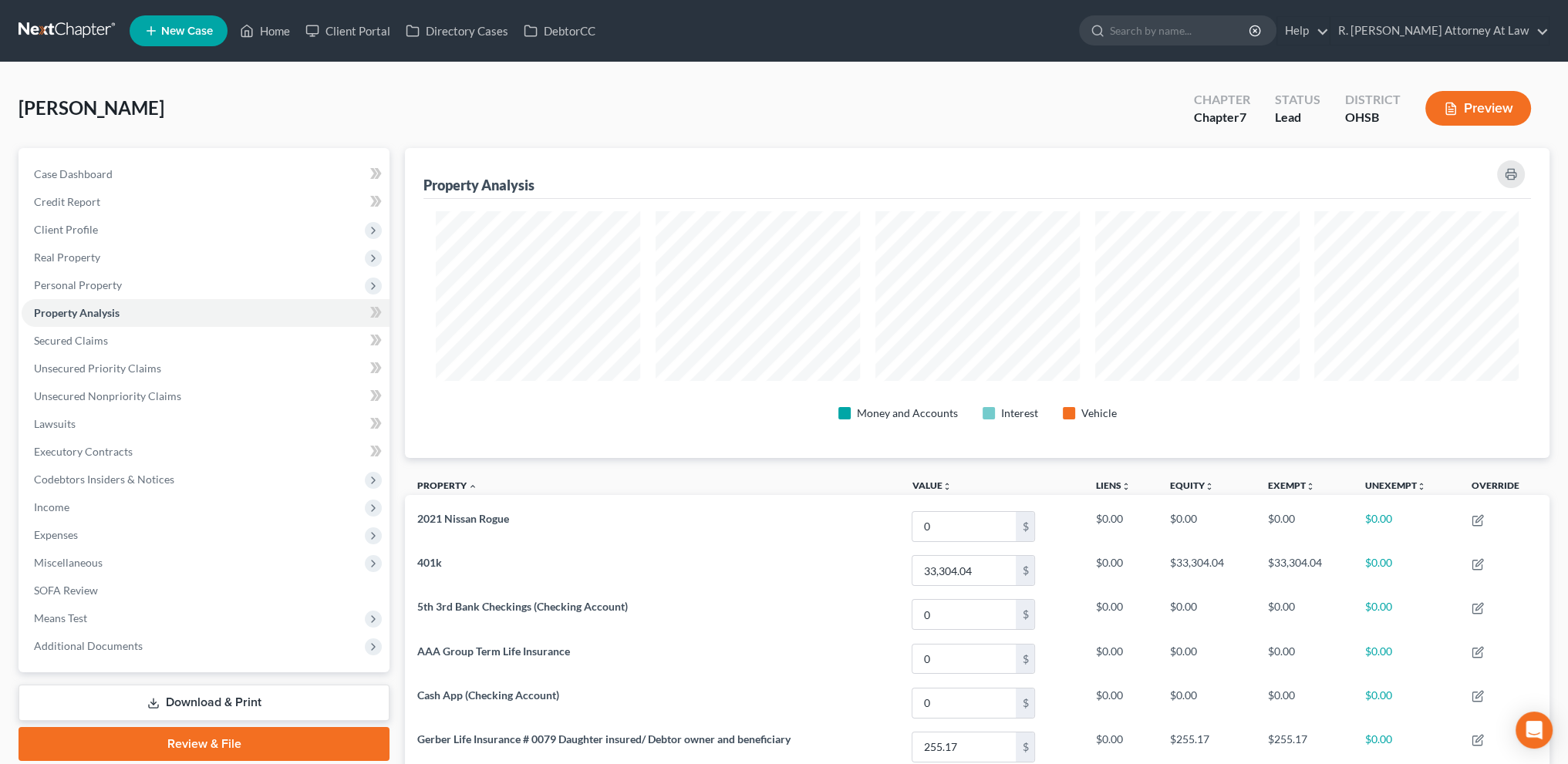
scroll to position [310, 1144]
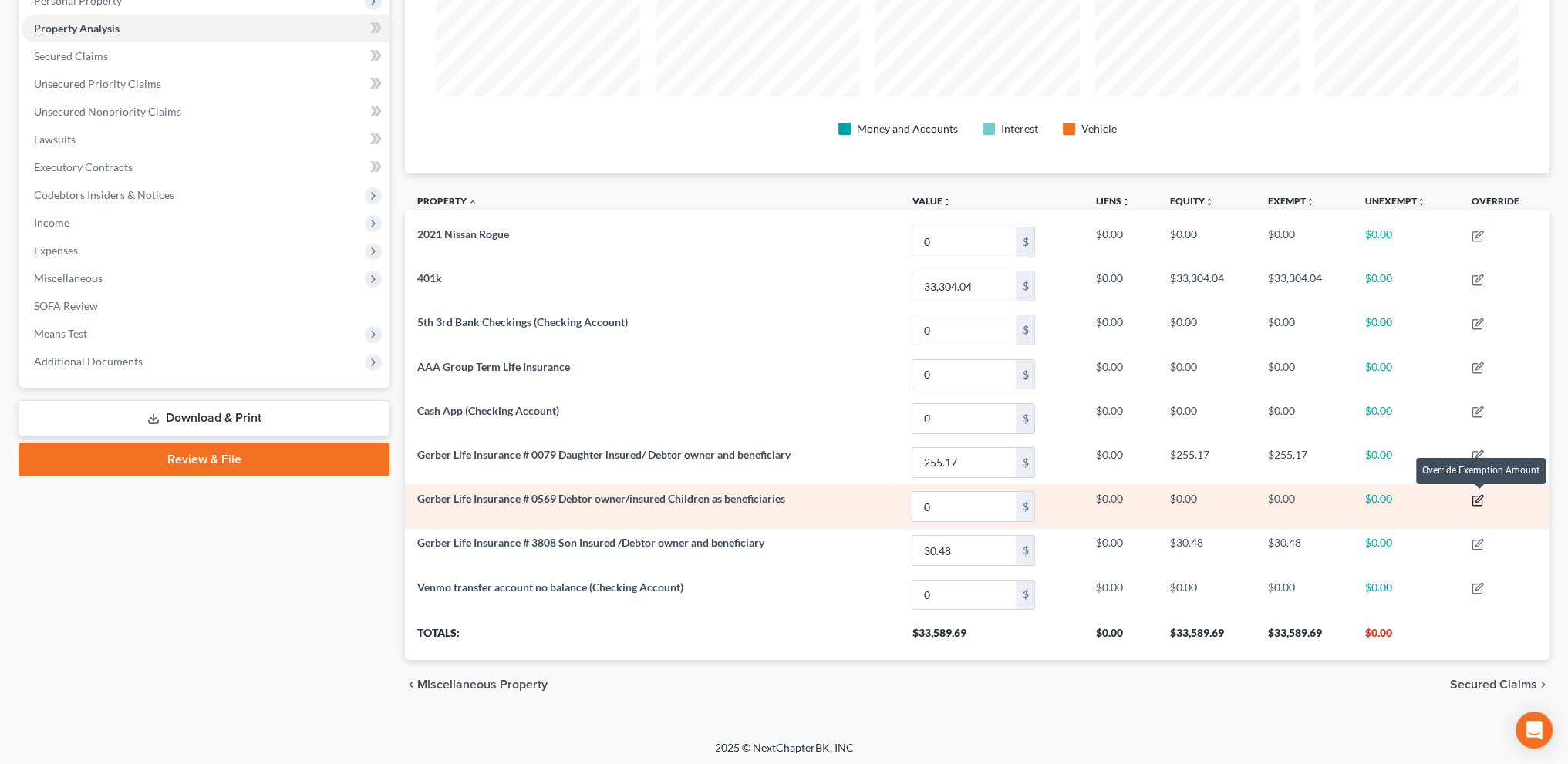
click at [1482, 495] on icon "button" at bounding box center [1478, 498] width 7 height 7
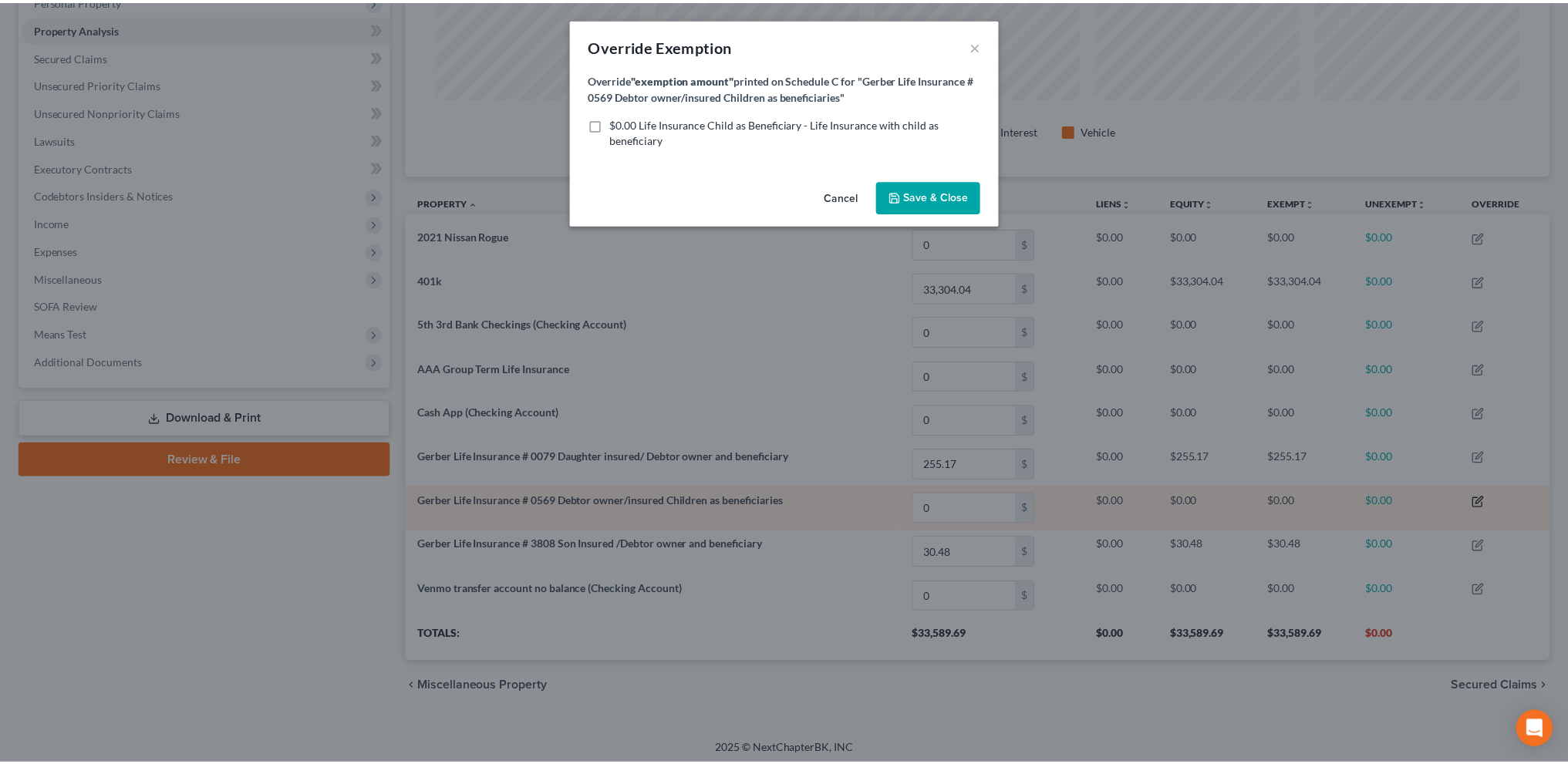
scroll to position [311, 1153]
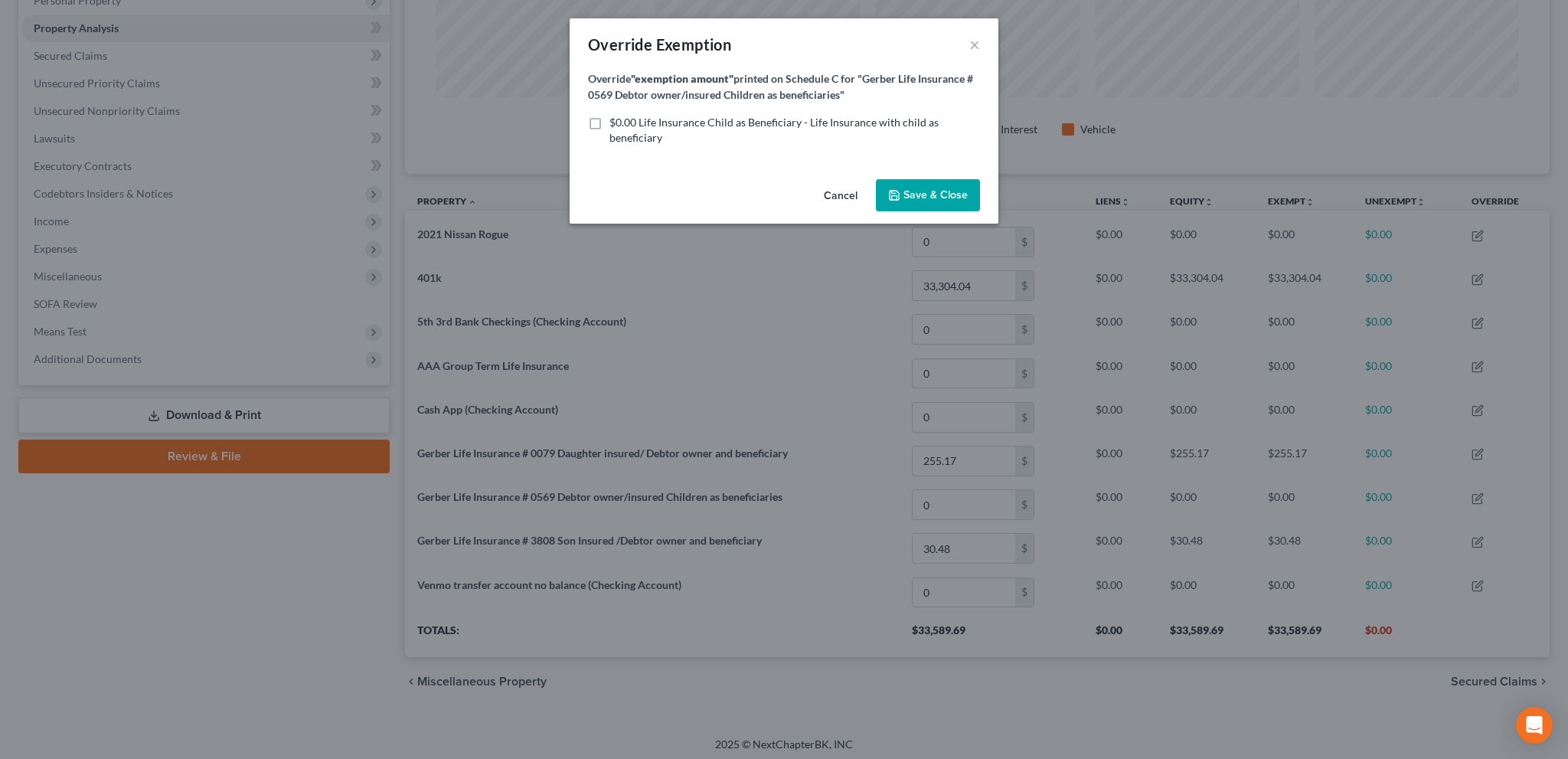
click at [609, 119] on label "$0.00 Life Insurance Child as Beneficiary - Life Insurance with child as benefi…" at bounding box center [794, 130] width 370 height 30
click at [616, 119] on input "$0.00 Life Insurance Child as Beneficiary - Life Insurance with child as benefi…" at bounding box center [620, 119] width 10 height 10
checkbox input "true"
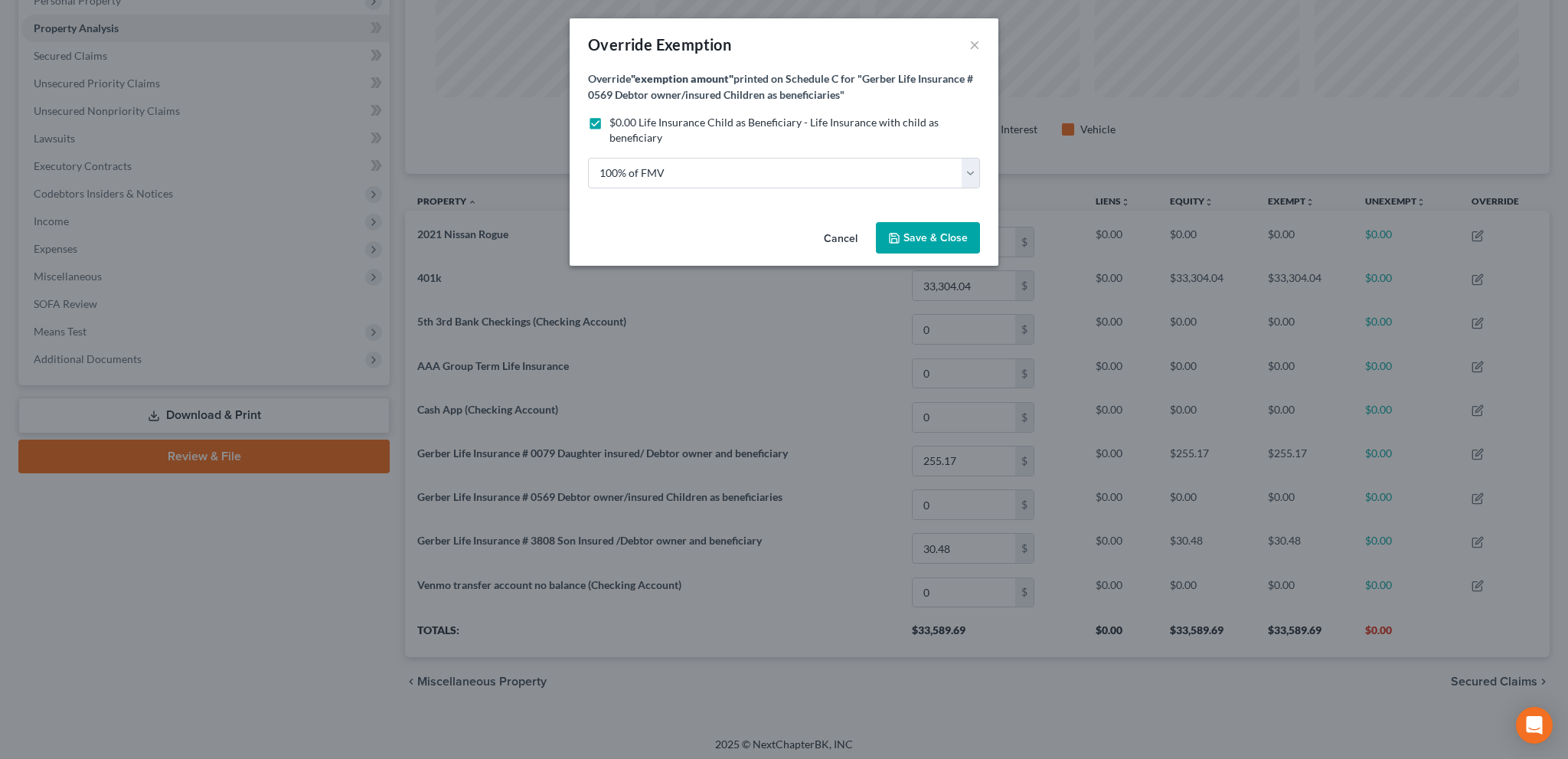
click at [956, 253] on div "Cancel Save & Close" at bounding box center [784, 241] width 428 height 50
click at [947, 245] on button "Save & Close" at bounding box center [928, 238] width 104 height 32
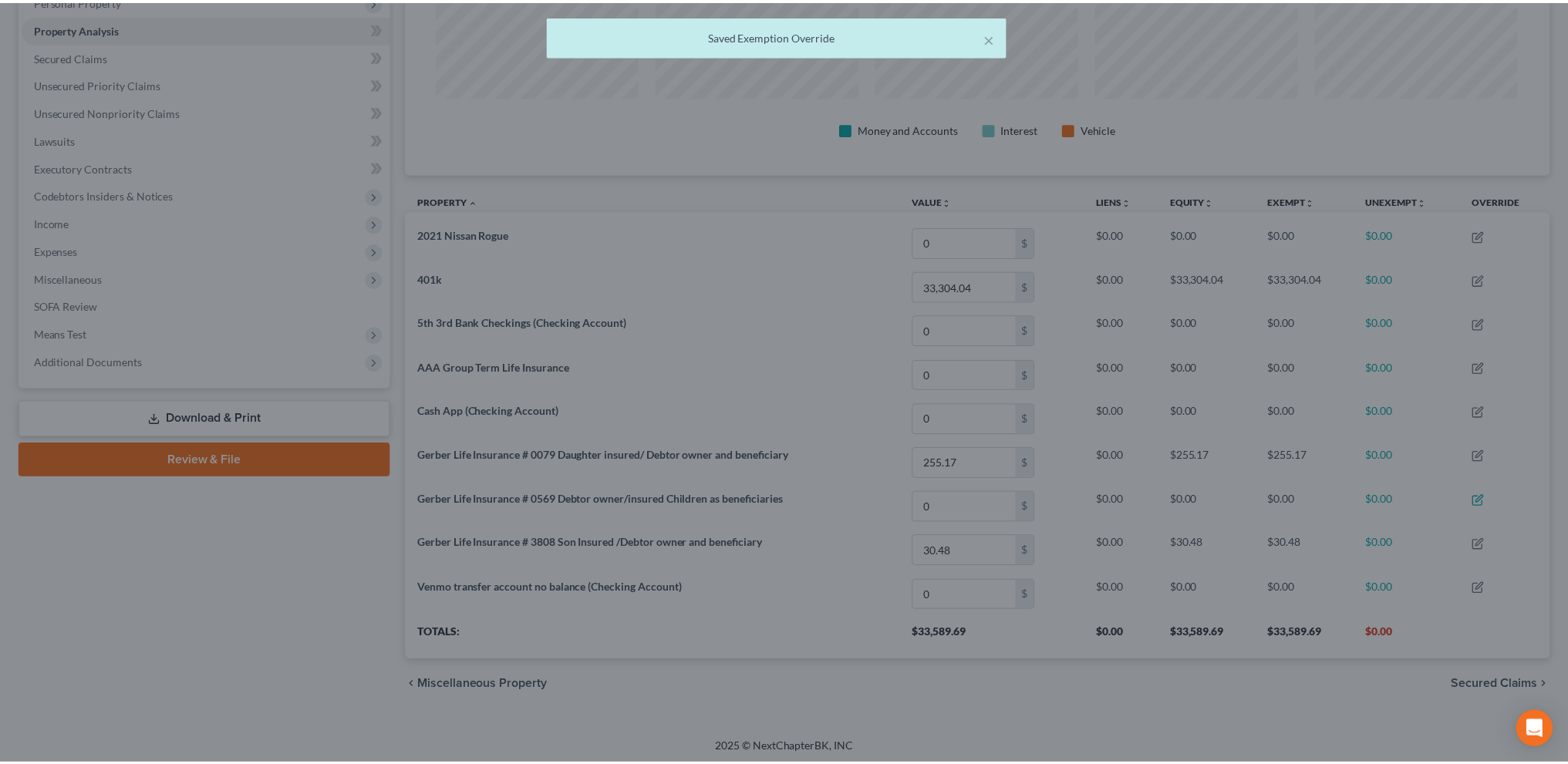
scroll to position [310, 1144]
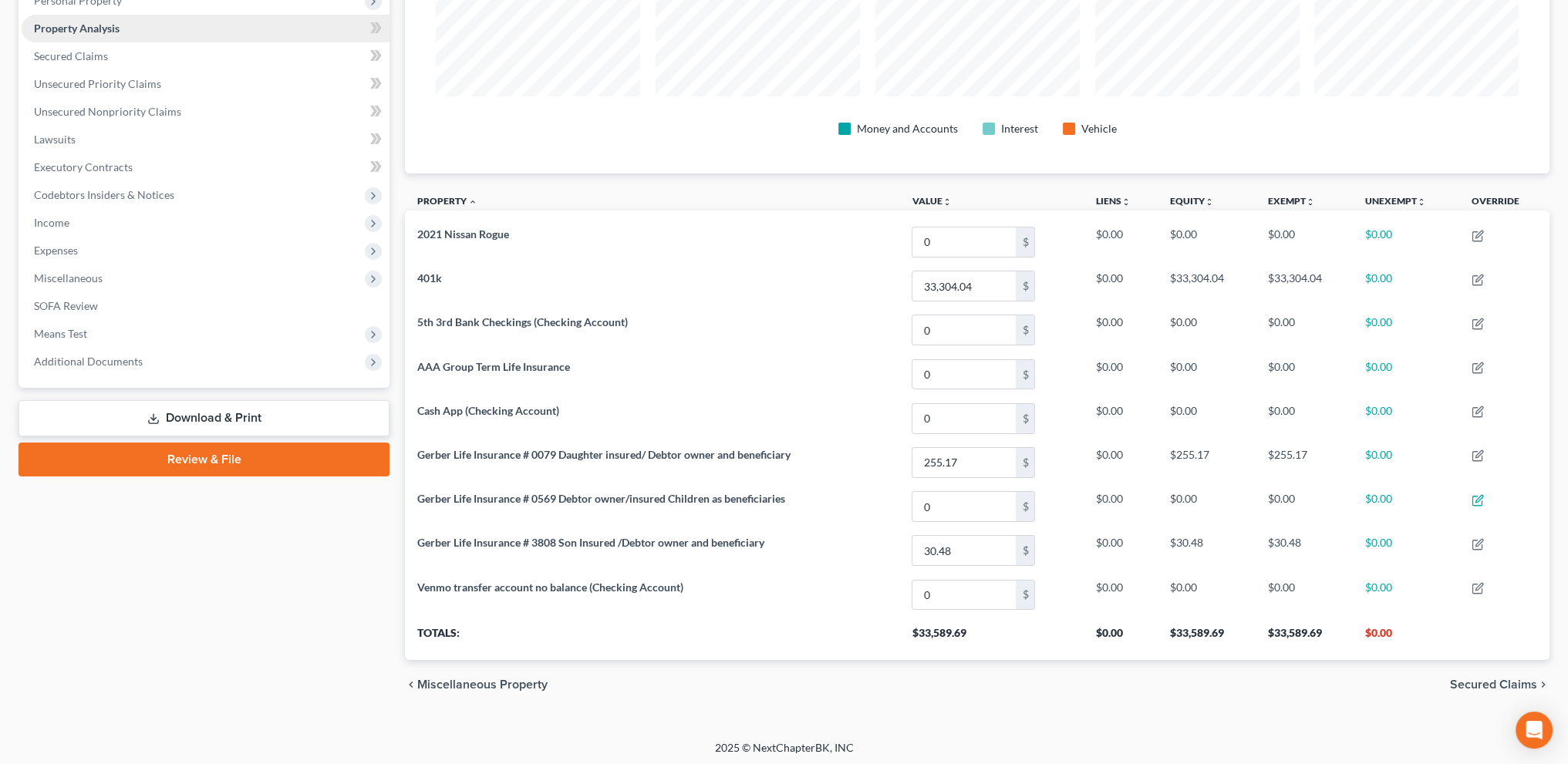
click at [171, 30] on link "Property Analysis" at bounding box center [205, 28] width 368 height 28
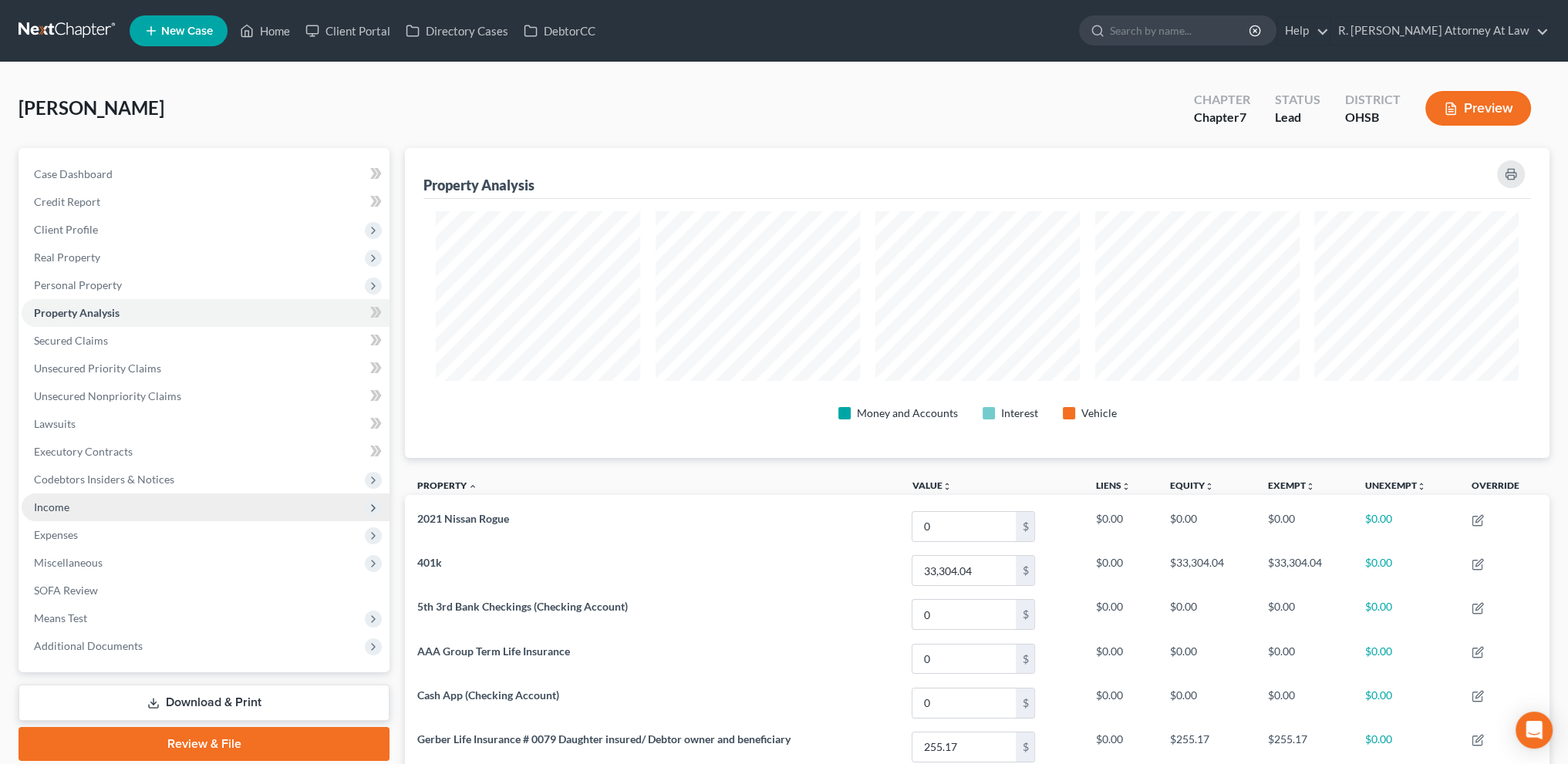
click at [65, 500] on span "Income" at bounding box center [51, 507] width 35 height 13
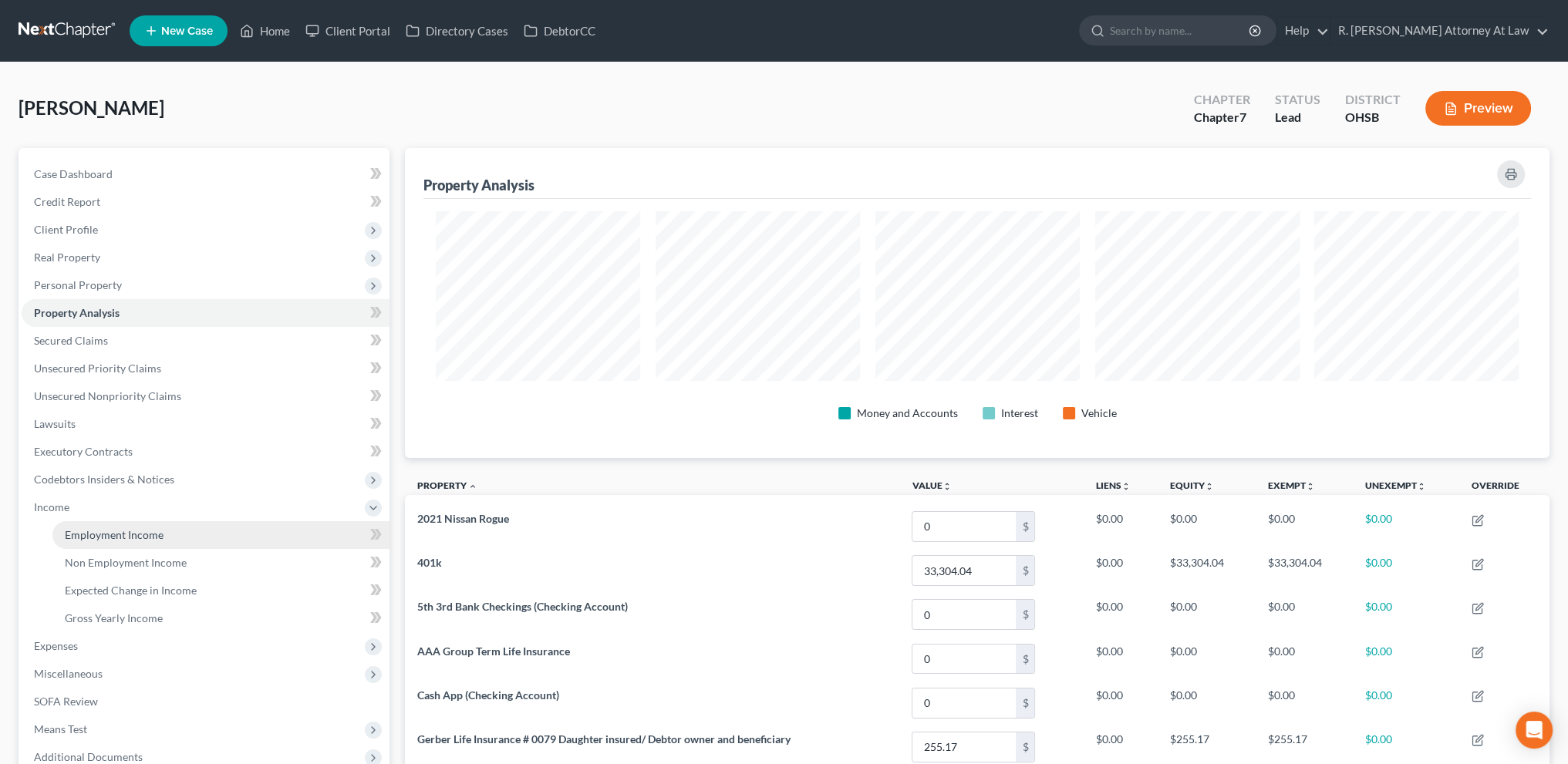
click at [87, 536] on span "Employment Income" at bounding box center [114, 535] width 99 height 13
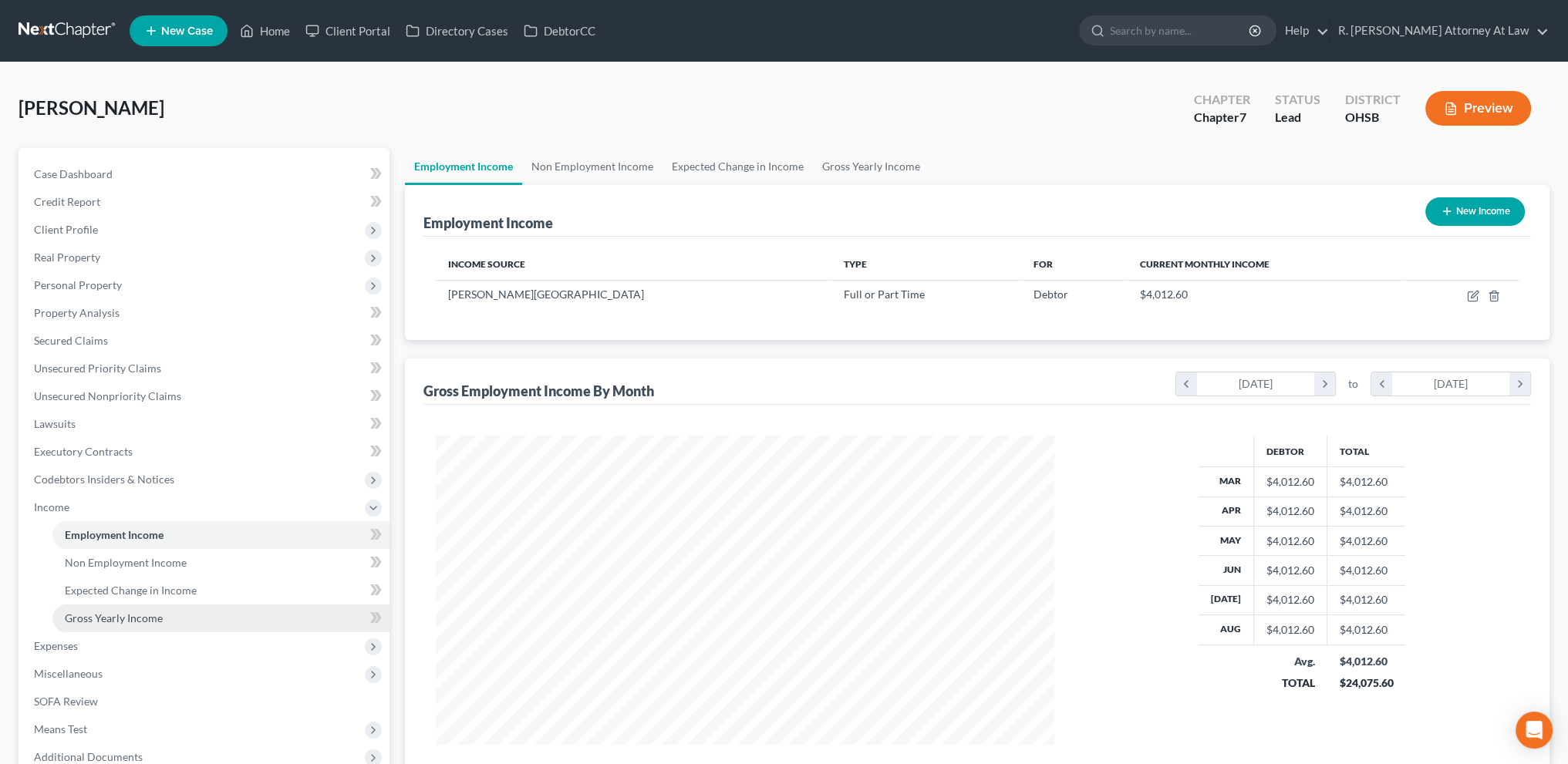
click at [106, 616] on span "Gross Yearly Income" at bounding box center [114, 618] width 98 height 13
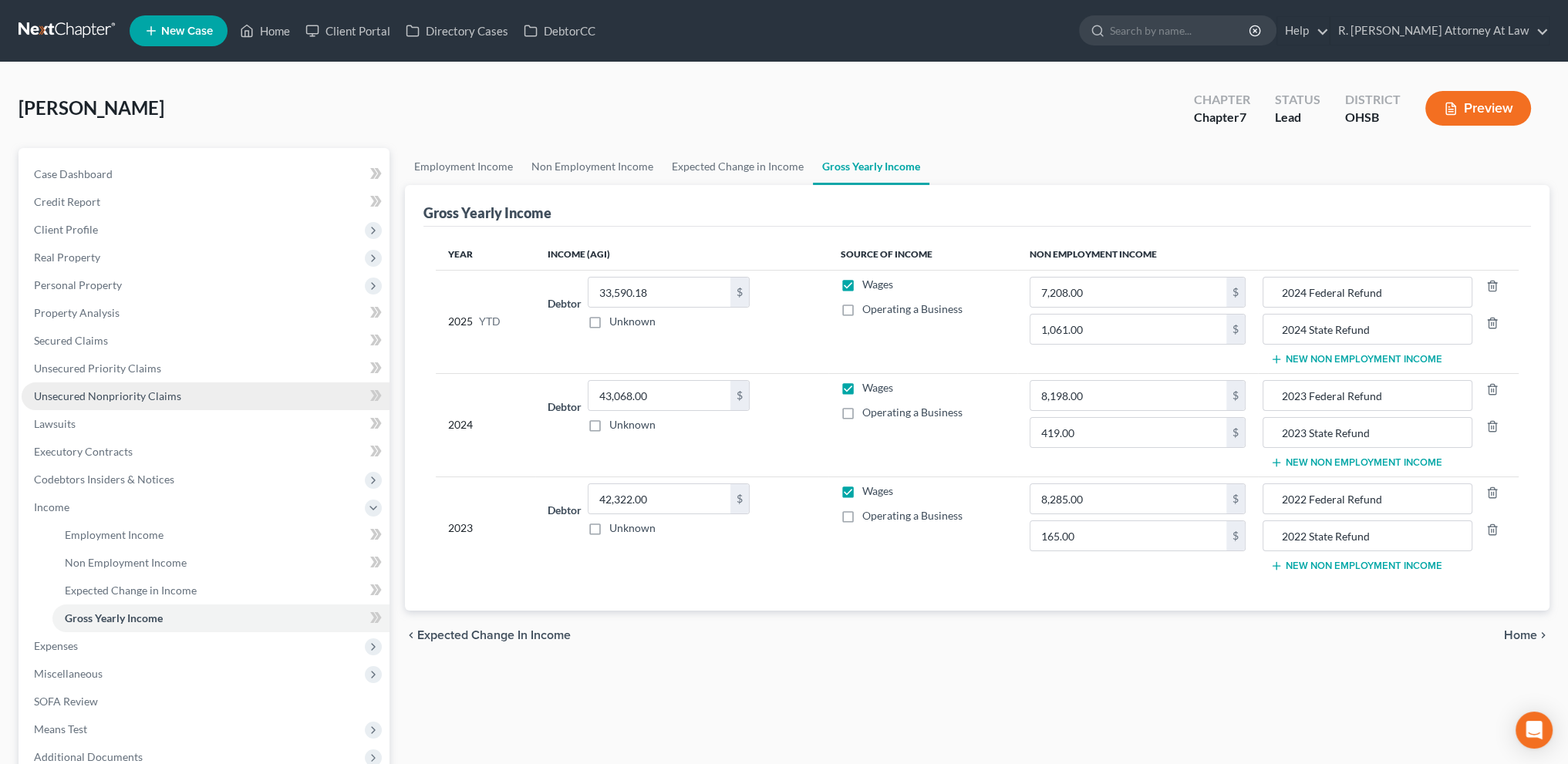
click at [72, 397] on span "Unsecured Nonpriority Claims" at bounding box center [107, 396] width 148 height 13
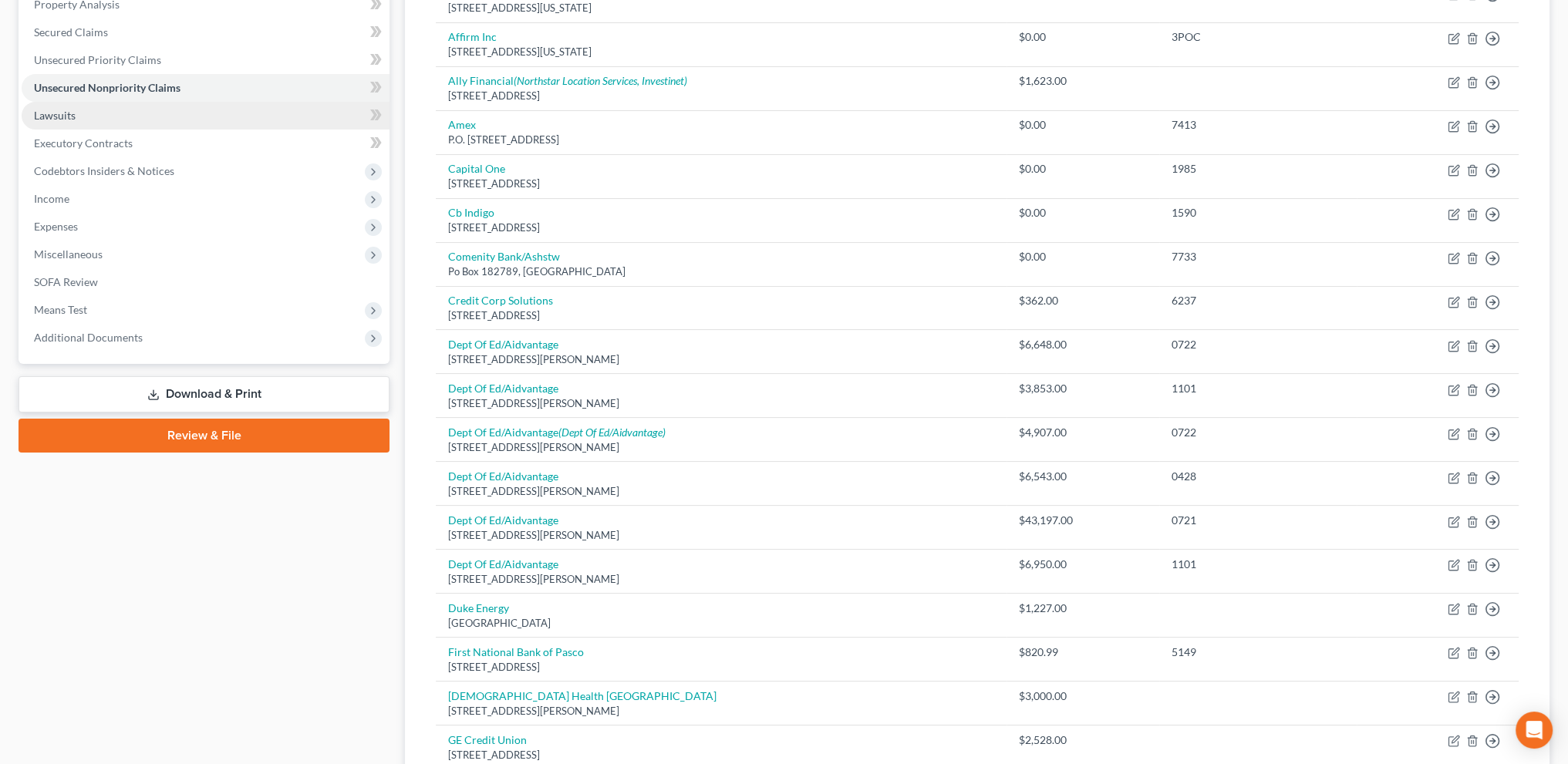
scroll to position [163, 0]
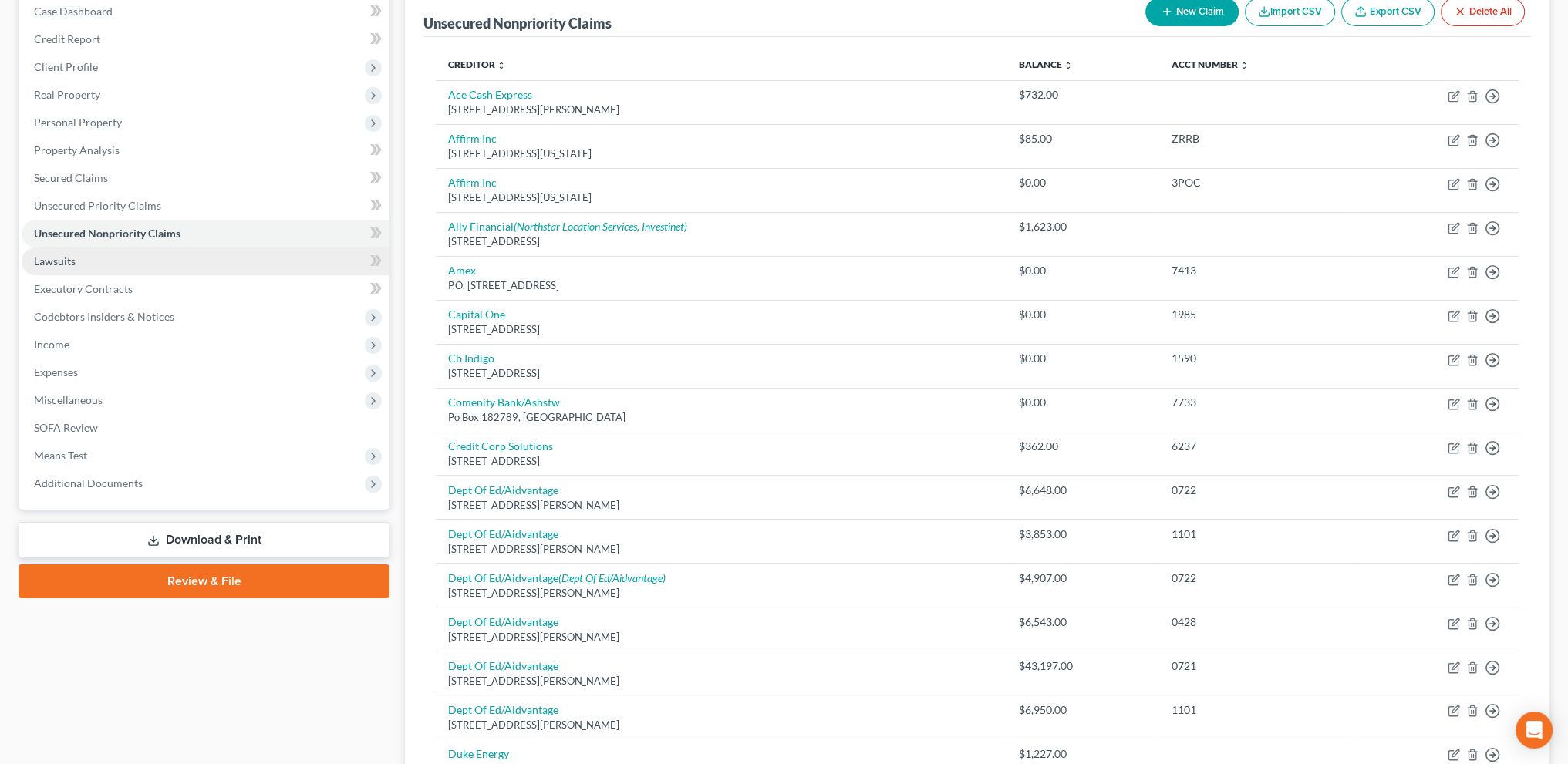
click at [43, 258] on span "Lawsuits" at bounding box center [55, 261] width 42 height 13
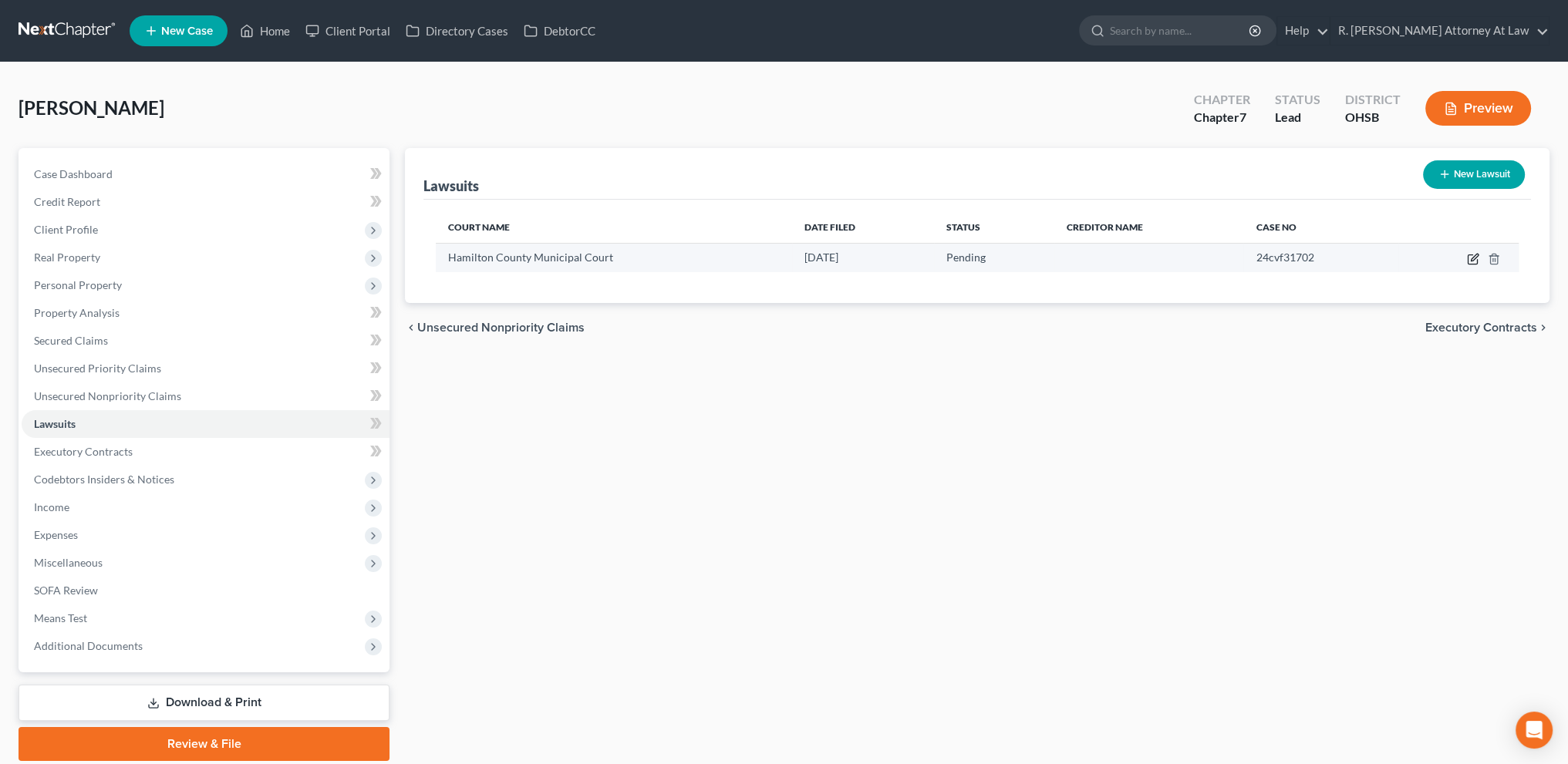
click at [1472, 258] on icon "button" at bounding box center [1474, 257] width 7 height 7
select select "36"
select select "0"
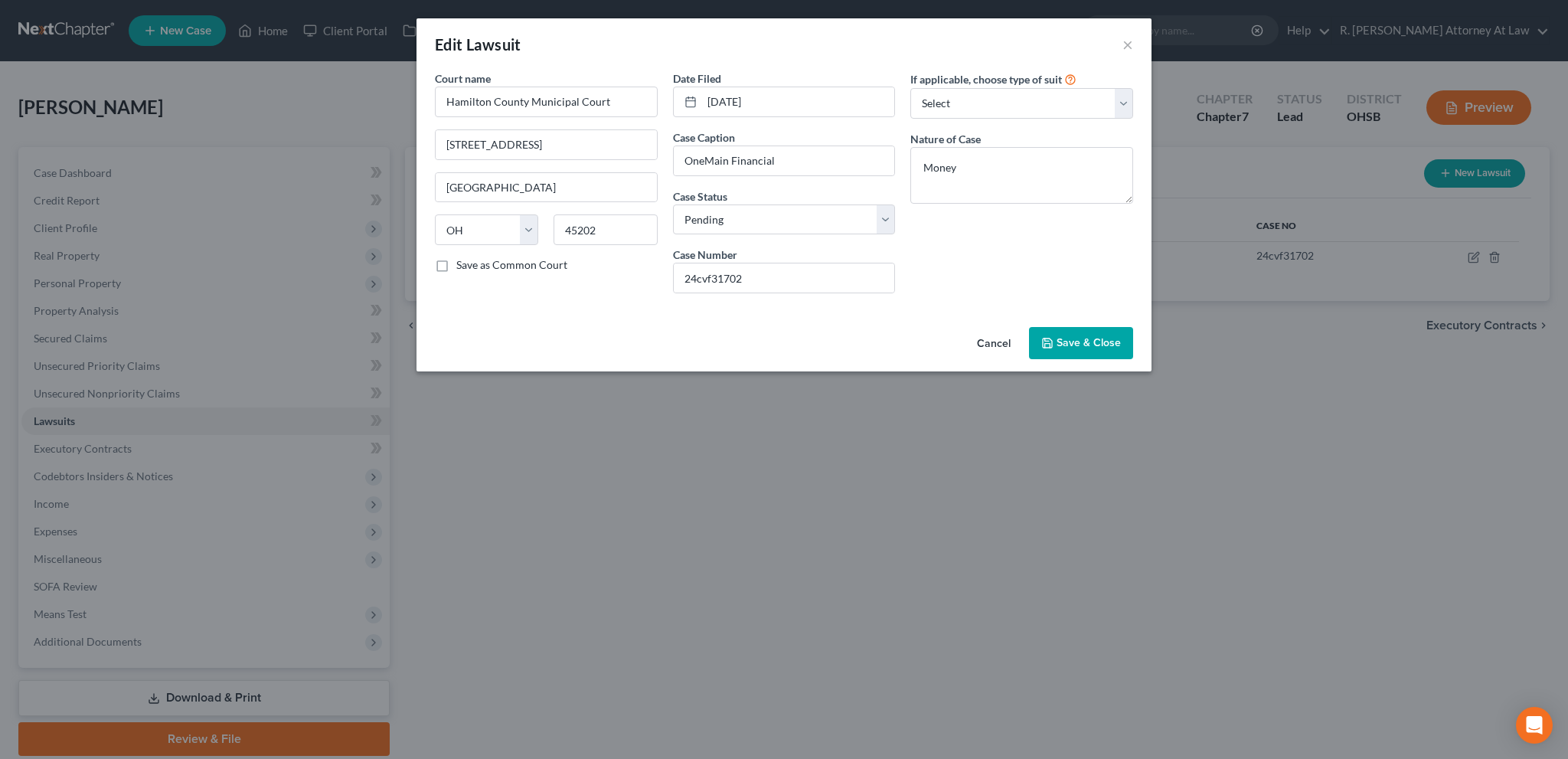
click at [1085, 323] on div "Cancel Save & Close" at bounding box center [784, 346] width 735 height 50
click at [1093, 337] on span "Save & Close" at bounding box center [1089, 342] width 65 height 13
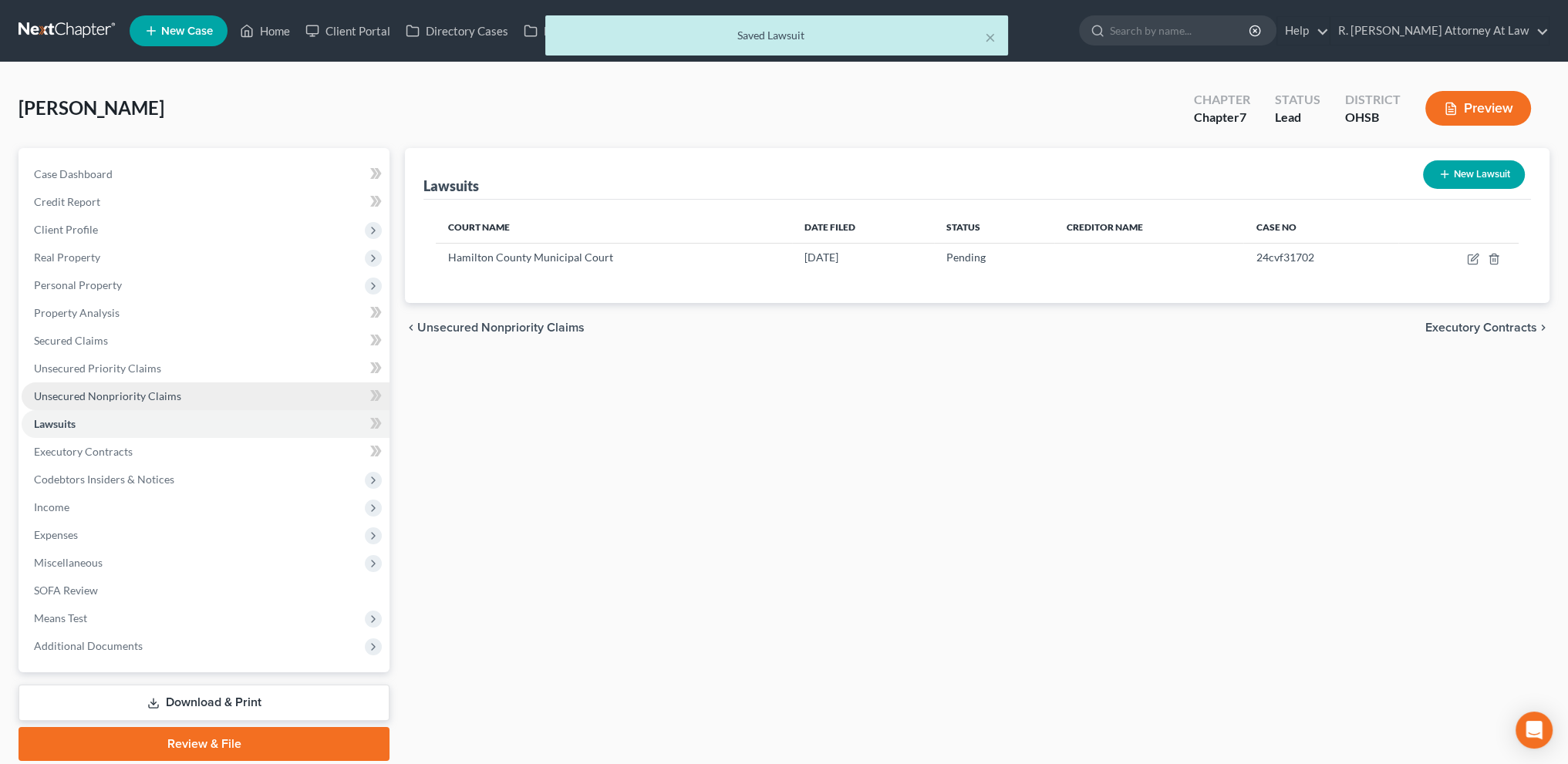
click at [59, 390] on span "Unsecured Nonpriority Claims" at bounding box center [107, 396] width 148 height 13
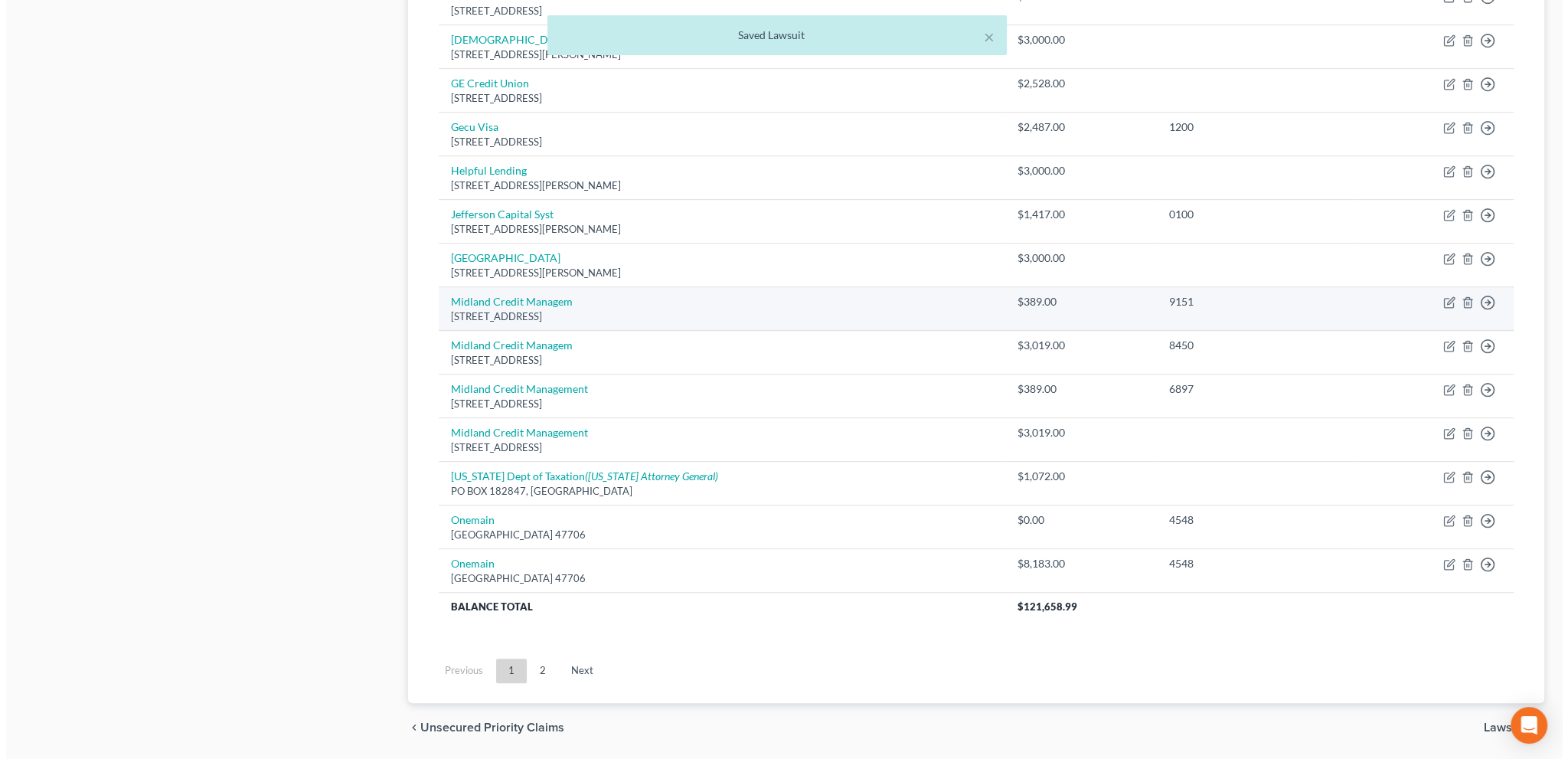
scroll to position [1004, 0]
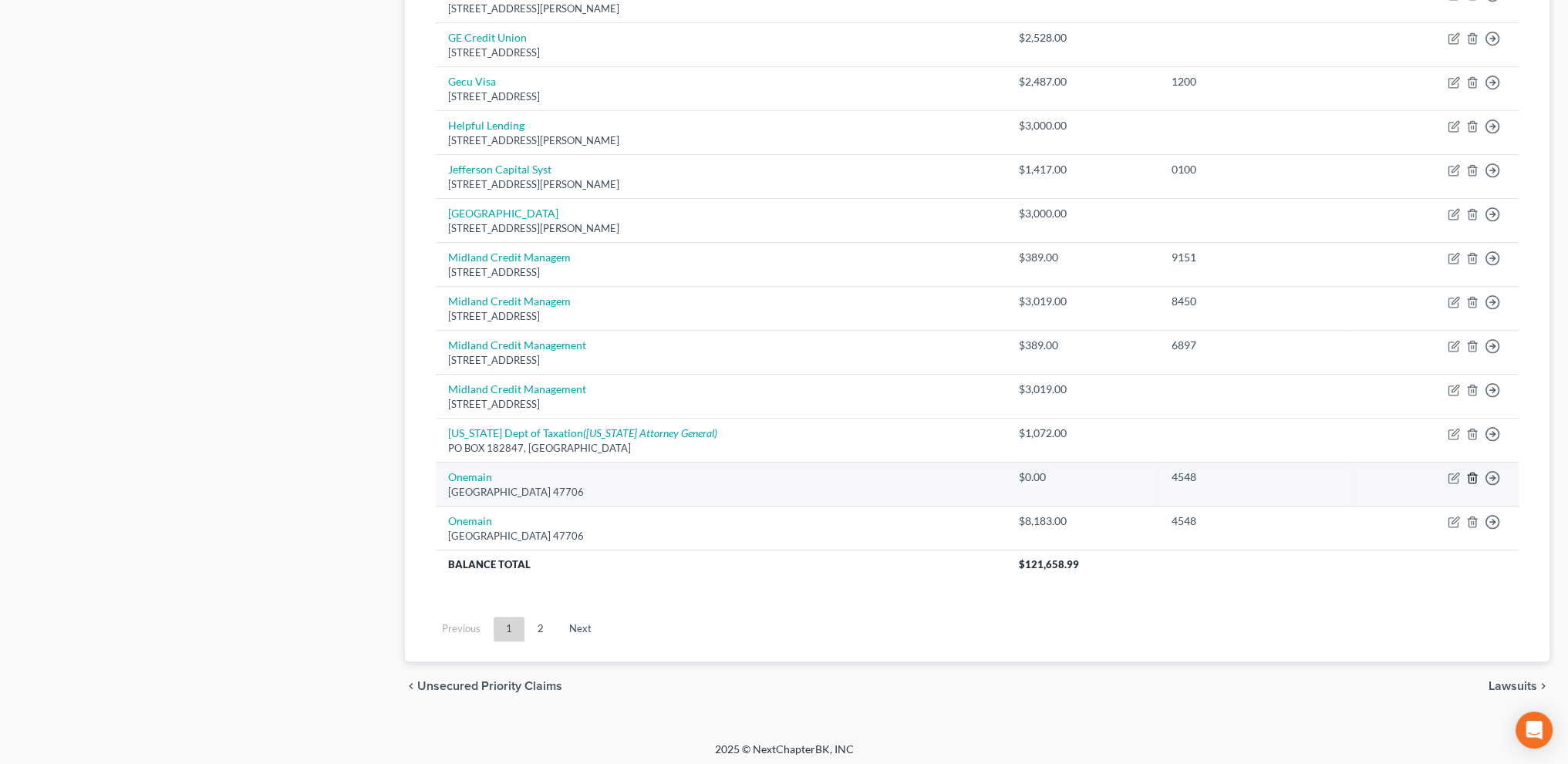
click at [1472, 477] on line "button" at bounding box center [1472, 479] width 0 height 3
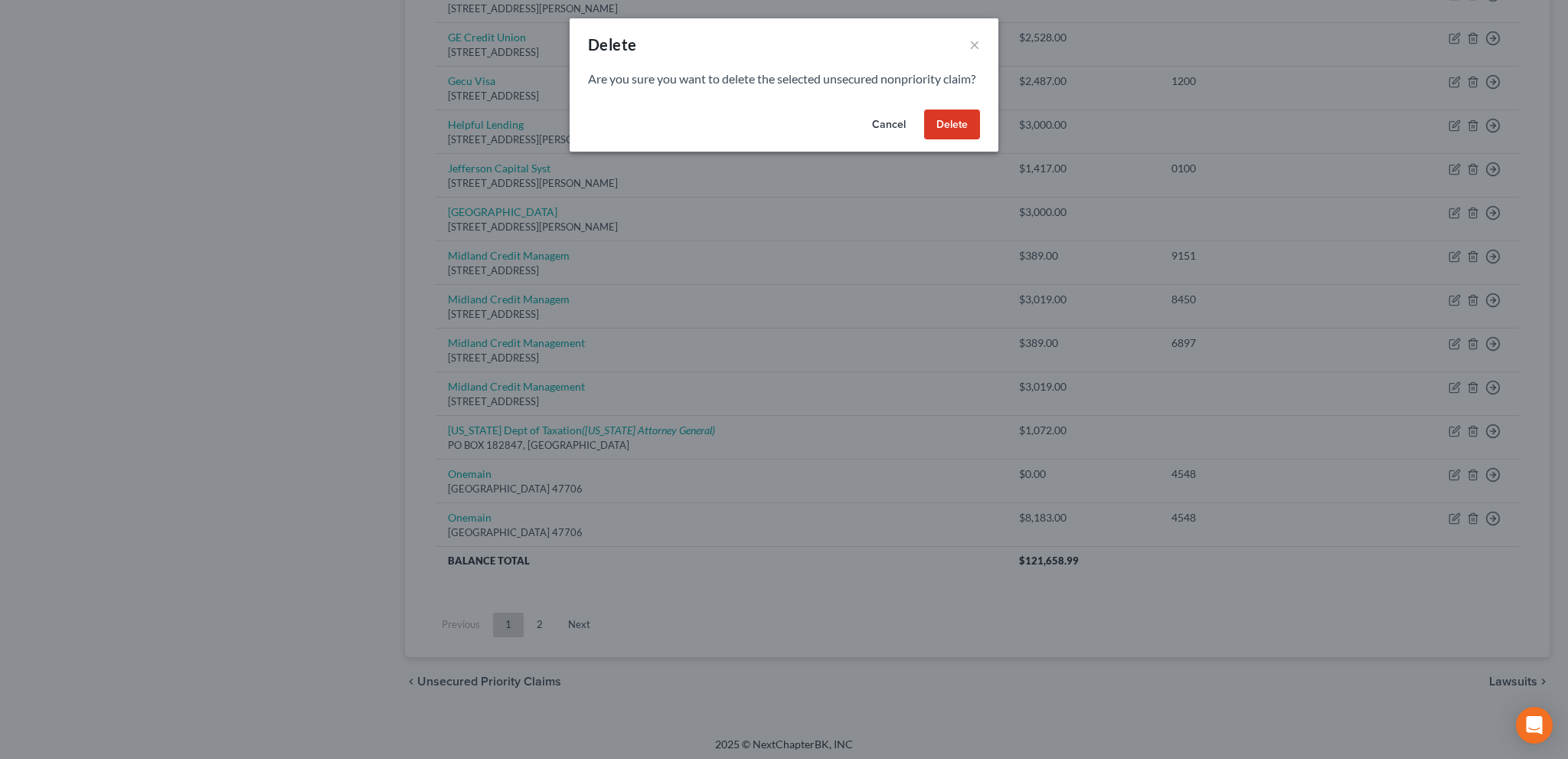
click at [956, 139] on button "Delete" at bounding box center [952, 125] width 56 height 30
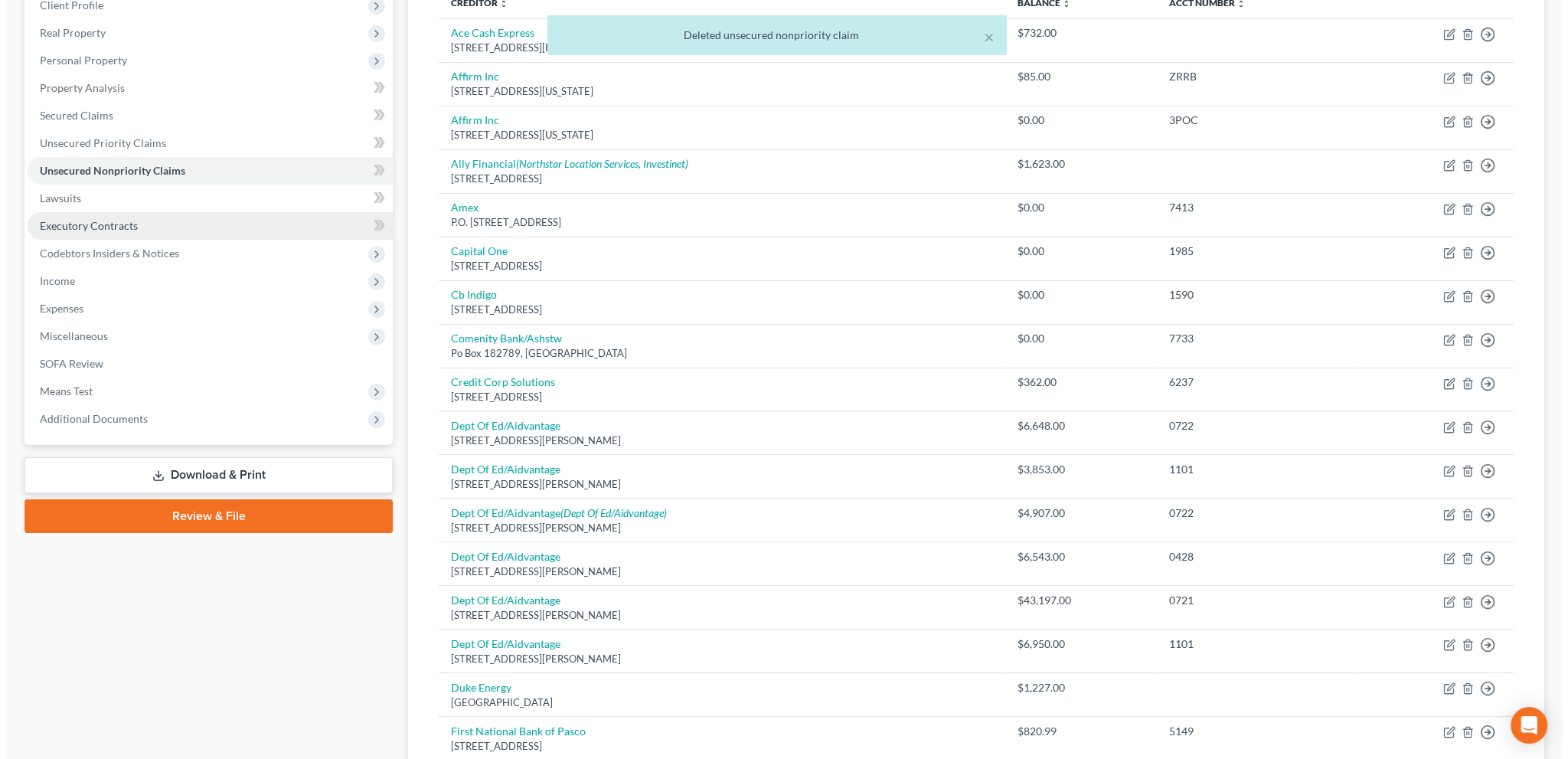
scroll to position [99, 0]
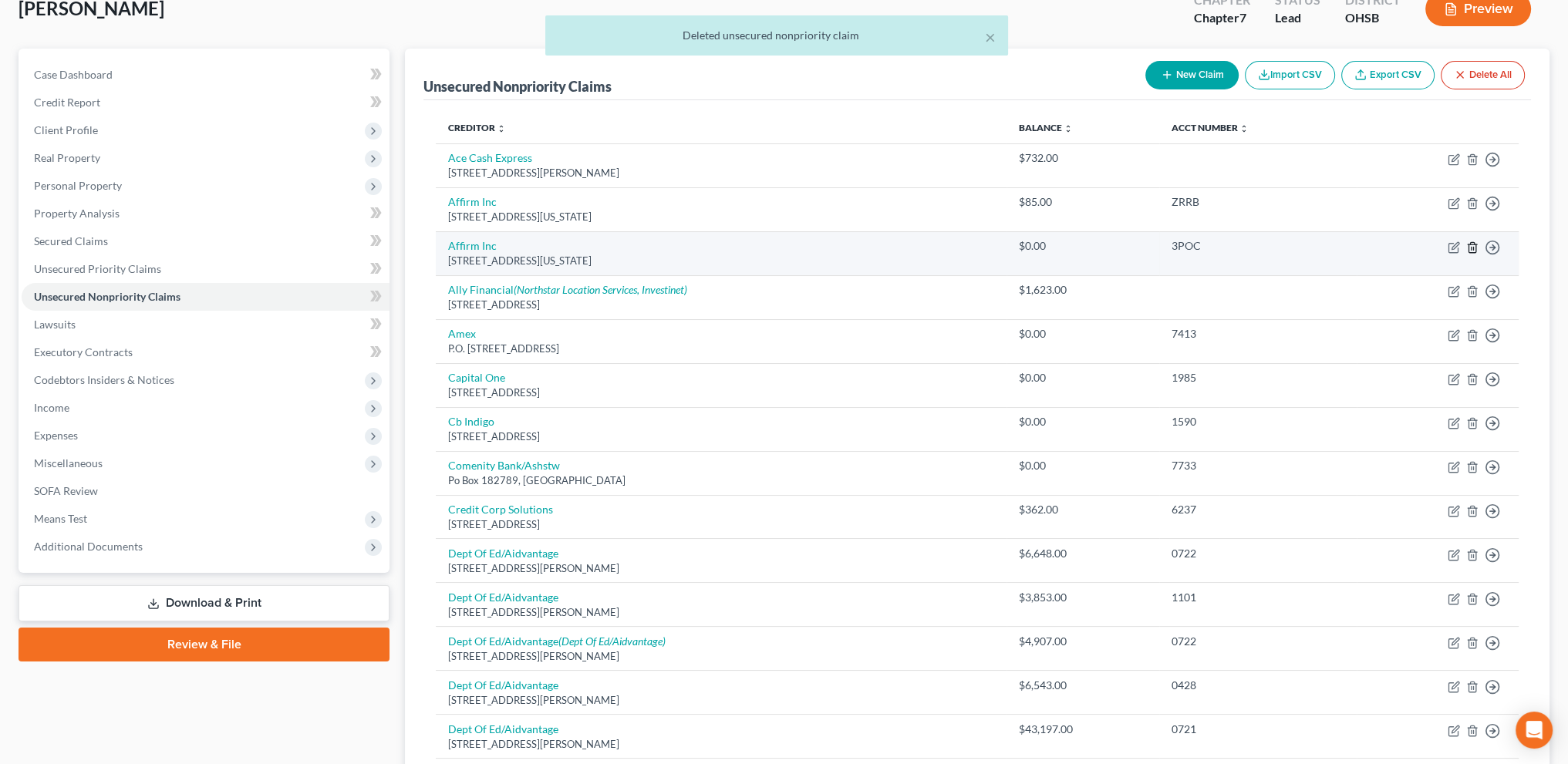
click at [1472, 244] on icon "button" at bounding box center [1472, 247] width 12 height 12
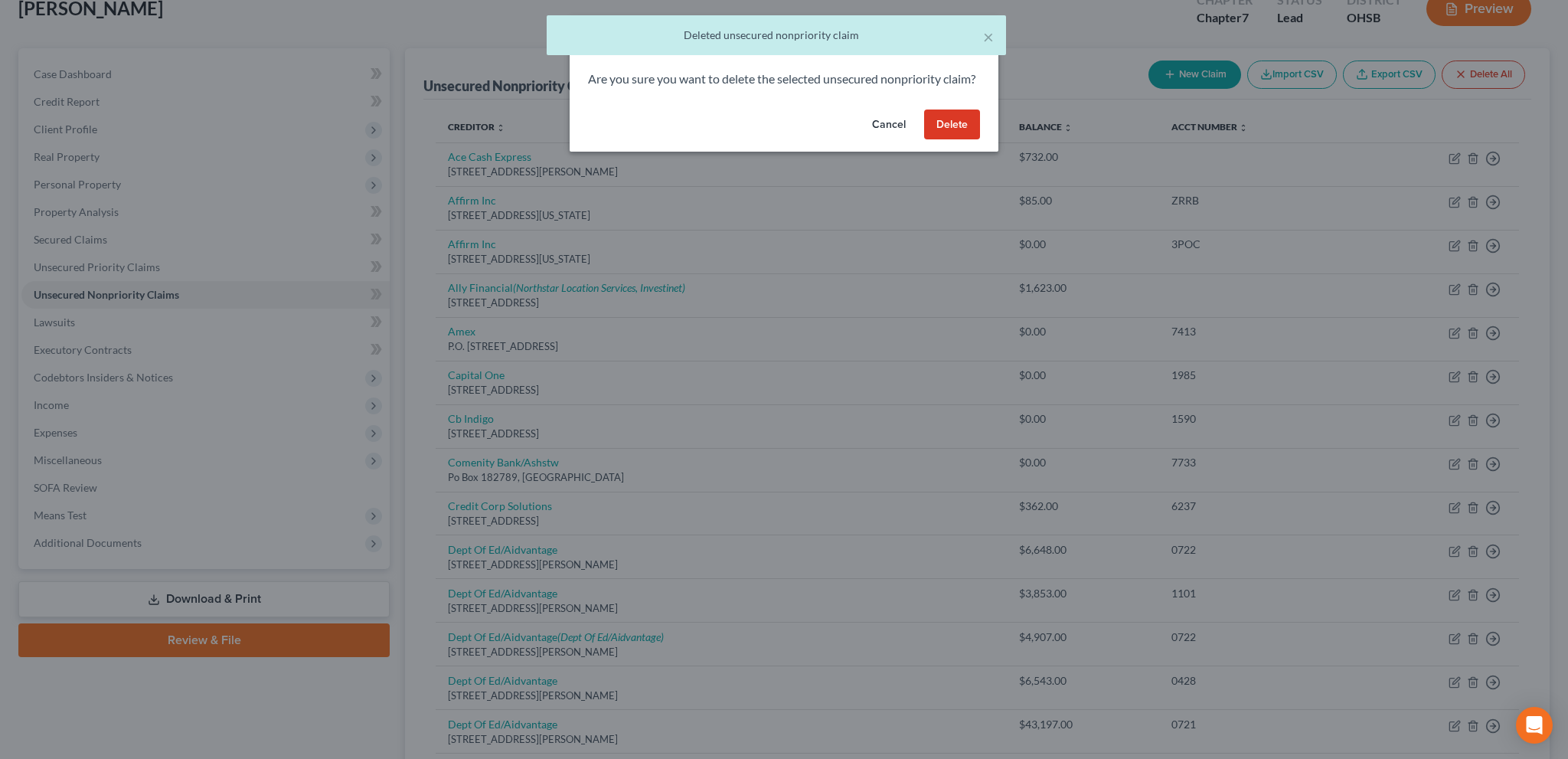
click at [956, 140] on button "Delete" at bounding box center [952, 125] width 56 height 30
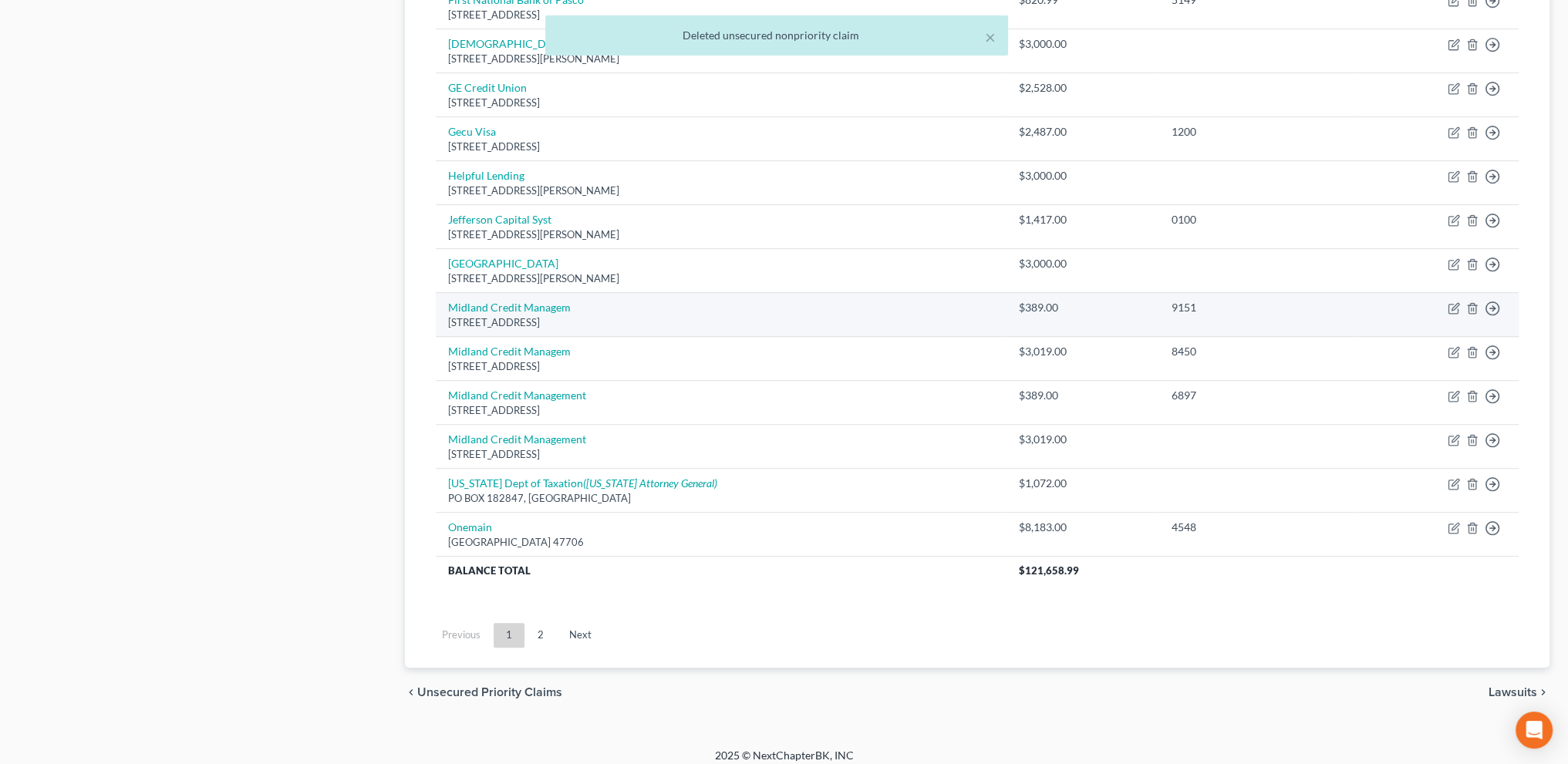
scroll to position [923, 0]
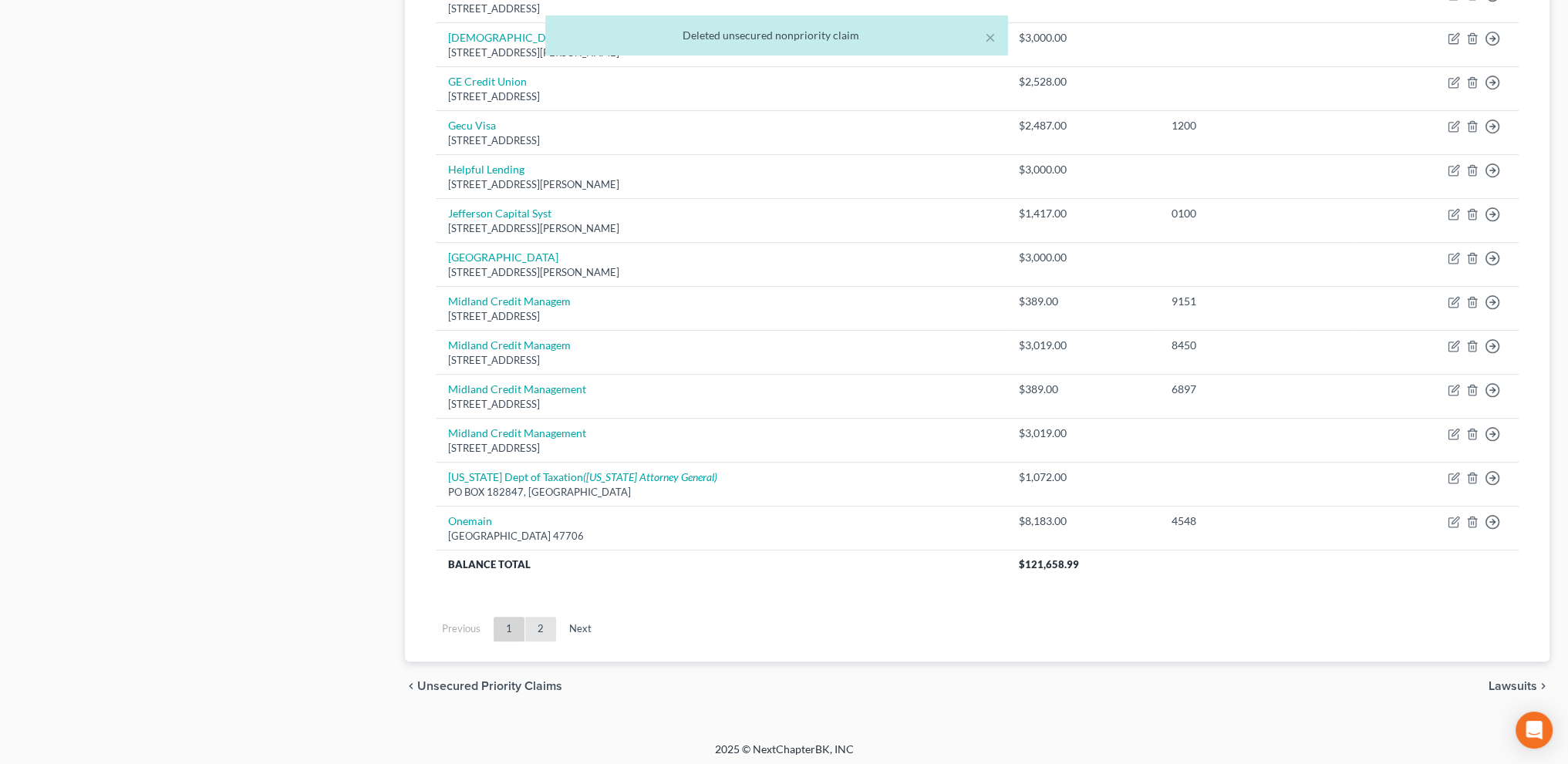
click at [537, 620] on link "2" at bounding box center [541, 629] width 30 height 25
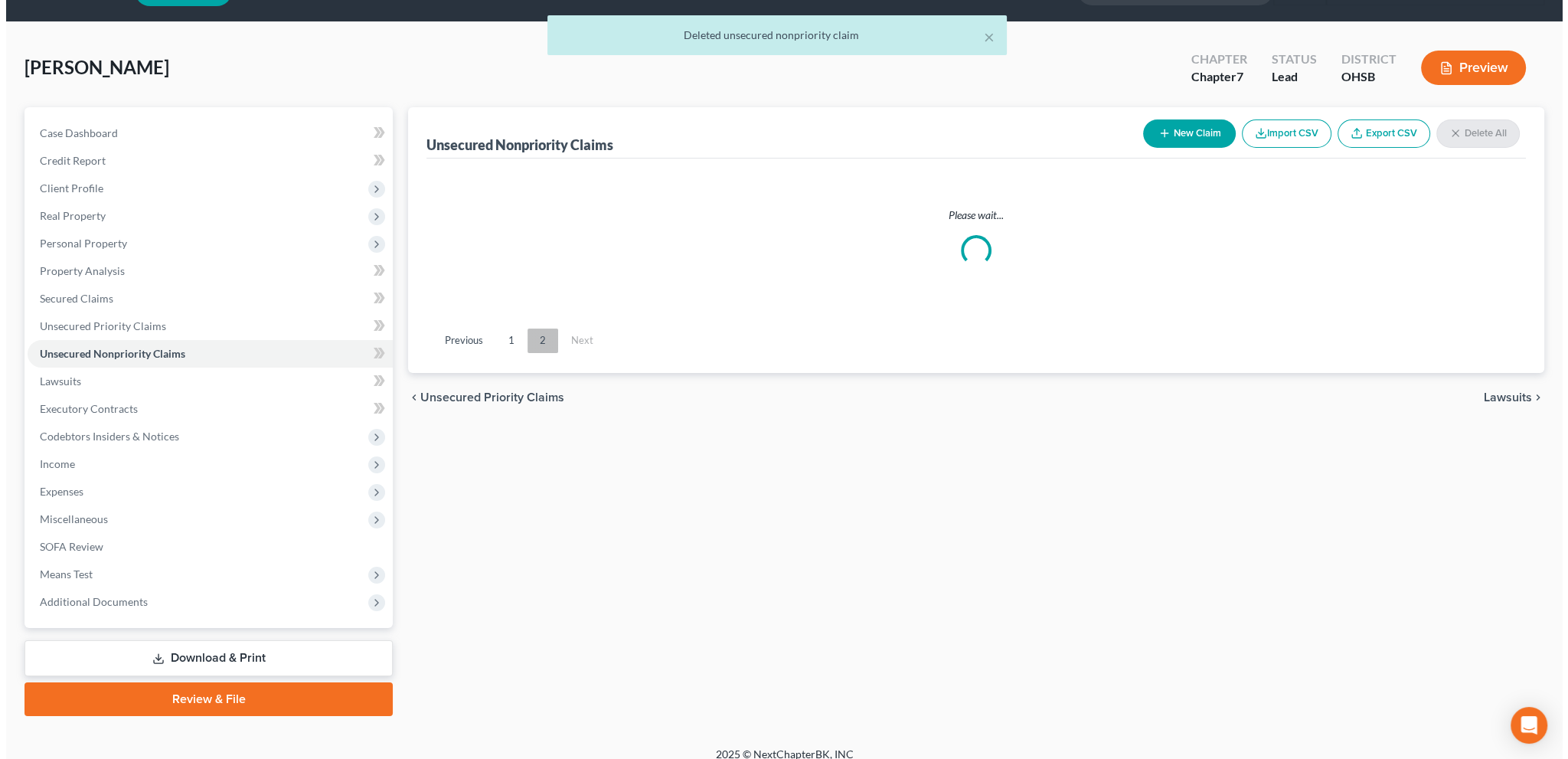
scroll to position [37, 0]
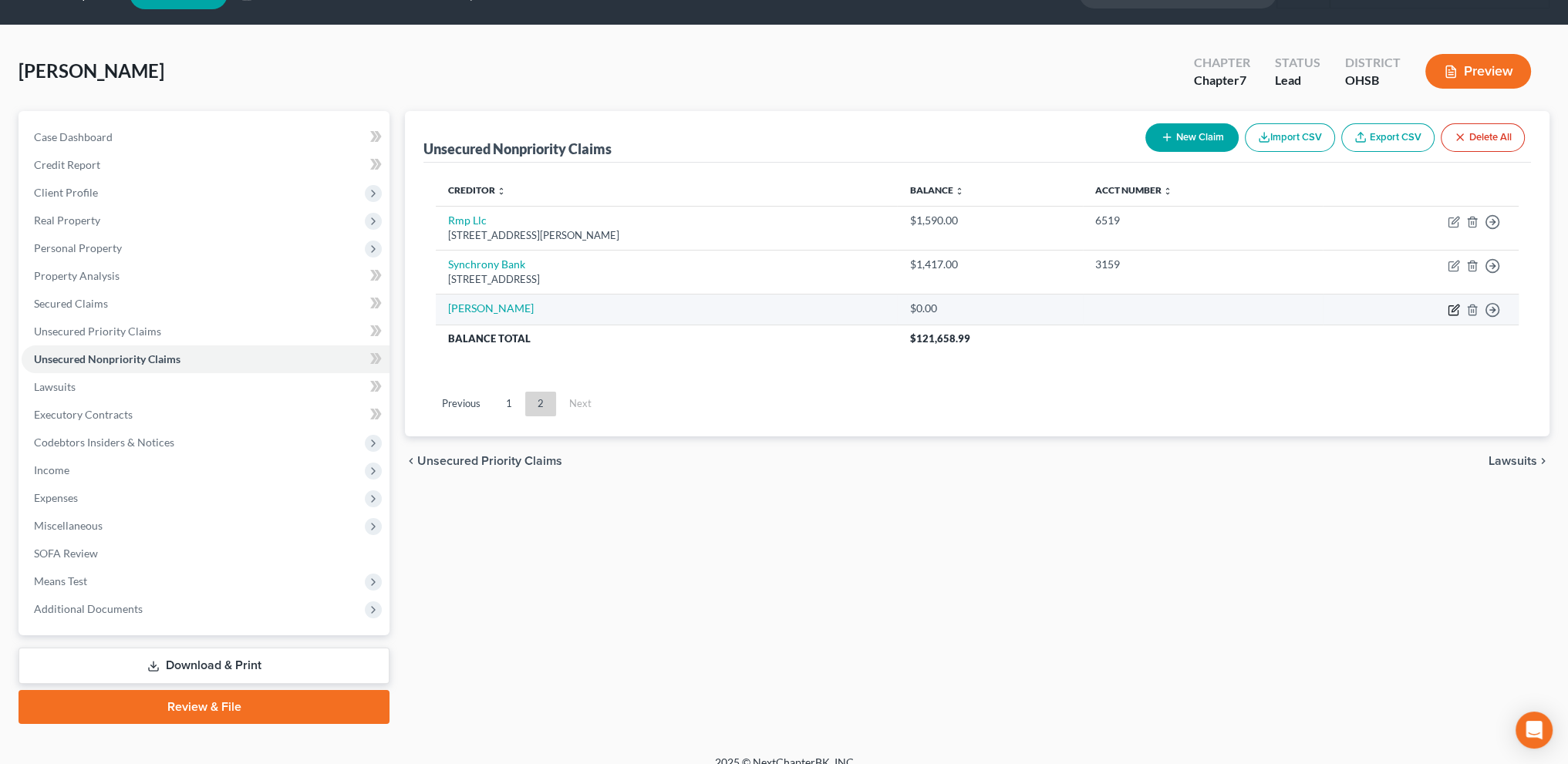
click at [1456, 305] on icon "button" at bounding box center [1453, 309] width 12 height 12
select select "14"
select select "0"
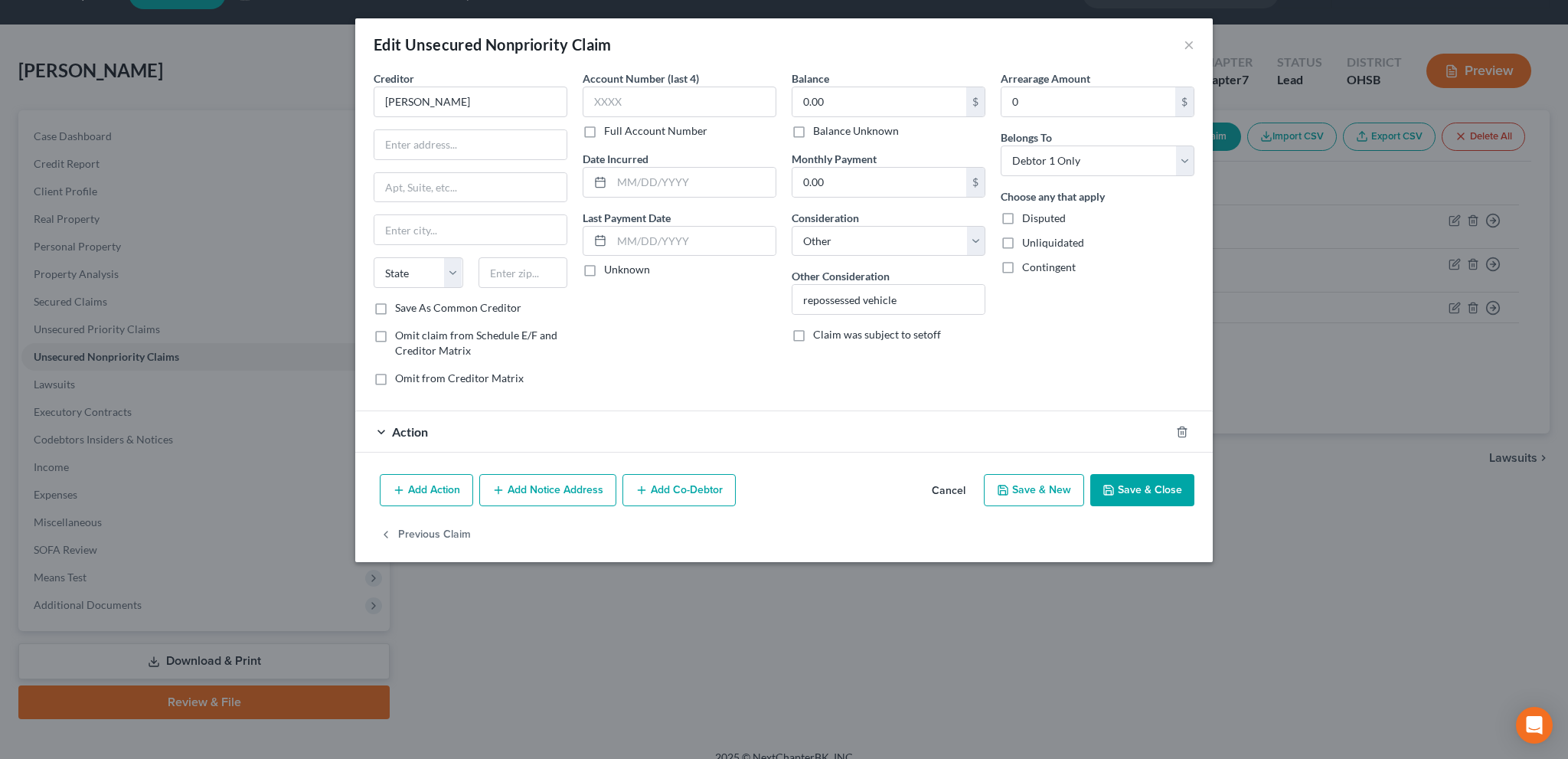
click at [813, 128] on label "Balance Unknown" at bounding box center [856, 131] width 86 height 15
click at [819, 128] on input "Balance Unknown" at bounding box center [824, 128] width 10 height 10
checkbox input "true"
click at [463, 94] on input "Wright Patt" at bounding box center [470, 102] width 194 height 30
type input "W"
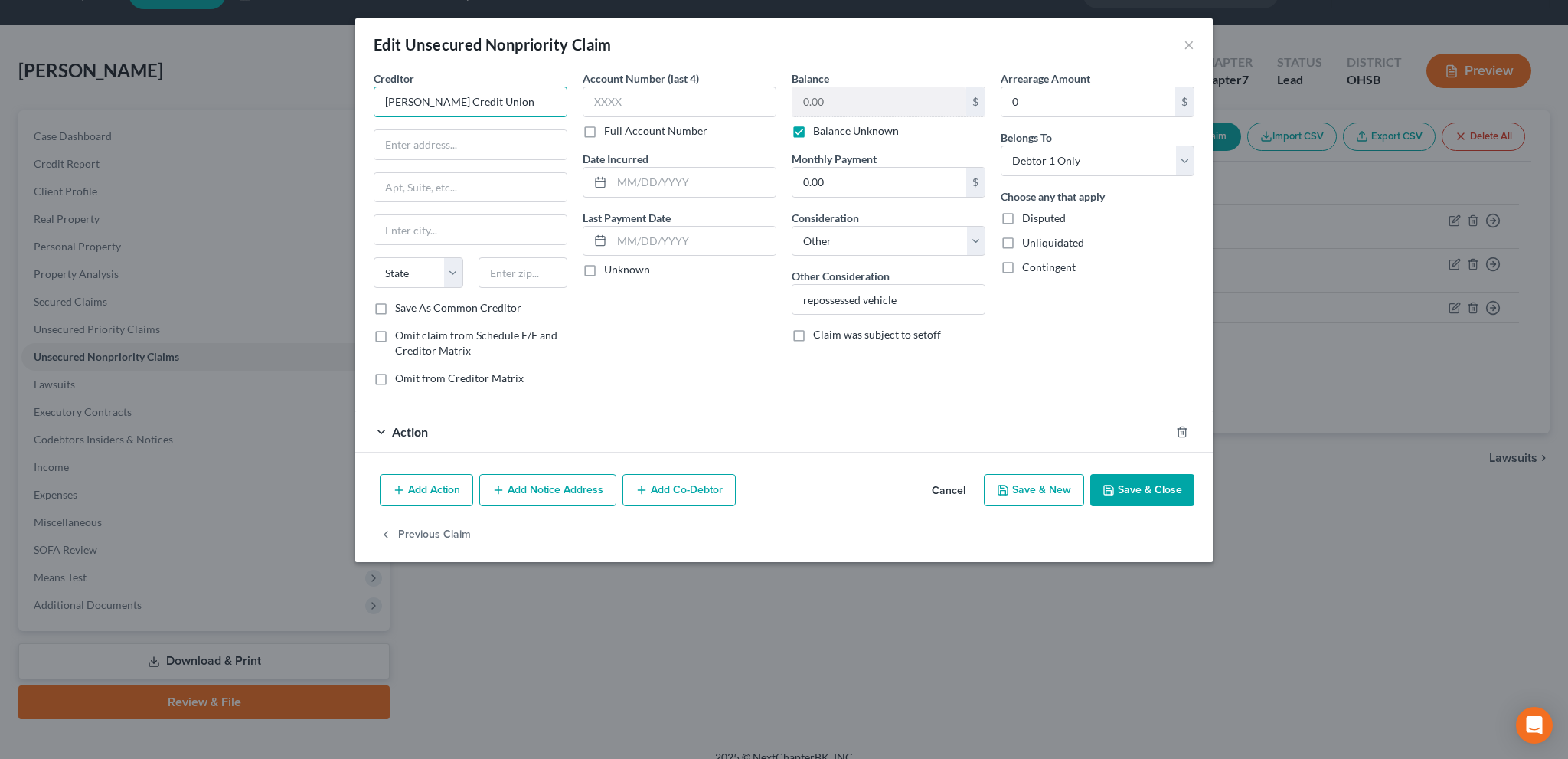
click at [487, 98] on input "Wright Patt Credit Union" at bounding box center [470, 102] width 194 height 30
click at [510, 107] on input "Wright Patt Credit Union" at bounding box center [470, 102] width 194 height 30
click at [456, 139] on input "text" at bounding box center [470, 144] width 192 height 29
click at [519, 100] on input "Wright Patt Credit Union" at bounding box center [470, 102] width 194 height 30
type input "Wright Patt Credit Union"
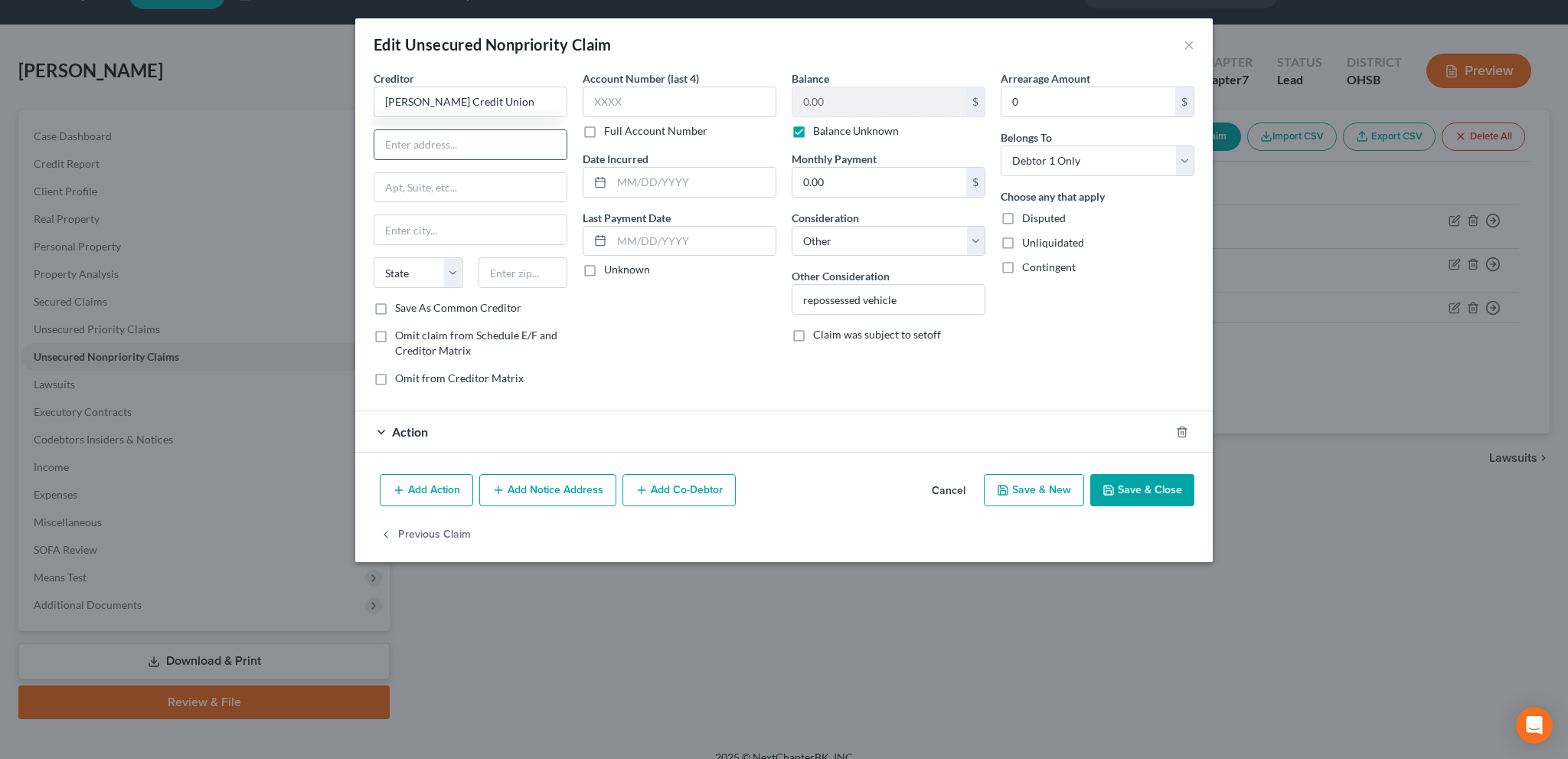
click at [428, 139] on input "text" at bounding box center [470, 144] width 192 height 29
click at [687, 296] on div "Account Number (last 4) Full Account Number Date Incurred Last Payment Date Unk…" at bounding box center [679, 234] width 209 height 328
paste input "3560 Pentagon Blvd, Beavercreek, OH 45431"
type input "3560 Pentagon Blvd, Beavercreek, OH 45431"
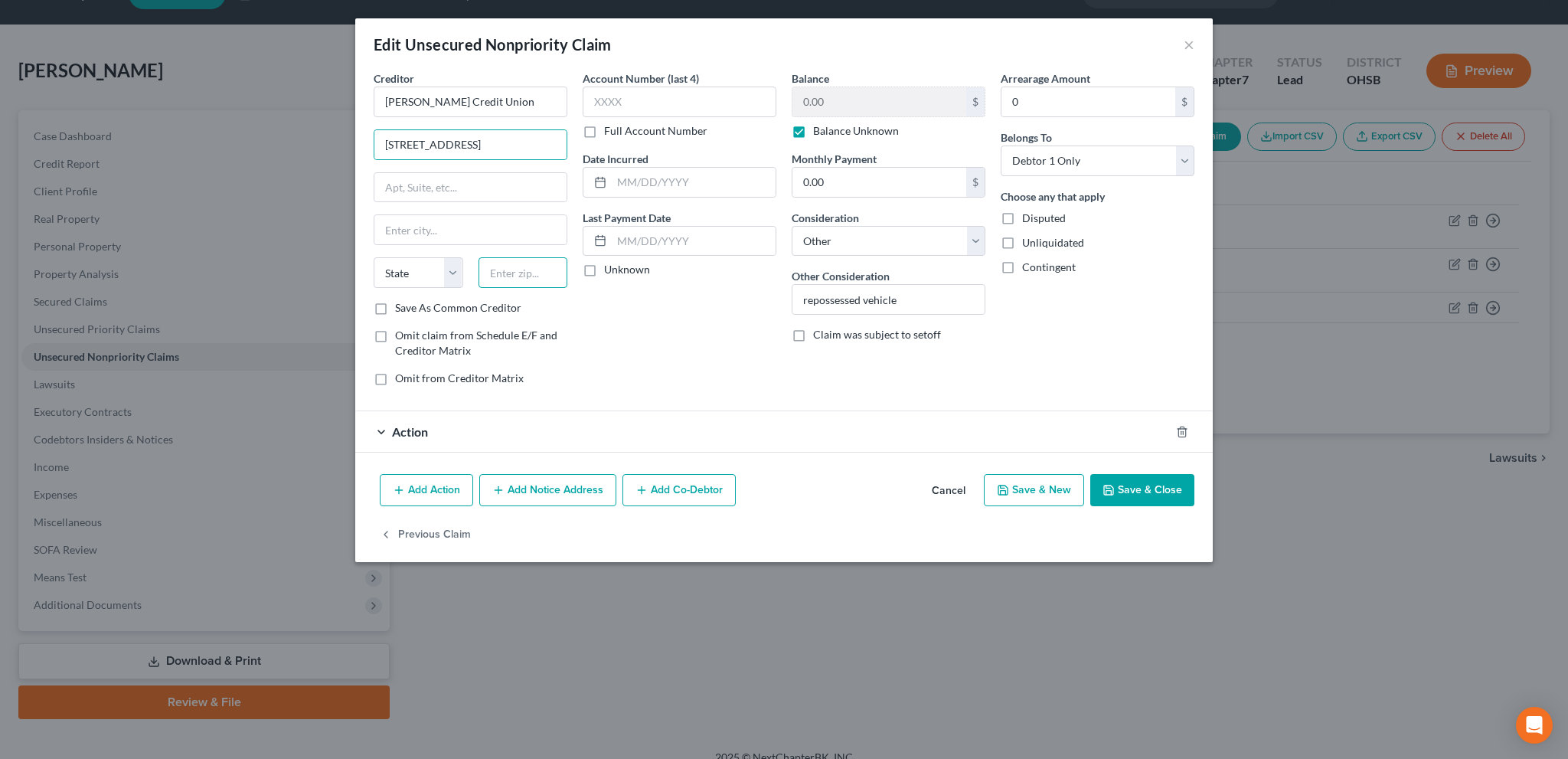
click at [514, 271] on input "text" at bounding box center [523, 272] width 90 height 30
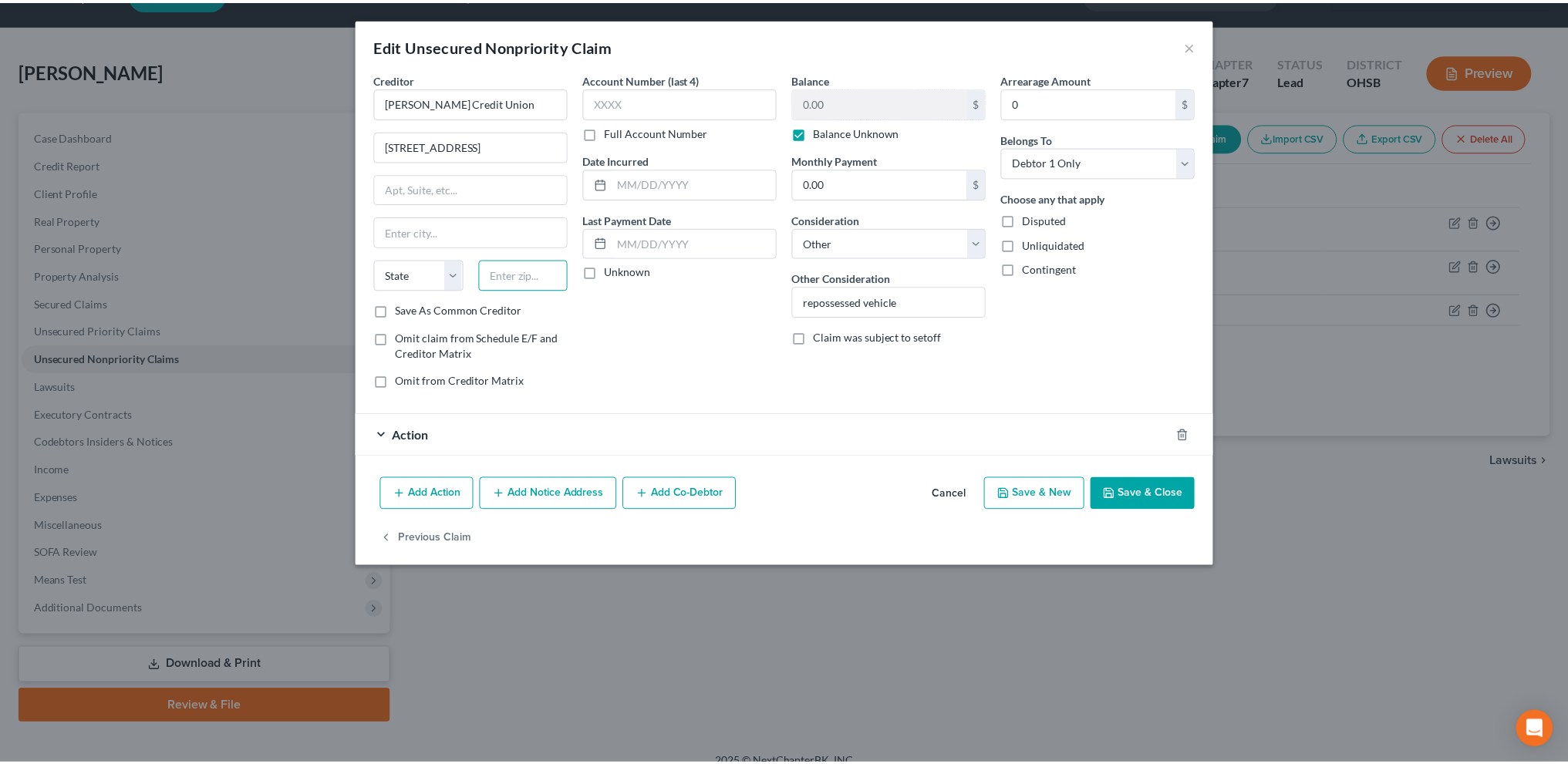
scroll to position [0, 0]
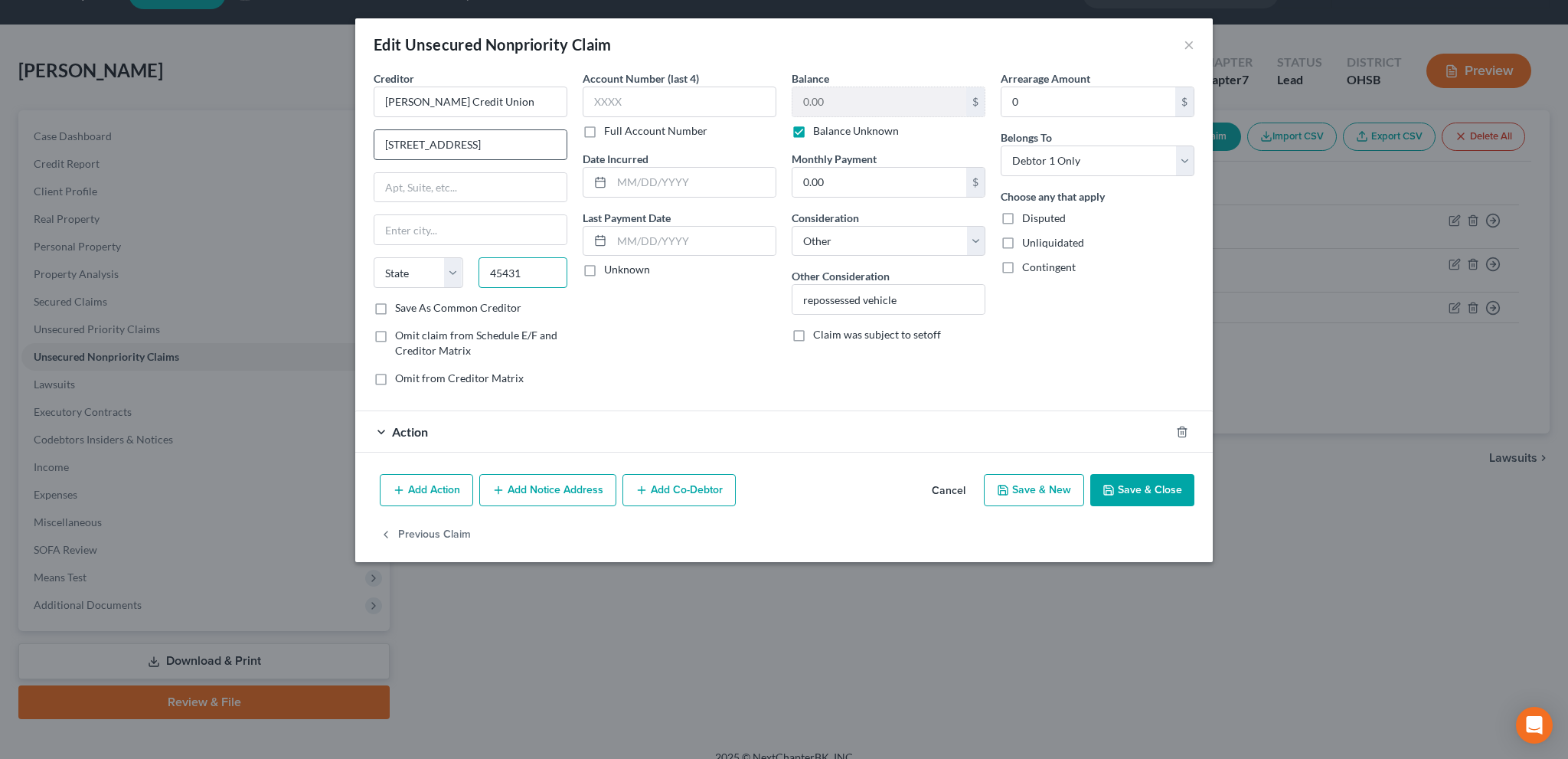
type input "45431"
drag, startPoint x: 482, startPoint y: 149, endPoint x: 503, endPoint y: 162, distance: 24.7
click at [484, 151] on input "3560 Pentagon Blvd, Beavercreek, OH 45431" at bounding box center [470, 144] width 192 height 29
type input "Dayton"
select select "36"
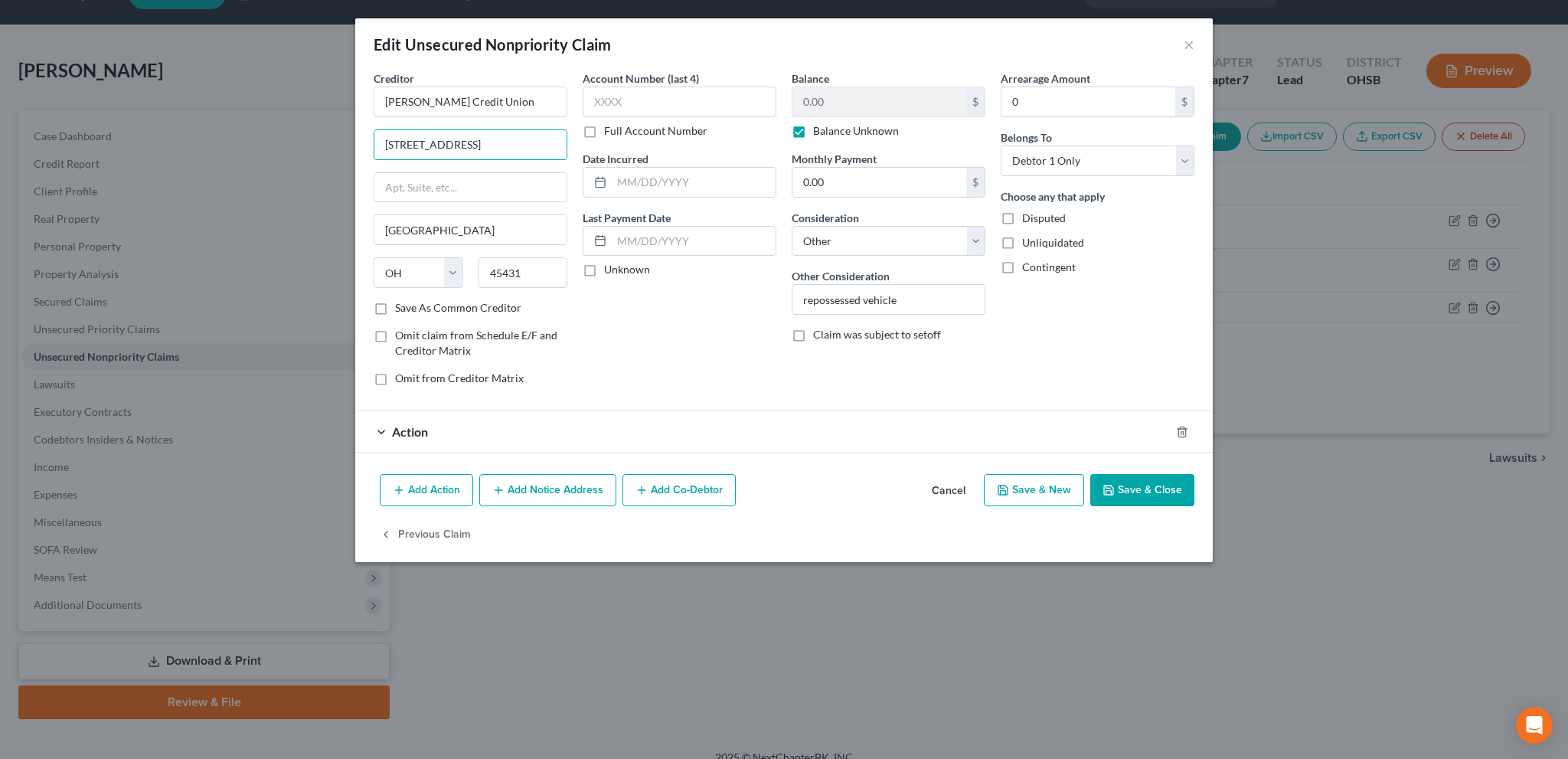
type input "3560 Pentagon Blvd"
drag, startPoint x: 628, startPoint y: 278, endPoint x: 640, endPoint y: 286, distance: 14.4
click at [634, 286] on div "Account Number (last 4) Full Account Number Date Incurred Last Payment Date Unk…" at bounding box center [679, 234] width 209 height 328
click at [630, 182] on input "text" at bounding box center [694, 182] width 164 height 29
type input "2025"
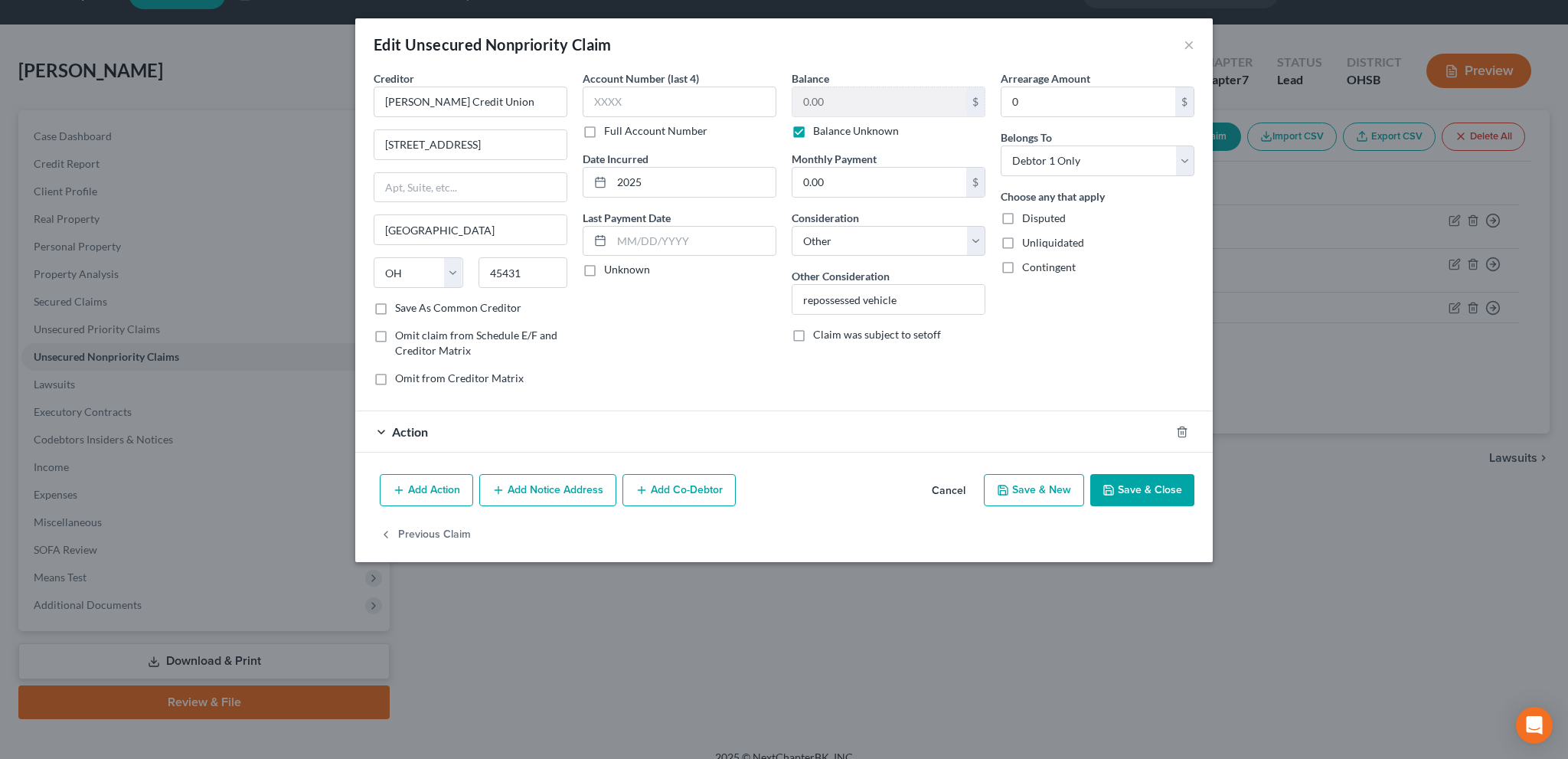
click at [1148, 480] on button "Save & Close" at bounding box center [1142, 490] width 104 height 32
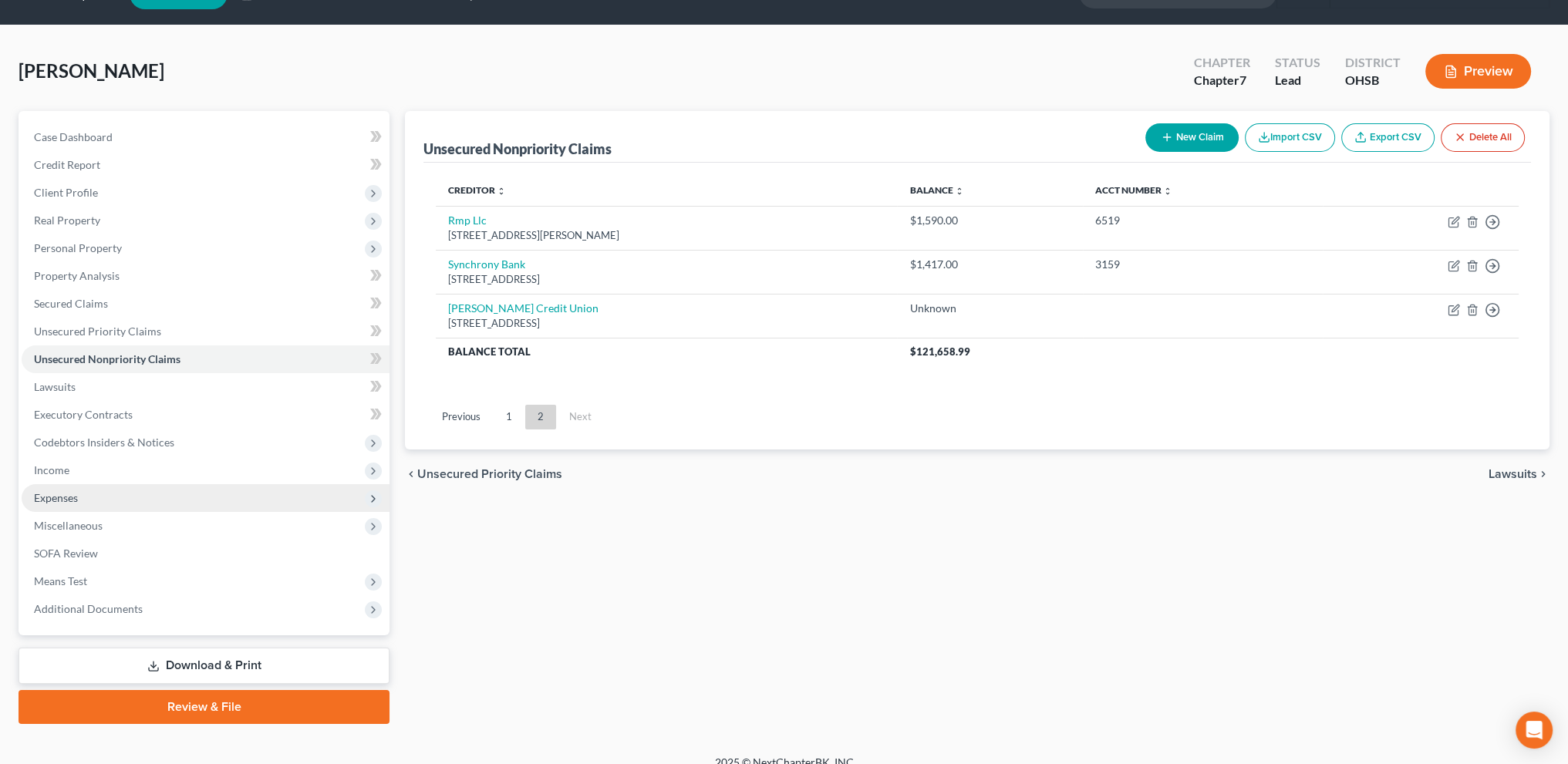
click at [66, 501] on span "Expenses" at bounding box center [55, 498] width 44 height 13
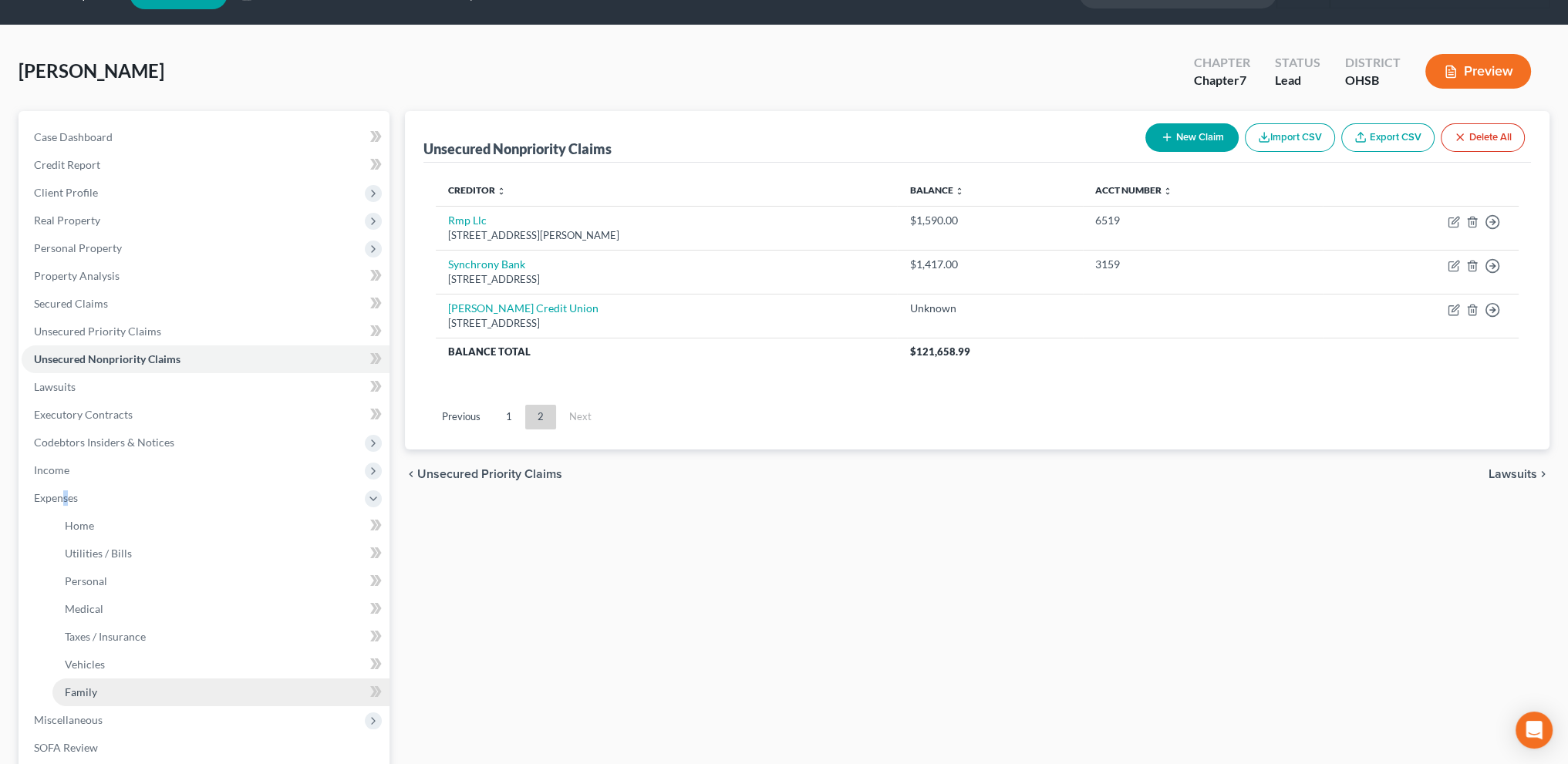
click at [79, 688] on span "Family" at bounding box center [81, 692] width 32 height 13
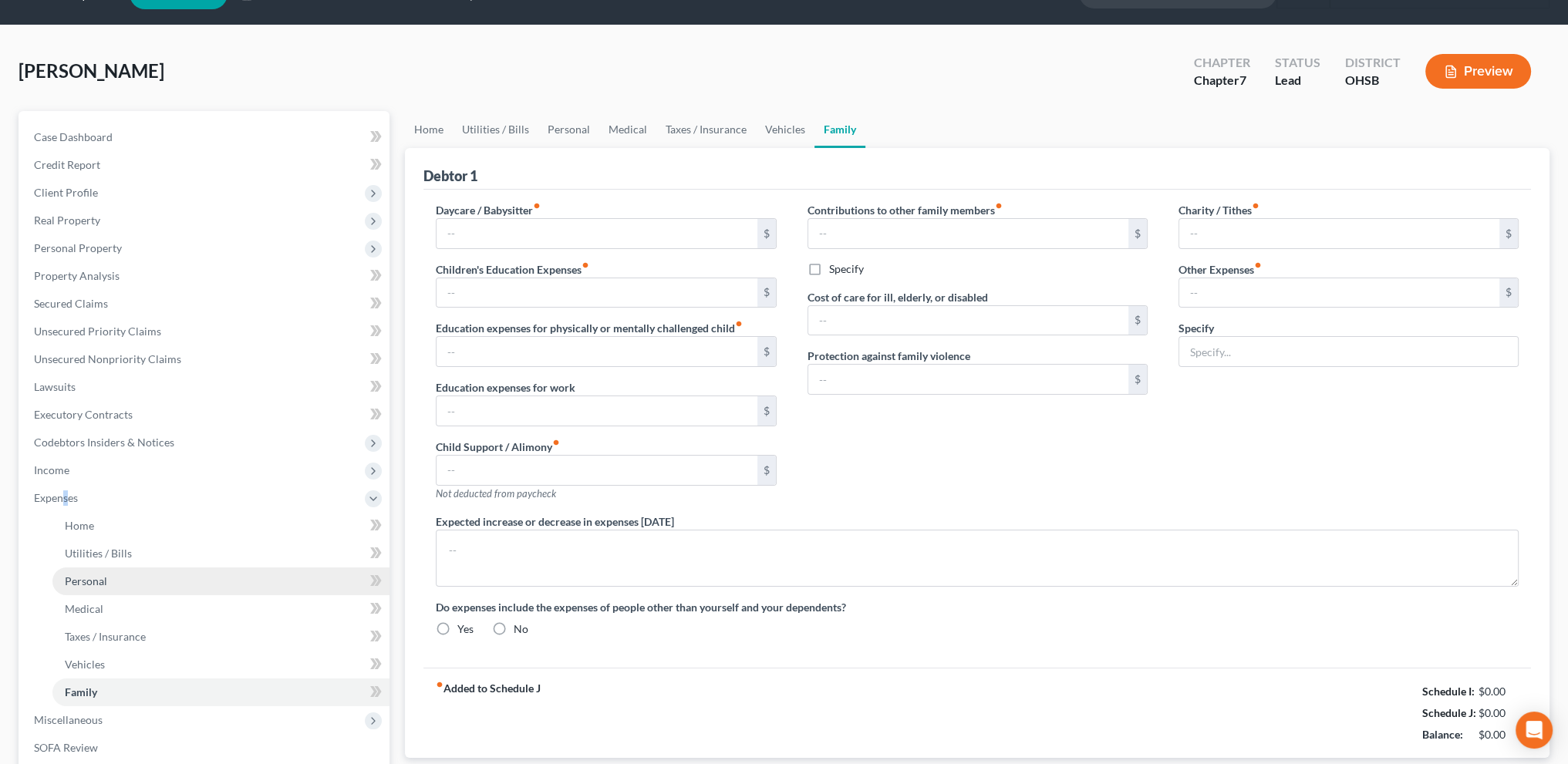
scroll to position [22, 0]
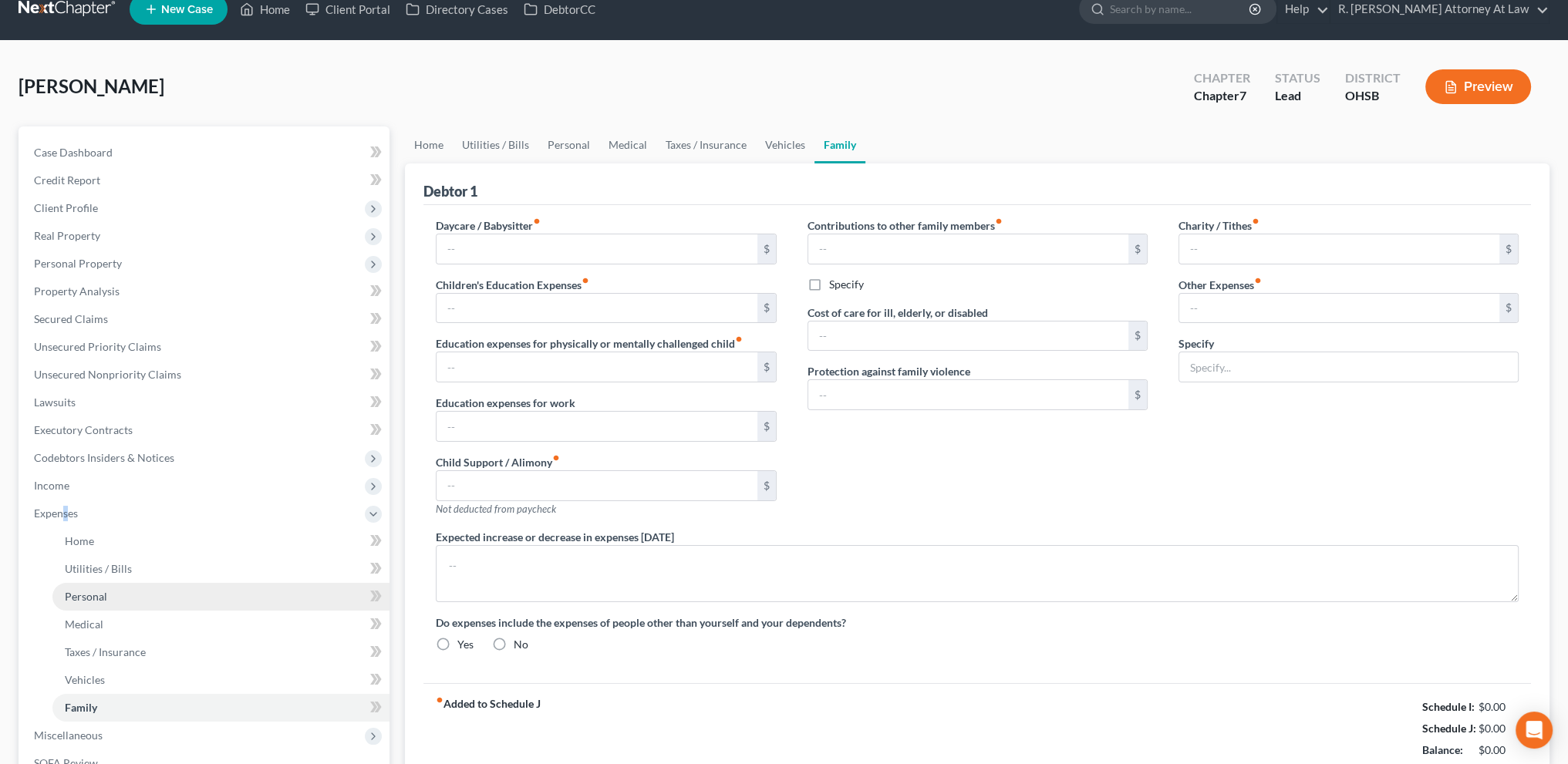
type input "0.00"
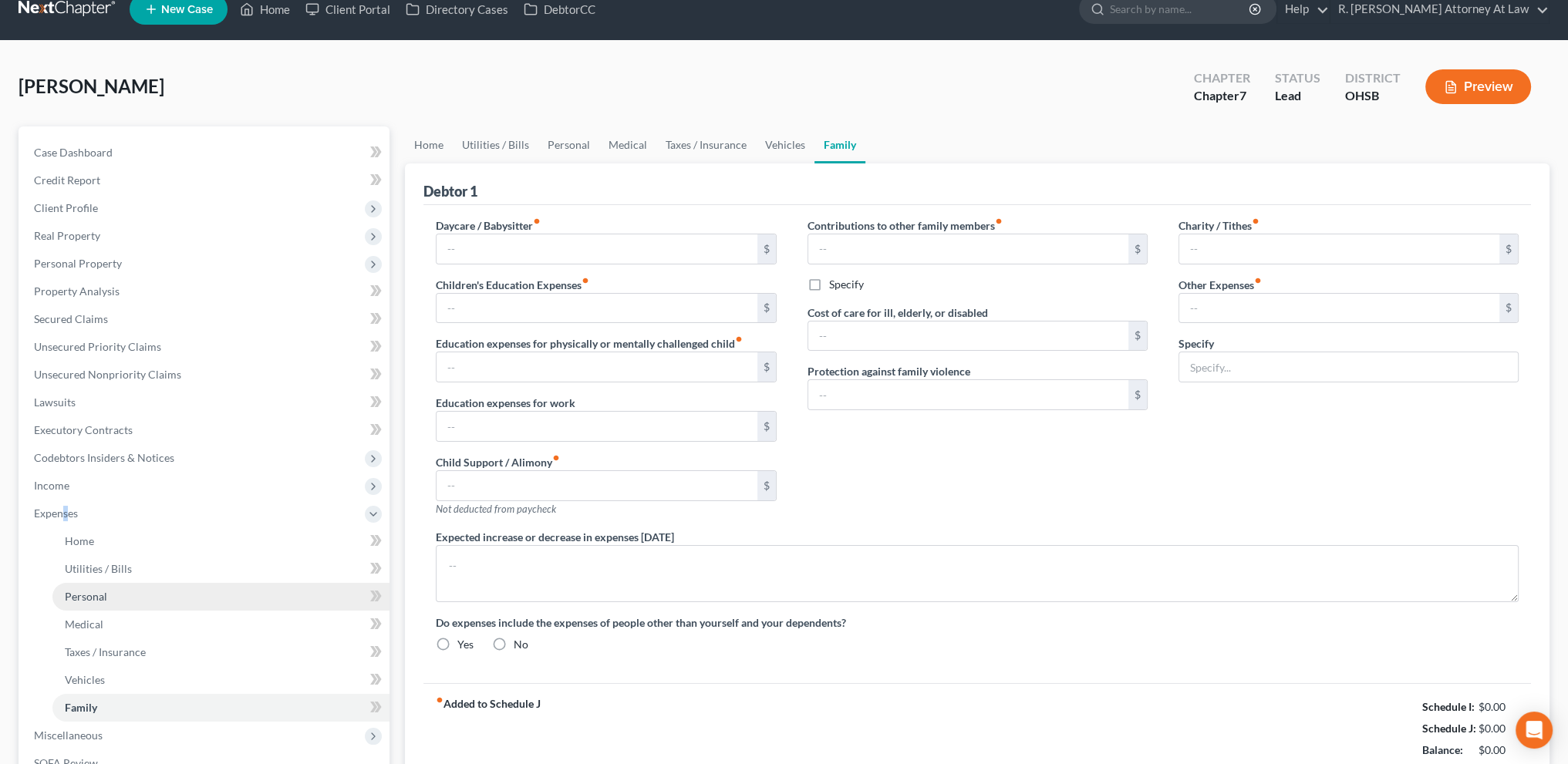
type input "0.00"
type input "50.00"
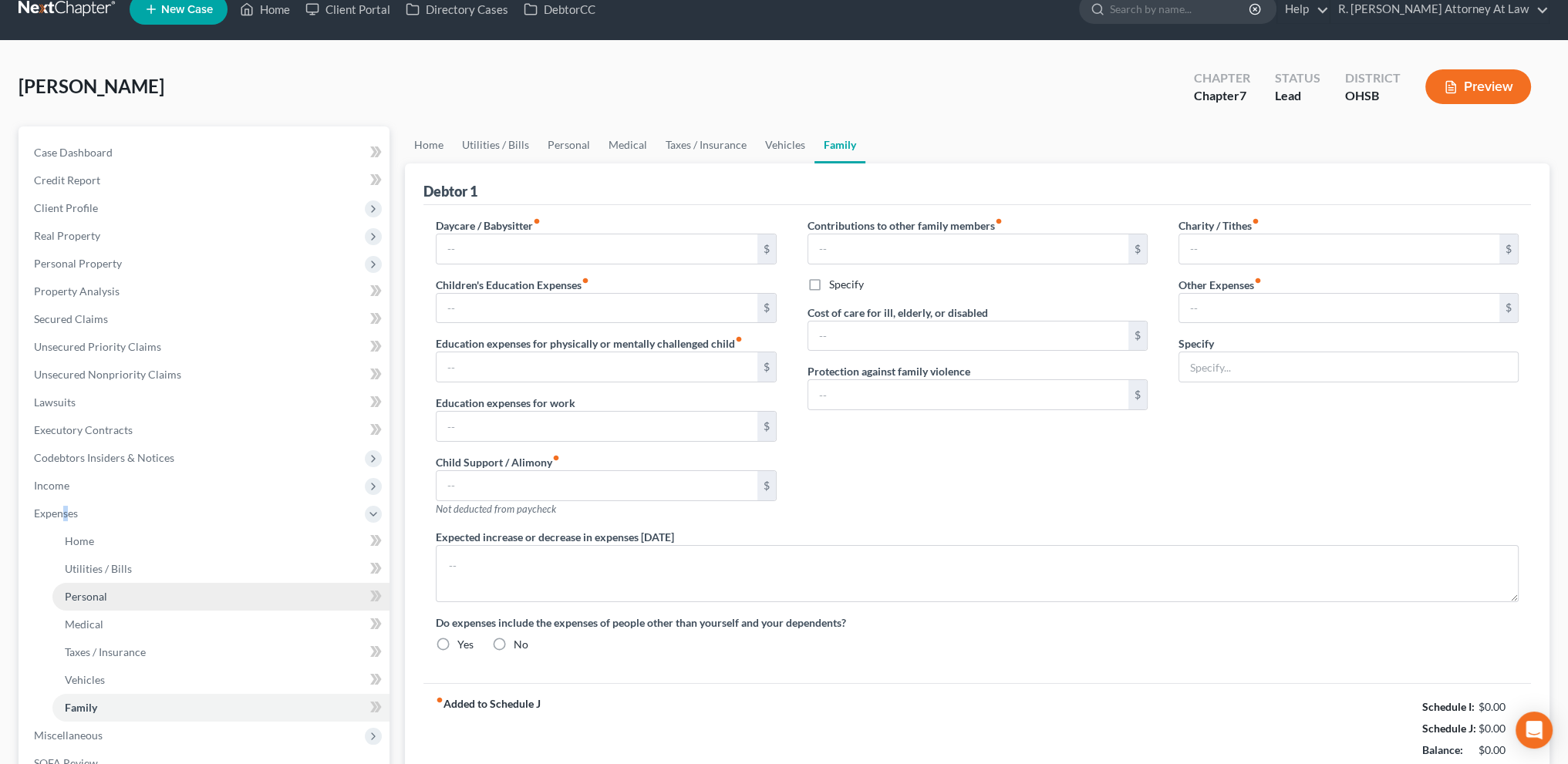
type input "Dog, 50"
radio input "true"
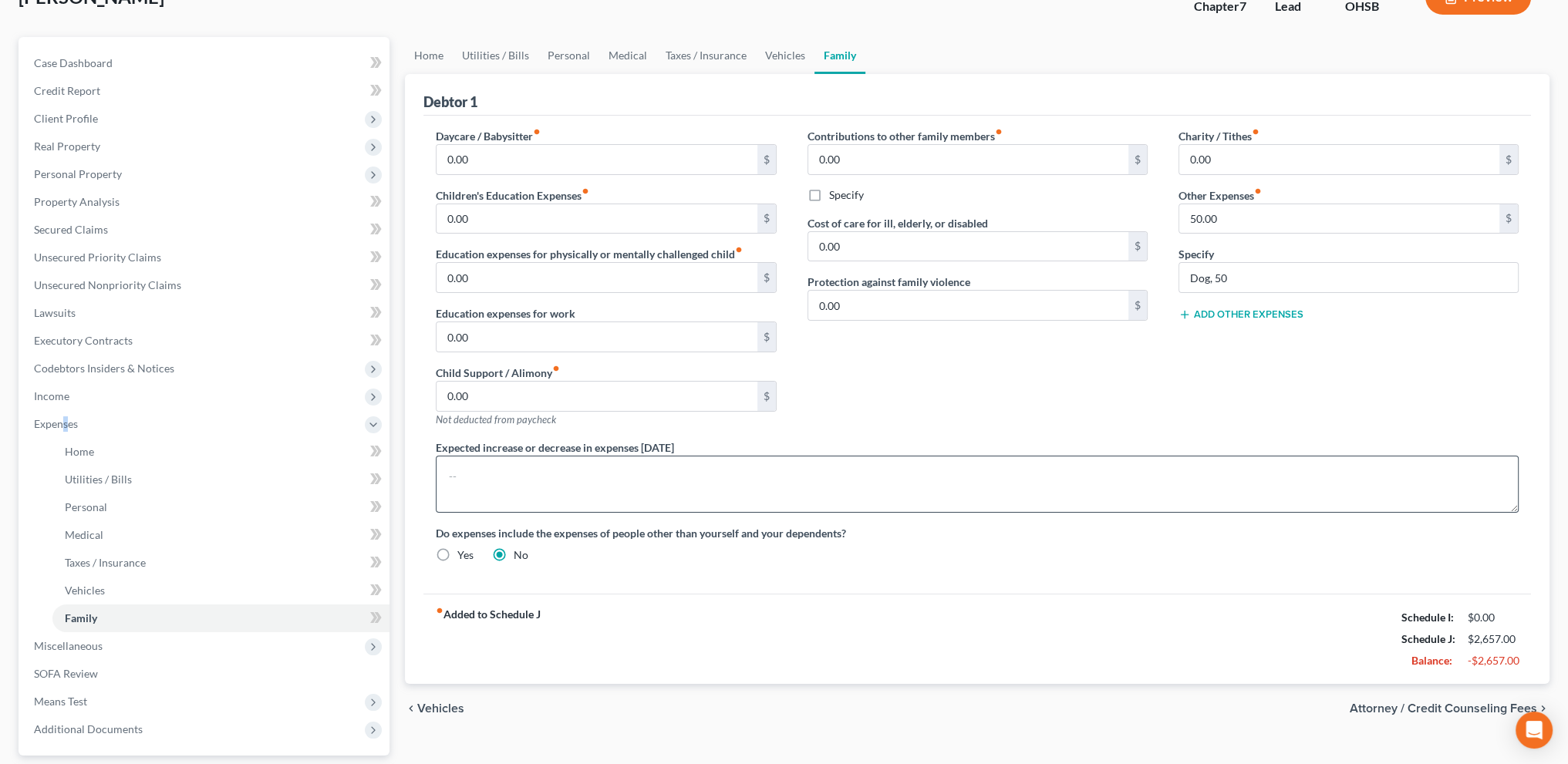
scroll to position [115, 0]
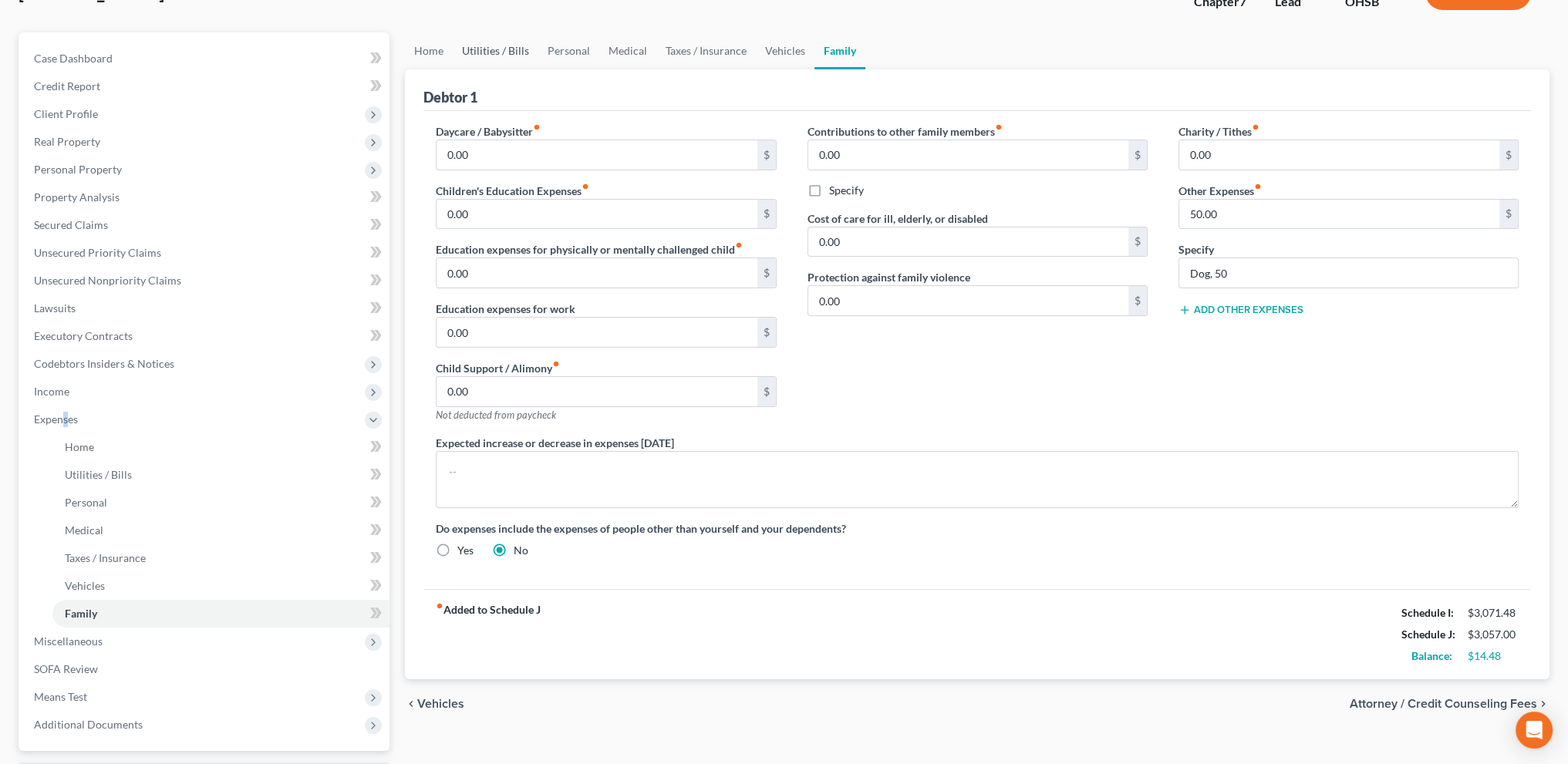
click at [496, 46] on link "Utilities / Bills" at bounding box center [495, 51] width 86 height 37
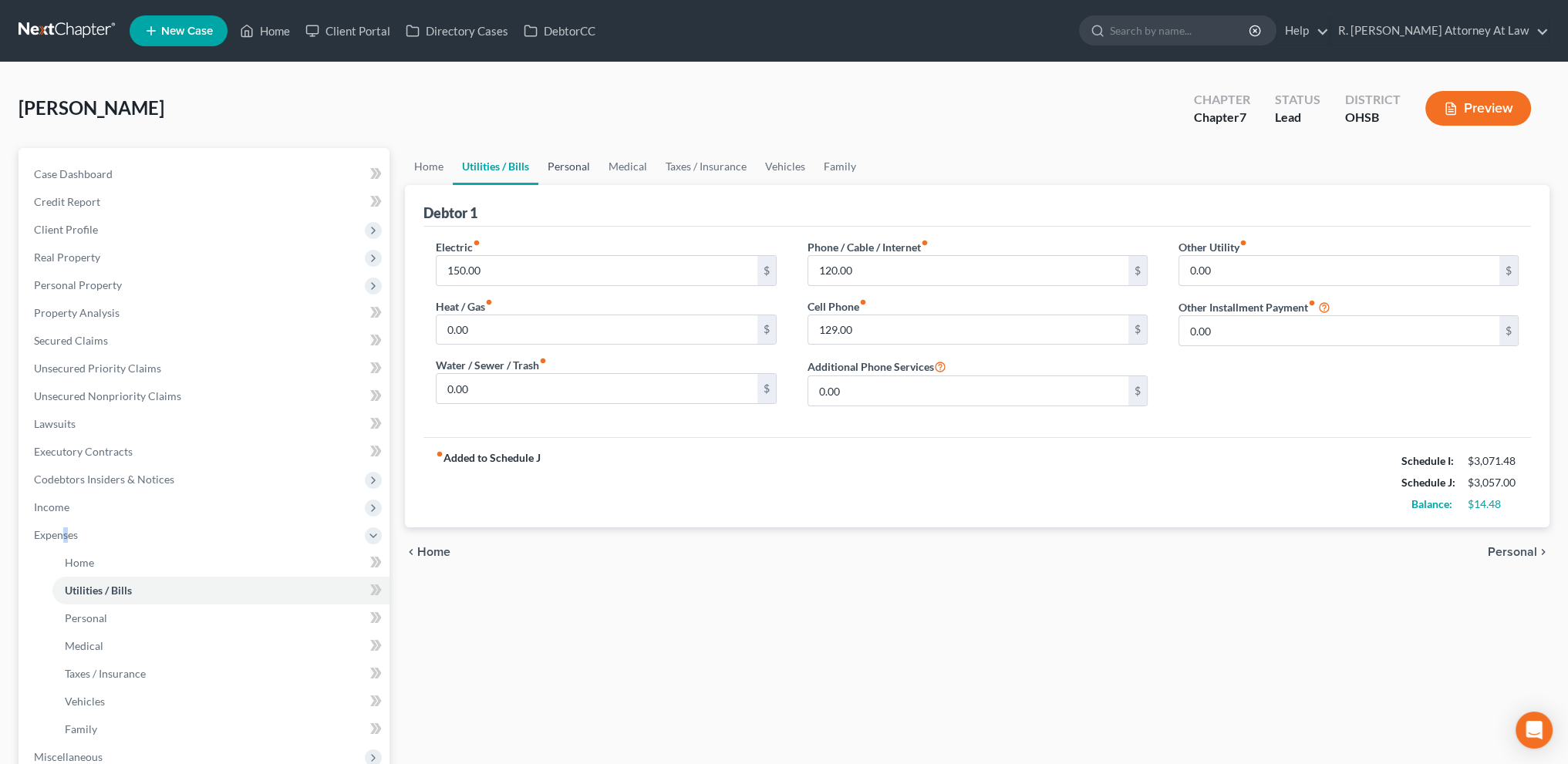
click at [569, 168] on link "Personal" at bounding box center [569, 167] width 61 height 37
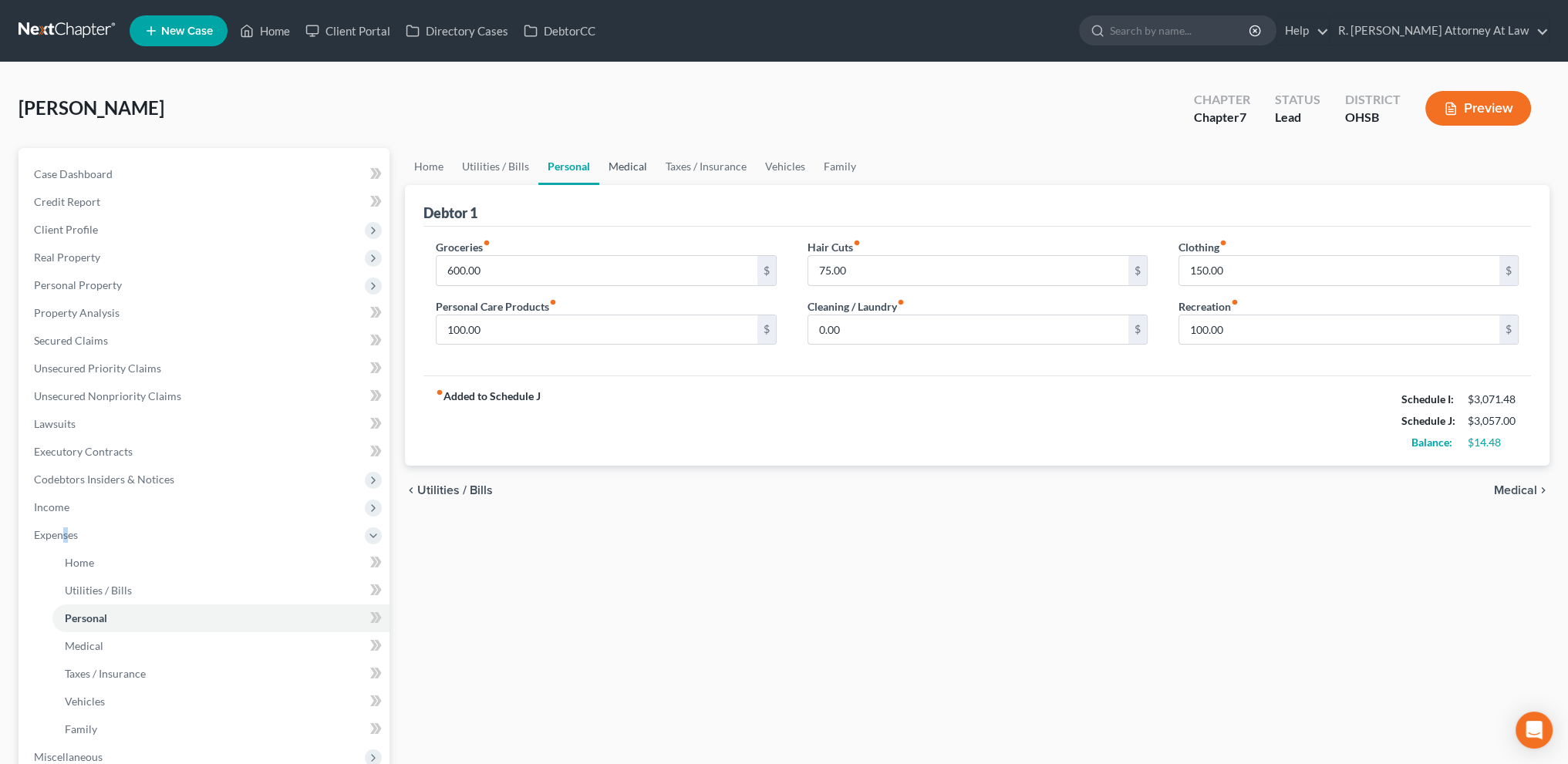
click at [632, 166] on link "Medical" at bounding box center [627, 167] width 57 height 37
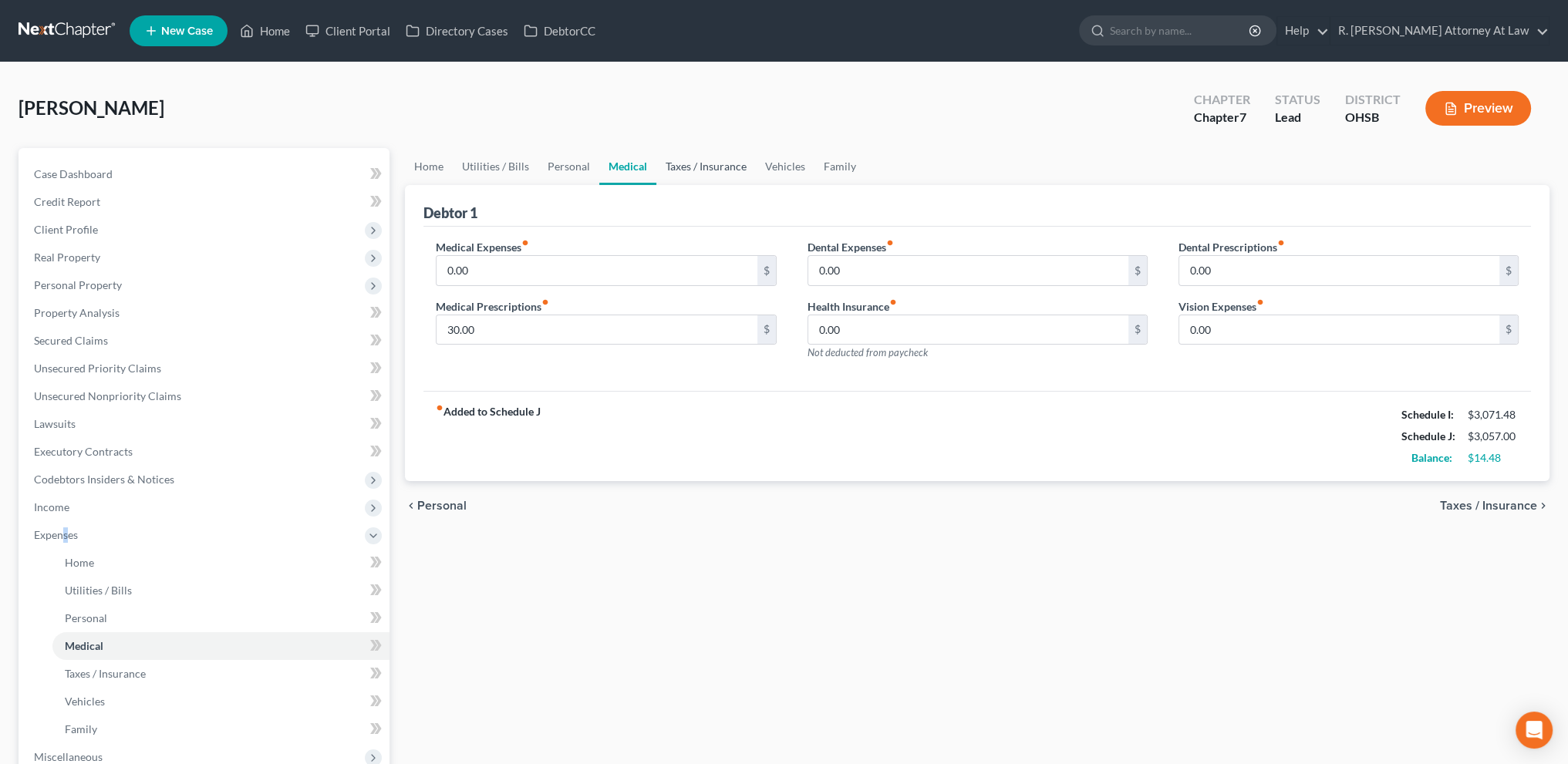
click at [695, 168] on link "Taxes / Insurance" at bounding box center [706, 167] width 99 height 37
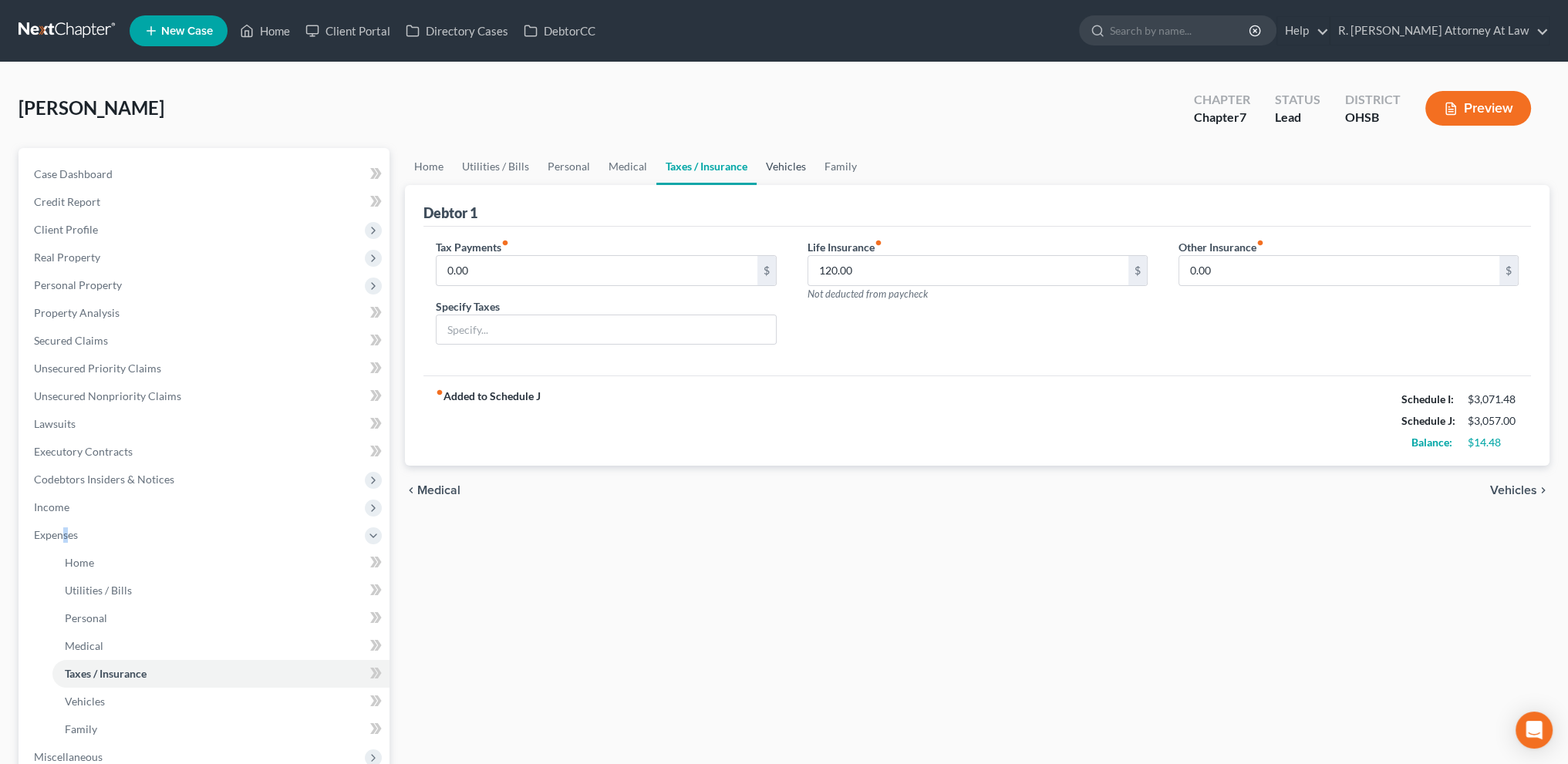
click at [796, 162] on link "Vehicles" at bounding box center [785, 167] width 59 height 37
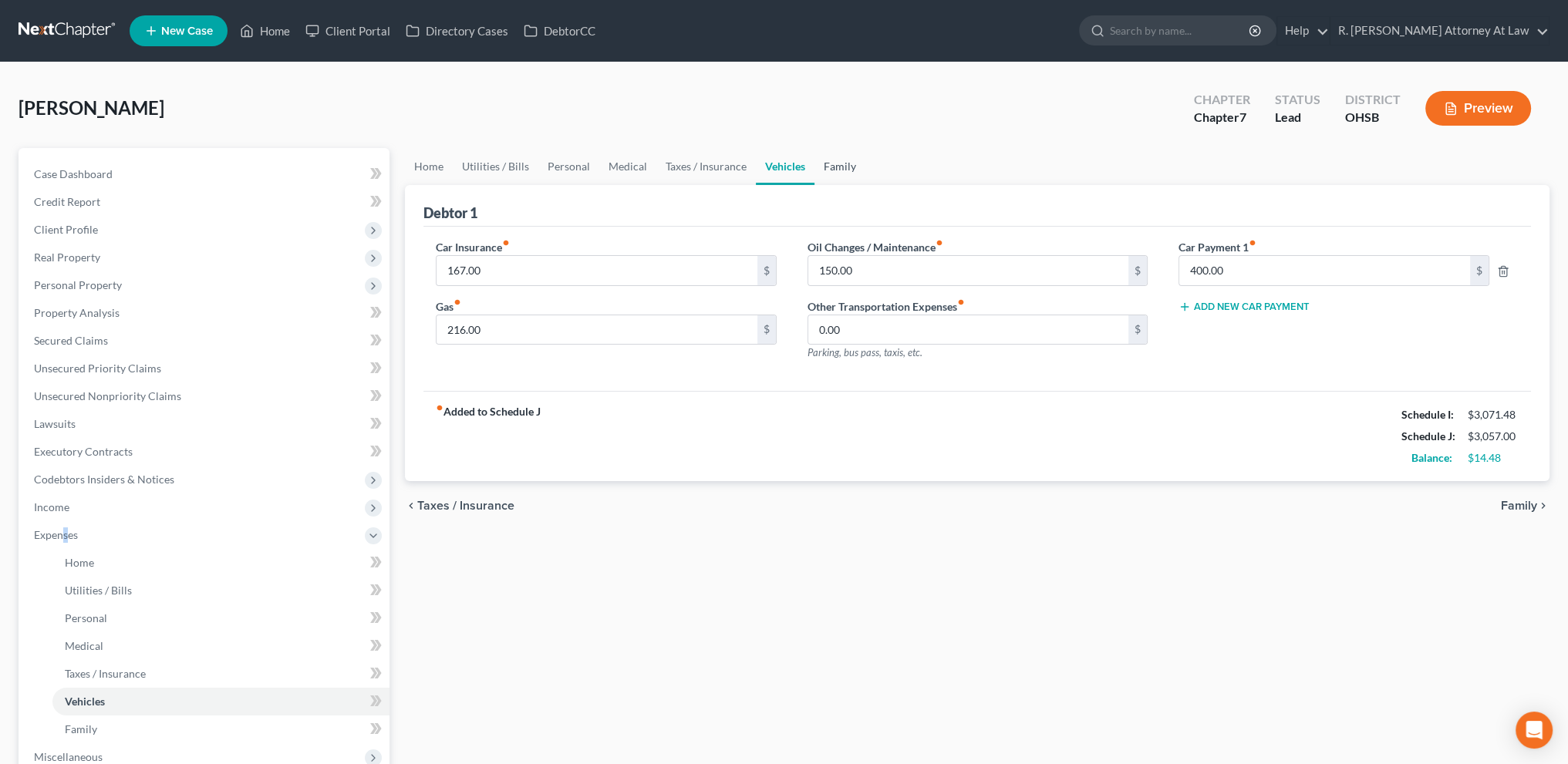
click at [840, 163] on link "Family" at bounding box center [839, 167] width 51 height 37
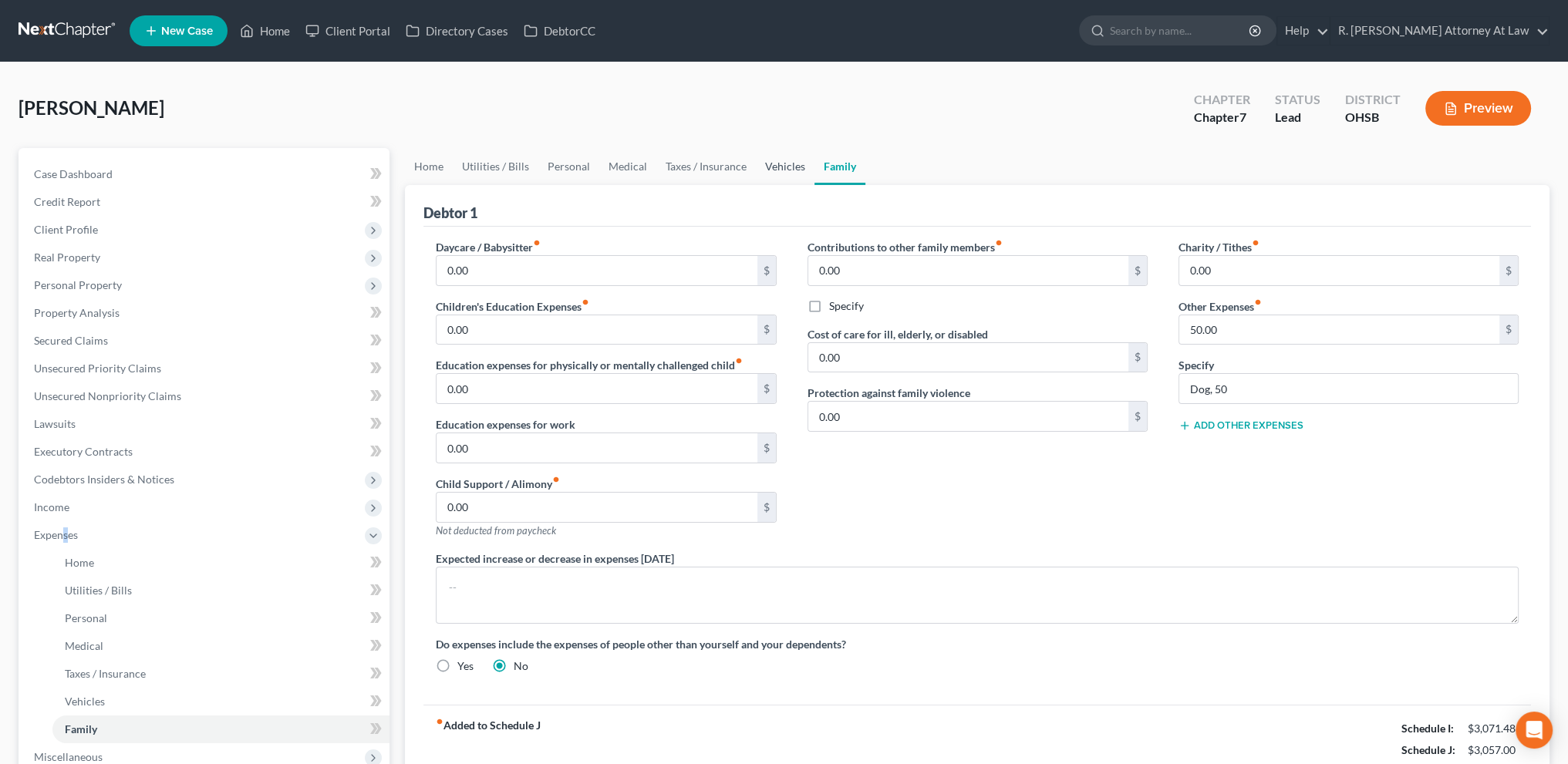
click at [783, 163] on link "Vehicles" at bounding box center [784, 167] width 59 height 37
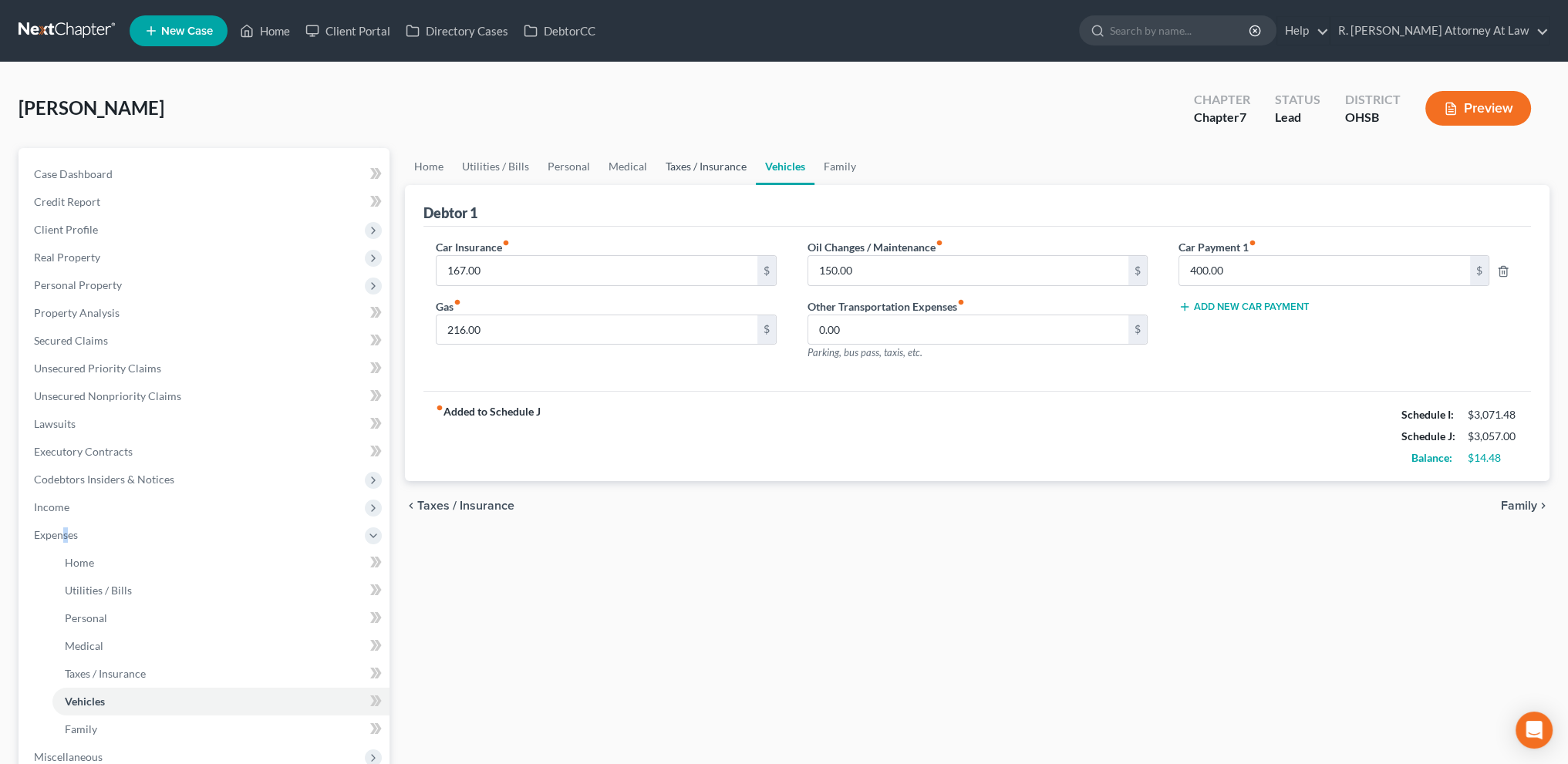
click at [682, 161] on link "Taxes / Insurance" at bounding box center [706, 167] width 99 height 37
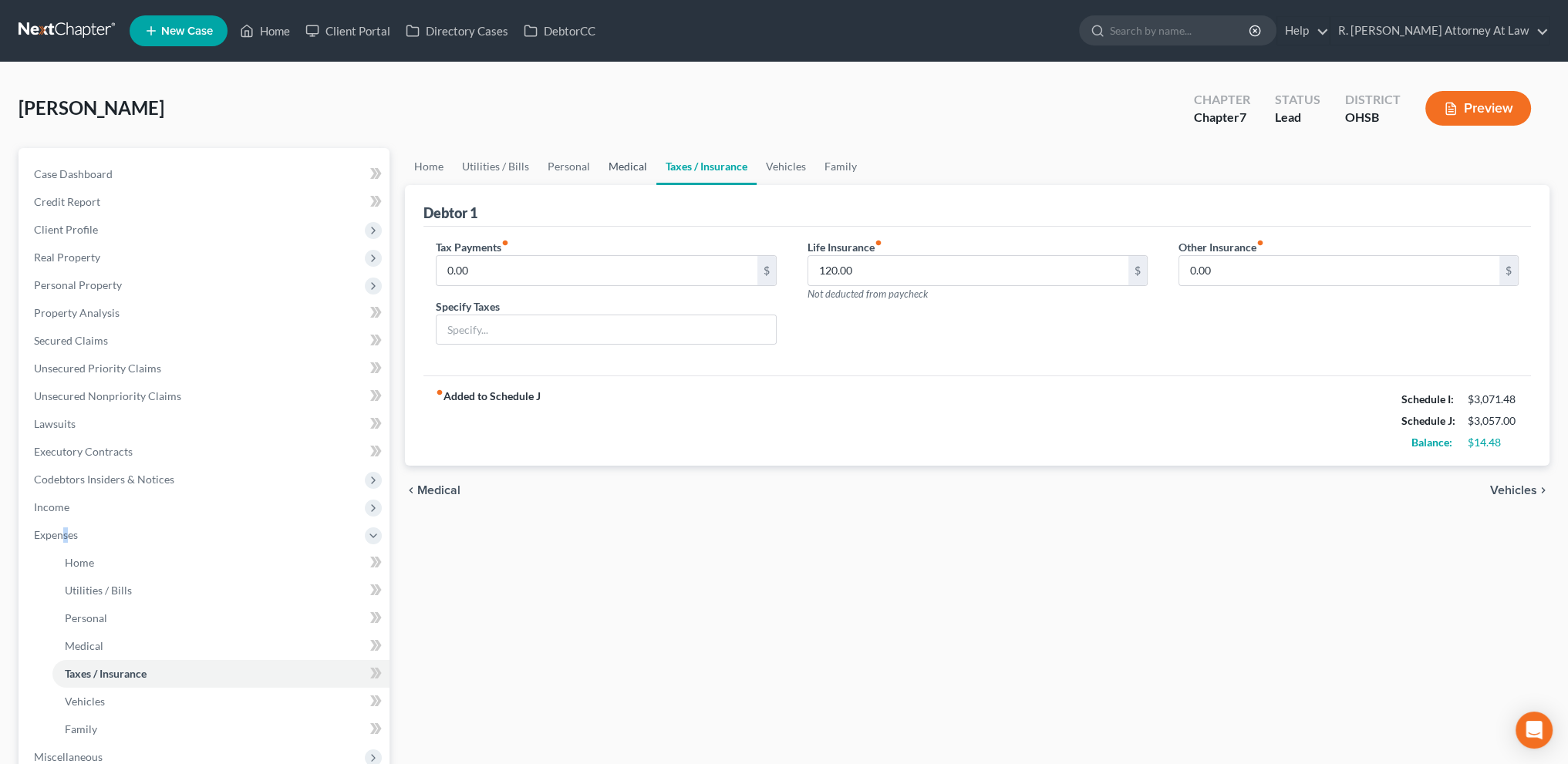
click at [609, 158] on link "Medical" at bounding box center [627, 167] width 57 height 37
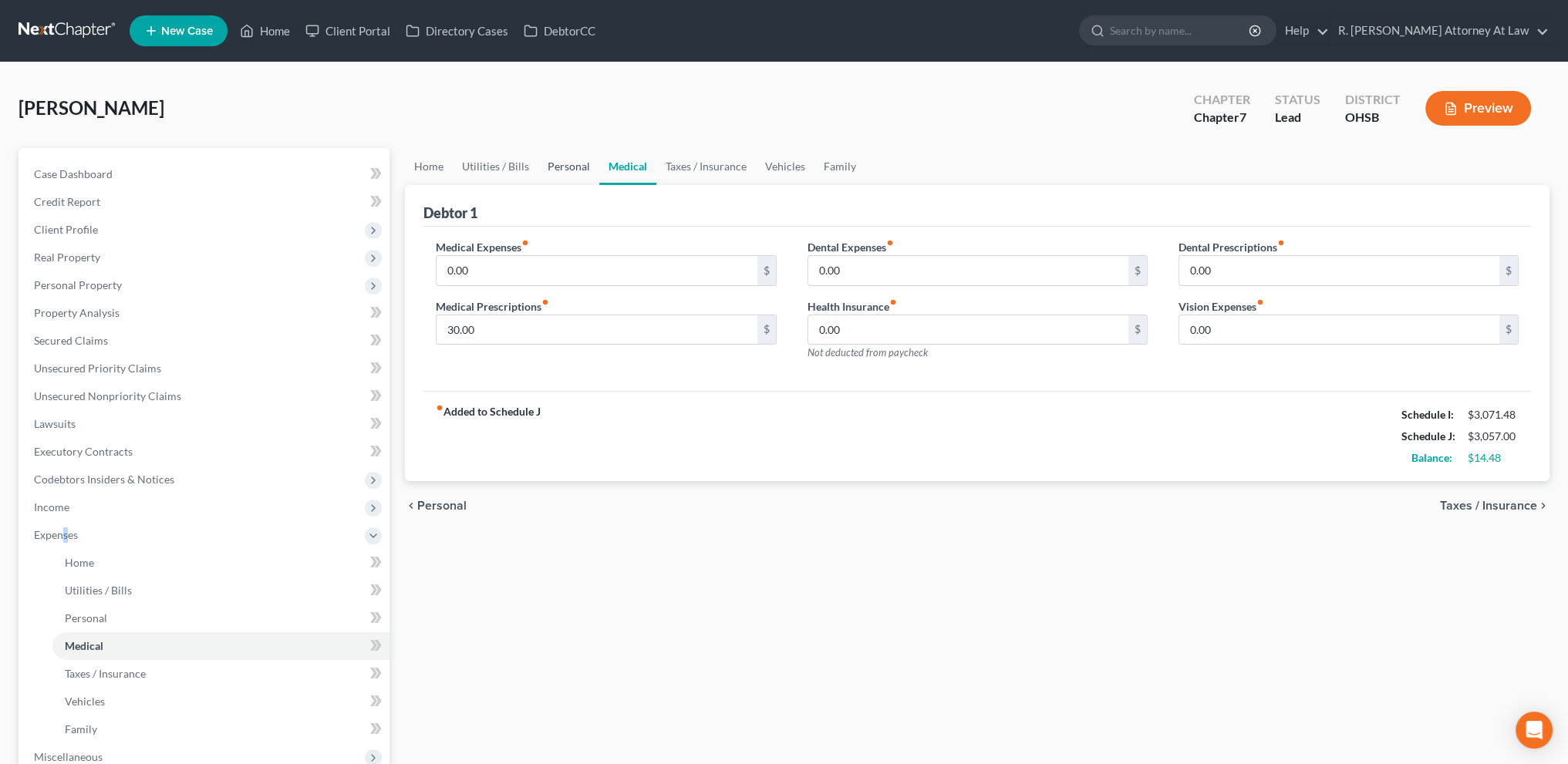
click at [557, 158] on link "Personal" at bounding box center [569, 167] width 61 height 37
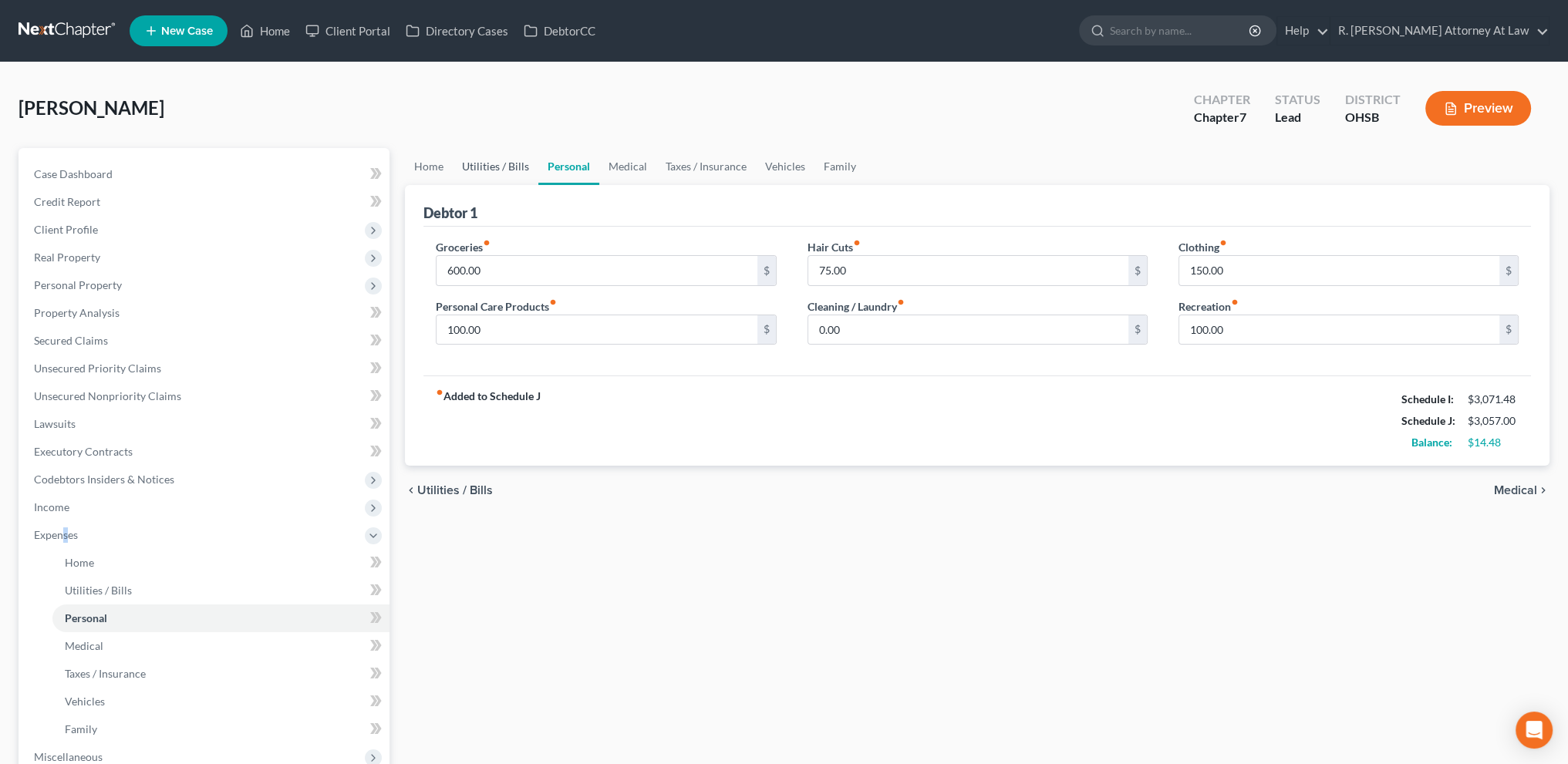
click at [500, 163] on link "Utilities / Bills" at bounding box center [495, 167] width 86 height 37
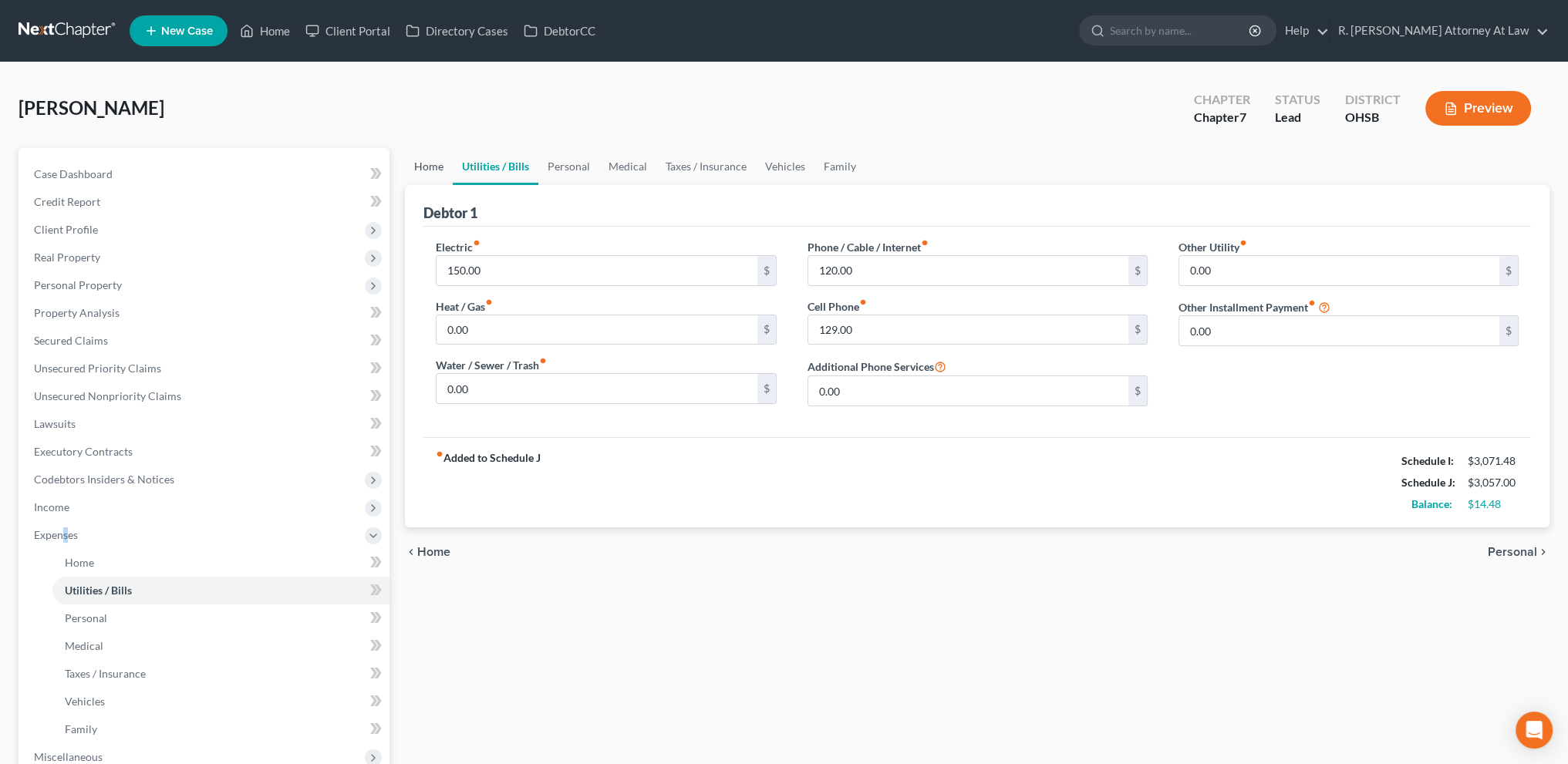
click at [435, 166] on link "Home" at bounding box center [429, 167] width 48 height 37
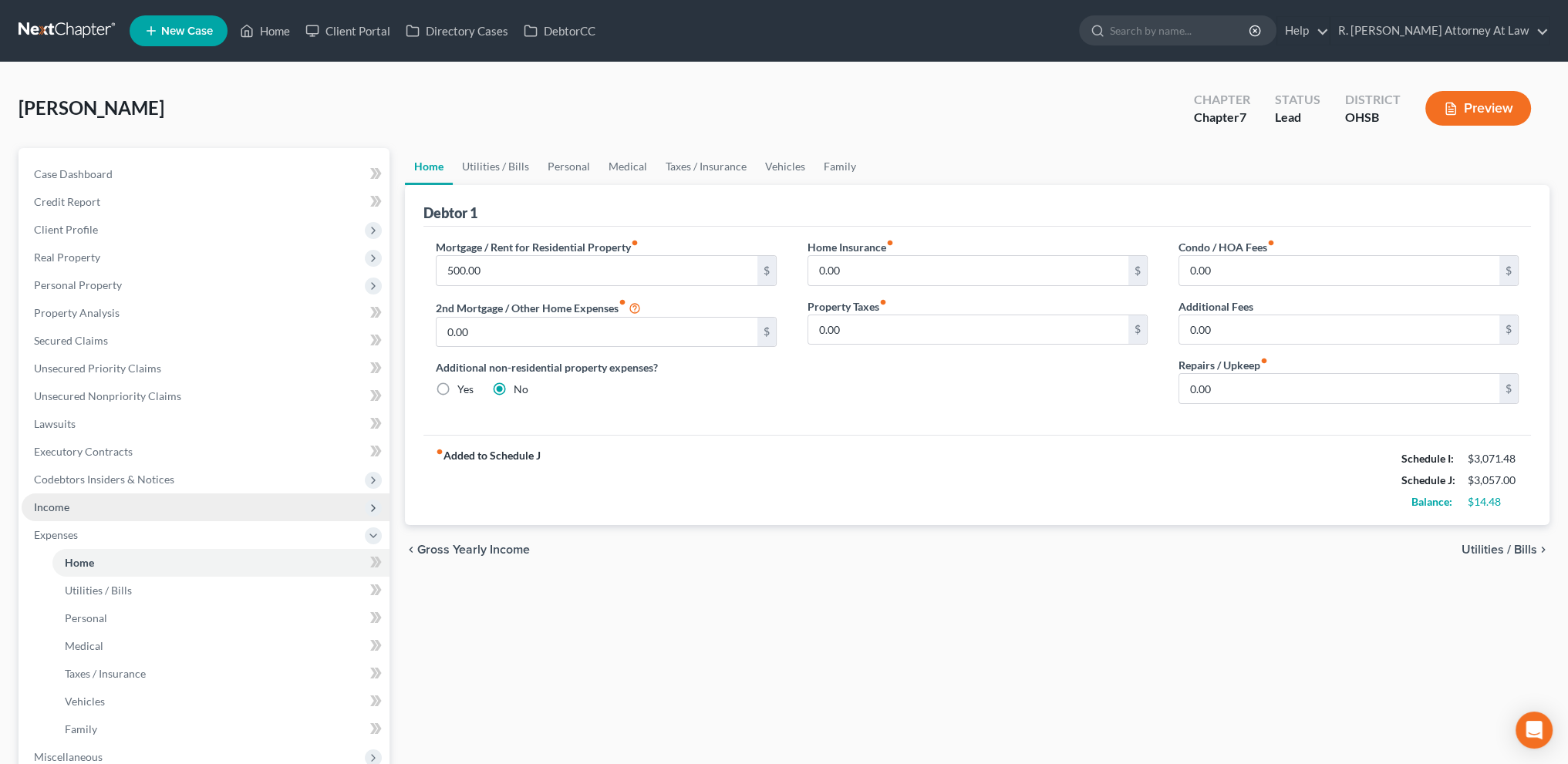
click at [45, 514] on span "Income" at bounding box center [205, 507] width 368 height 28
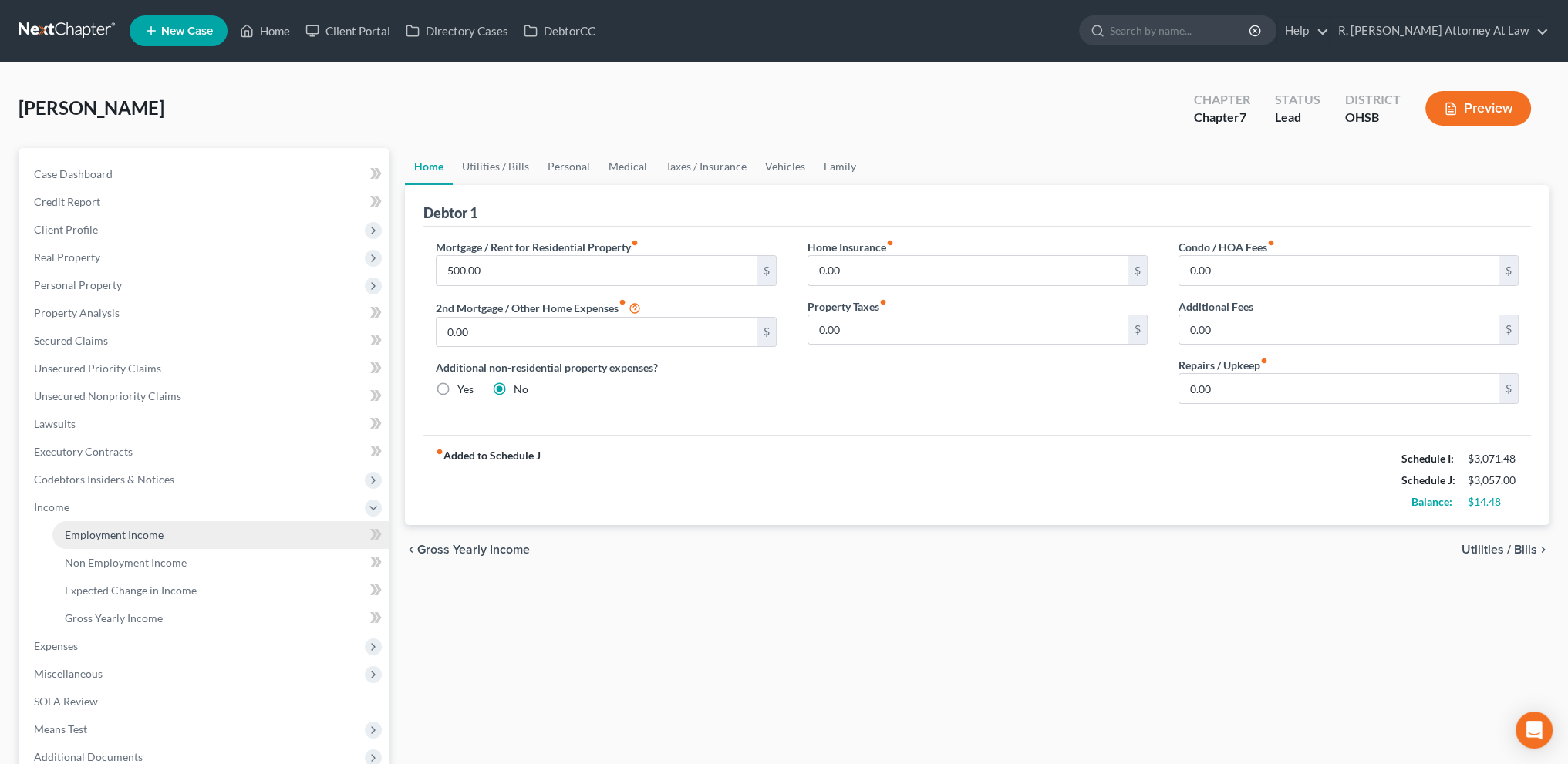
click at [71, 532] on span "Employment Income" at bounding box center [114, 535] width 99 height 13
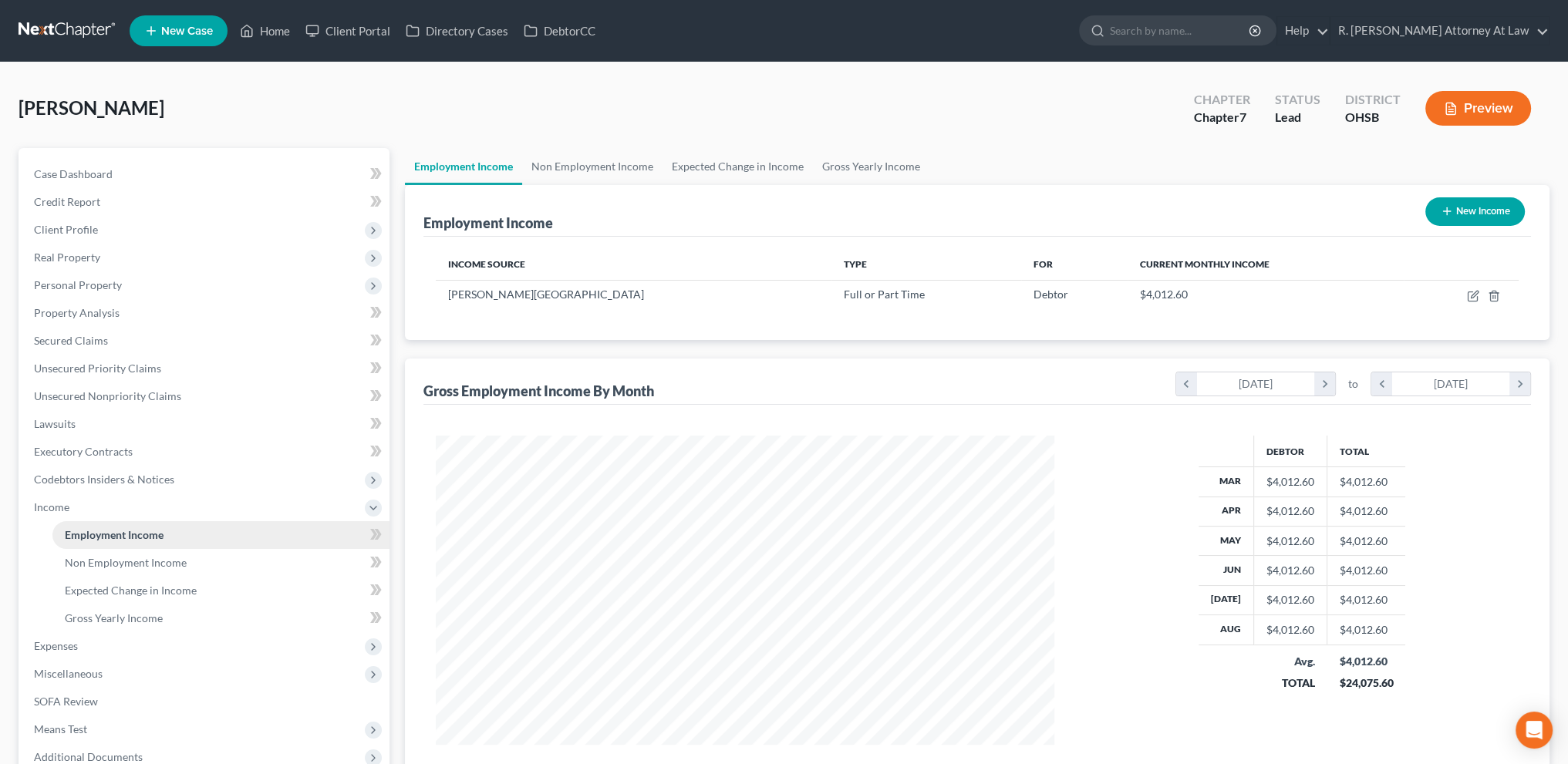
scroll to position [309, 649]
click at [87, 553] on link "Non Employment Income" at bounding box center [221, 563] width 337 height 28
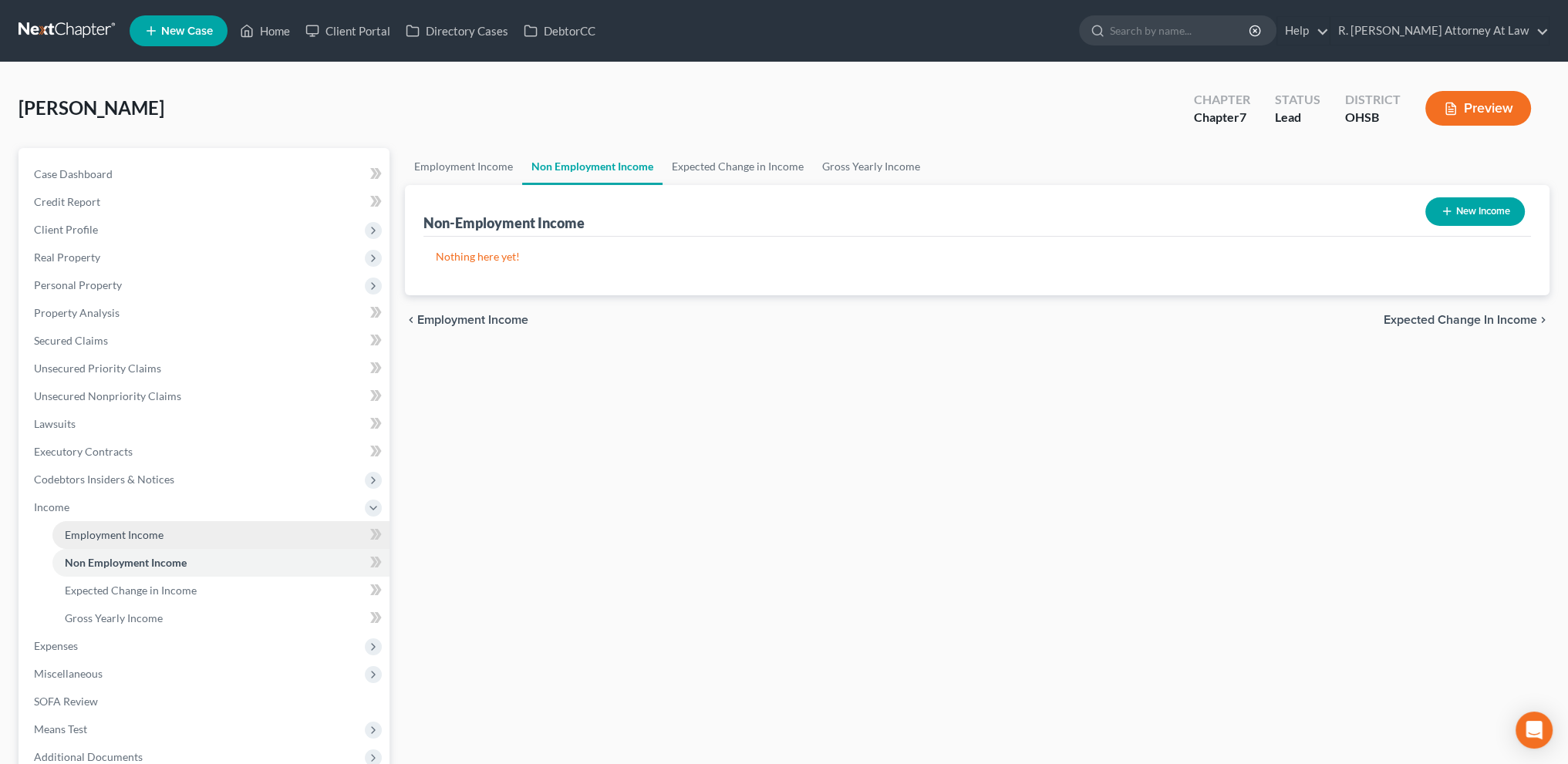
click at [79, 530] on span "Employment Income" at bounding box center [114, 535] width 99 height 13
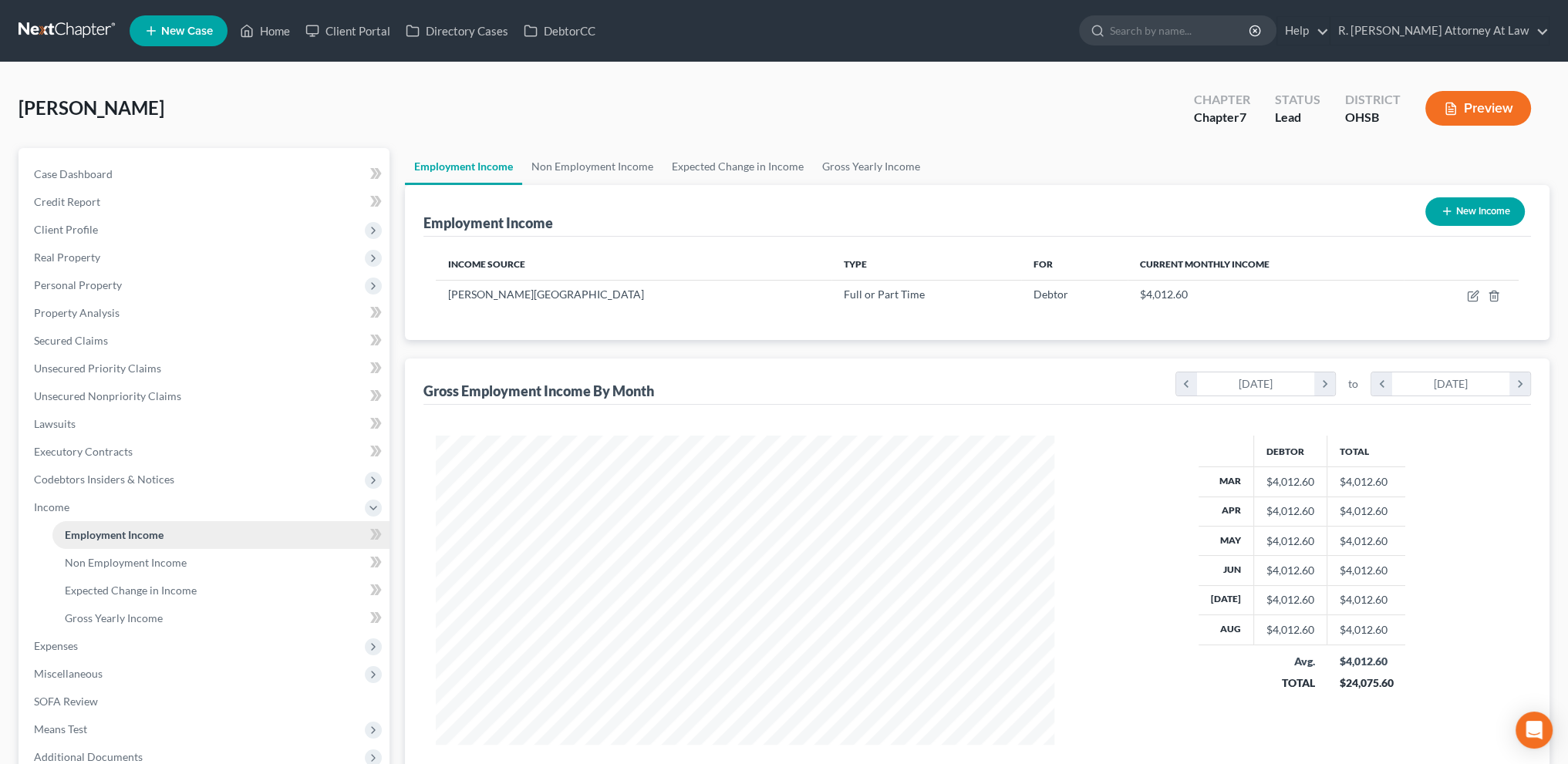
scroll to position [309, 649]
click at [55, 281] on span "Personal Property" at bounding box center [78, 285] width 88 height 13
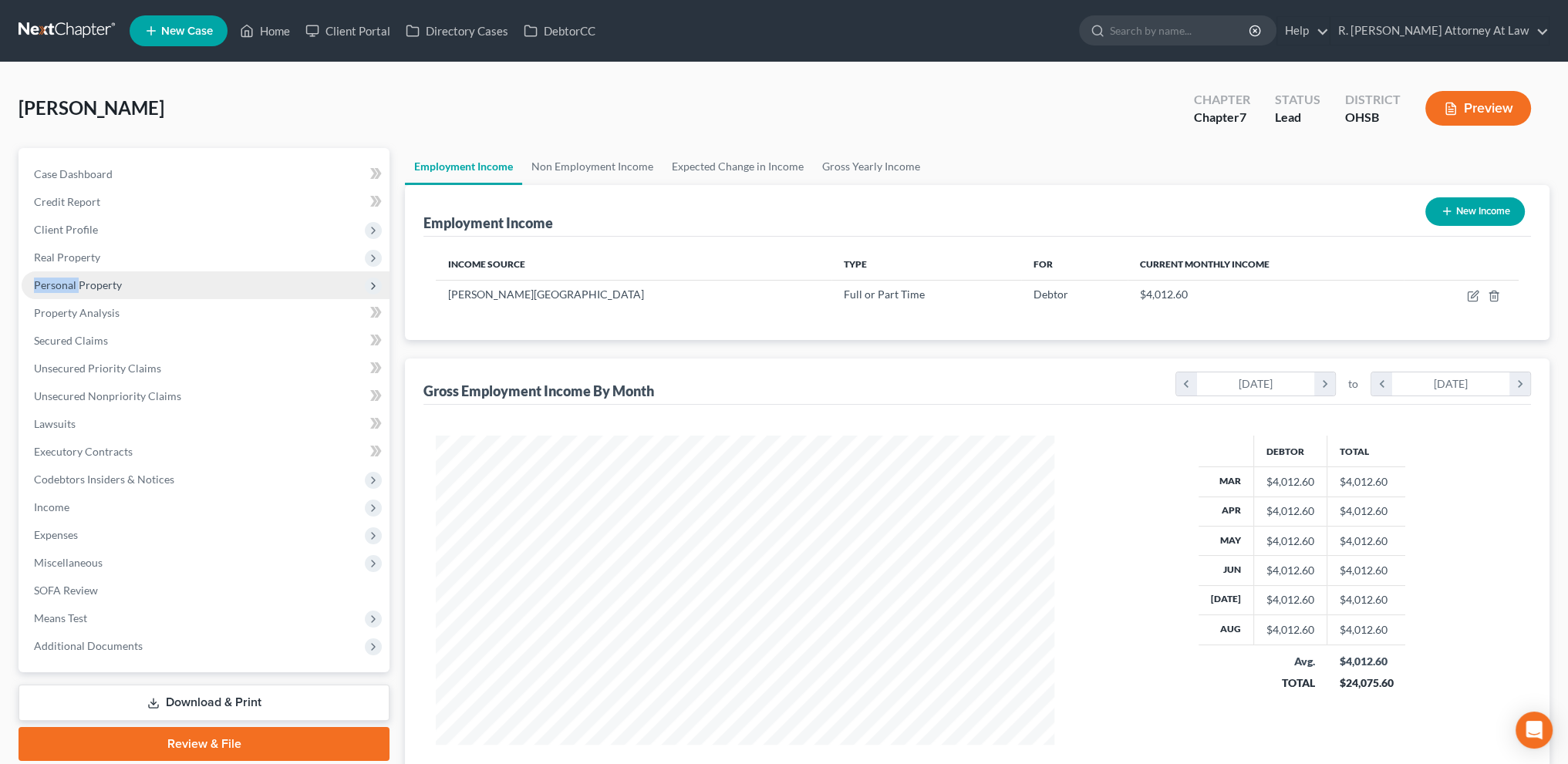
click at [61, 281] on span "Personal Property" at bounding box center [78, 285] width 88 height 13
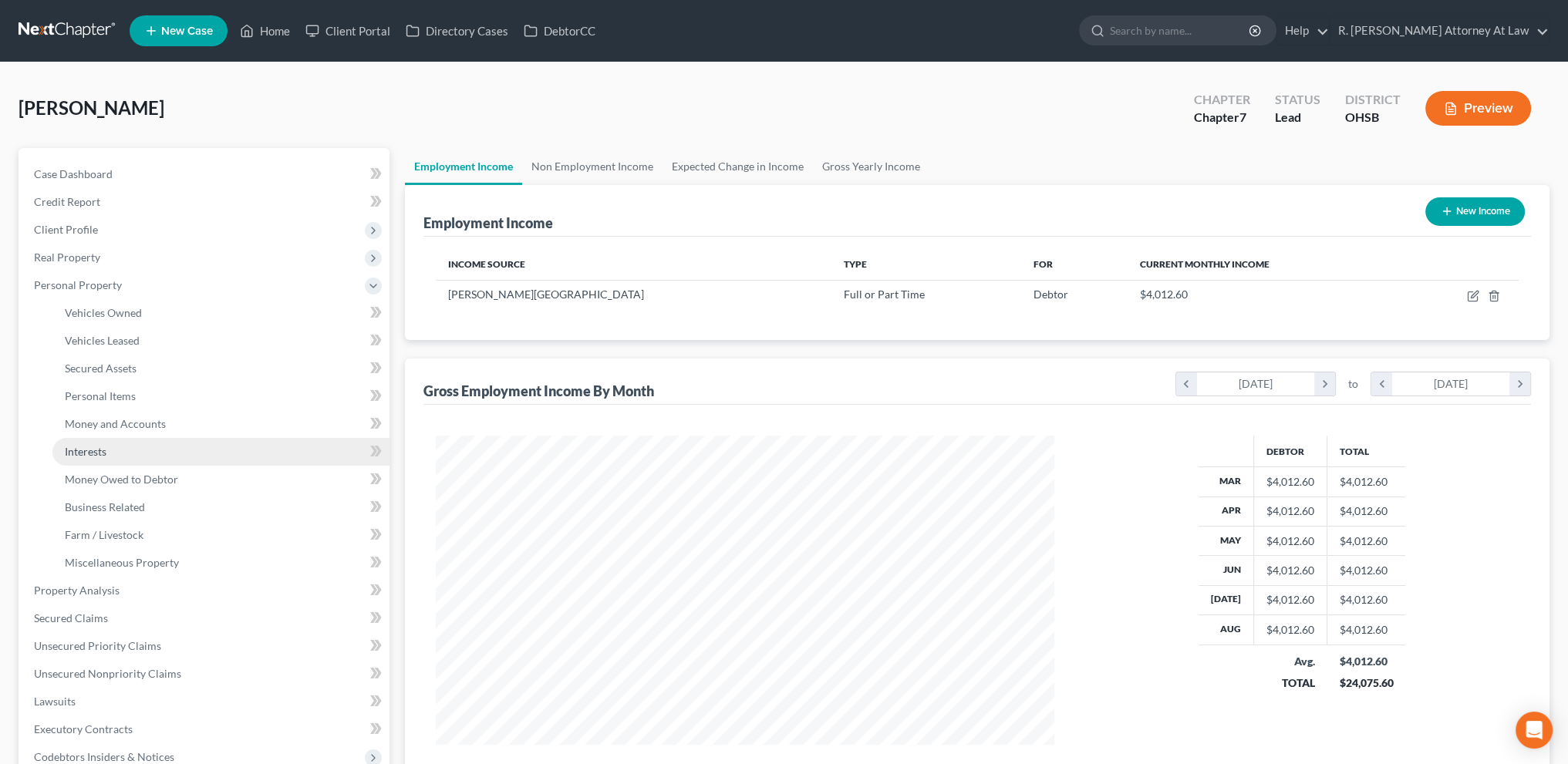
click at [82, 452] on span "Interests" at bounding box center [86, 451] width 42 height 13
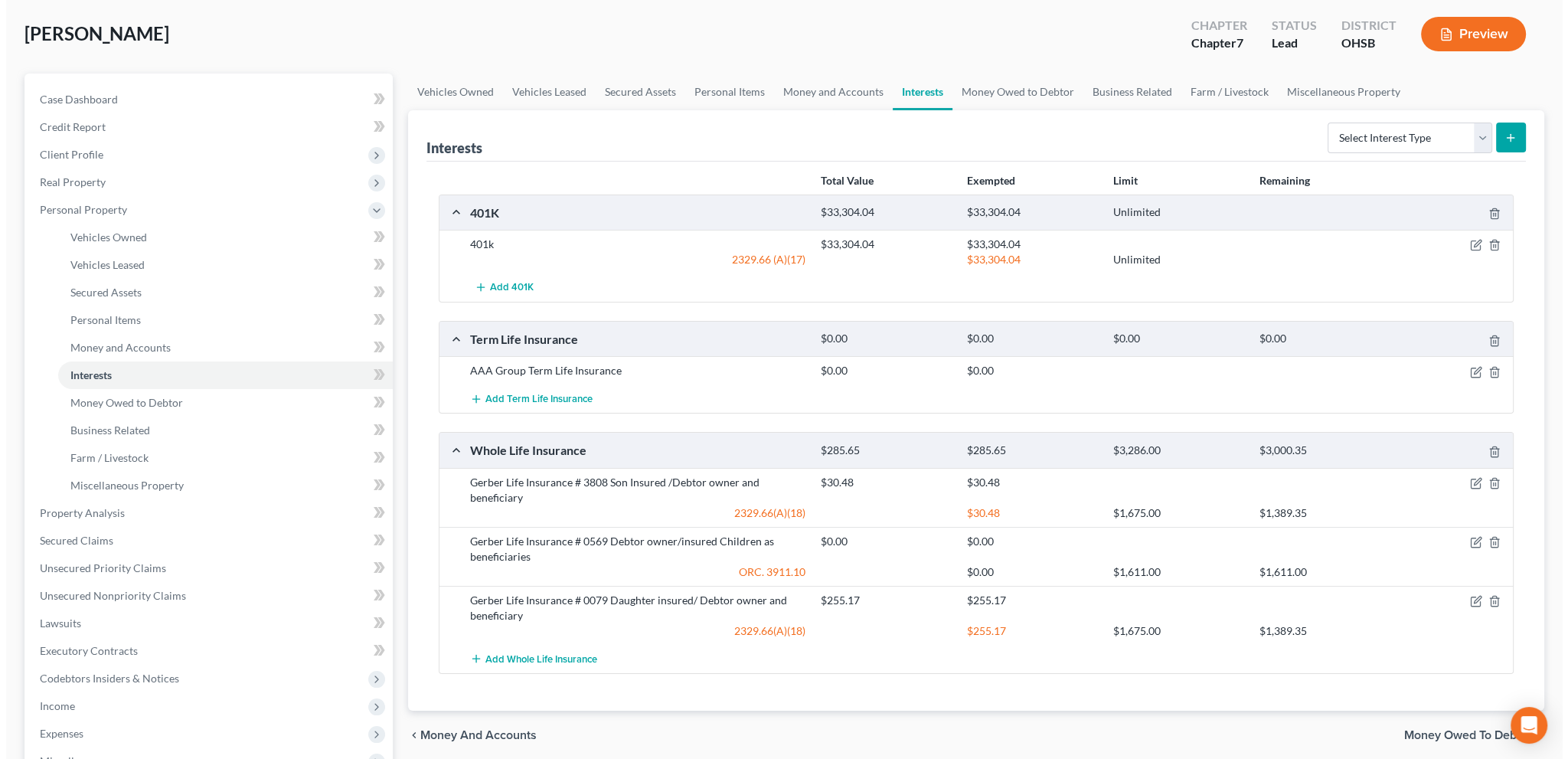
scroll to position [95, 0]
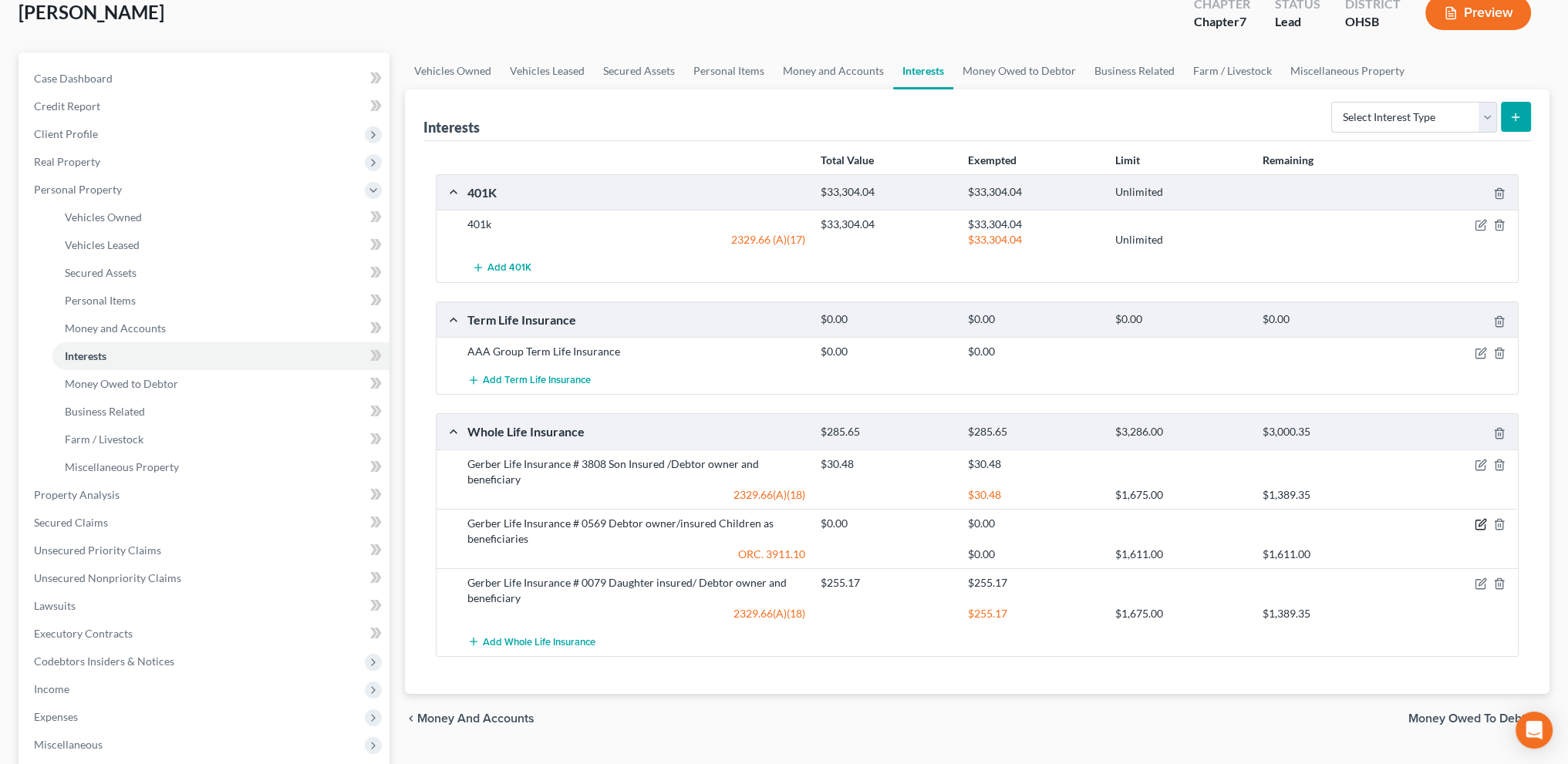
click at [1481, 520] on icon "button" at bounding box center [1481, 523] width 12 height 12
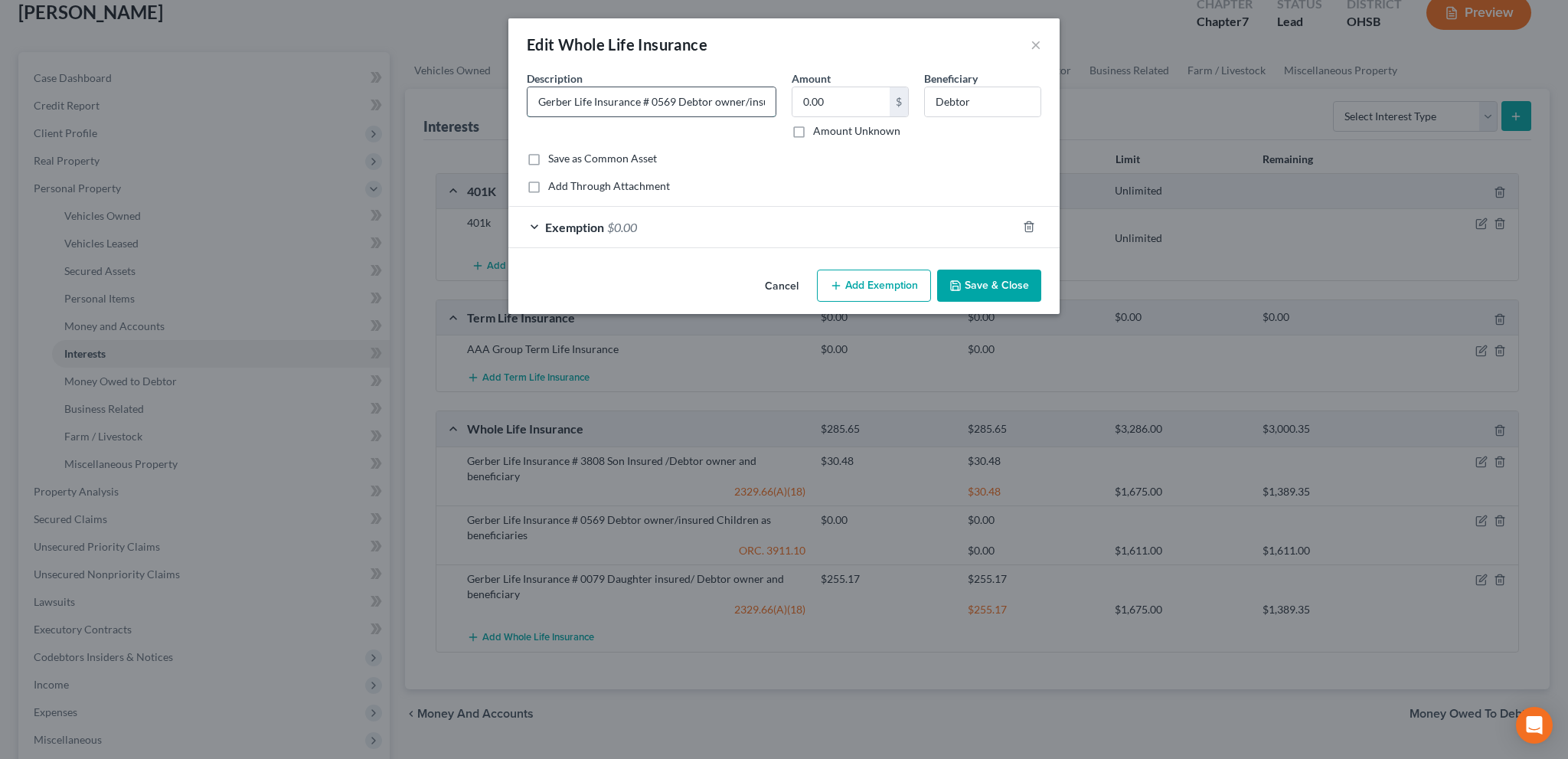
click at [747, 98] on input "Gerber Life Insurance # 0569 Debtor owner/insured Children as beneficiaries" at bounding box center [652, 102] width 248 height 29
click at [725, 101] on input "Gerber Life Insurance # 0569 Debtor owner/insured Children as beneficiaries" at bounding box center [652, 102] width 248 height 29
type input "Gerber Life Insurance # 0569 Debtor owner/insured grandchildren"
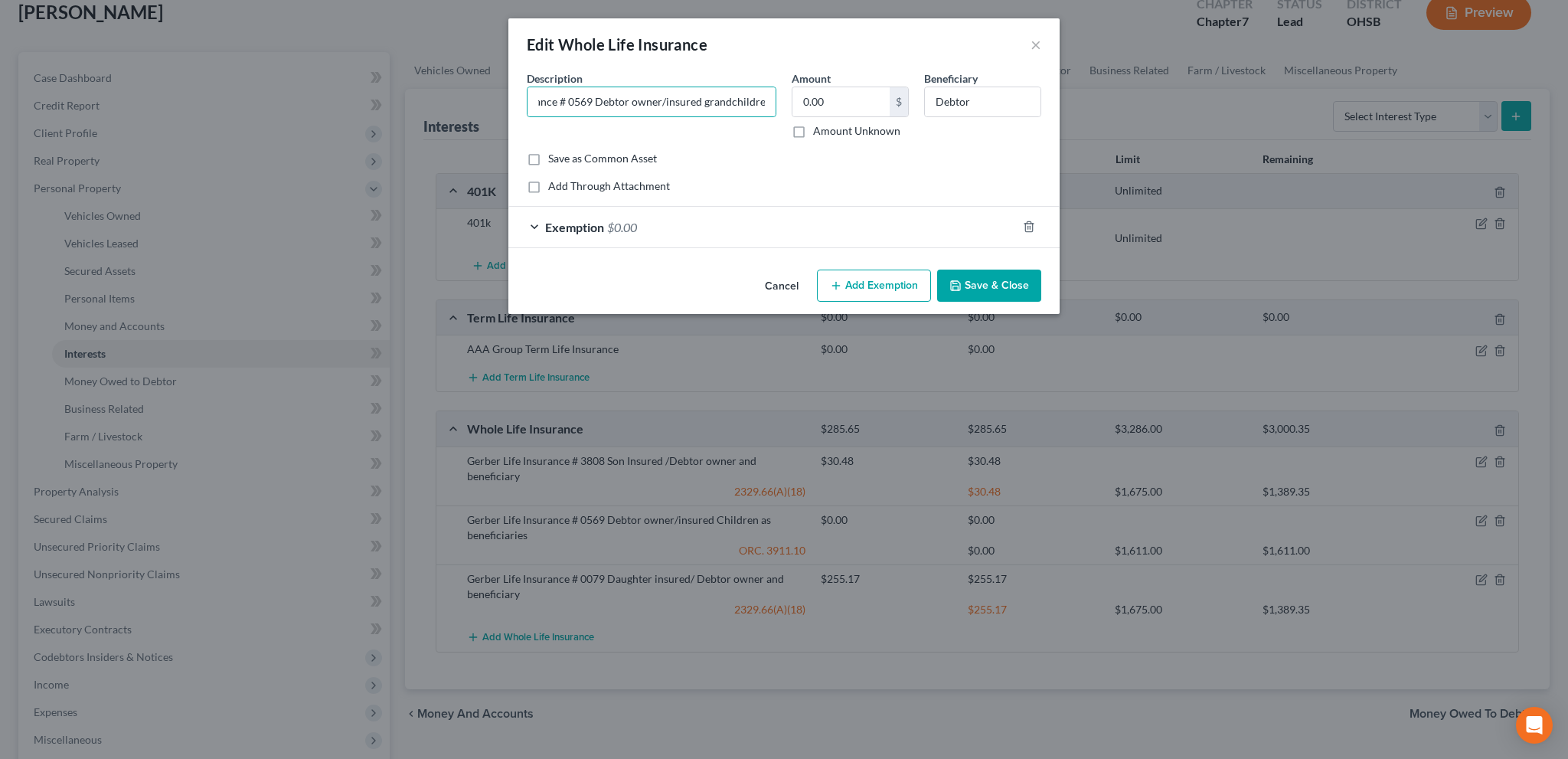
click at [991, 279] on button "Save & Close" at bounding box center [989, 285] width 104 height 32
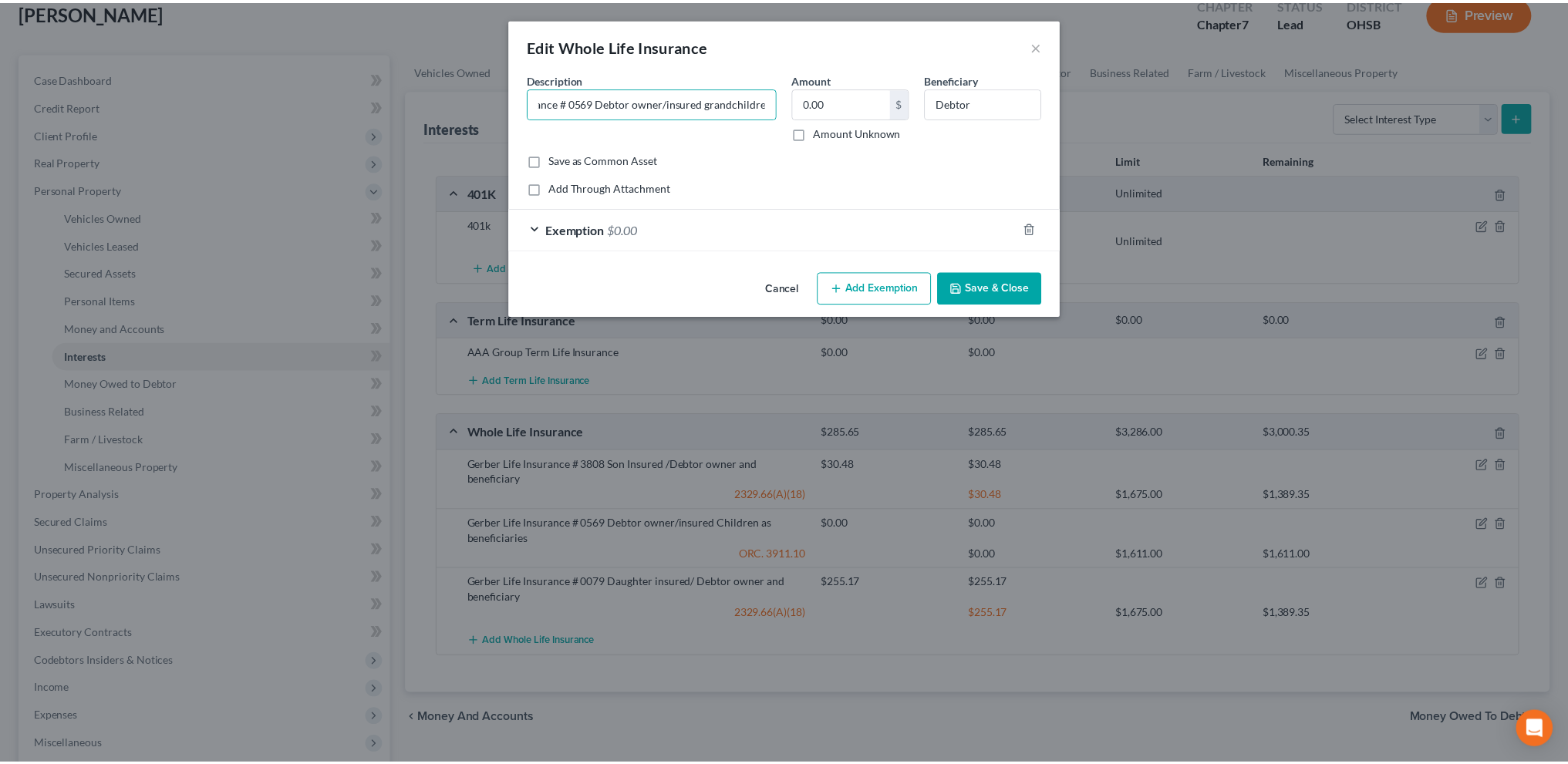
scroll to position [0, 0]
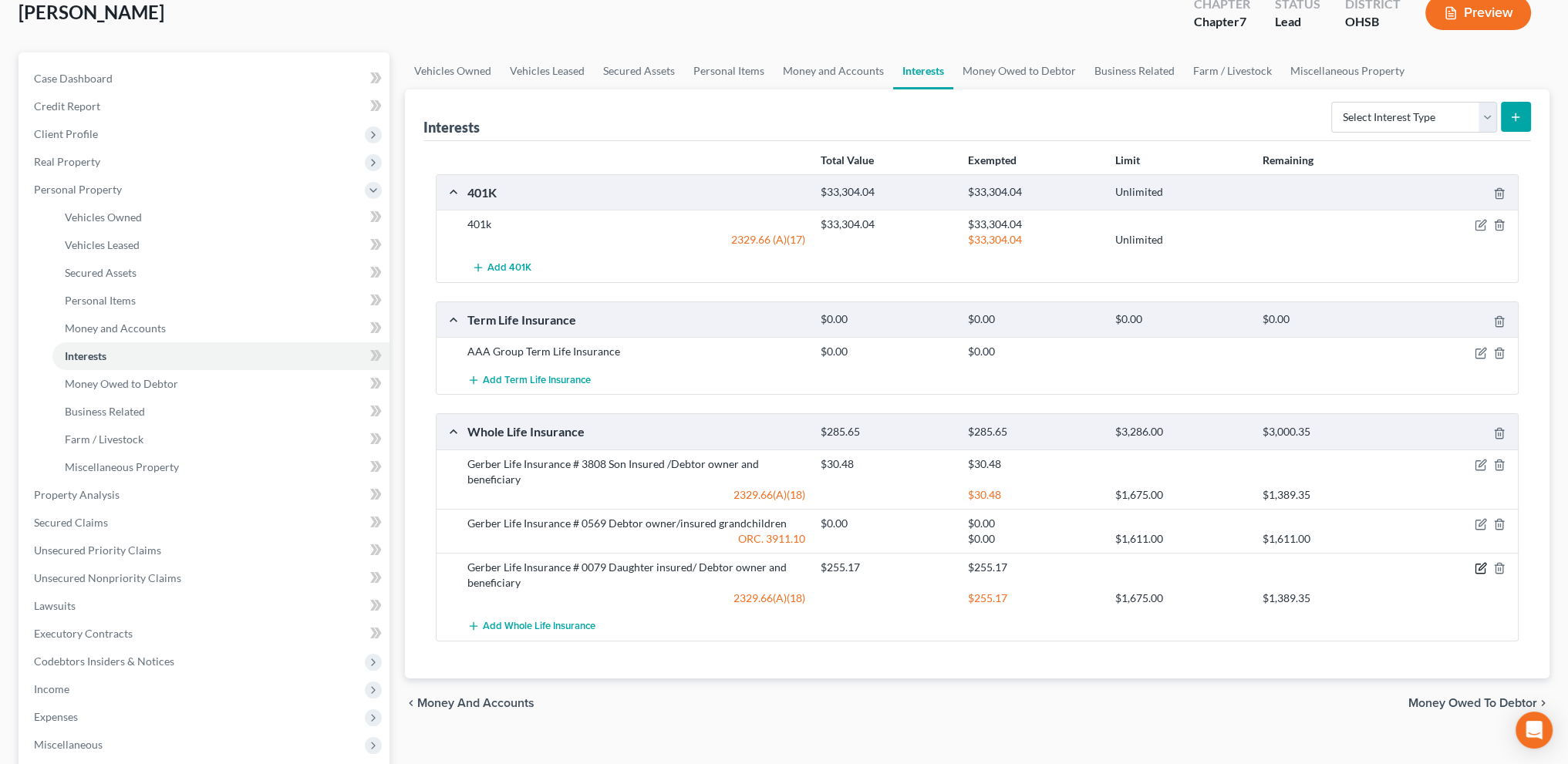
click at [1481, 563] on icon "button" at bounding box center [1481, 566] width 7 height 7
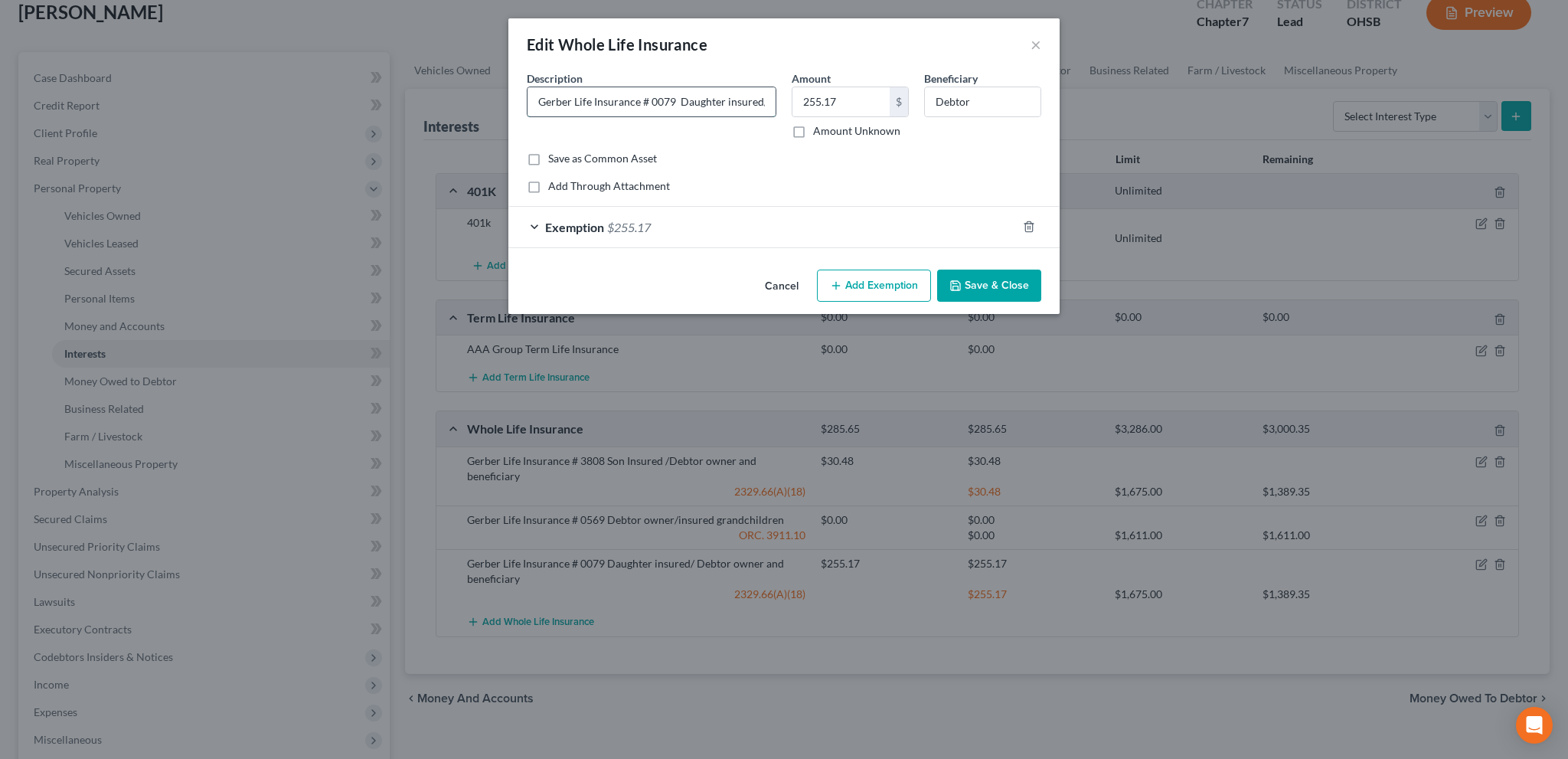
click at [681, 102] on input "Gerber Life Insurance # 0079 Daughter insured/ Debtor owner and beneficiary" at bounding box center [652, 102] width 248 height 29
type input "Gerber Life Insurance # 0079 Granddaughter insured/ Debtor owner and beneficiary"
click at [964, 282] on button "Save & Close" at bounding box center [989, 285] width 104 height 32
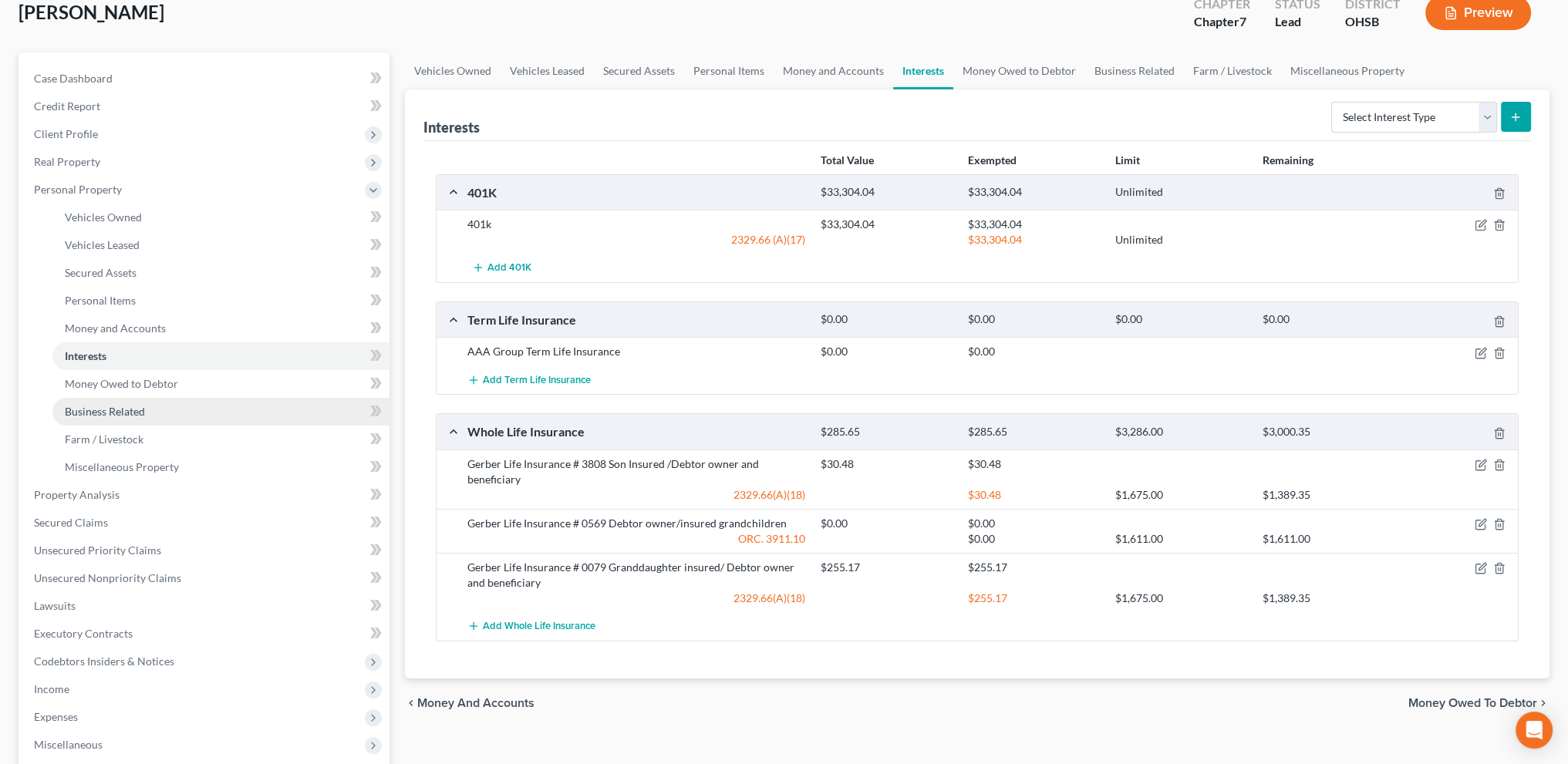
click at [112, 407] on span "Business Related" at bounding box center [105, 411] width 80 height 13
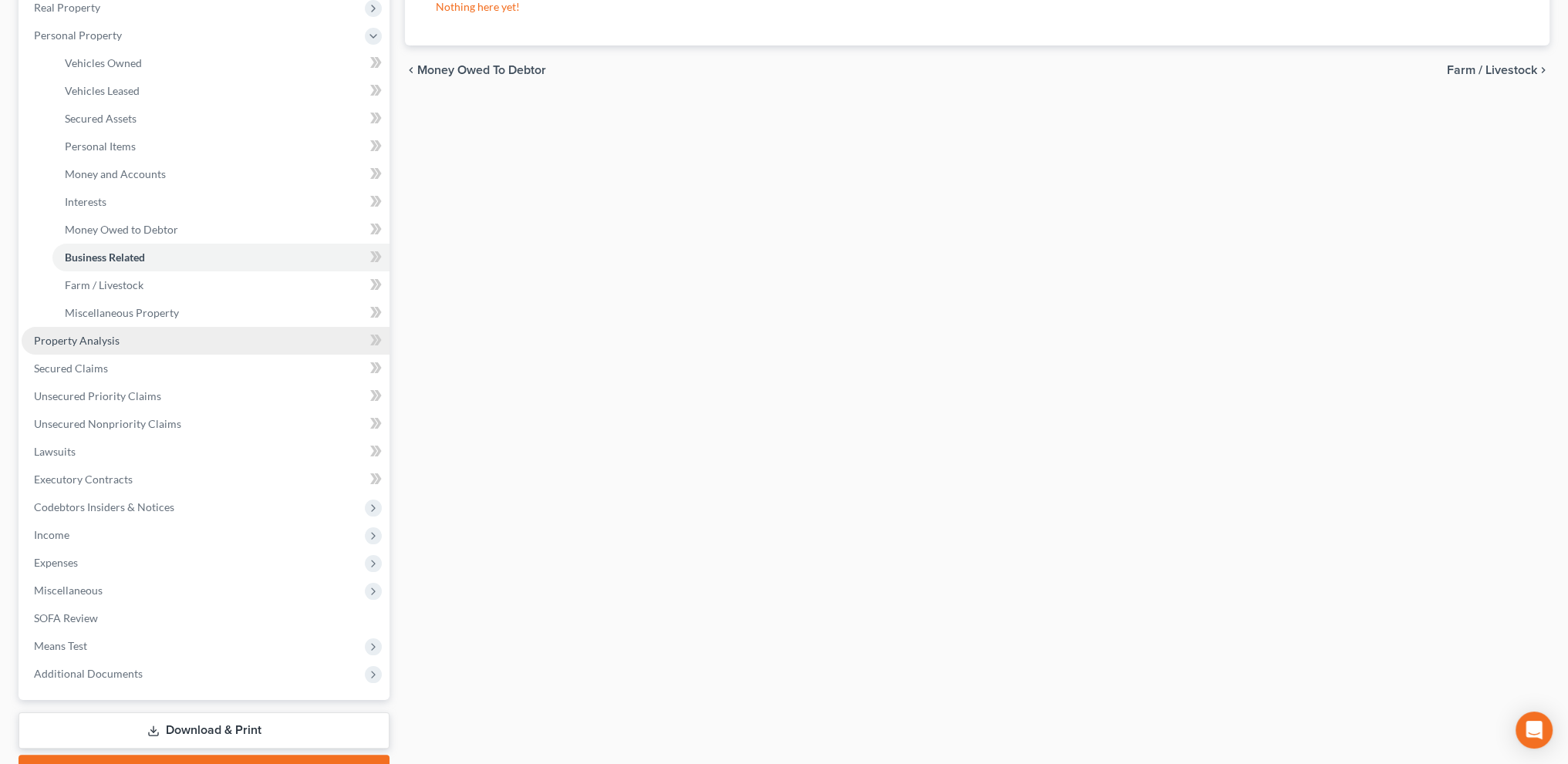
click at [43, 338] on span "Property Analysis" at bounding box center [76, 340] width 86 height 13
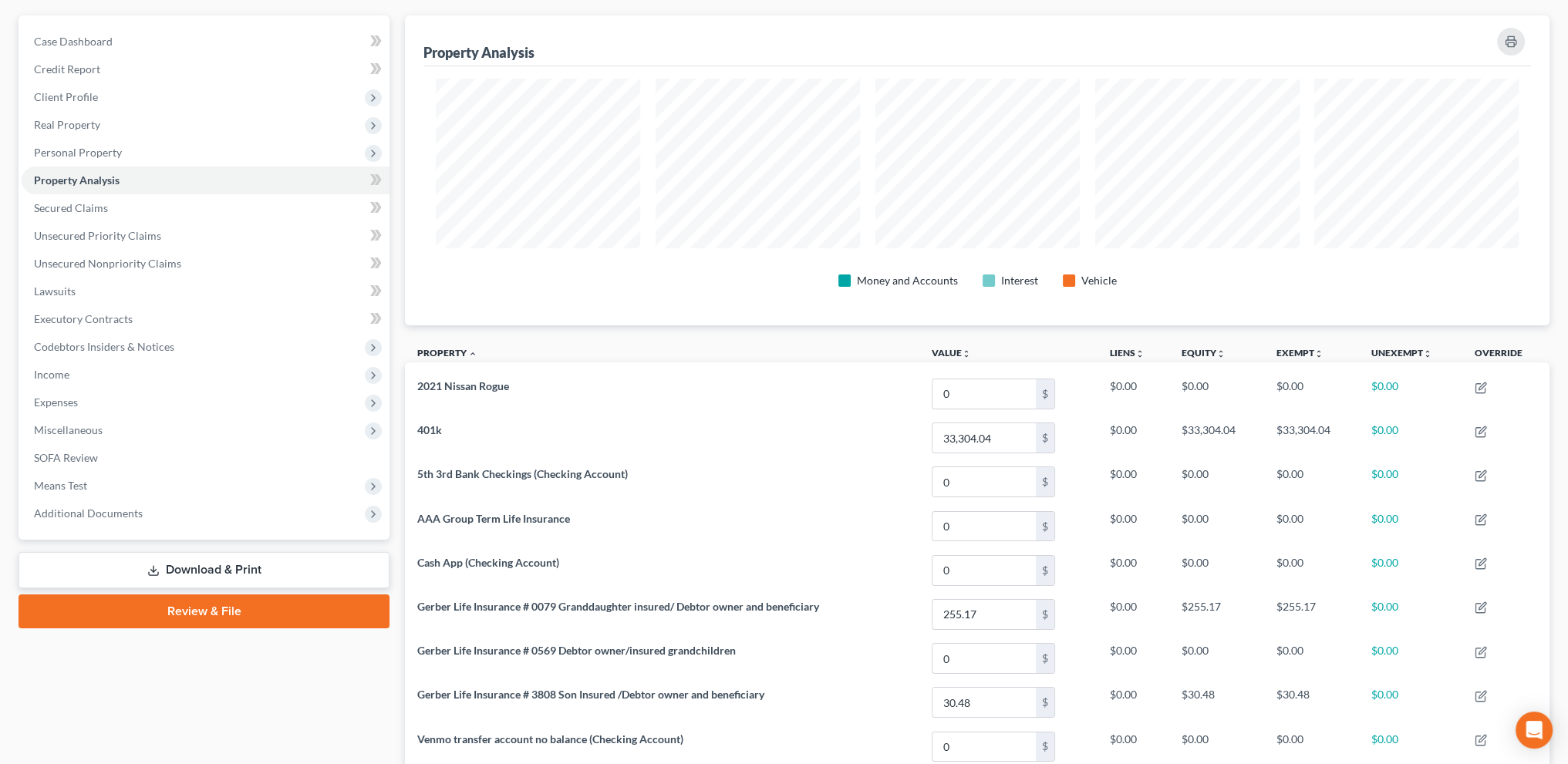
scroll to position [135, 0]
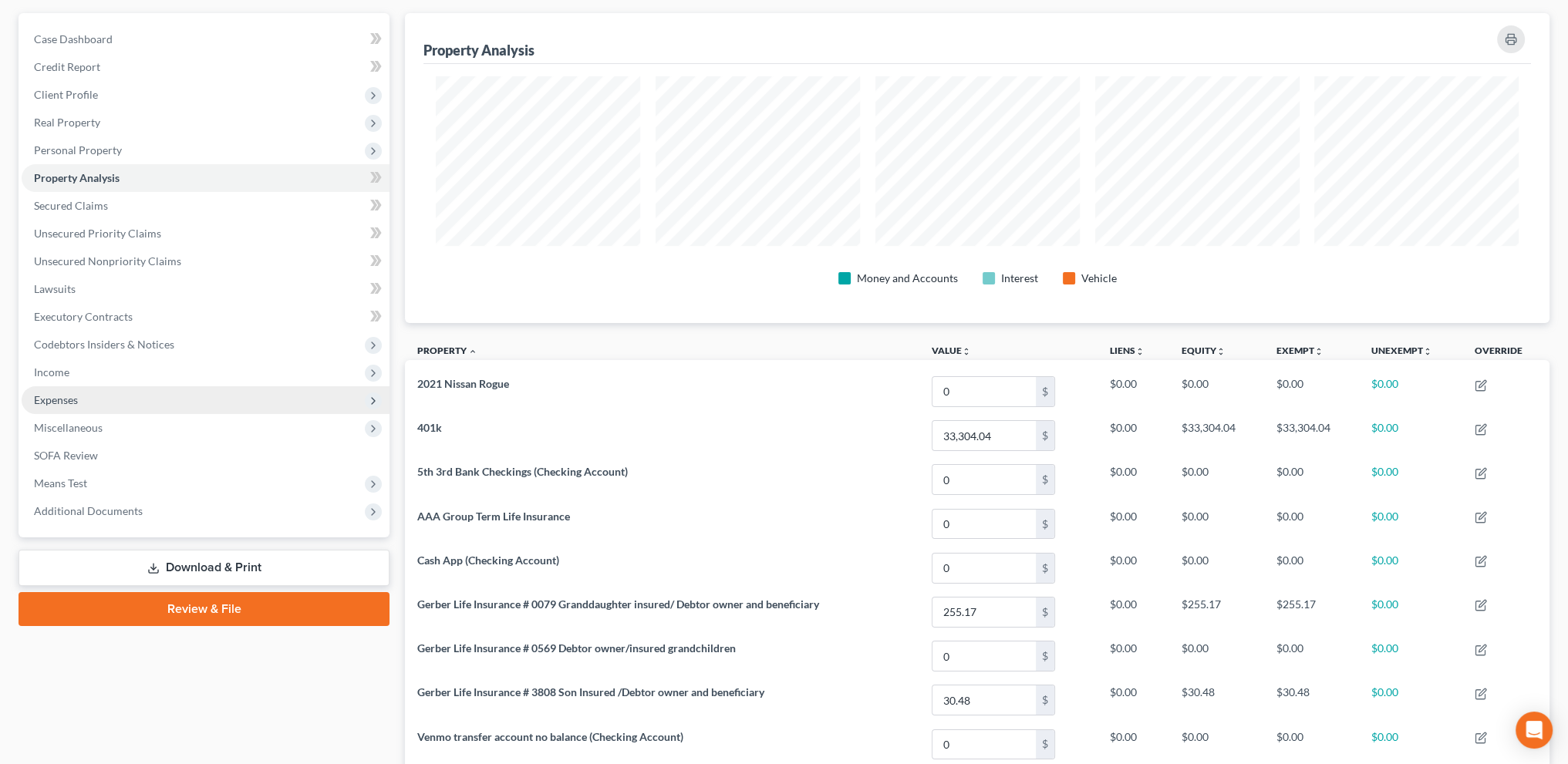
click at [57, 400] on span "Expenses" at bounding box center [55, 399] width 44 height 13
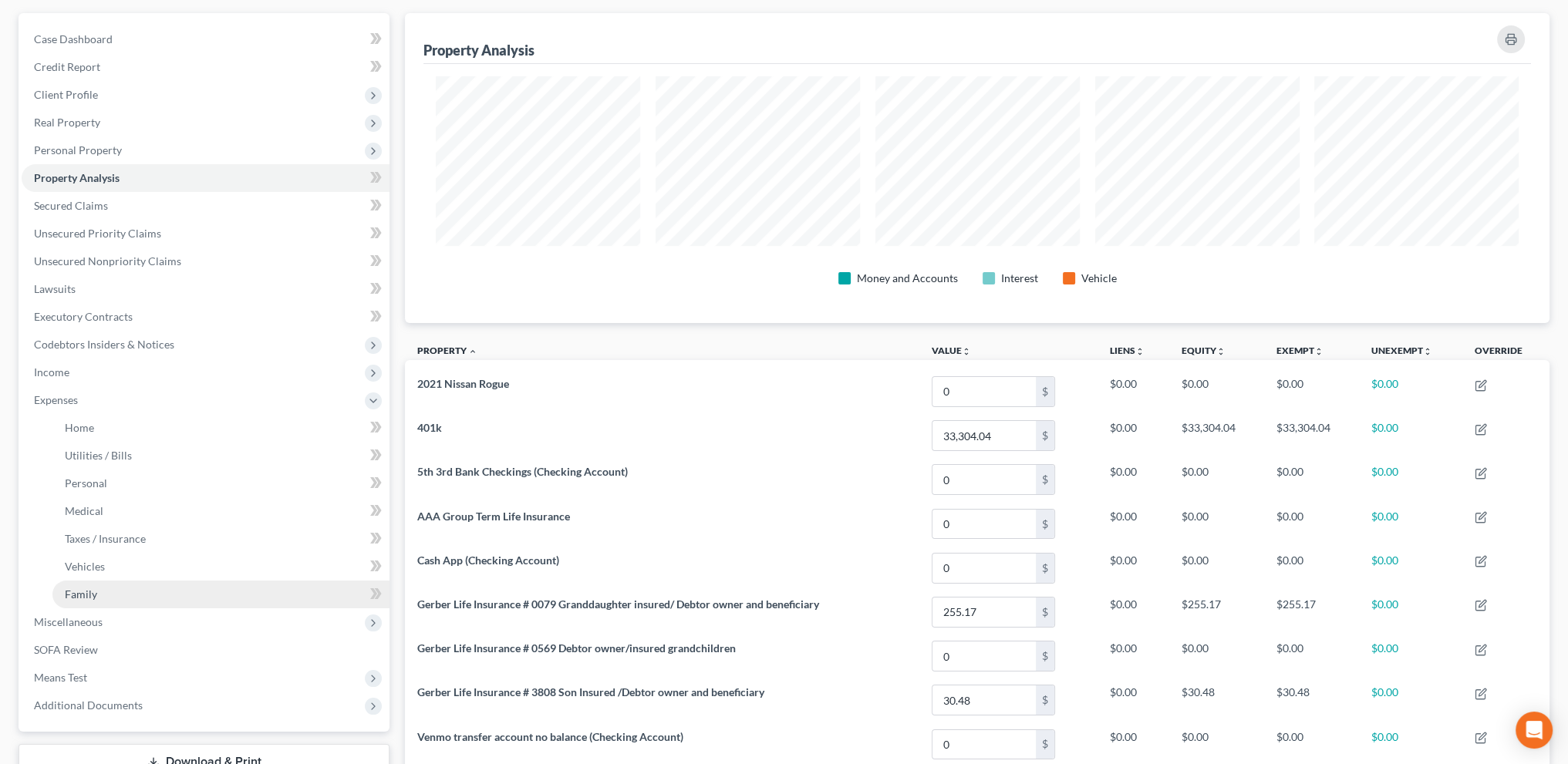
click at [76, 597] on span "Family" at bounding box center [81, 594] width 32 height 13
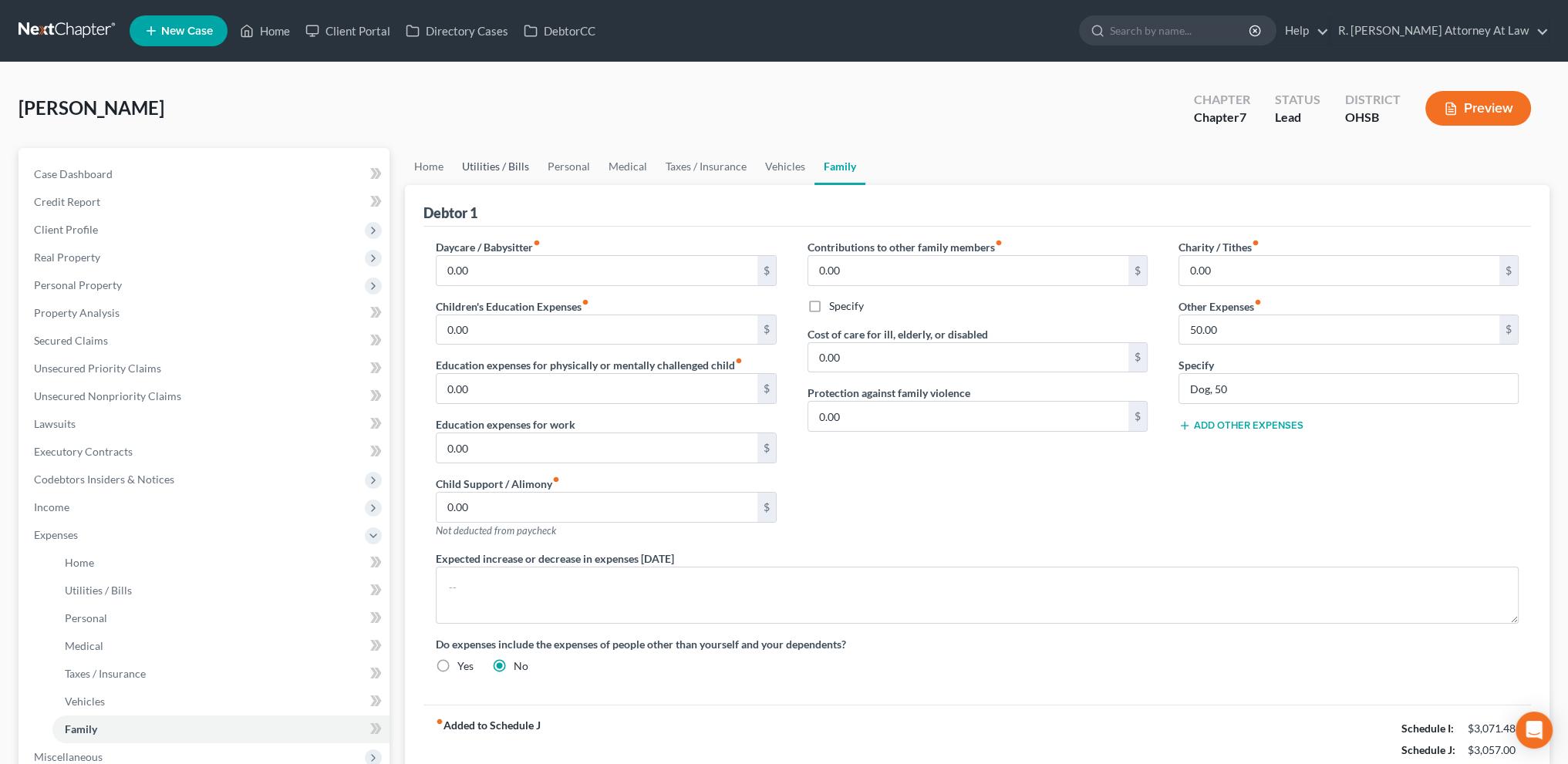
click at [500, 162] on link "Utilities / Bills" at bounding box center [495, 167] width 86 height 37
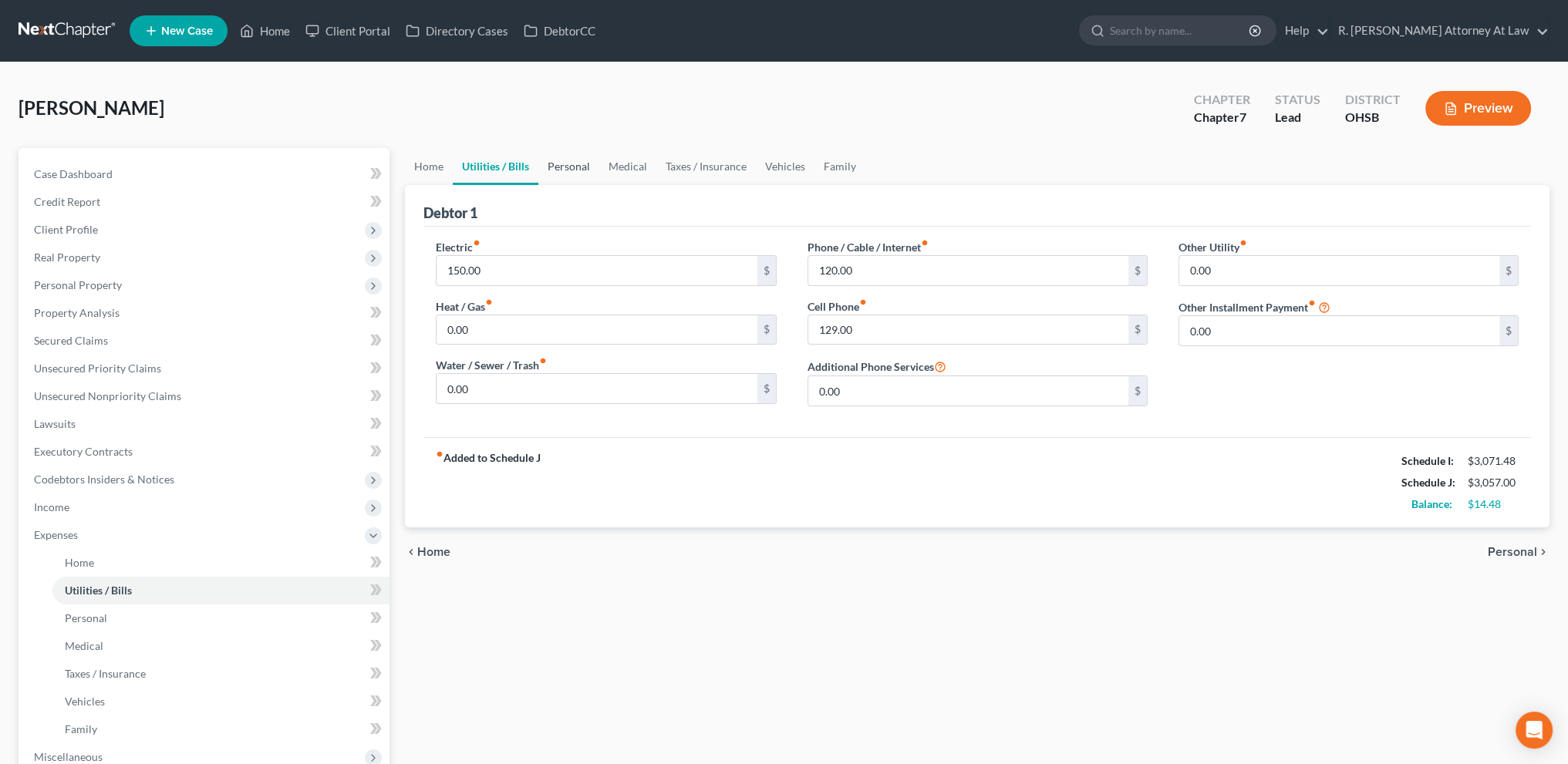
click at [580, 172] on link "Personal" at bounding box center [569, 167] width 61 height 37
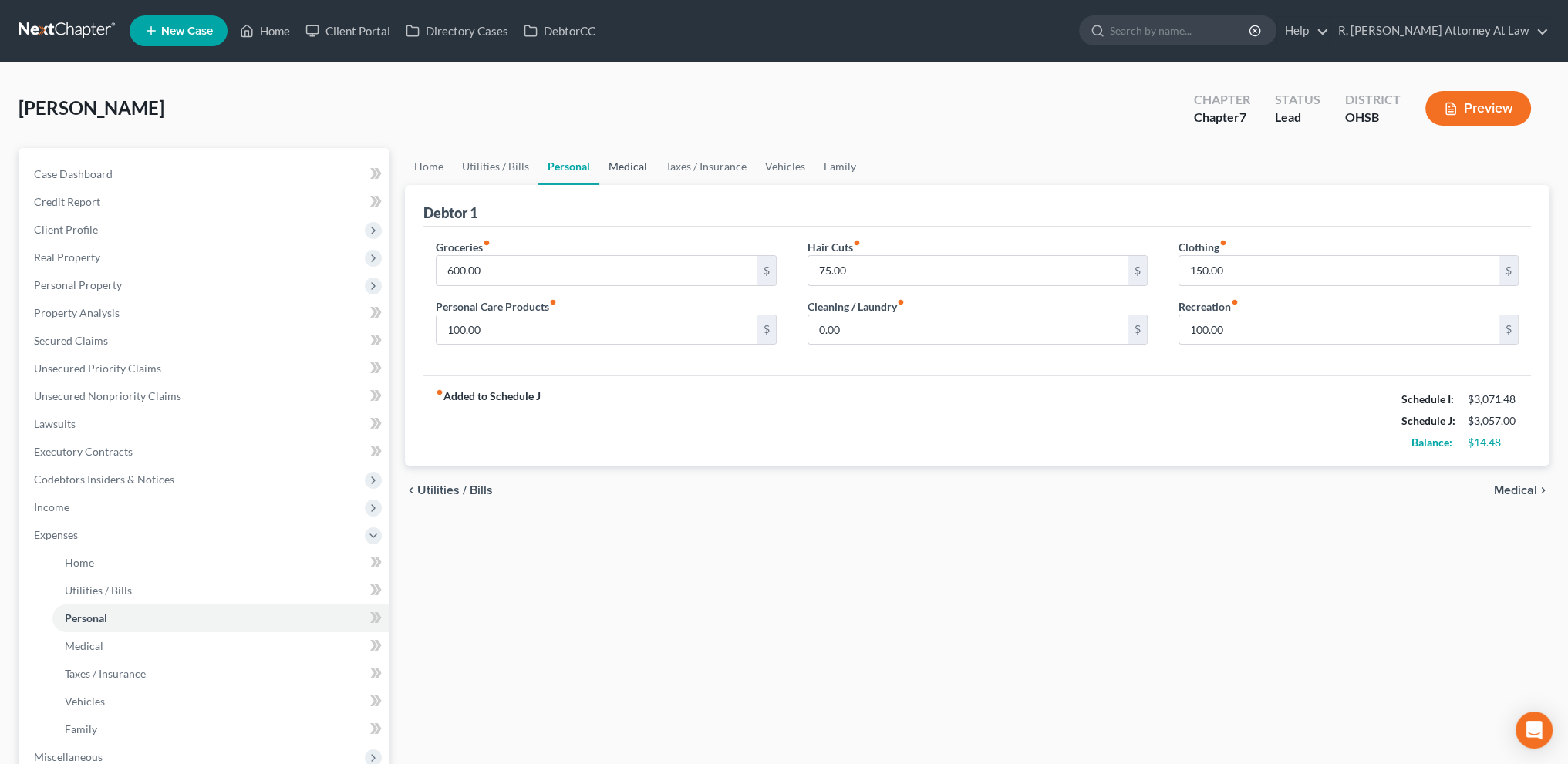
click at [646, 171] on link "Medical" at bounding box center [627, 167] width 57 height 37
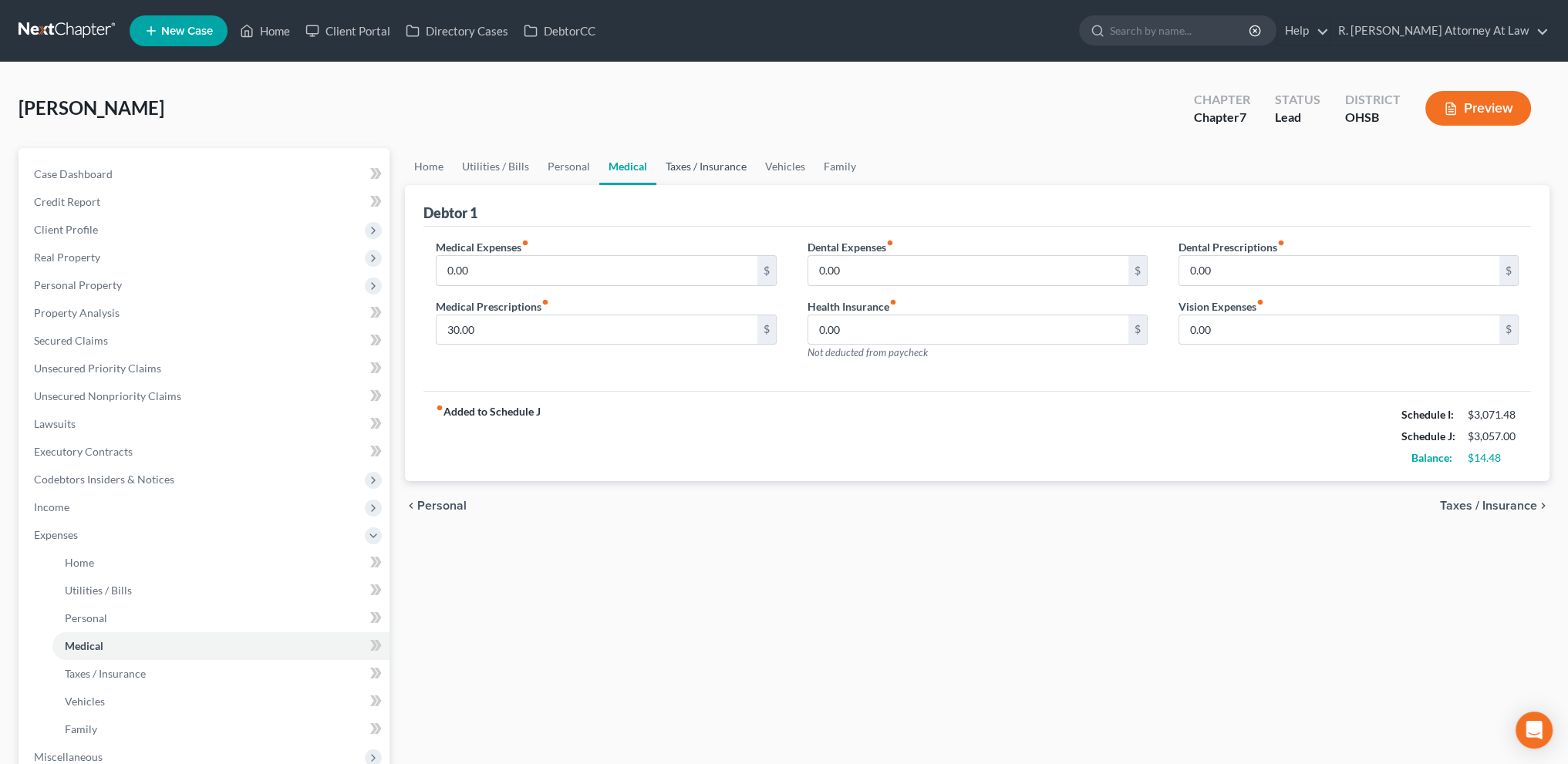
click at [710, 168] on link "Taxes / Insurance" at bounding box center [706, 167] width 99 height 37
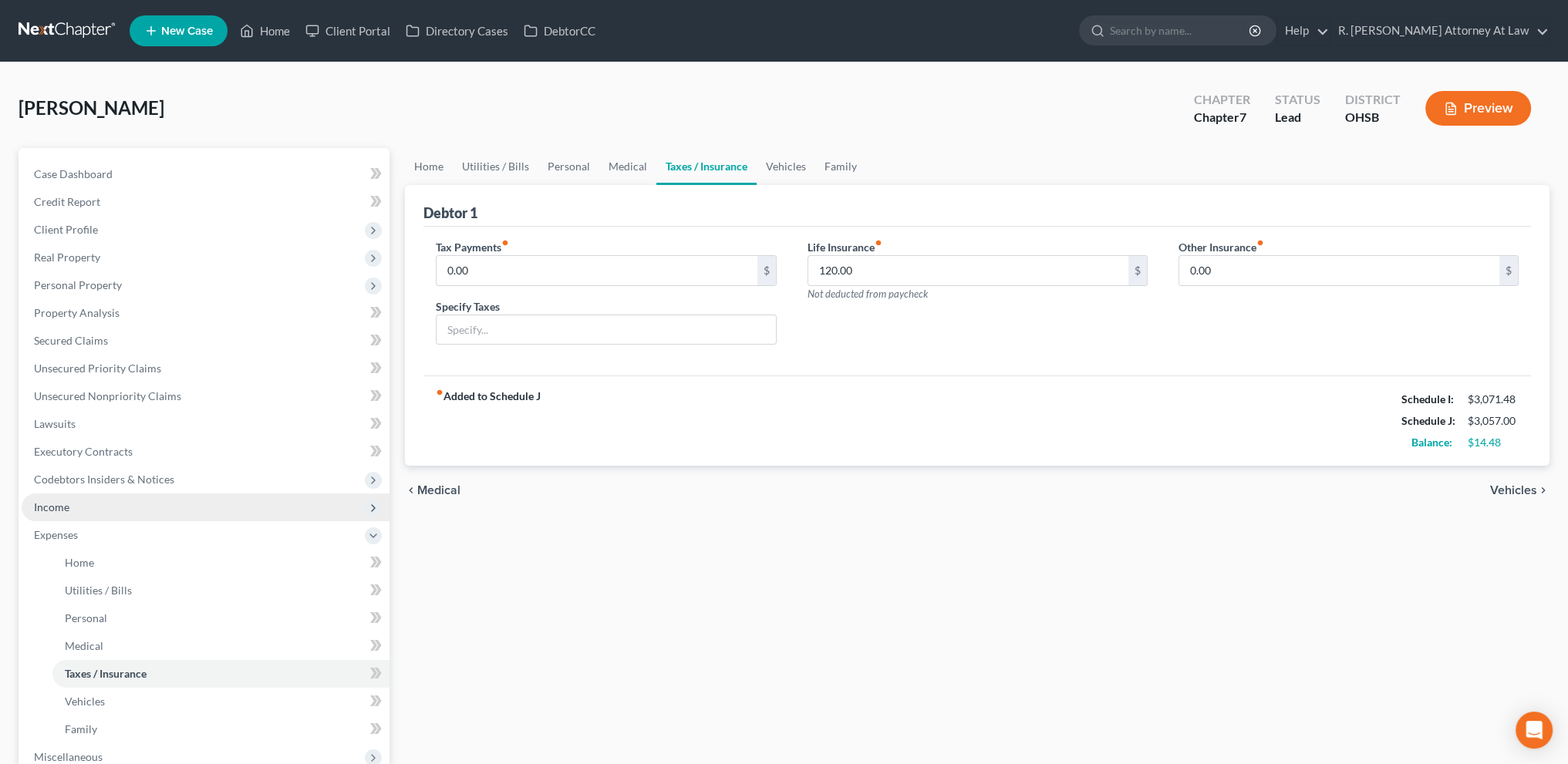
click at [61, 504] on span "Income" at bounding box center [51, 507] width 35 height 13
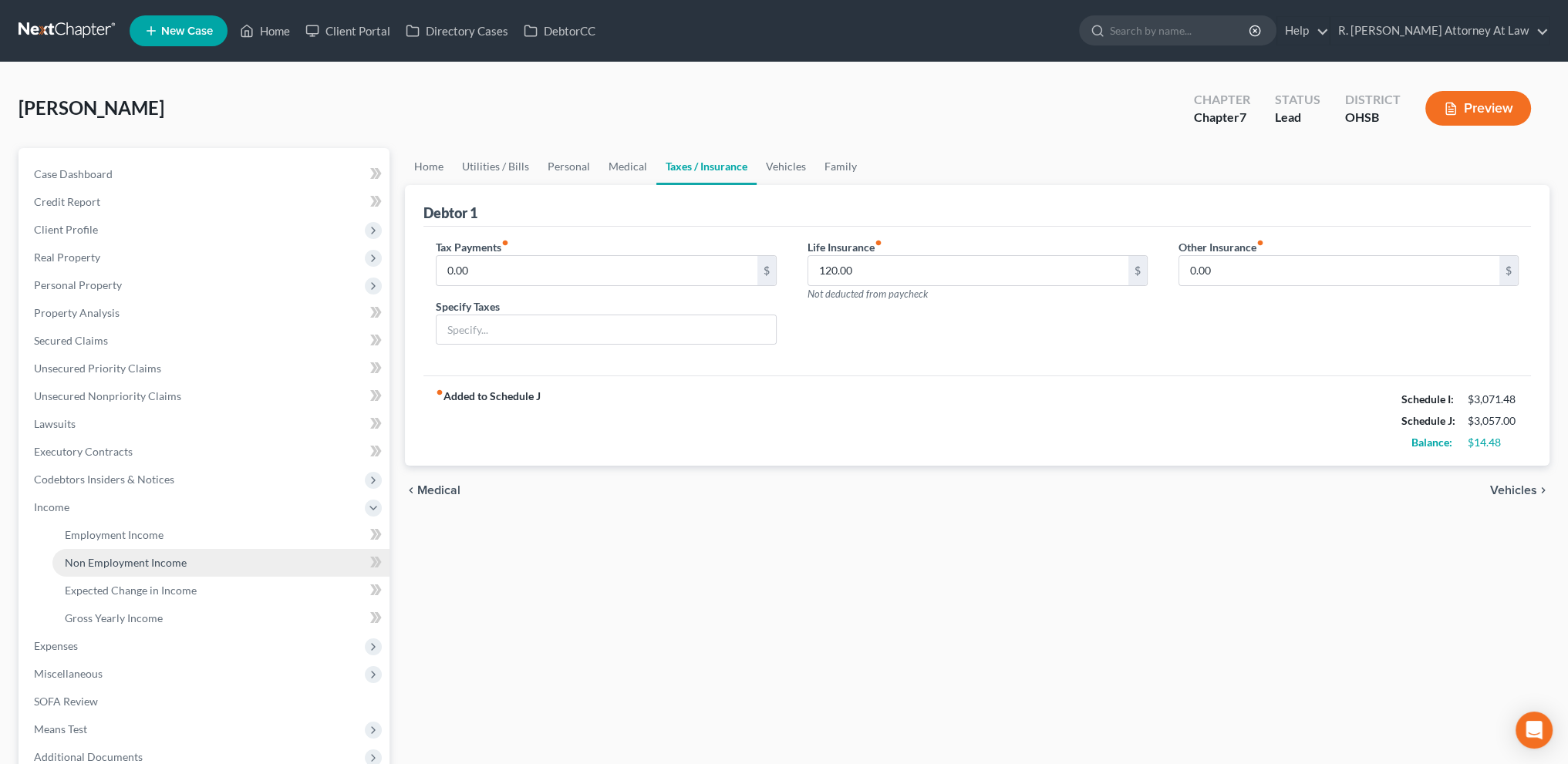
click at [101, 557] on span "Non Employment Income" at bounding box center [126, 562] width 122 height 13
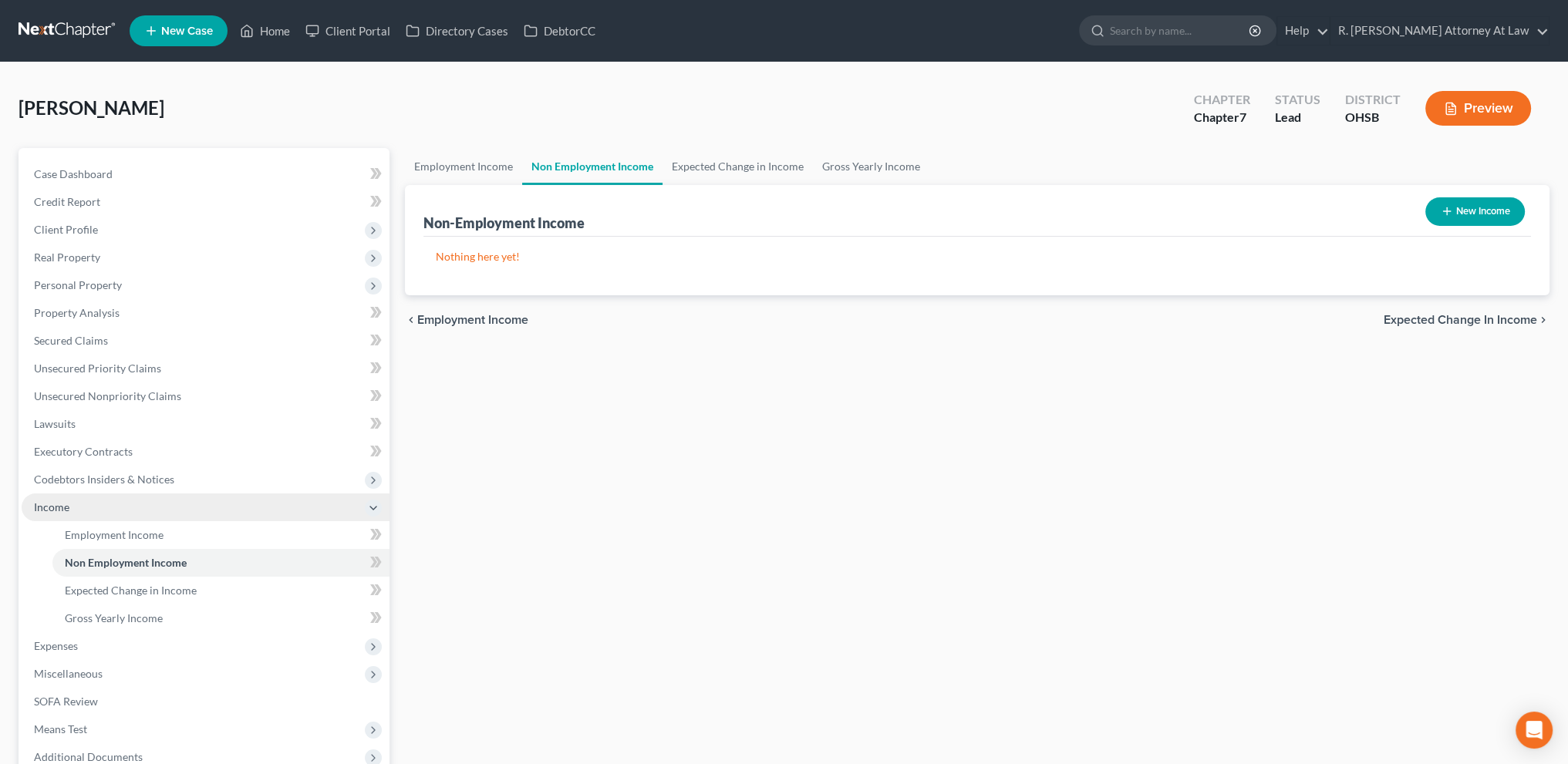
click at [97, 516] on span "Income" at bounding box center [205, 507] width 368 height 28
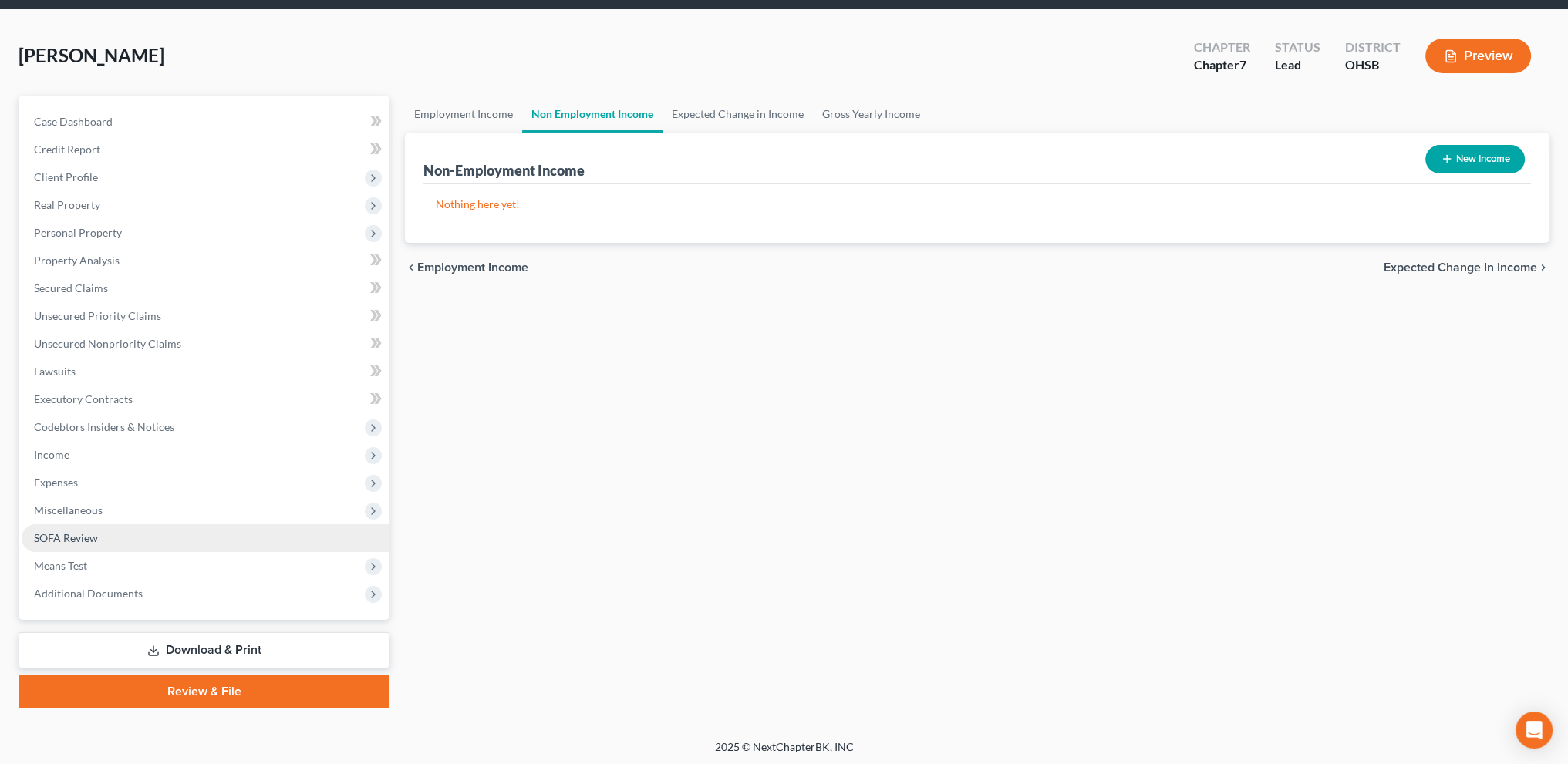
scroll to position [54, 0]
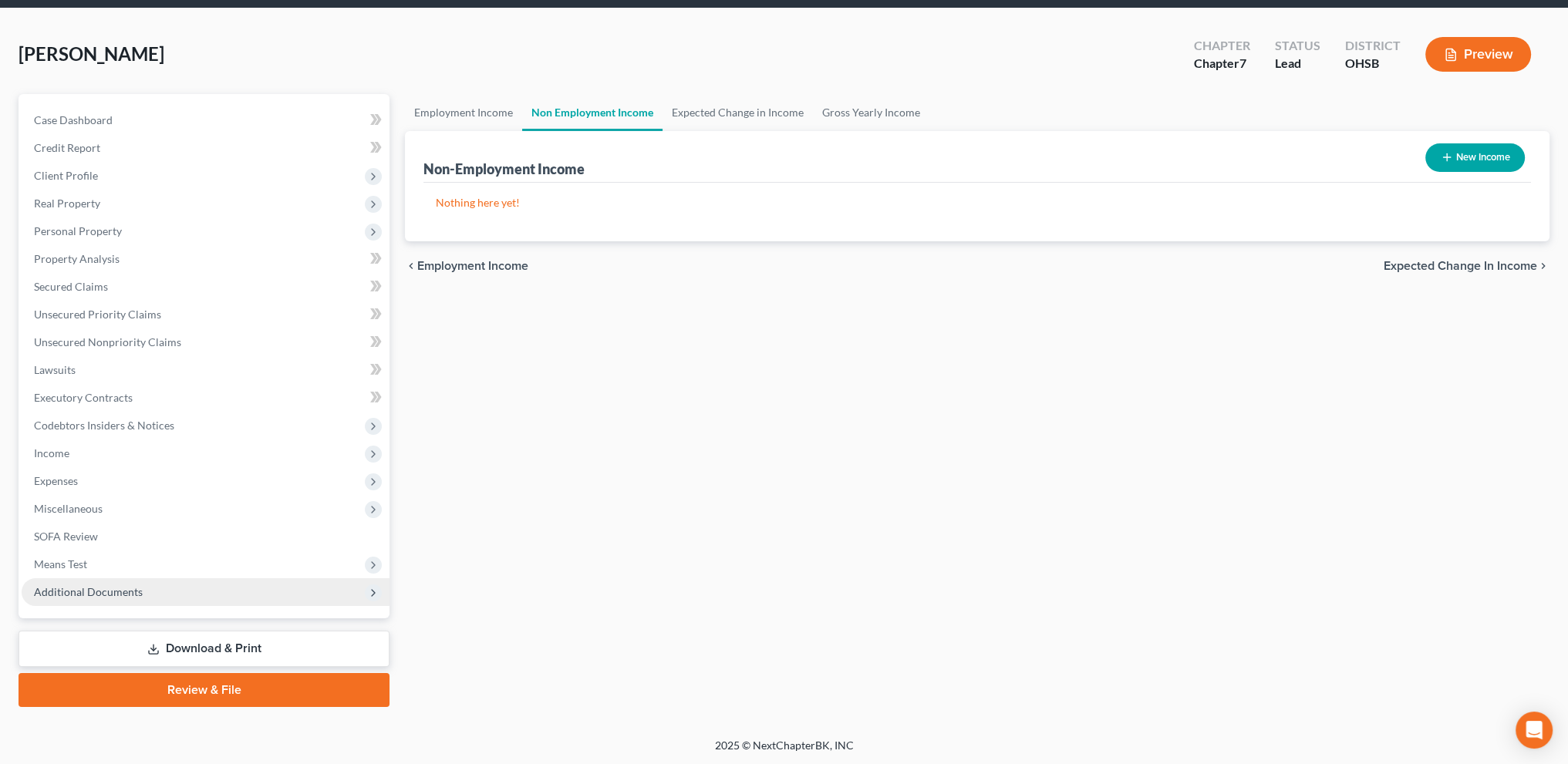
click at [103, 587] on span "Additional Documents" at bounding box center [88, 592] width 109 height 13
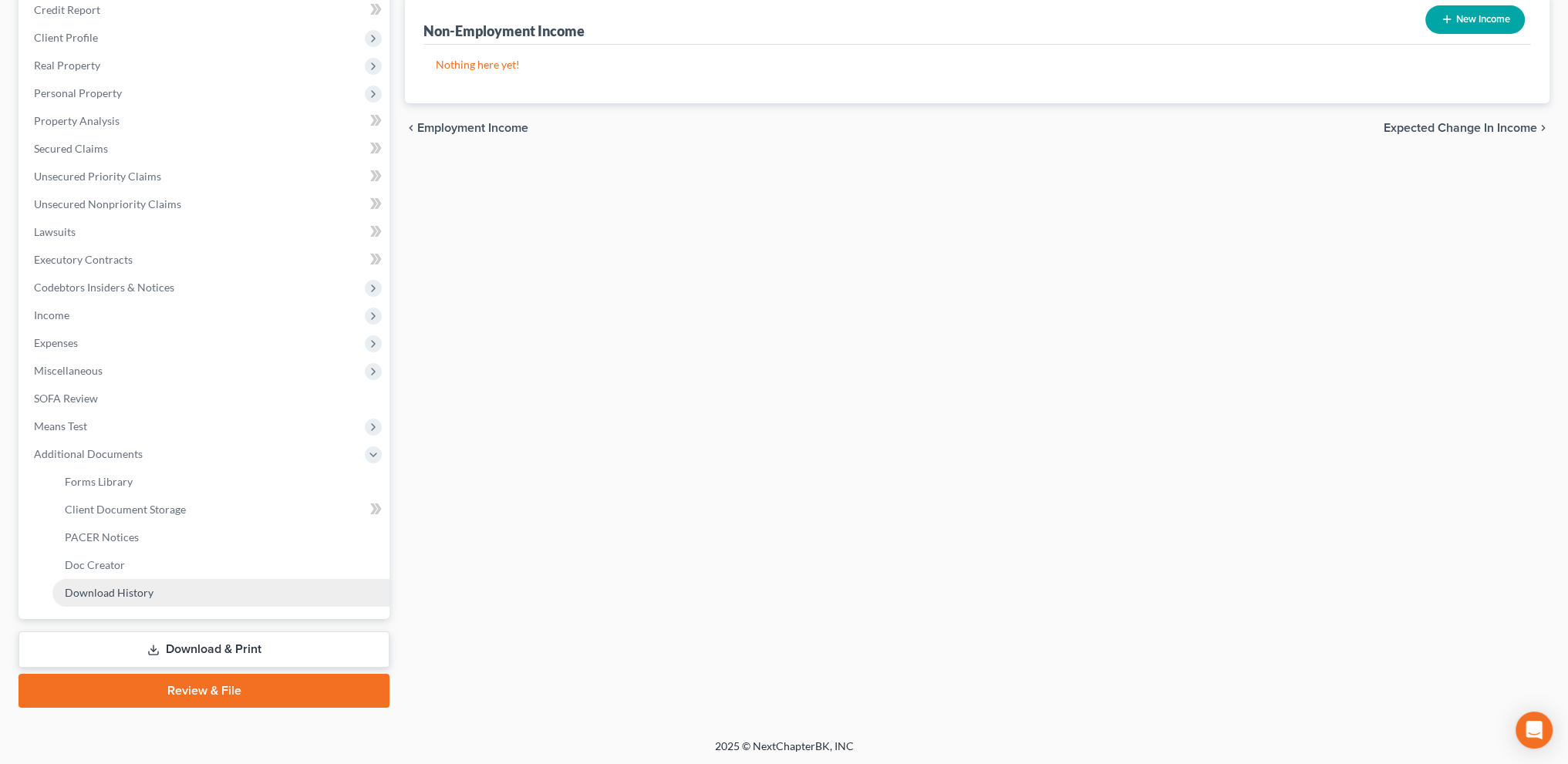
scroll to position [192, 0]
click at [168, 645] on link "Download & Print" at bounding box center [204, 649] width 371 height 36
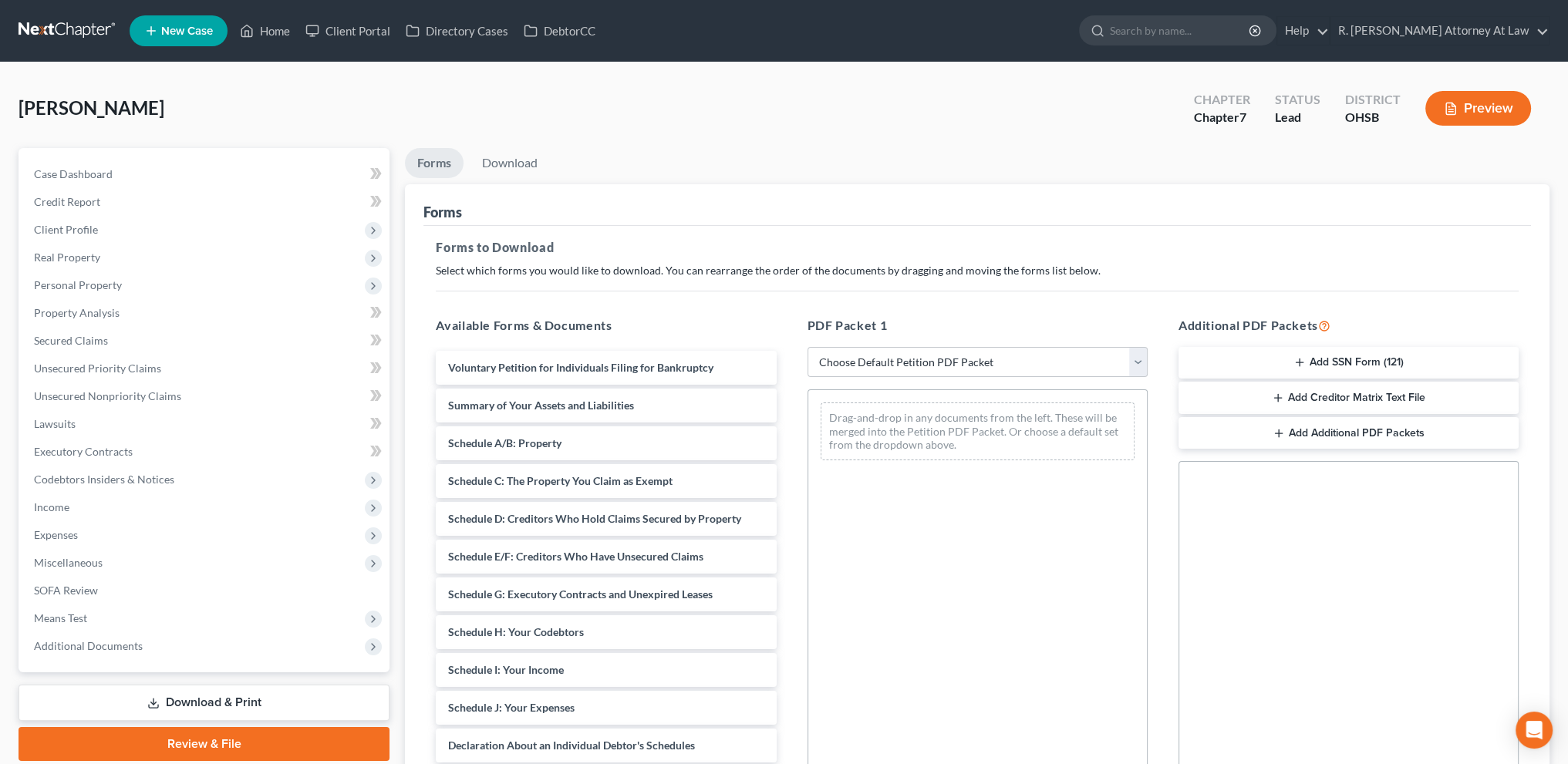
scroll to position [187, 0]
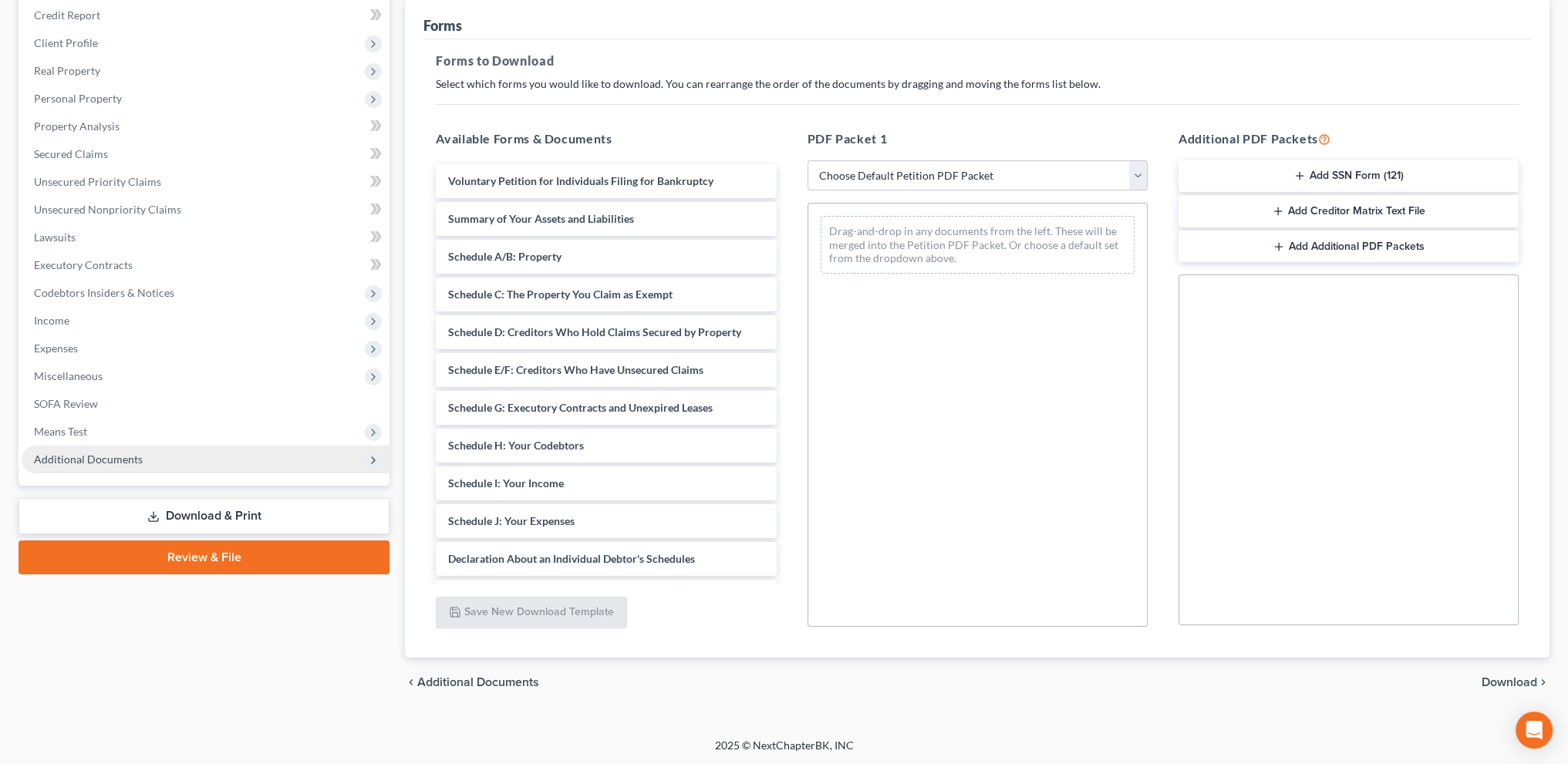
click at [90, 455] on span "Additional Documents" at bounding box center [88, 459] width 109 height 13
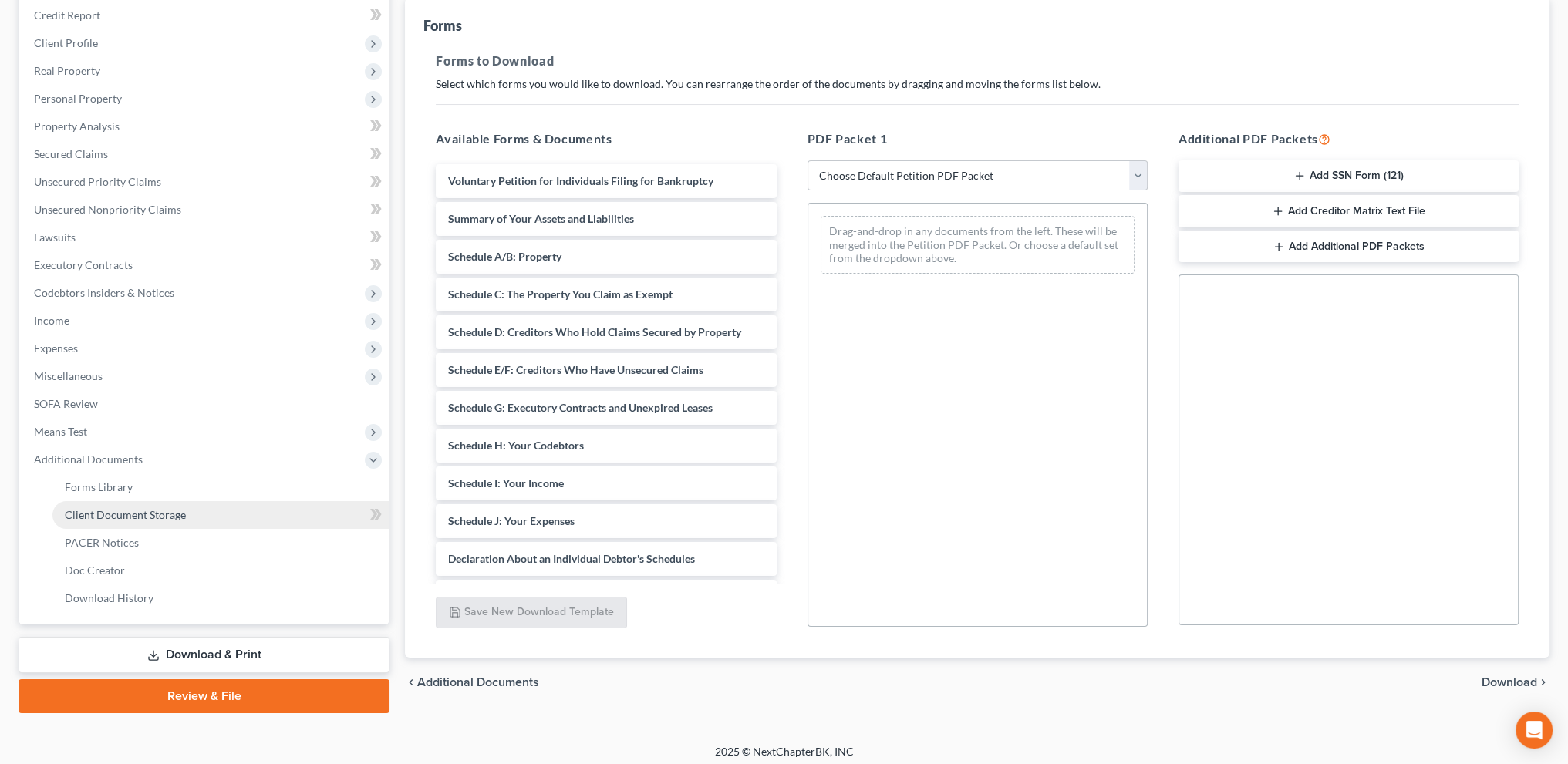
click at [107, 514] on span "Client Document Storage" at bounding box center [125, 515] width 121 height 13
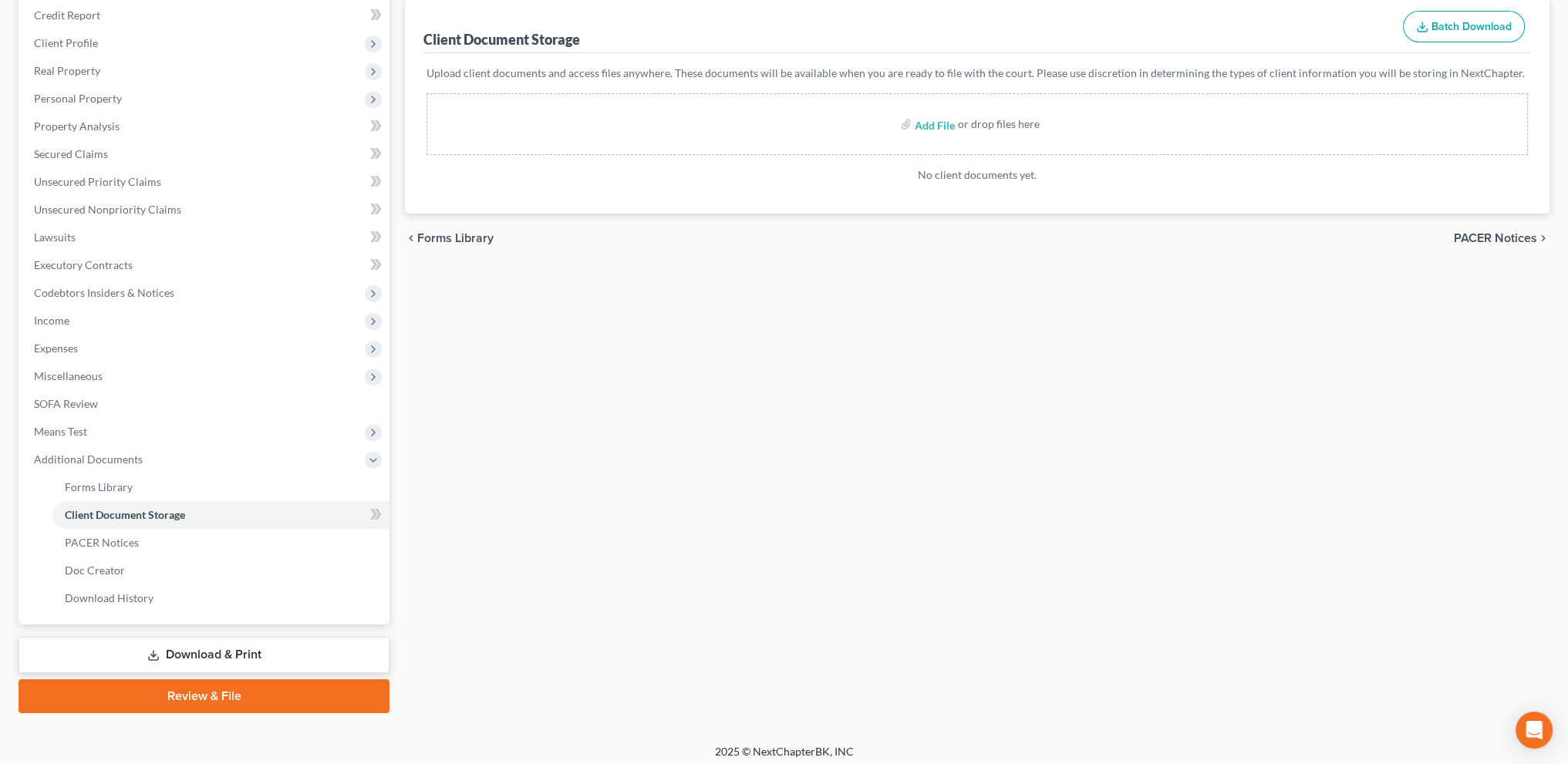
scroll to position [44, 0]
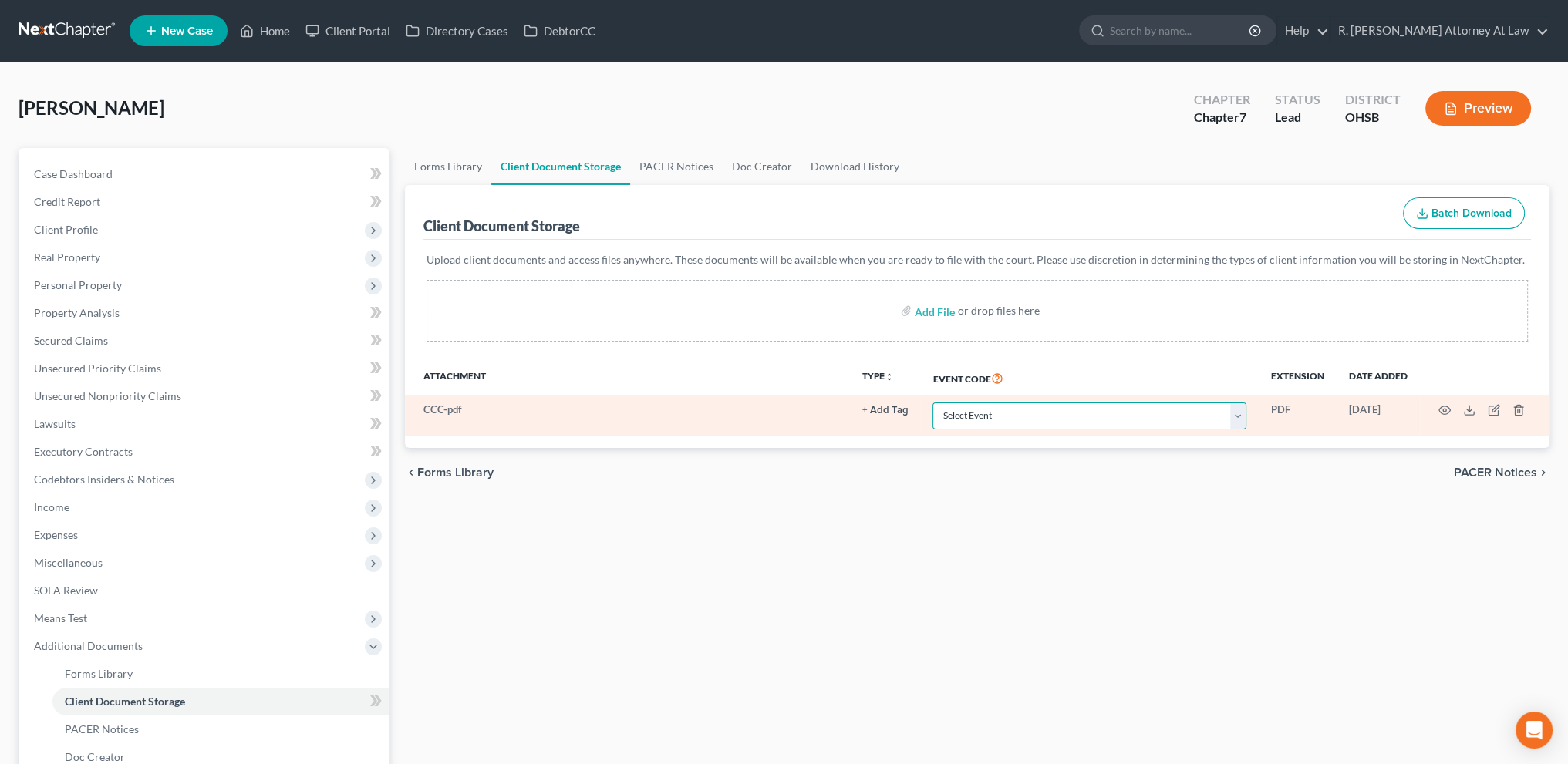
click at [958, 408] on select "Select Event 20 Largest Unsecured Creditors Amended Document Amended List of Cr…" at bounding box center [1089, 416] width 314 height 27
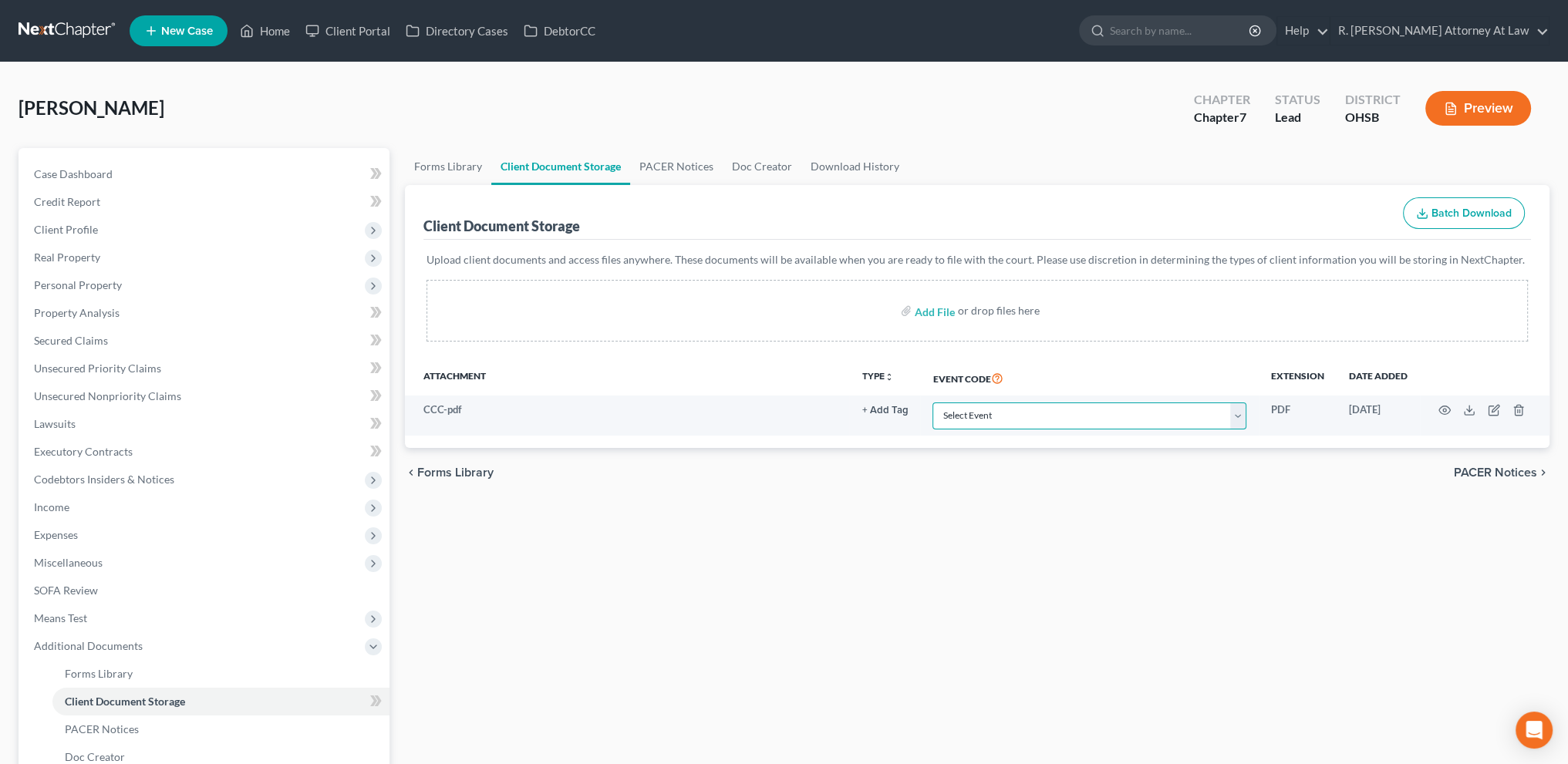
select select "7"
click at [933, 402] on select "Select Event 20 Largest Unsecured Creditors Amended Document Amended List of Cr…" at bounding box center [1089, 416] width 314 height 27
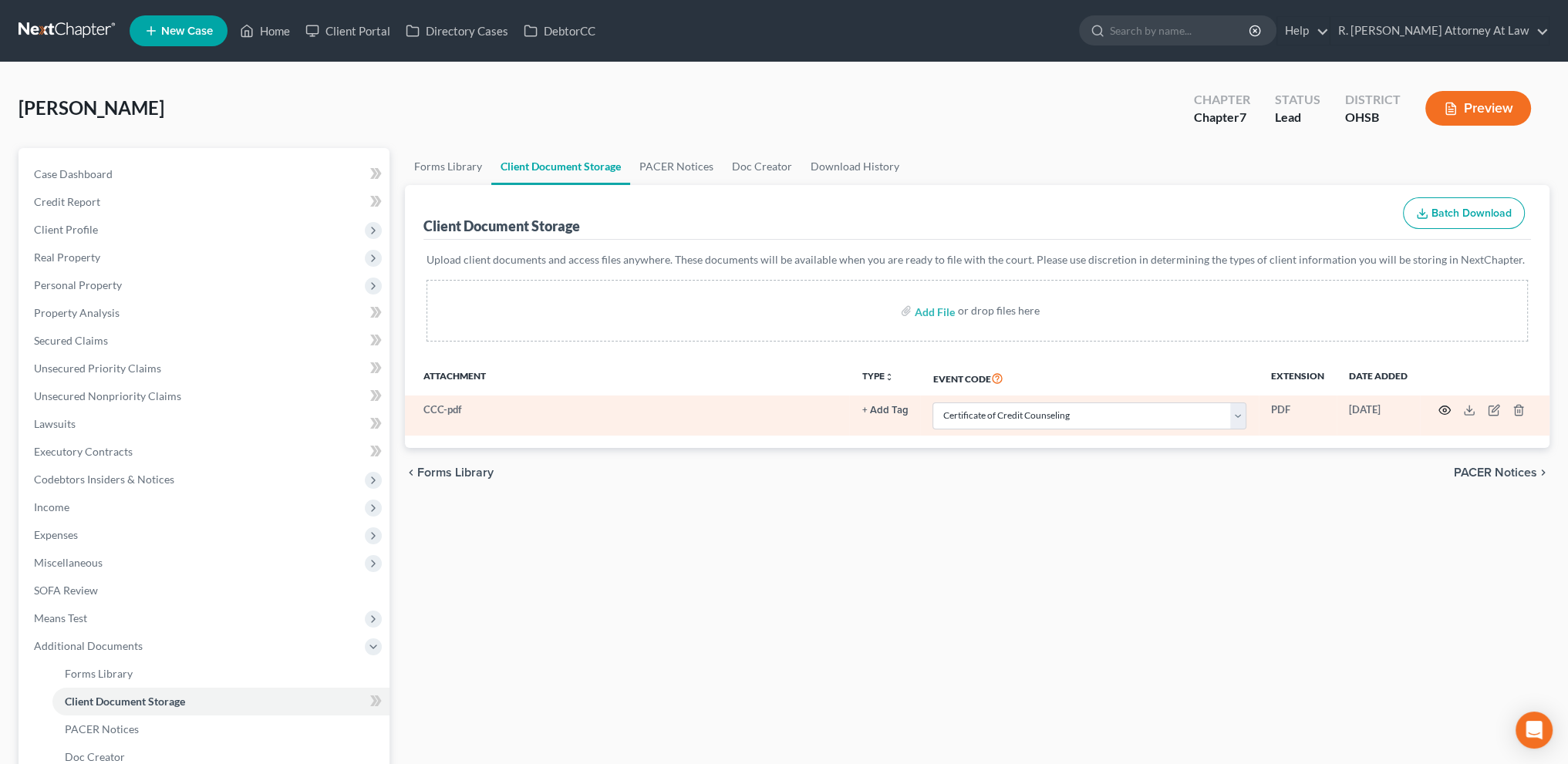
click at [1443, 407] on icon "button" at bounding box center [1444, 410] width 12 height 12
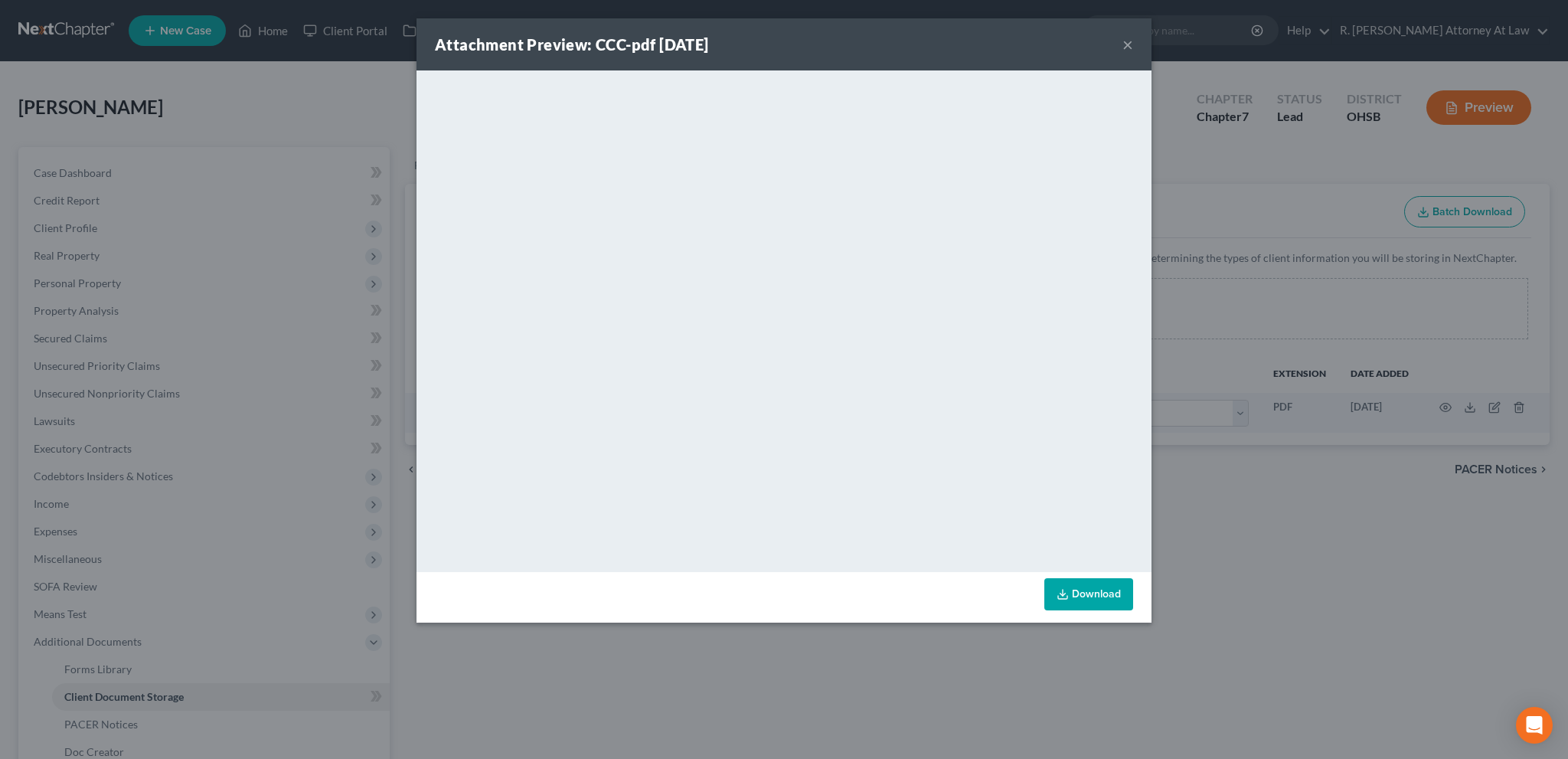
click at [1127, 45] on button "×" at bounding box center [1128, 44] width 10 height 18
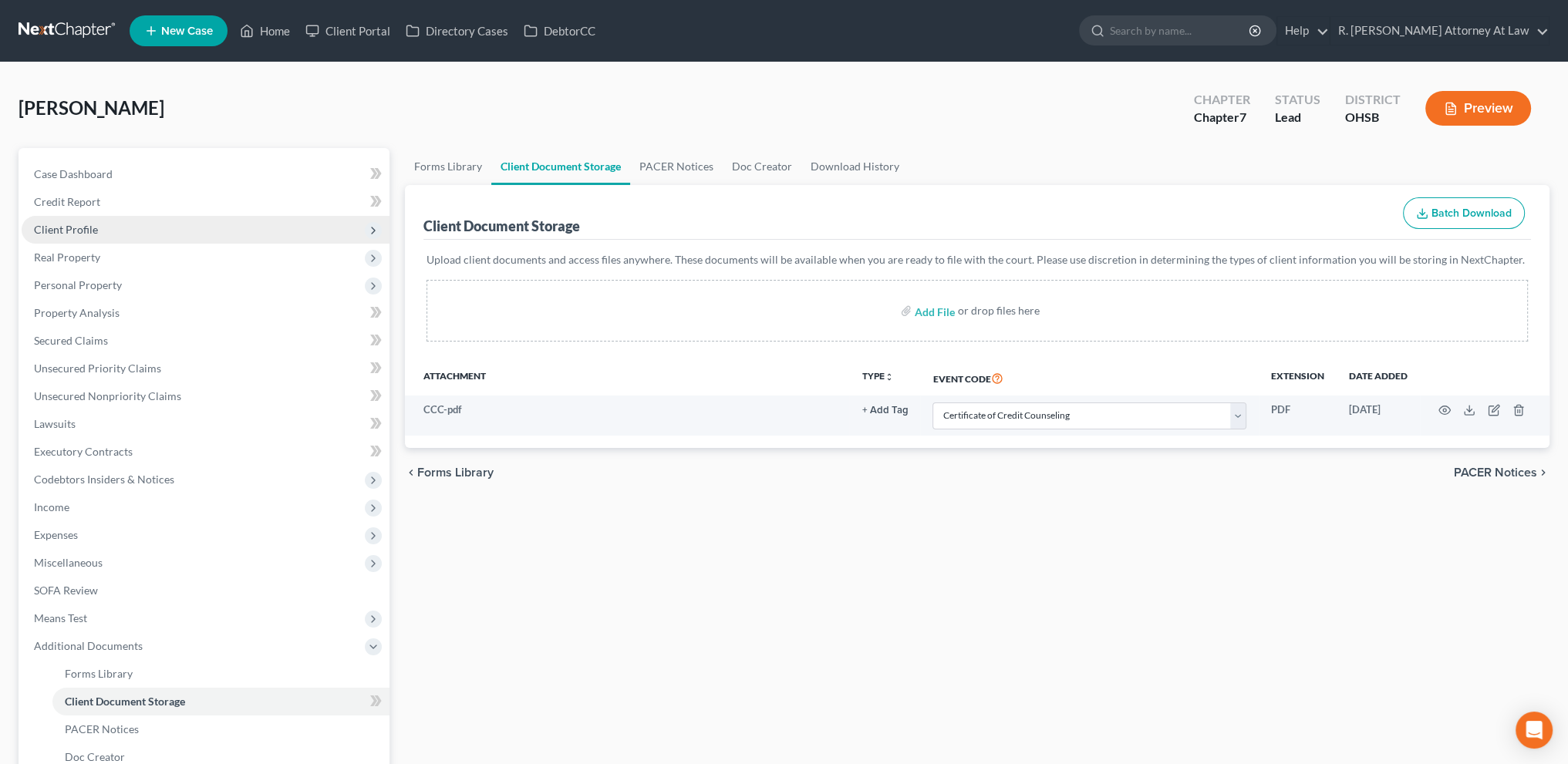
click at [73, 230] on span "Client Profile" at bounding box center [66, 229] width 64 height 13
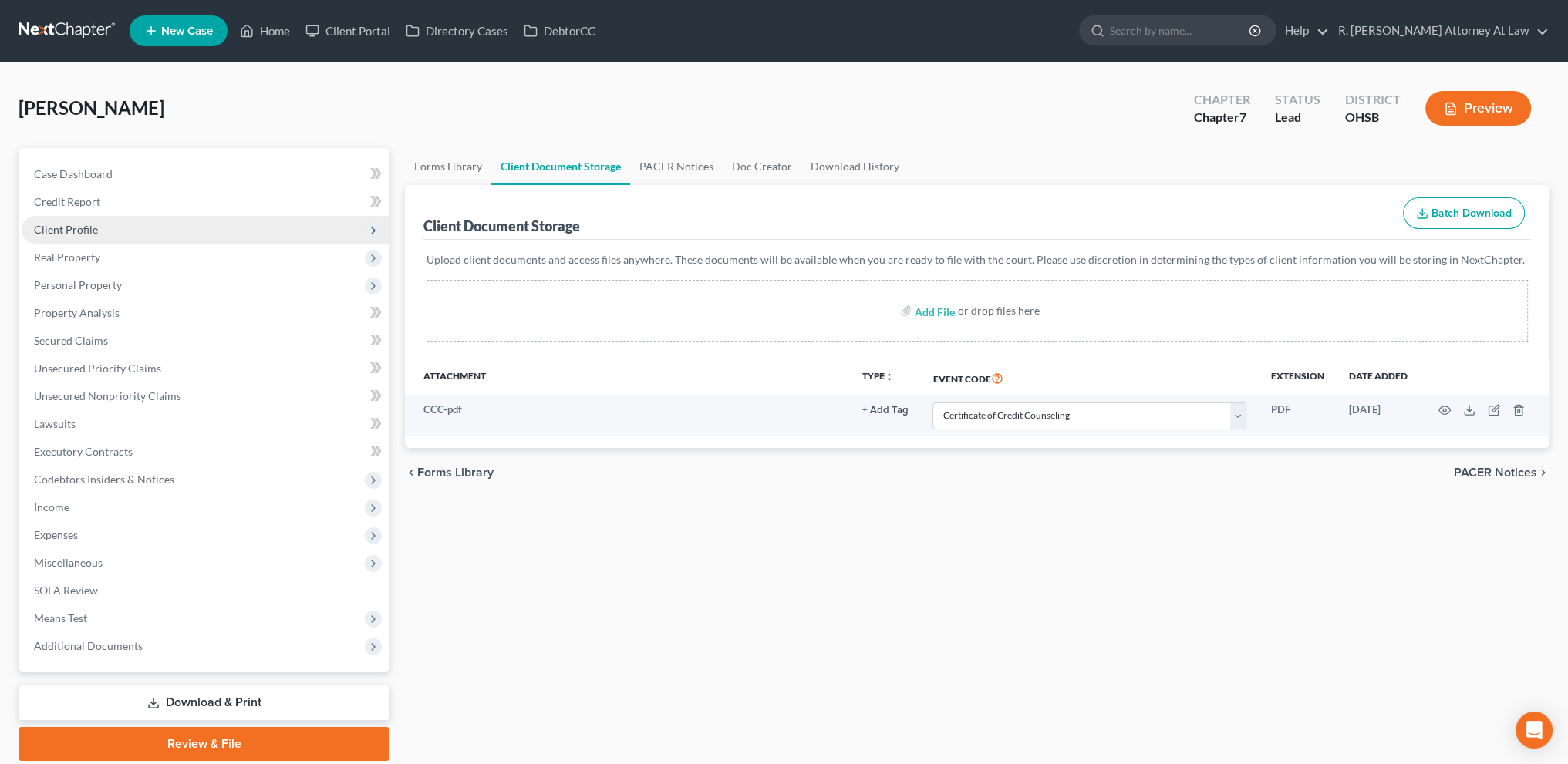
click at [51, 224] on span "Client Profile" at bounding box center [66, 229] width 64 height 13
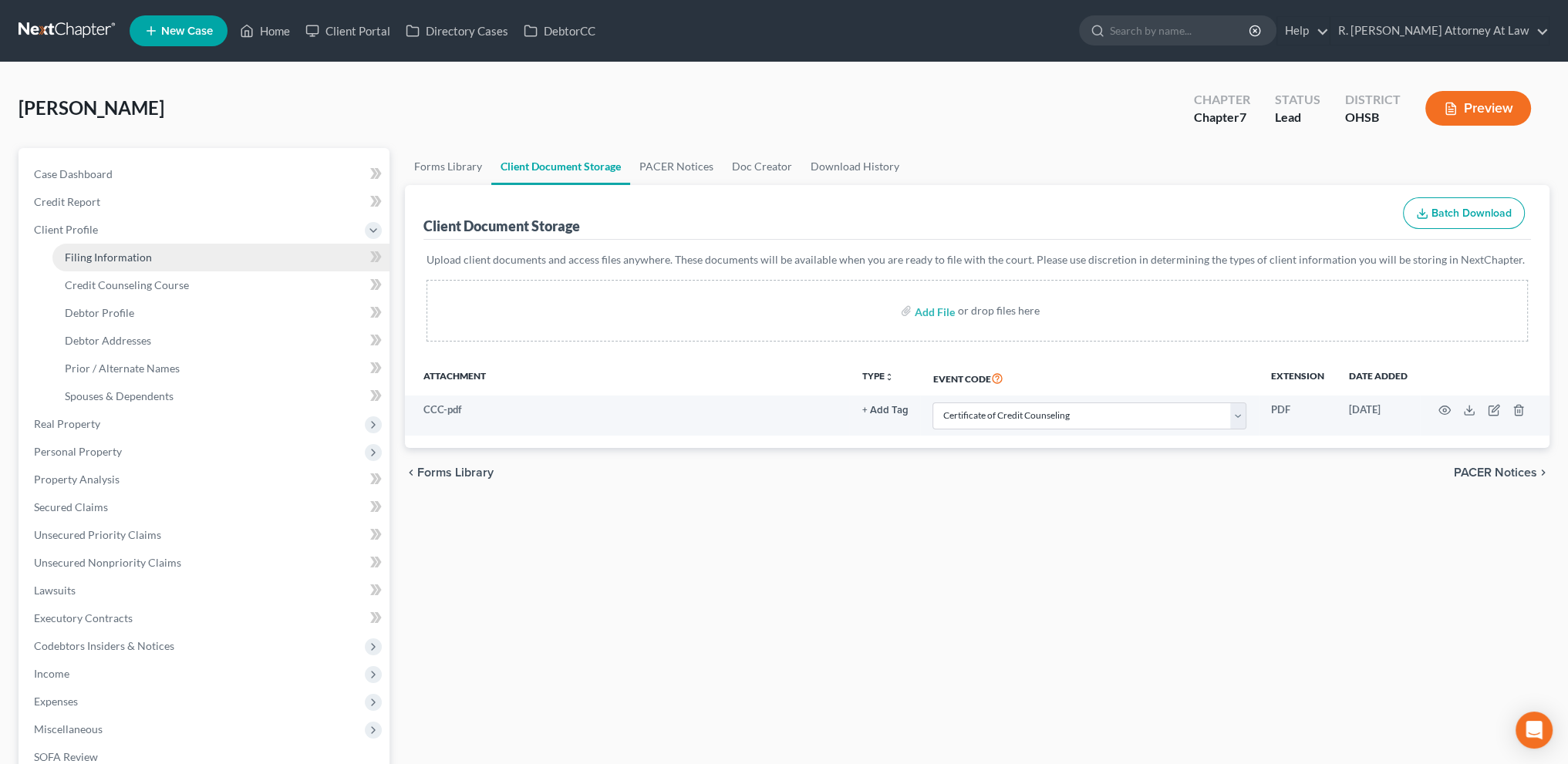
click at [59, 257] on link "Filing Information" at bounding box center [221, 257] width 337 height 28
select select "1"
select select "0"
select select "62"
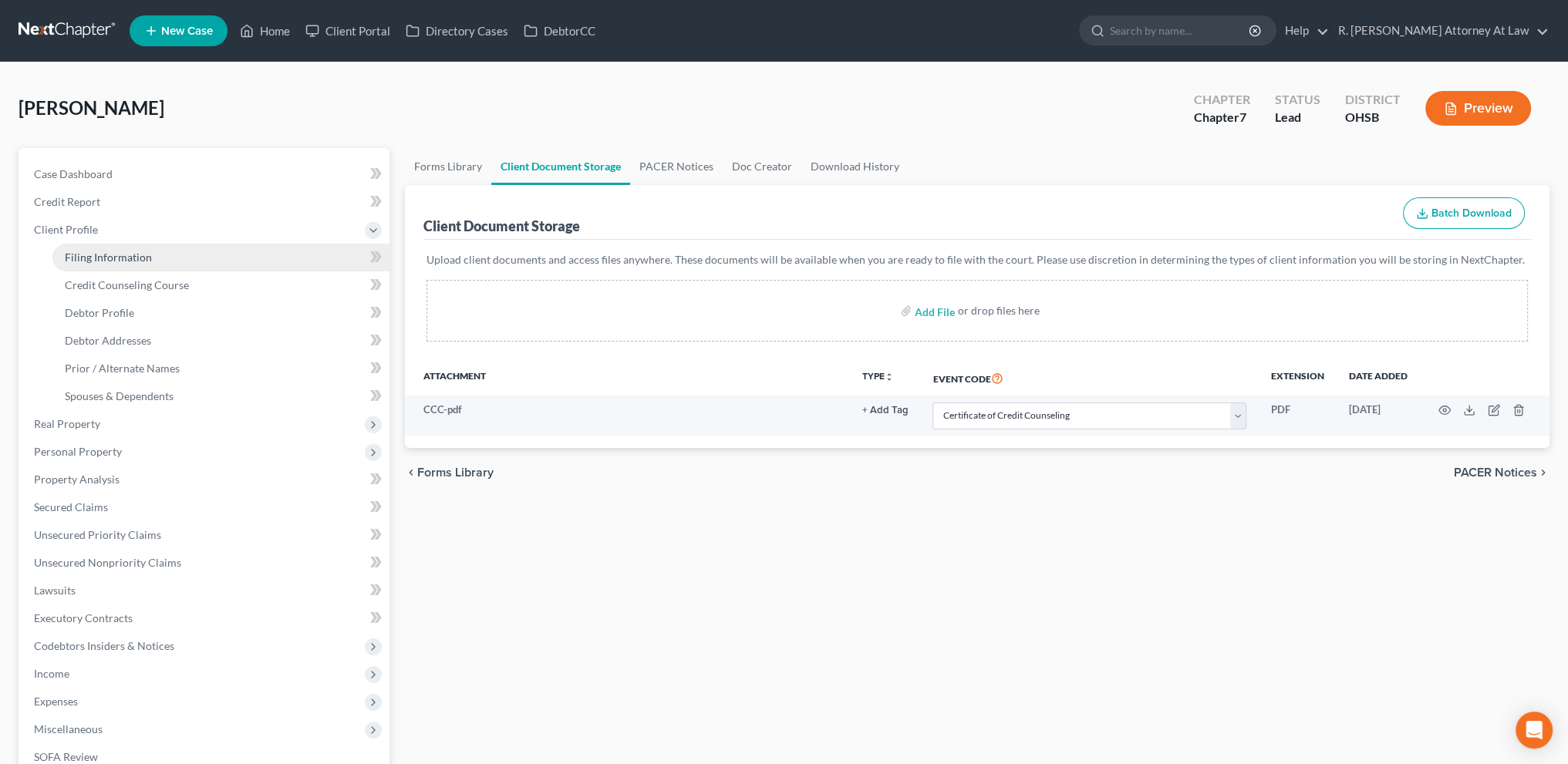
select select "0"
select select "36"
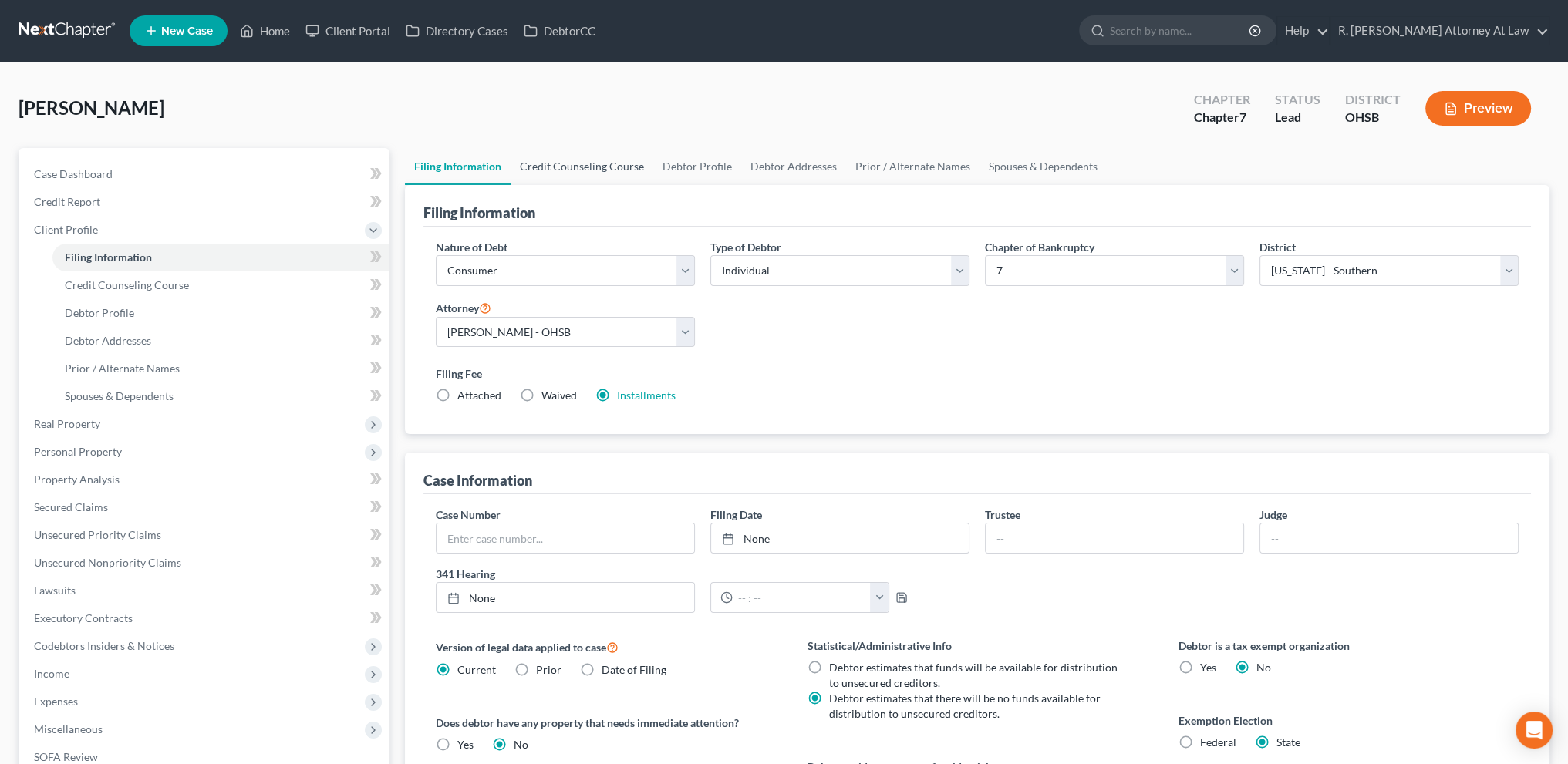
click at [596, 166] on link "Credit Counseling Course" at bounding box center [582, 167] width 143 height 37
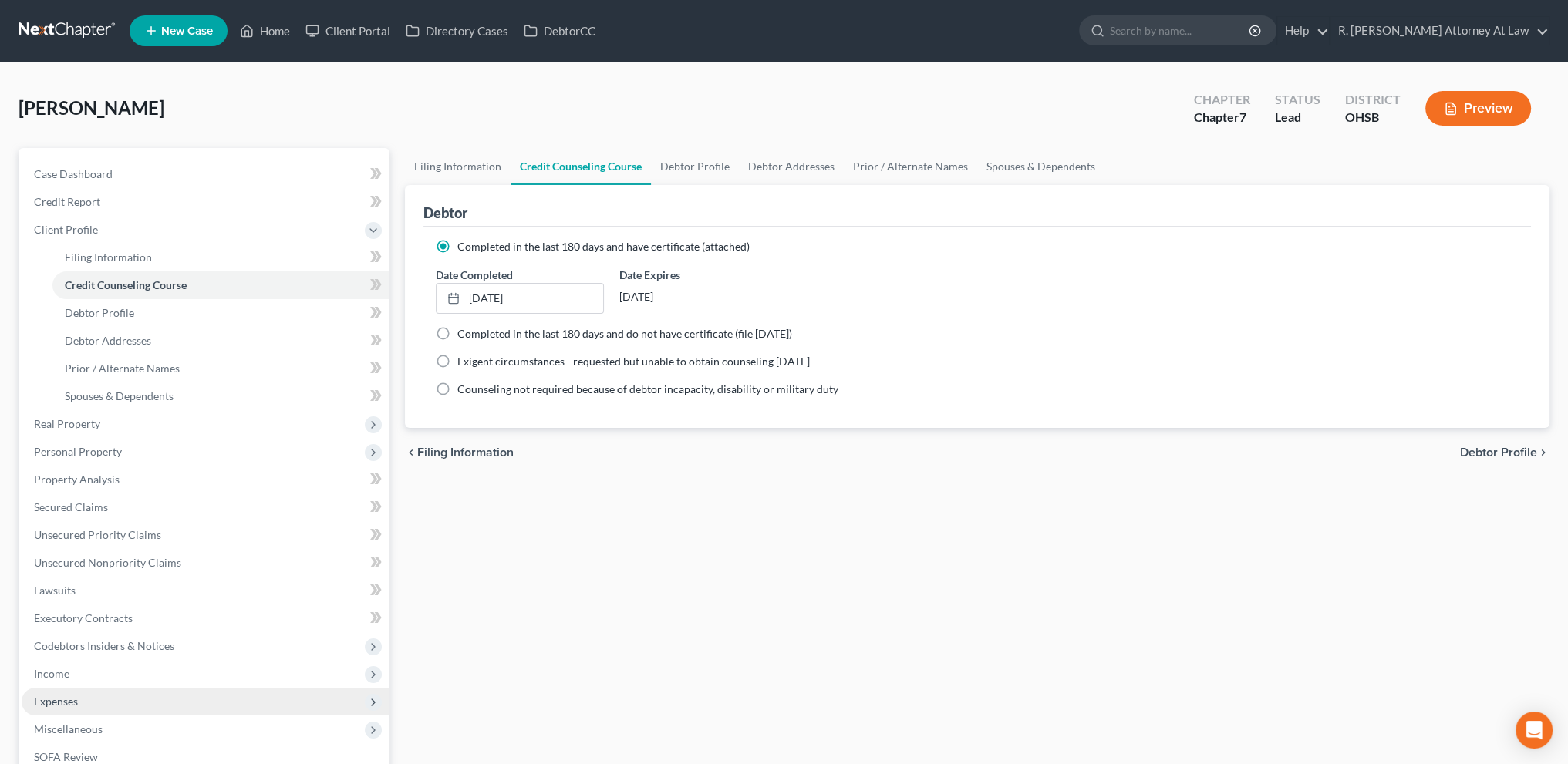
click at [128, 712] on span "Expenses" at bounding box center [205, 701] width 368 height 28
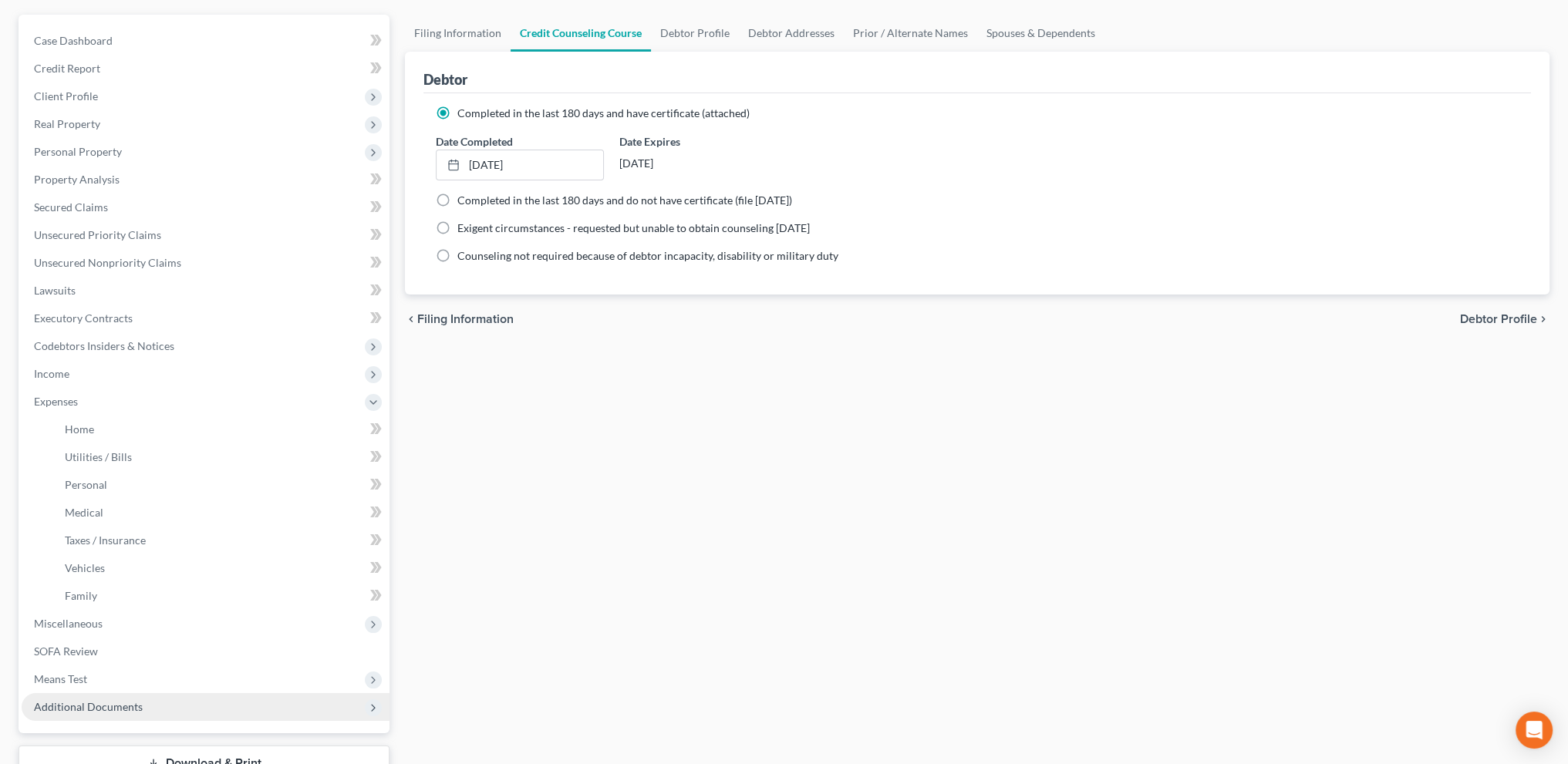
scroll to position [249, 0]
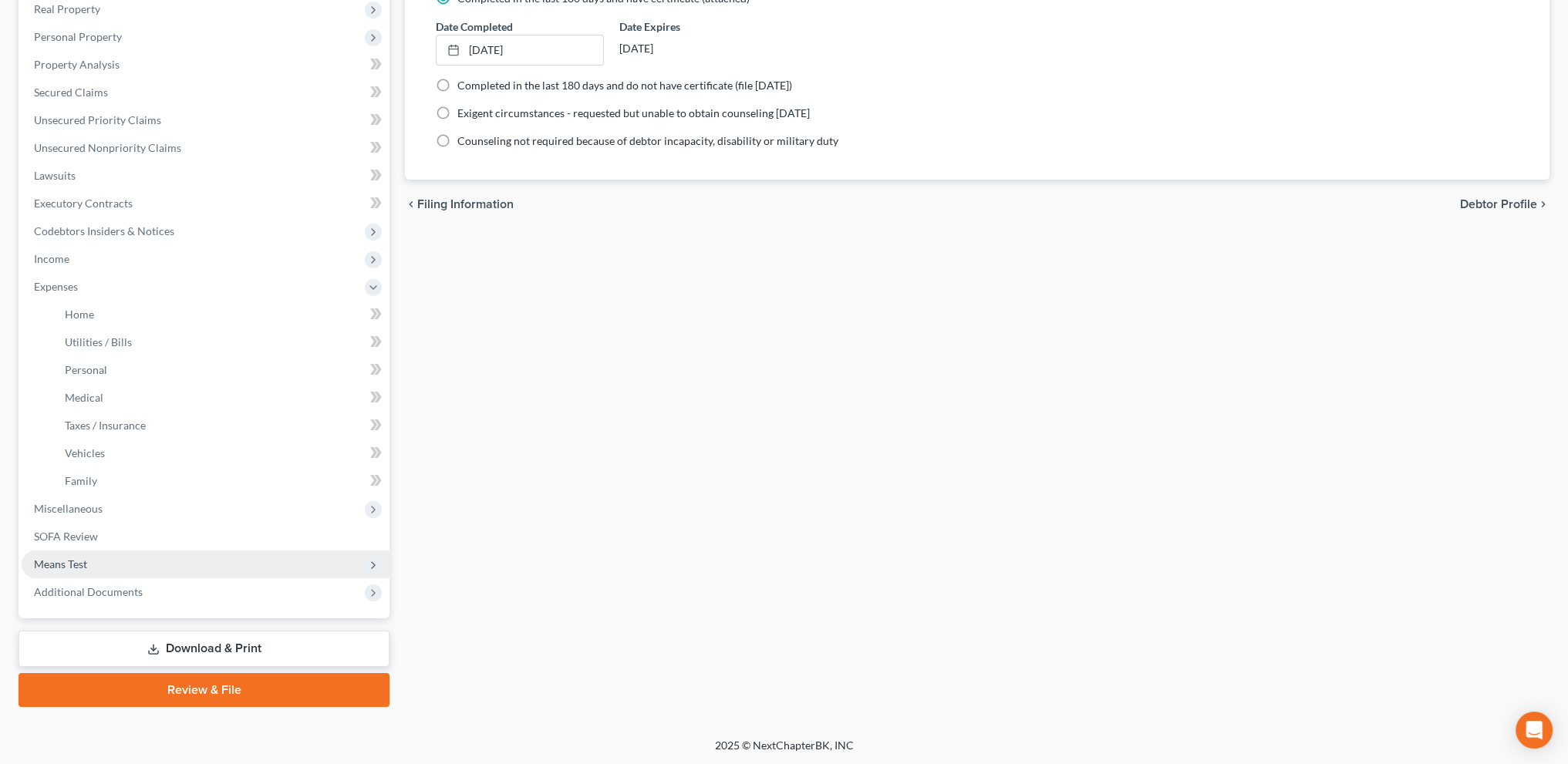
click at [81, 567] on span "Means Test" at bounding box center [60, 564] width 53 height 13
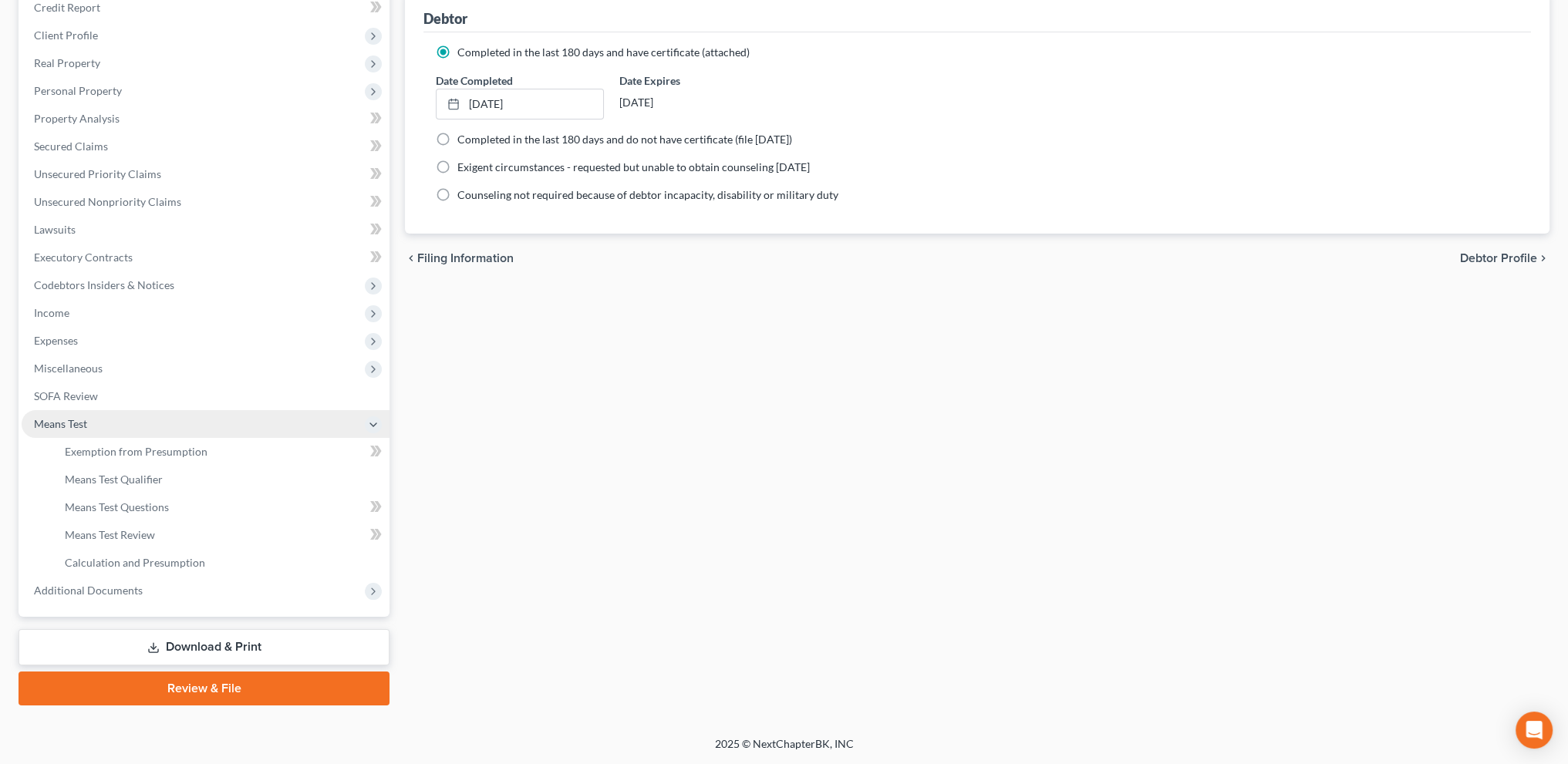
scroll to position [192, 0]
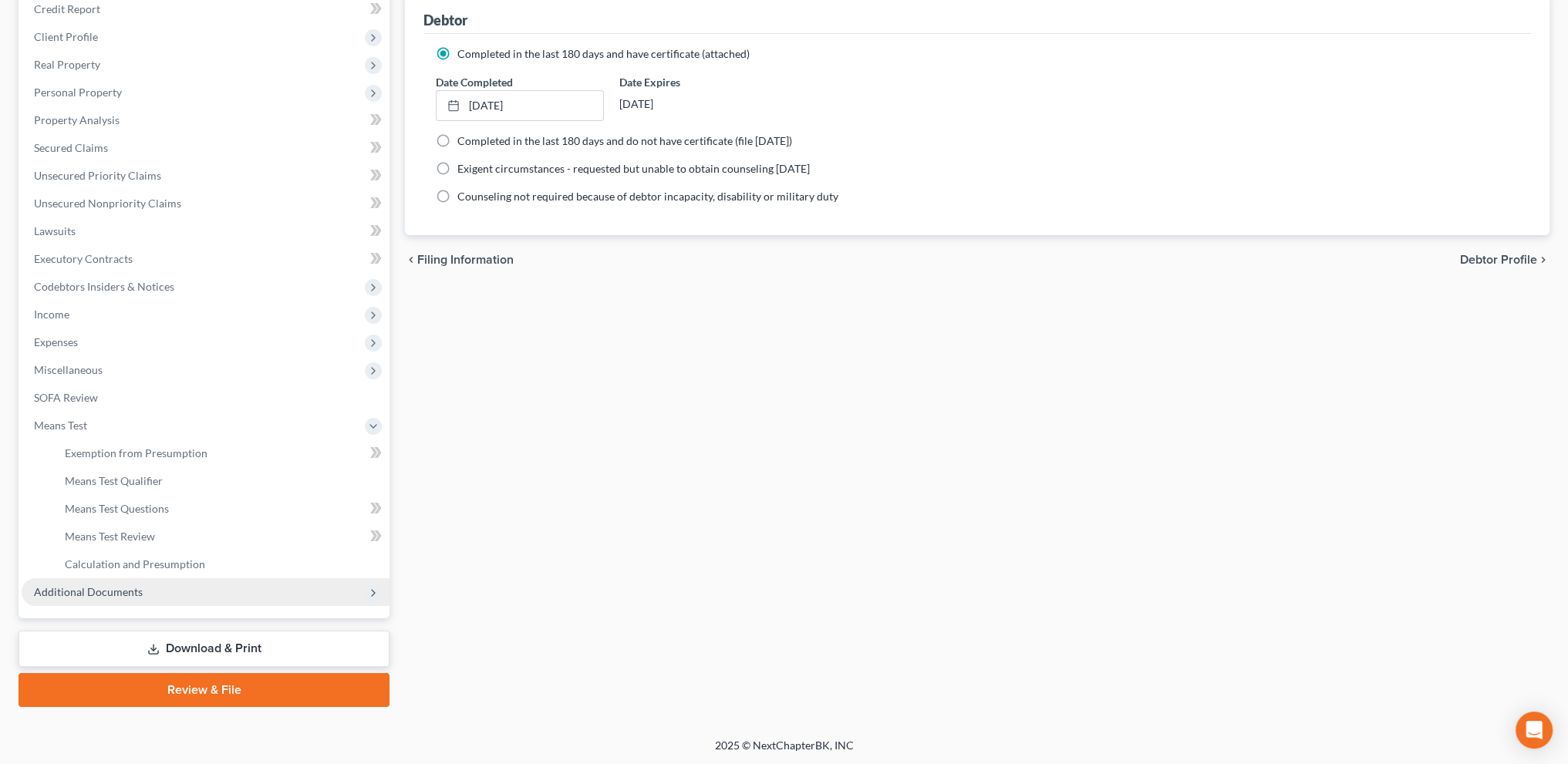
click at [91, 587] on span "Additional Documents" at bounding box center [88, 592] width 109 height 13
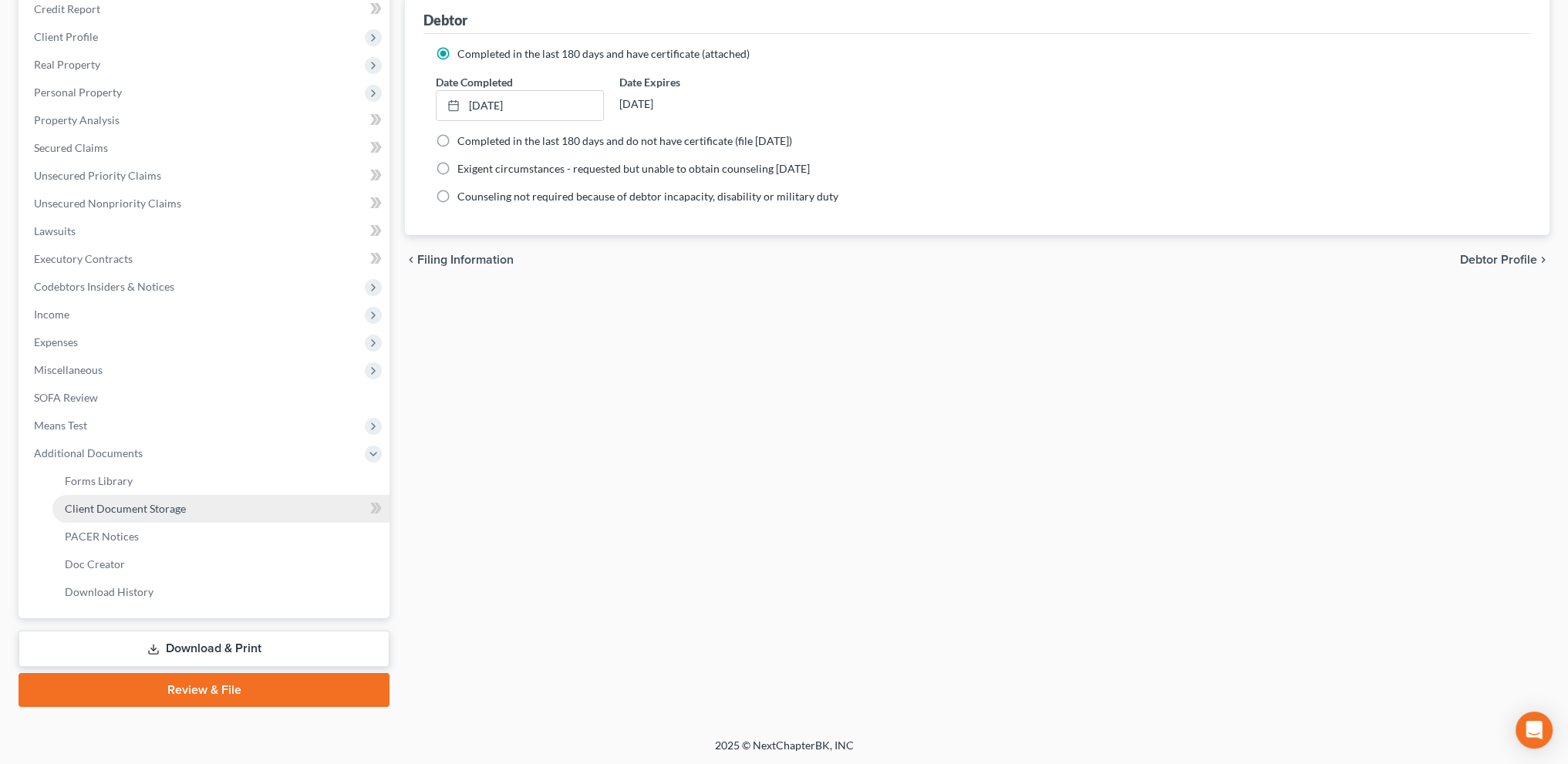
click at [105, 511] on span "Client Document Storage" at bounding box center [125, 508] width 121 height 13
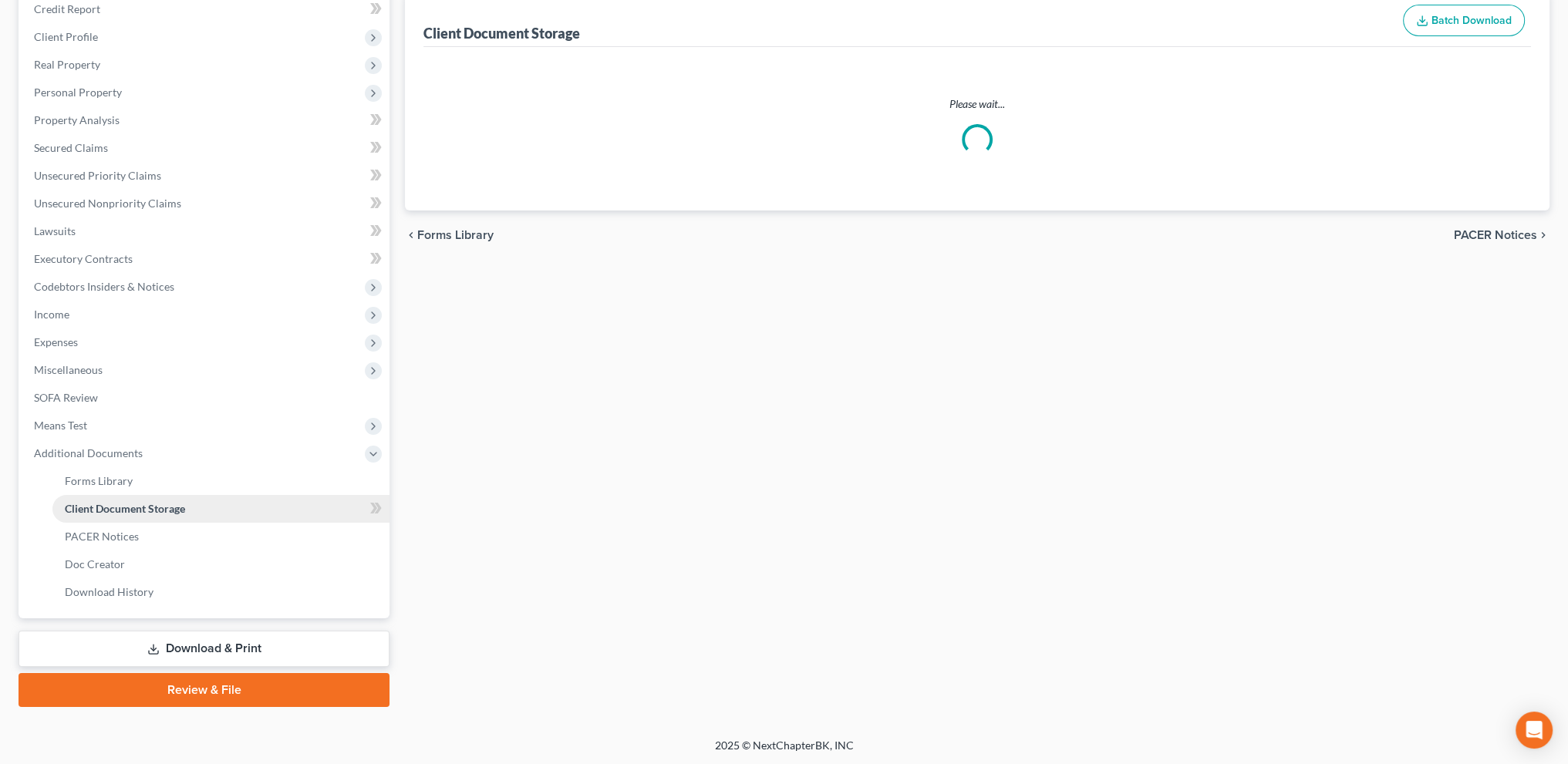
scroll to position [3, 0]
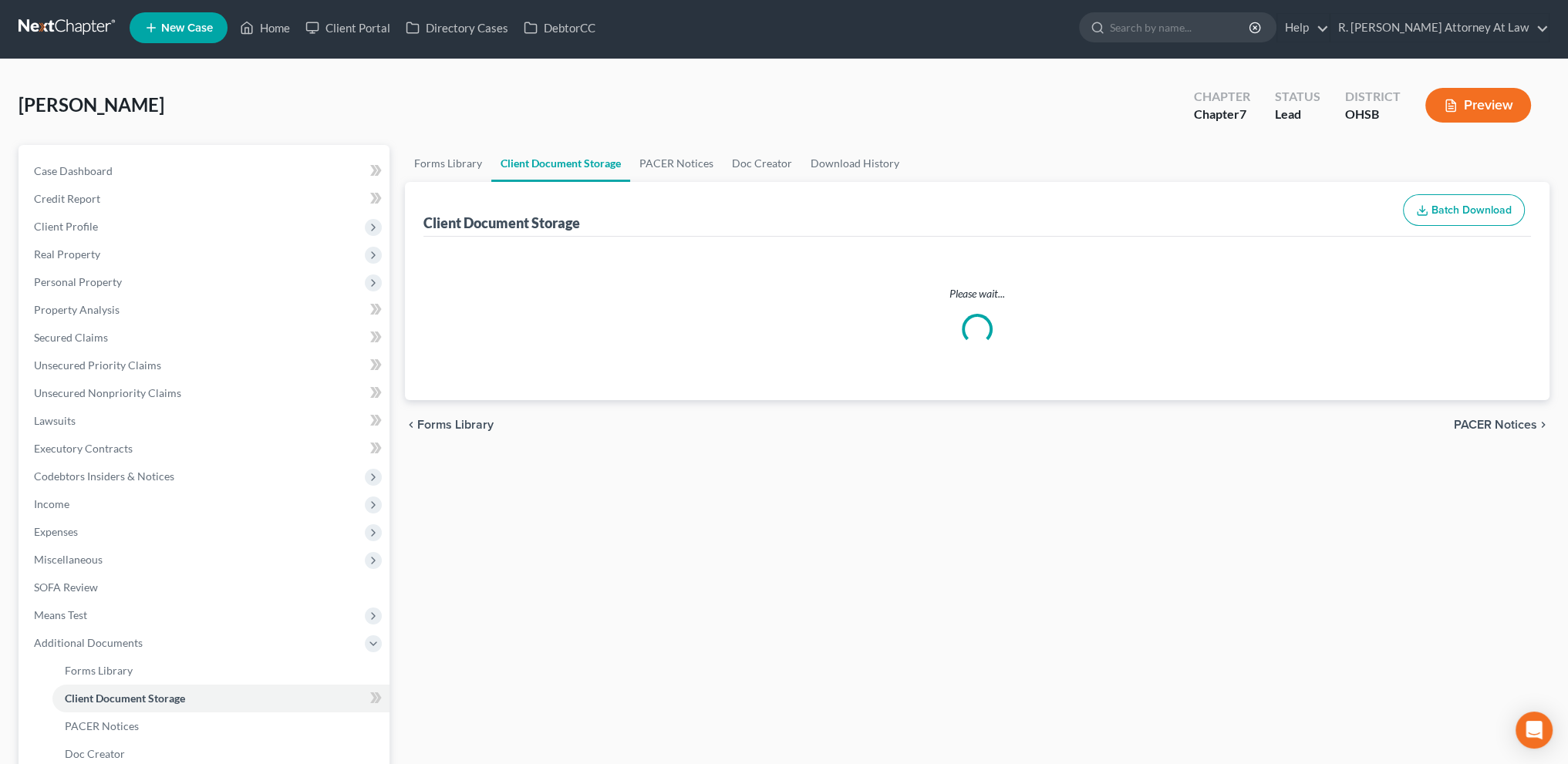
select select "7"
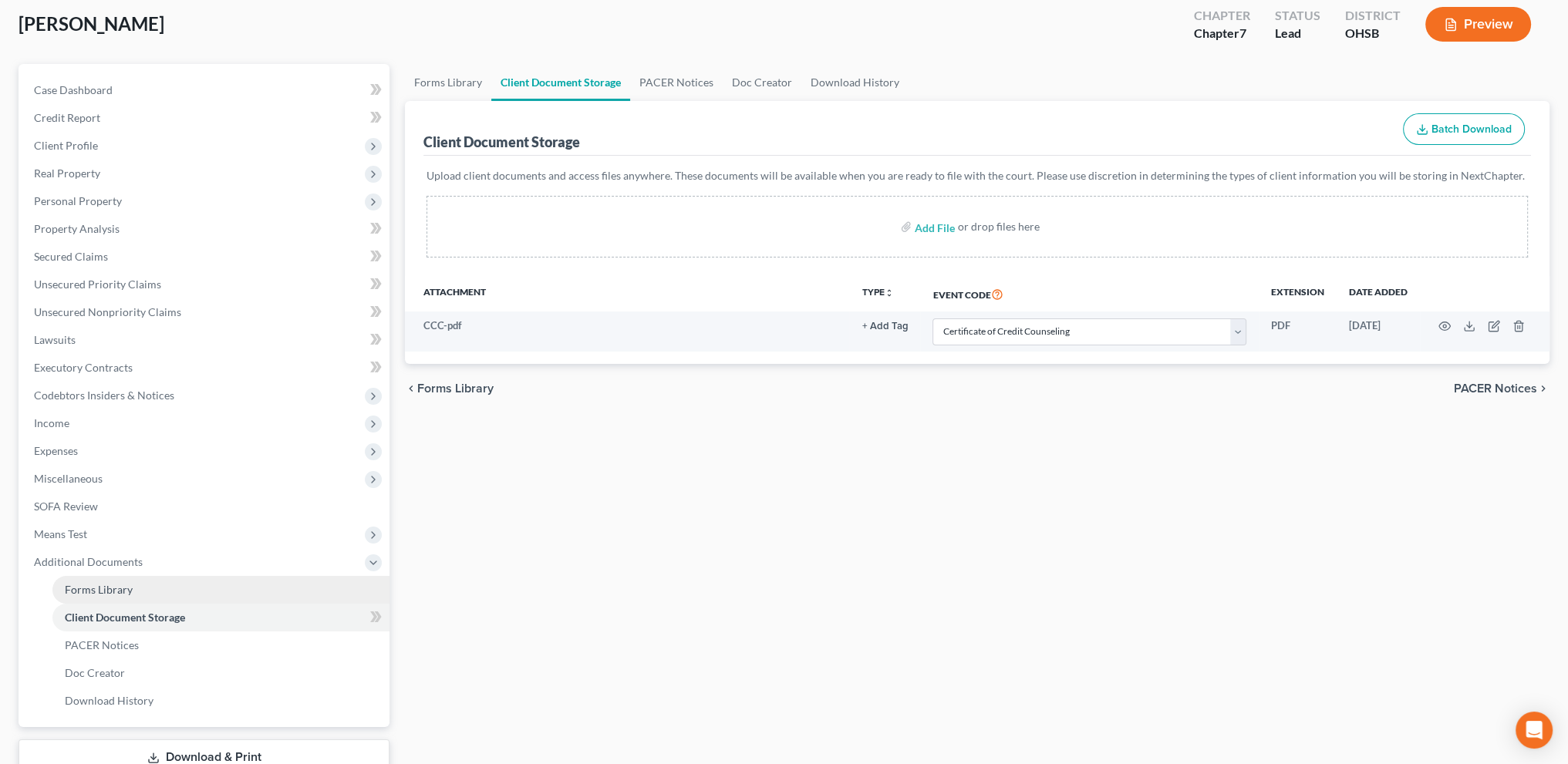
scroll to position [192, 0]
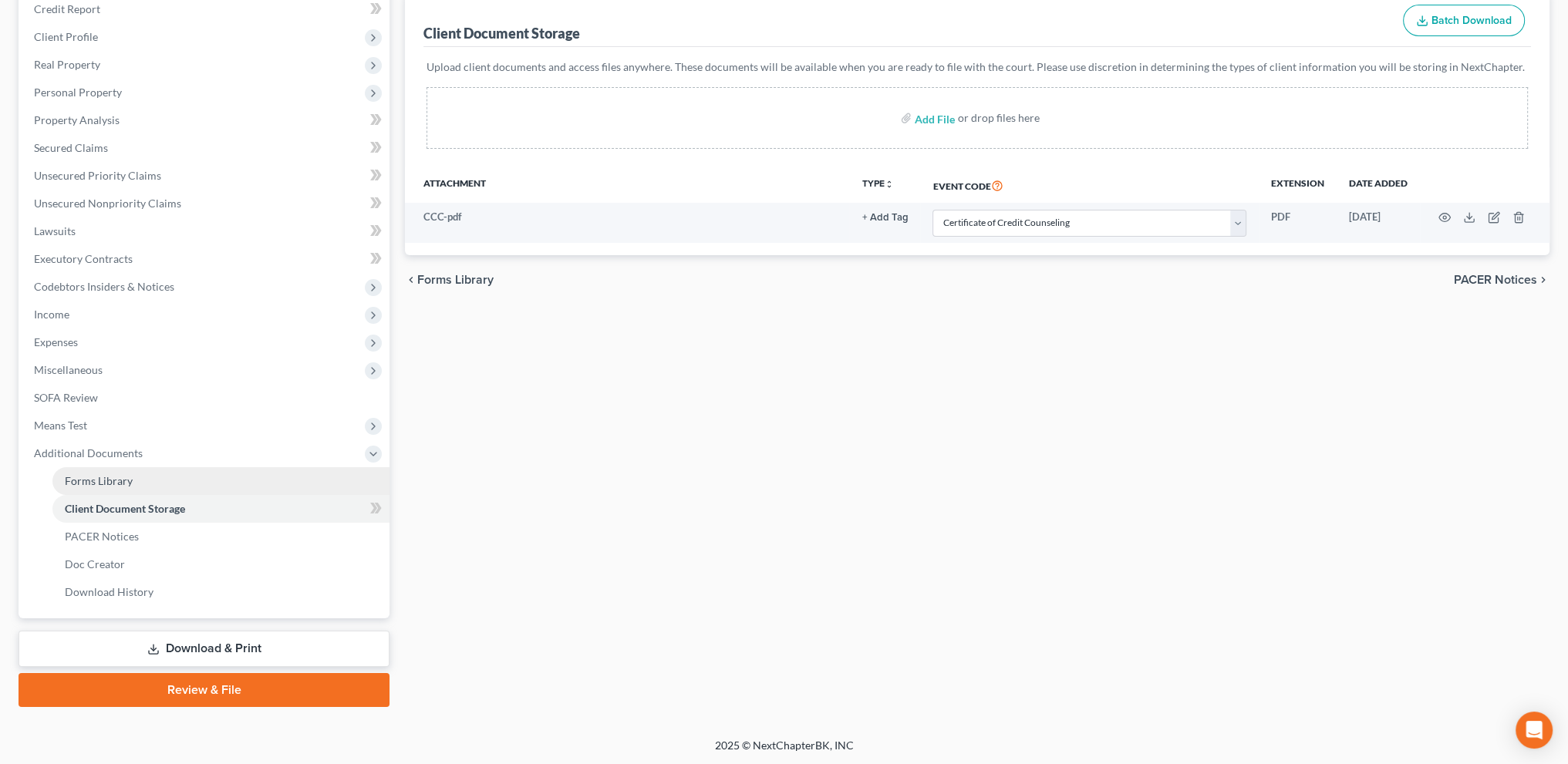
click at [106, 474] on span "Forms Library" at bounding box center [99, 480] width 68 height 13
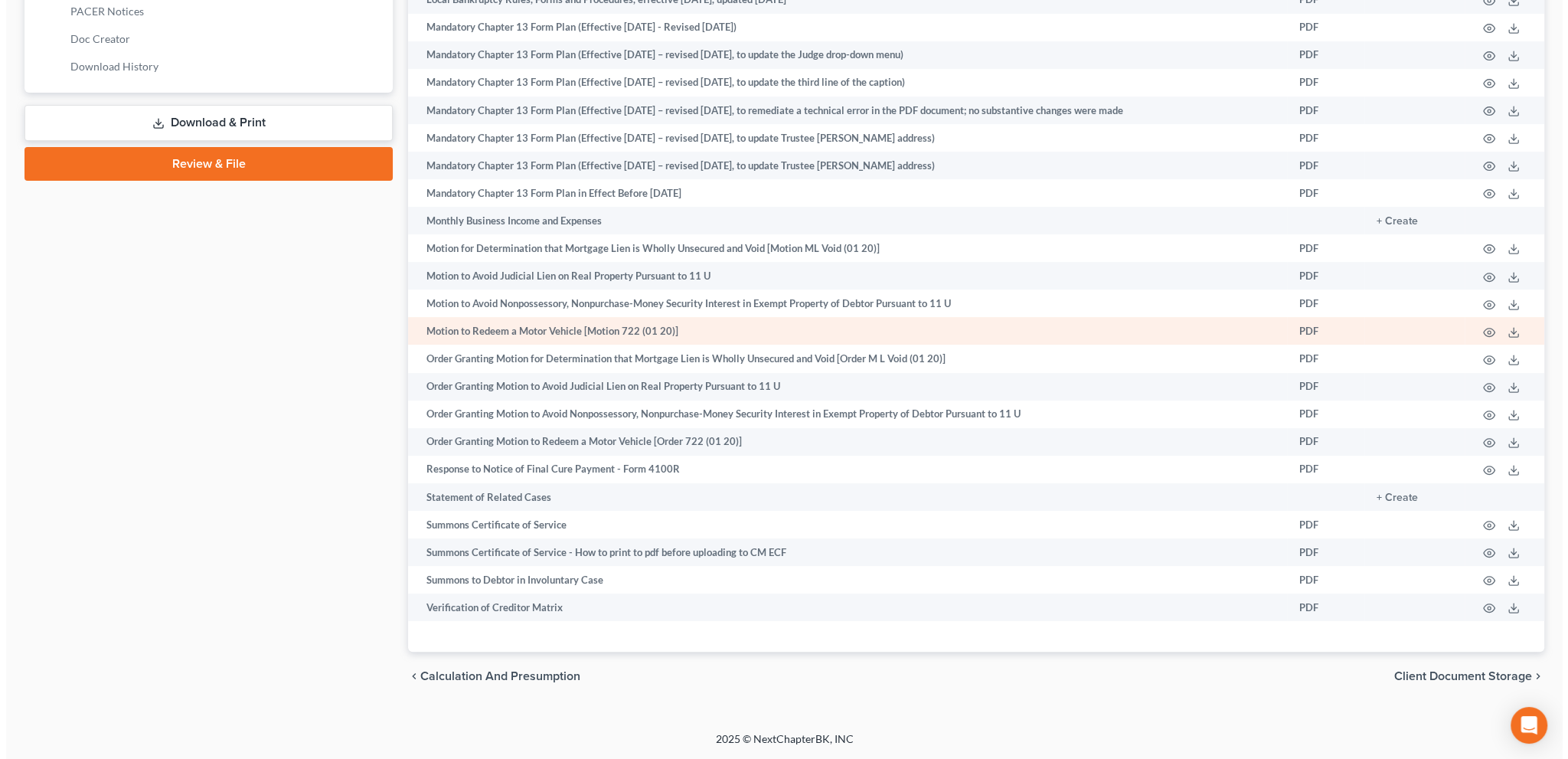
scroll to position [722, 0]
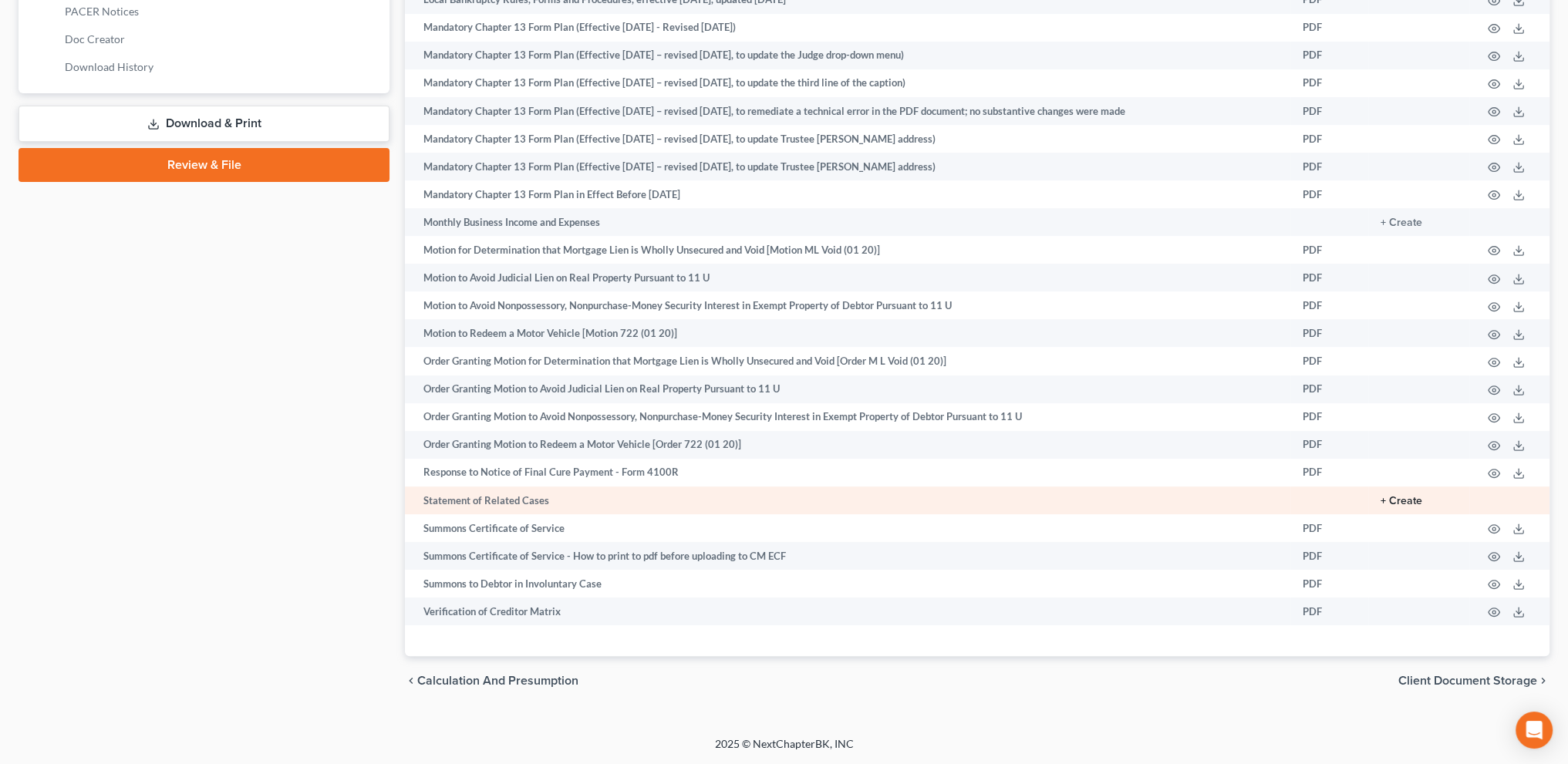
click at [1407, 499] on button "+ Create" at bounding box center [1401, 500] width 42 height 10
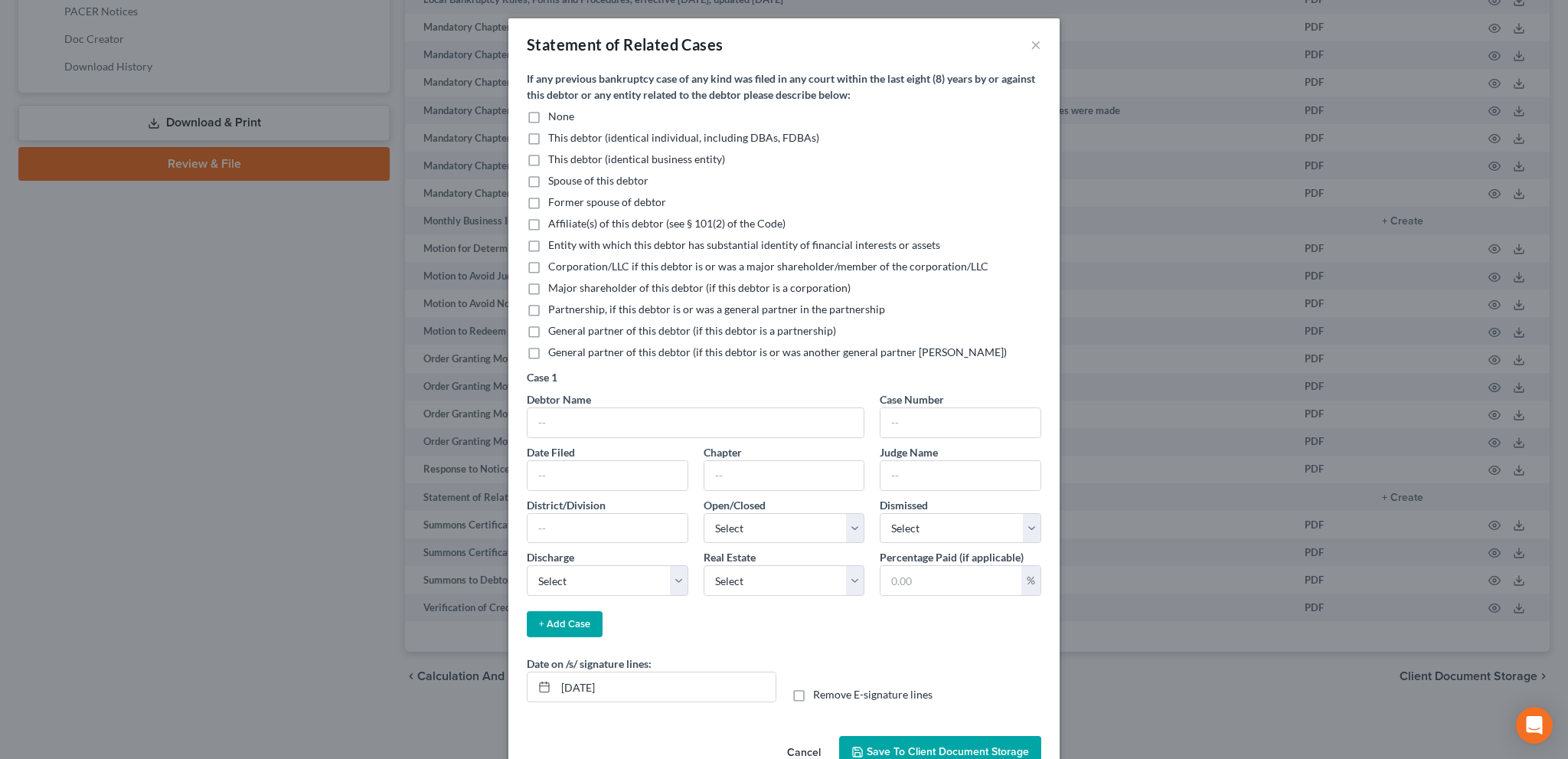
click at [548, 117] on label "None" at bounding box center [561, 116] width 26 height 15
click at [554, 117] on input "None" at bounding box center [559, 114] width 10 height 10
checkbox input "true"
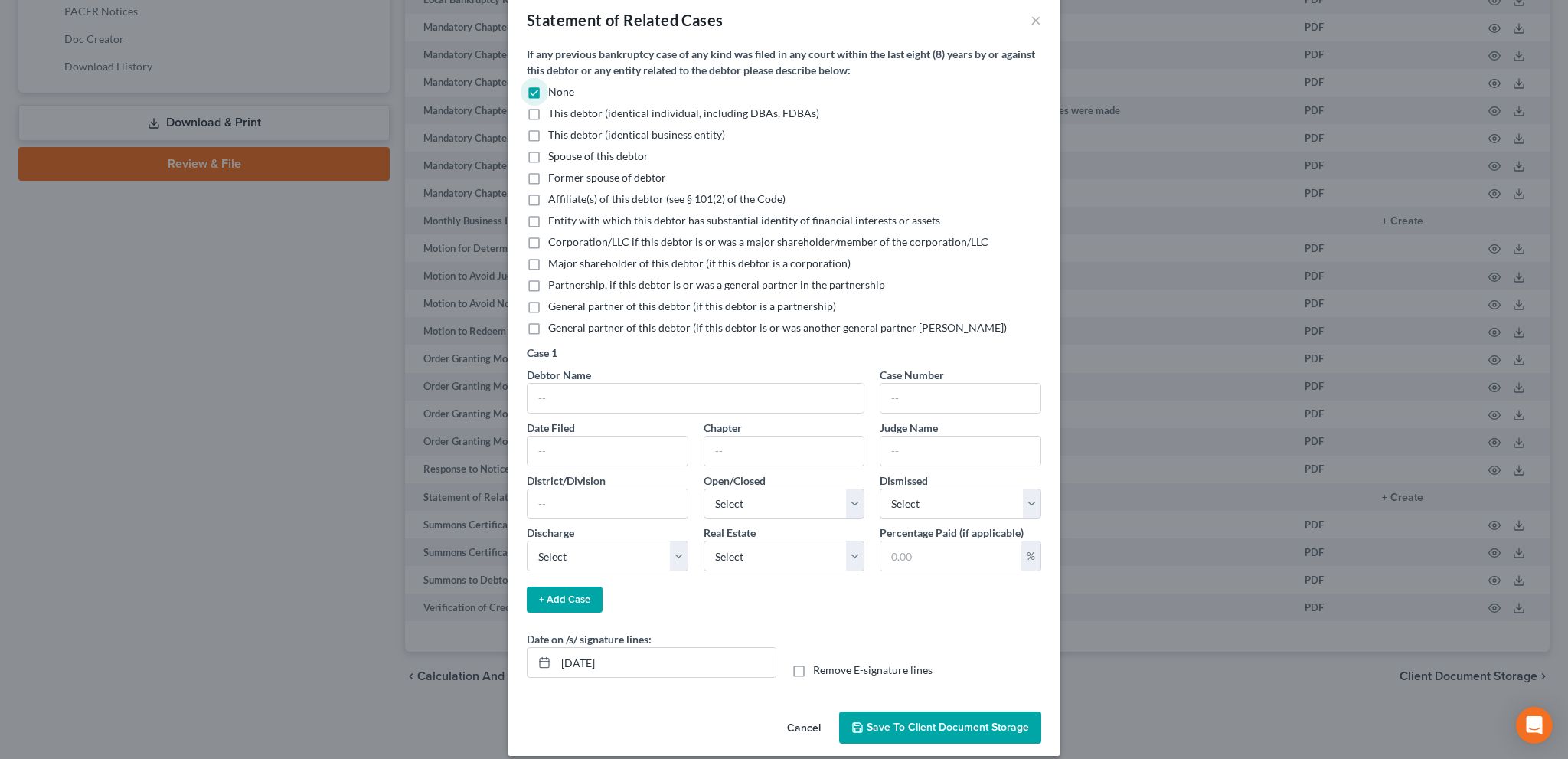
scroll to position [37, 0]
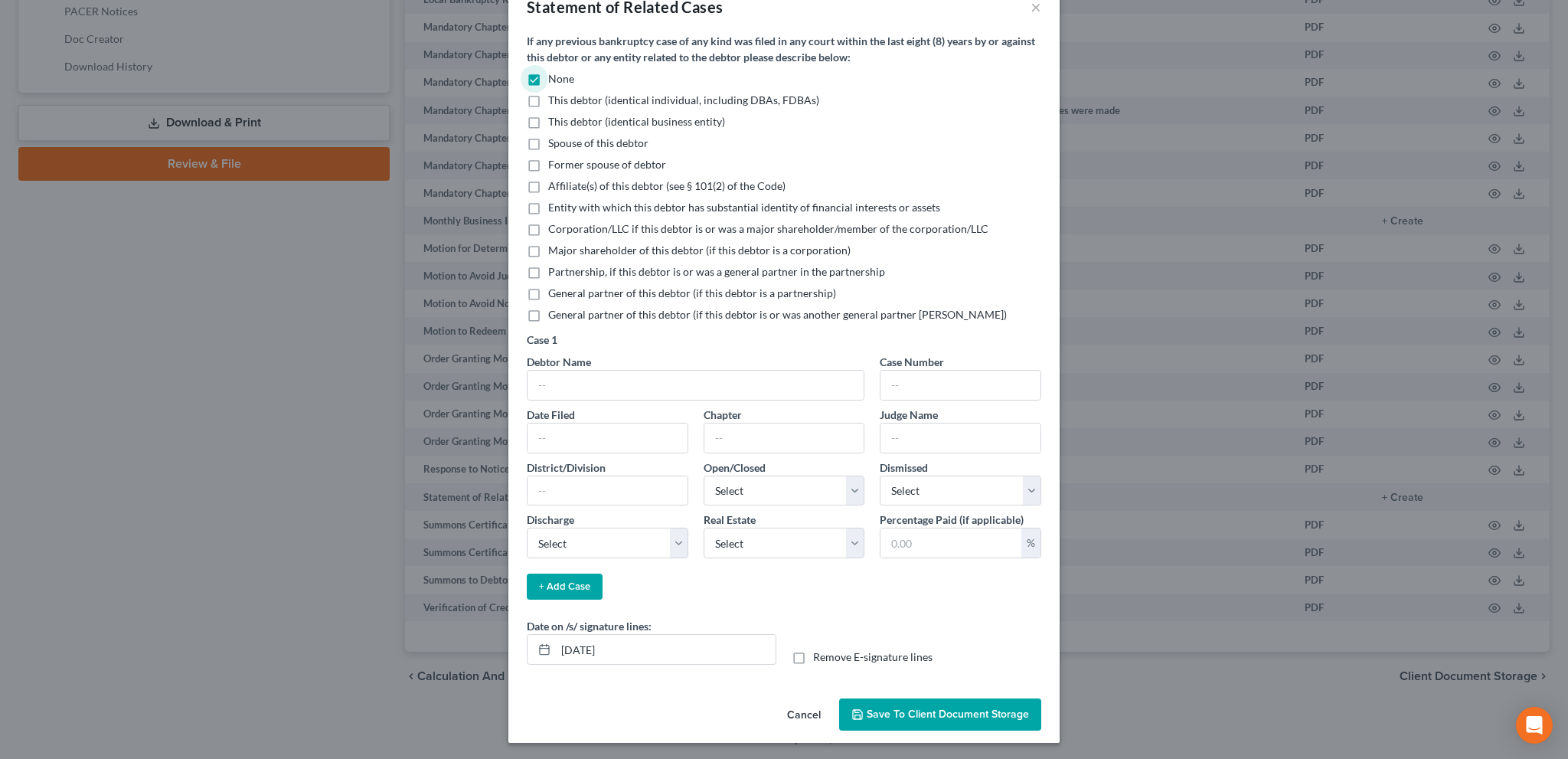
click at [921, 710] on span "Save to Client Document Storage" at bounding box center [948, 714] width 162 height 13
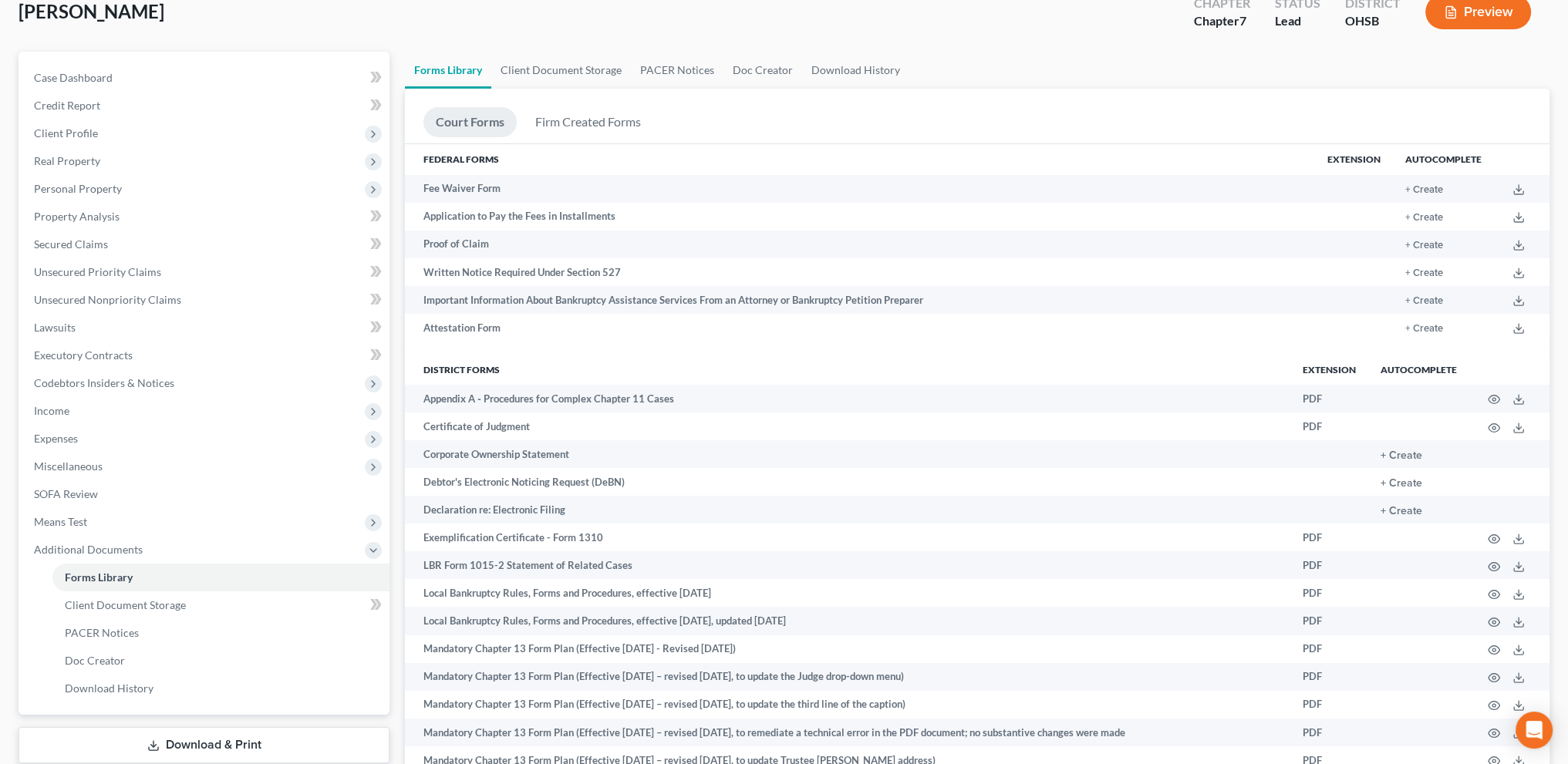
scroll to position [0, 0]
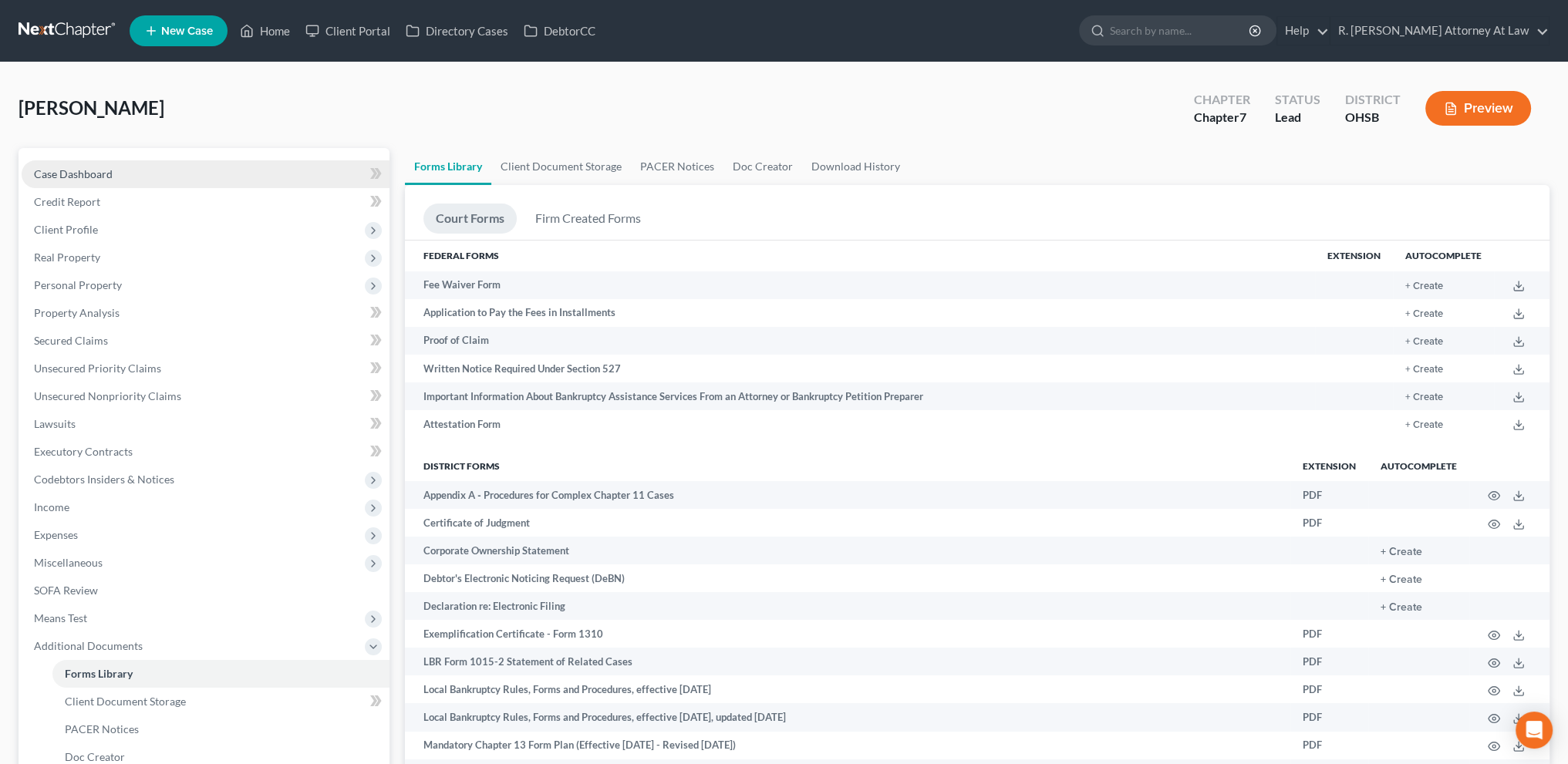
click at [77, 172] on span "Case Dashboard" at bounding box center [73, 174] width 79 height 13
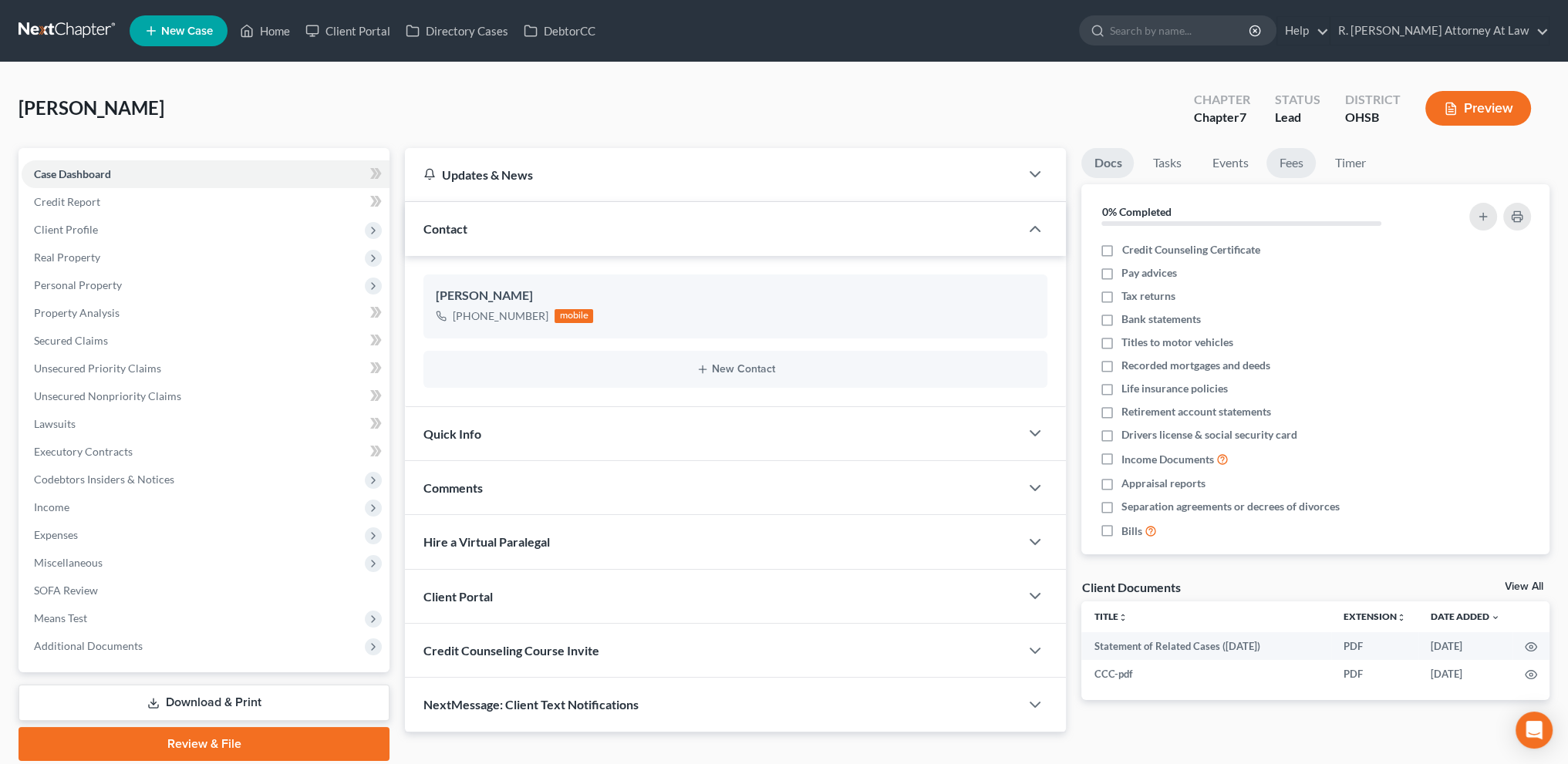
click at [1290, 156] on link "Fees" at bounding box center [1291, 164] width 50 height 30
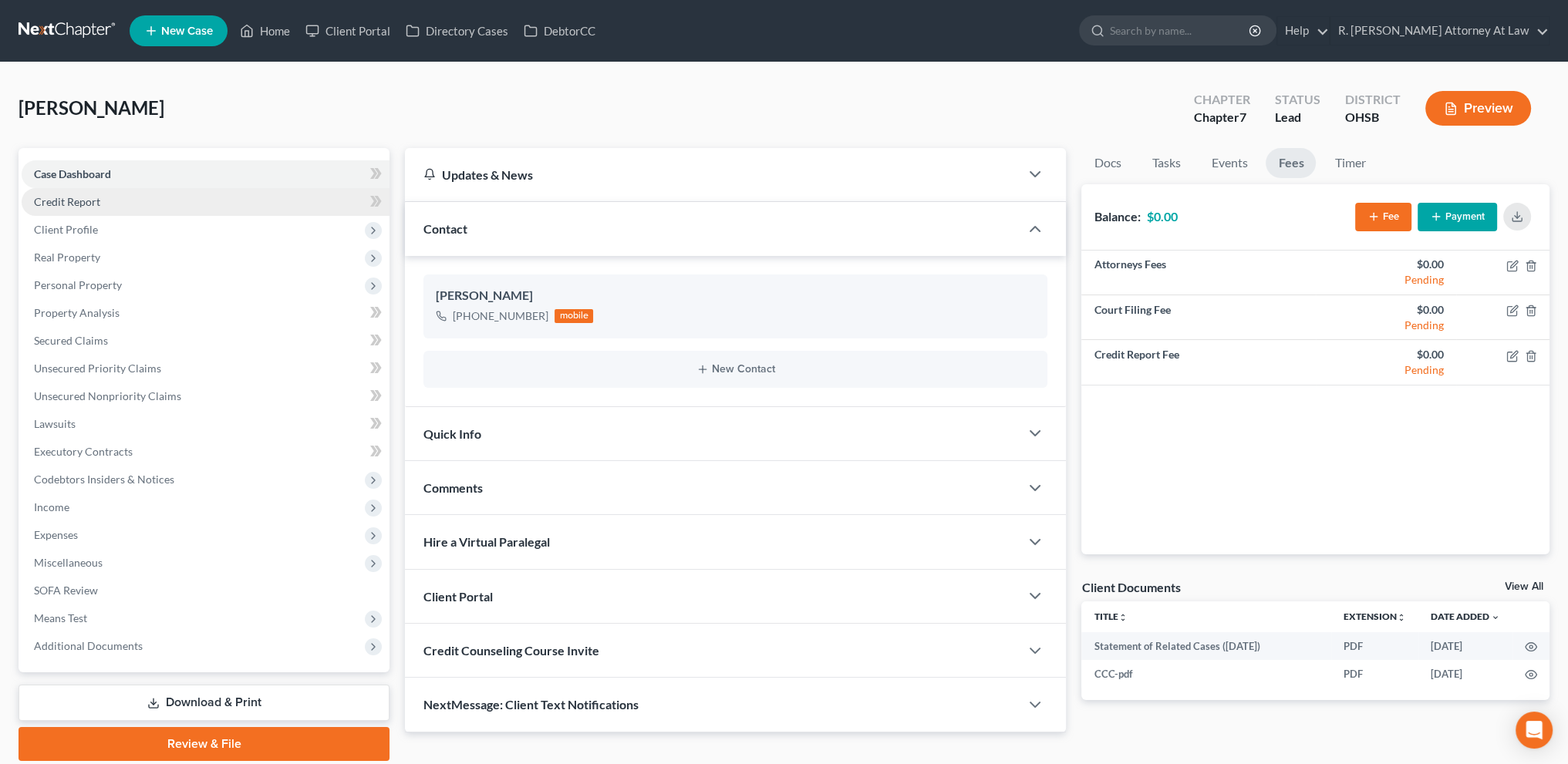
click at [95, 203] on span "Credit Report" at bounding box center [67, 201] width 67 height 13
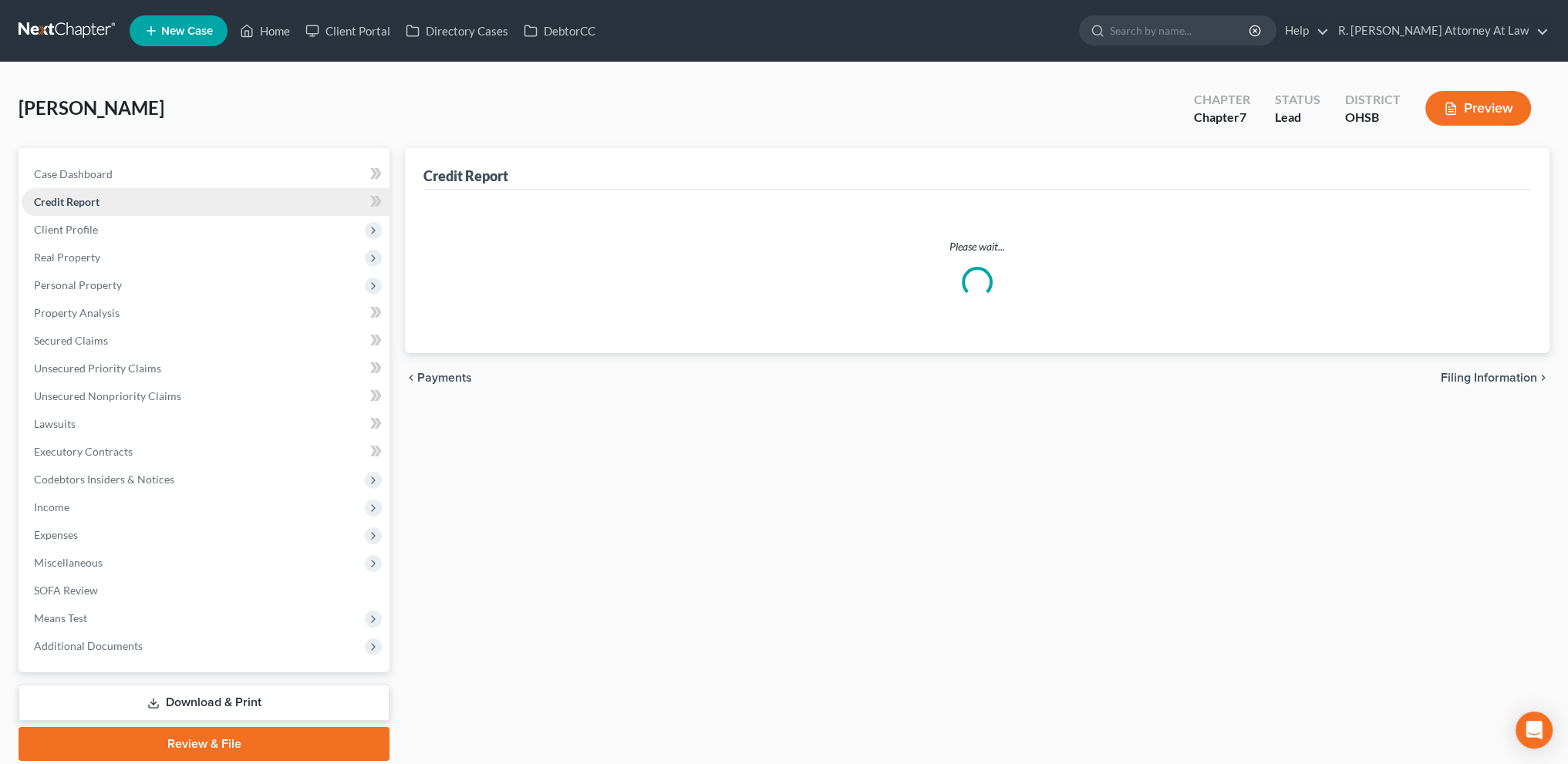
click at [59, 197] on span "Credit Report" at bounding box center [67, 201] width 66 height 13
